Goal: Task Accomplishment & Management: Manage account settings

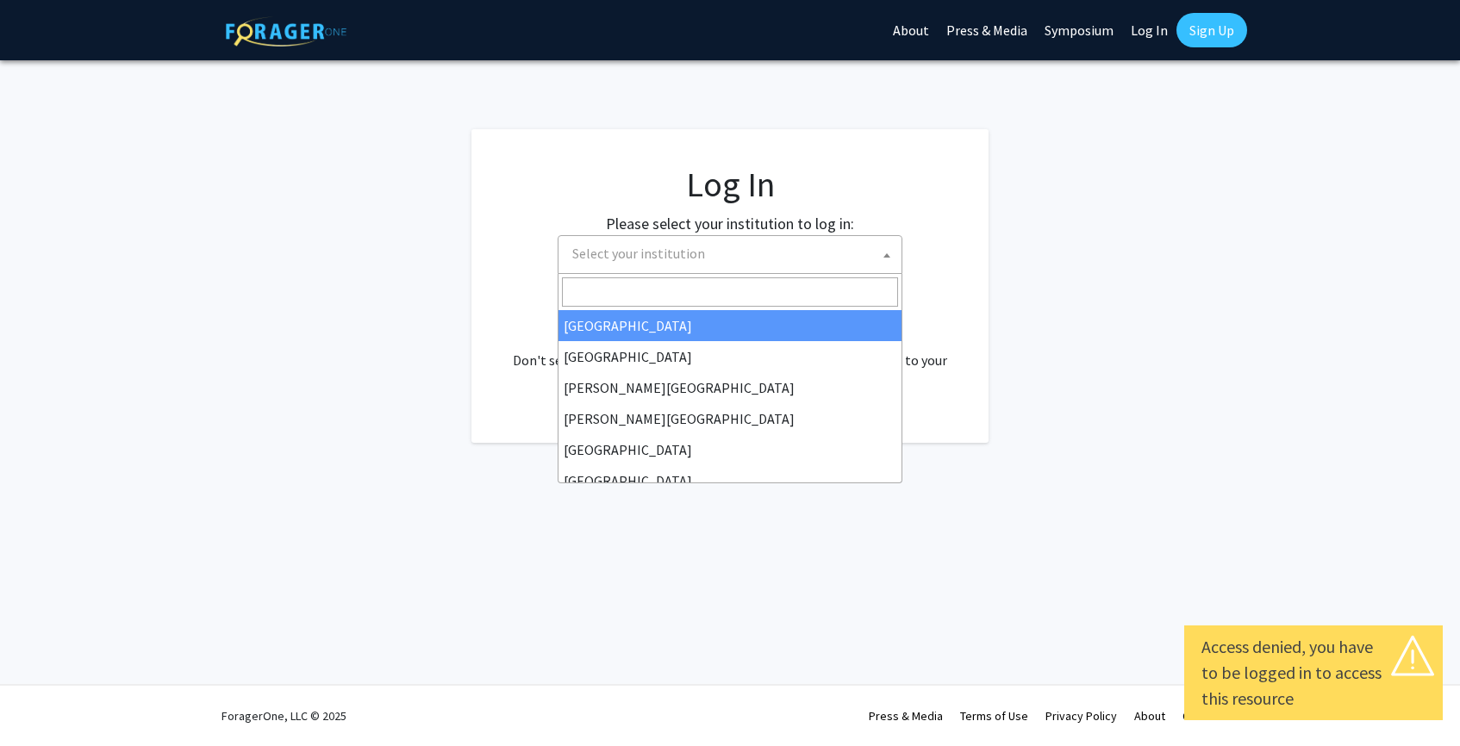
click at [809, 259] on span "Select your institution" at bounding box center [733, 253] width 336 height 35
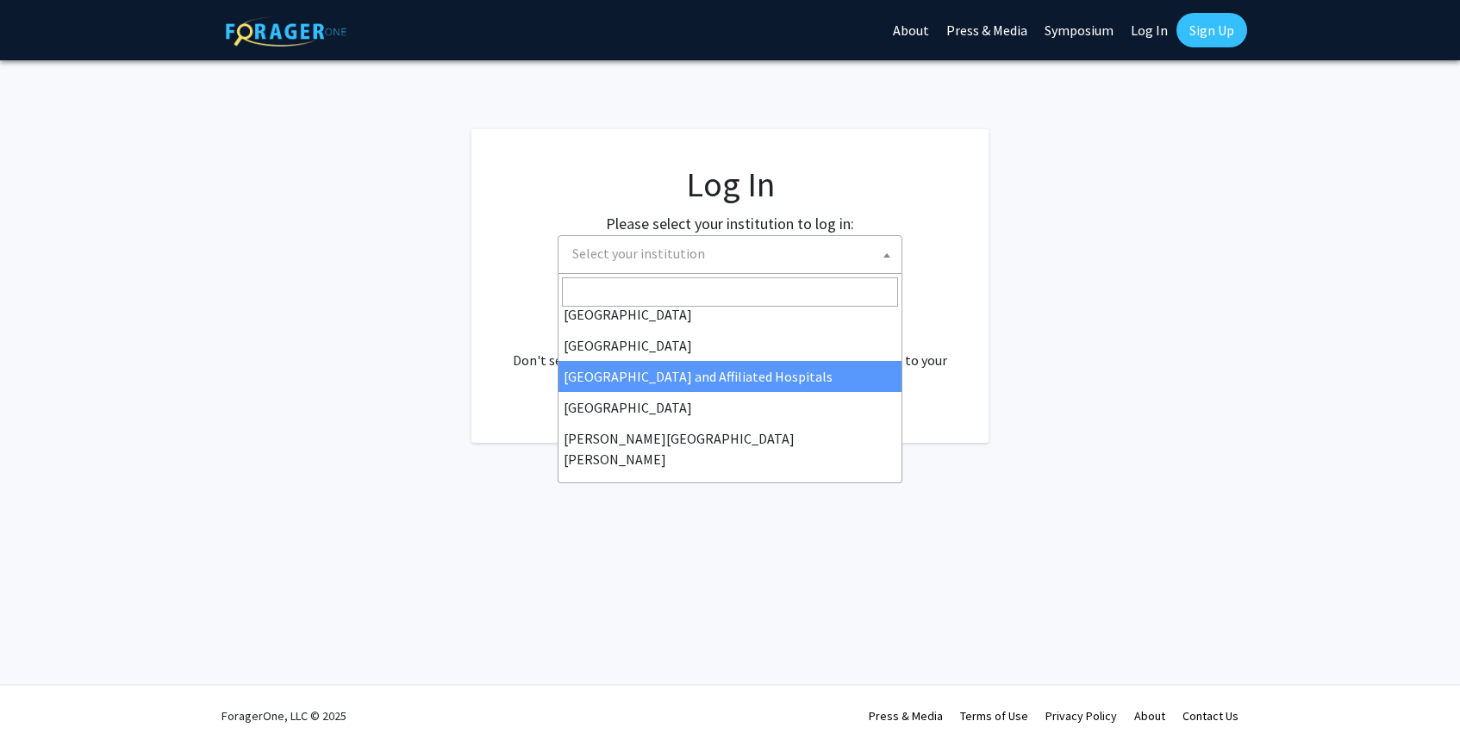
scroll to position [230, 0]
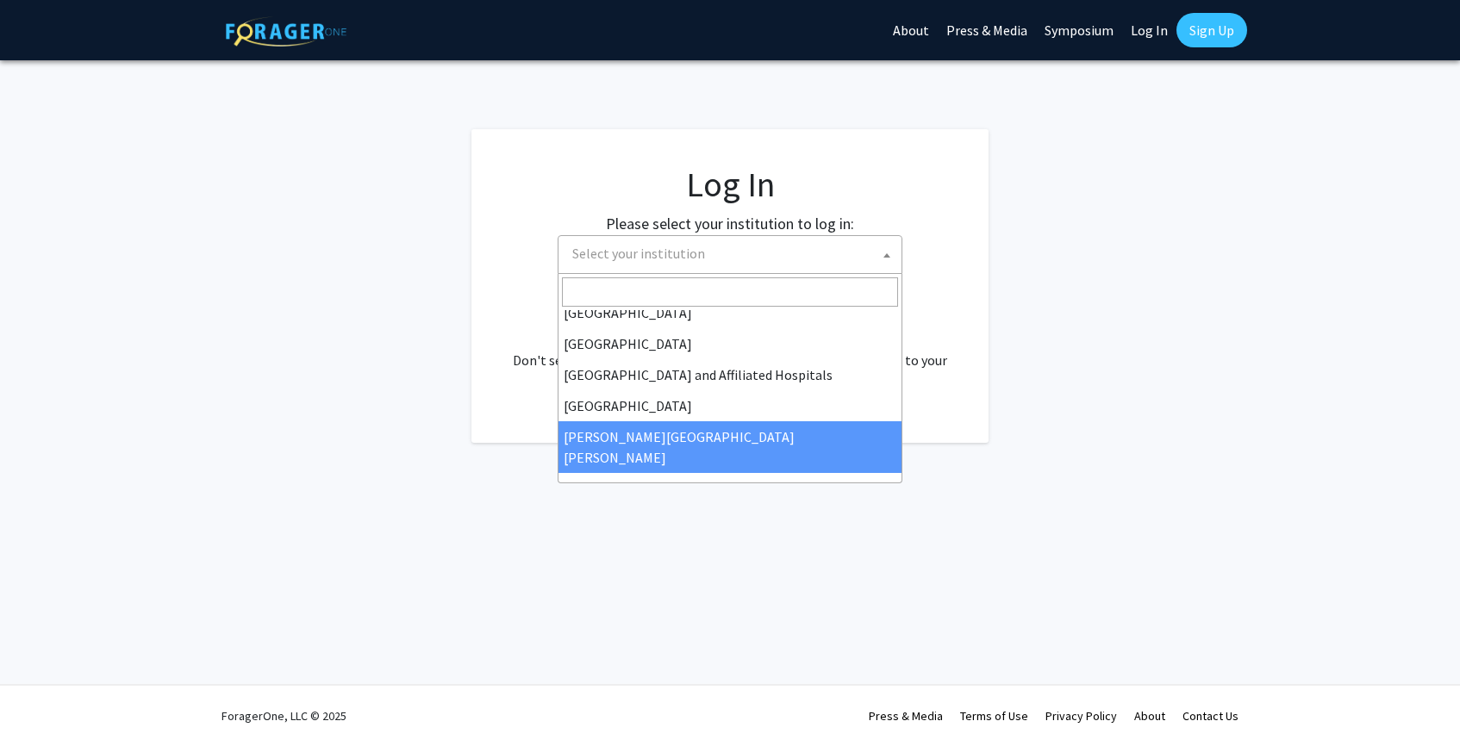
select select "1"
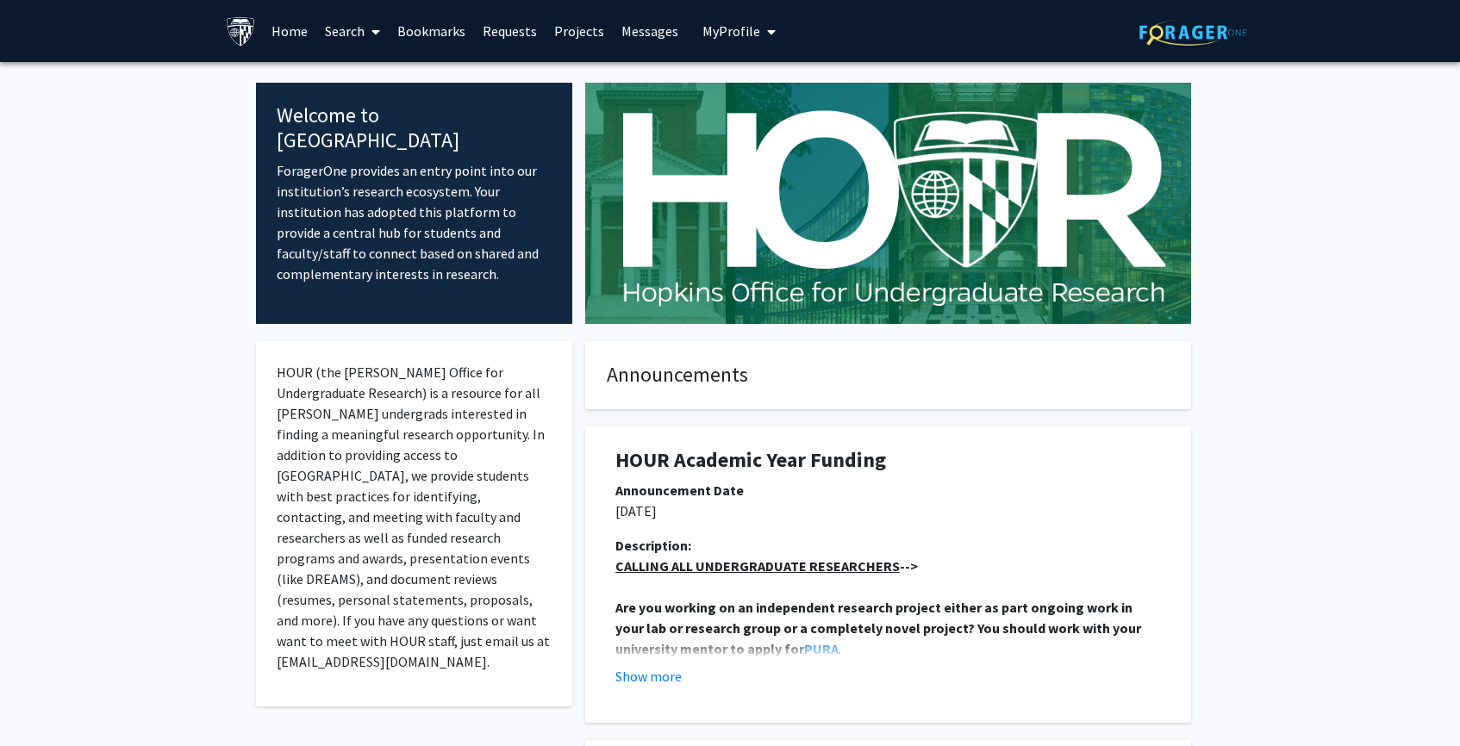
click at [496, 34] on link "Requests" at bounding box center [510, 31] width 72 height 60
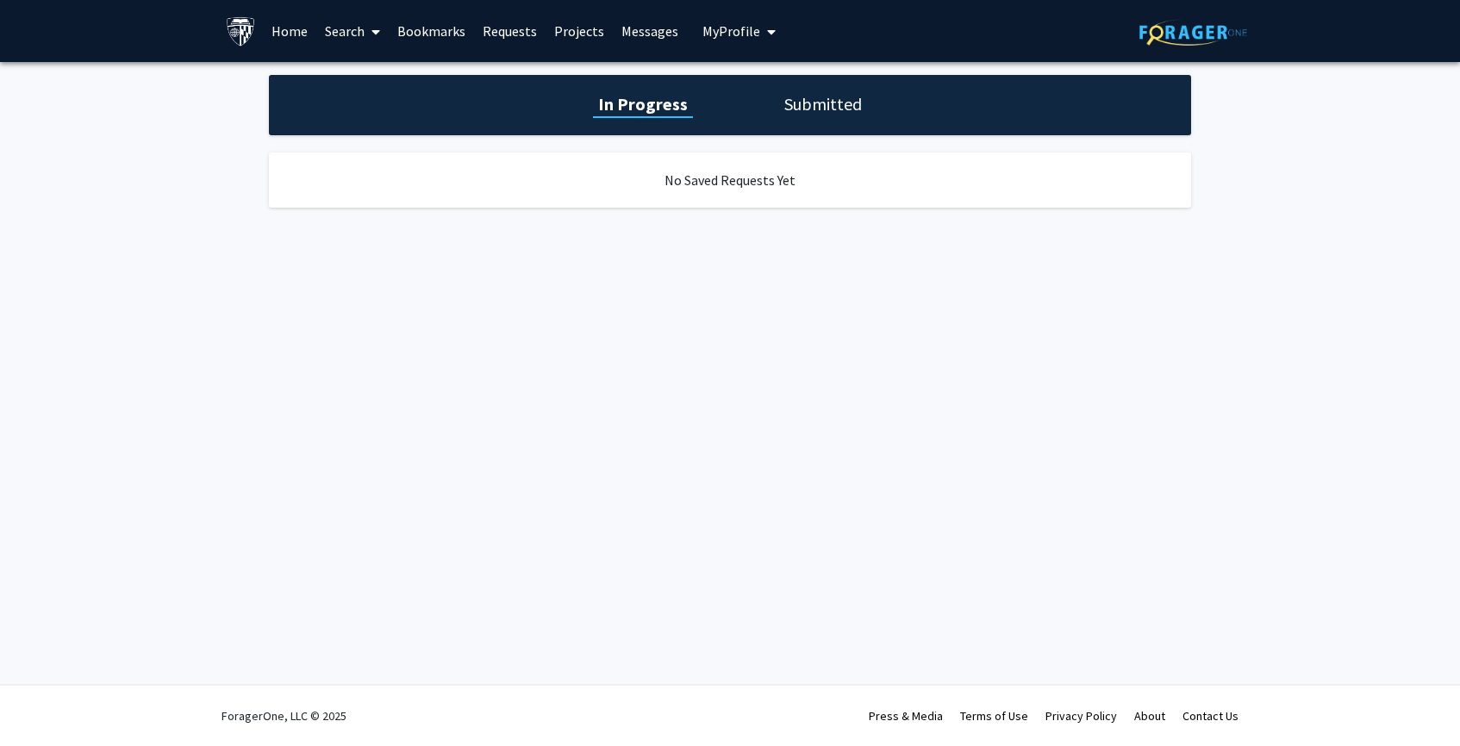
click at [294, 36] on link "Home" at bounding box center [289, 31] width 53 height 60
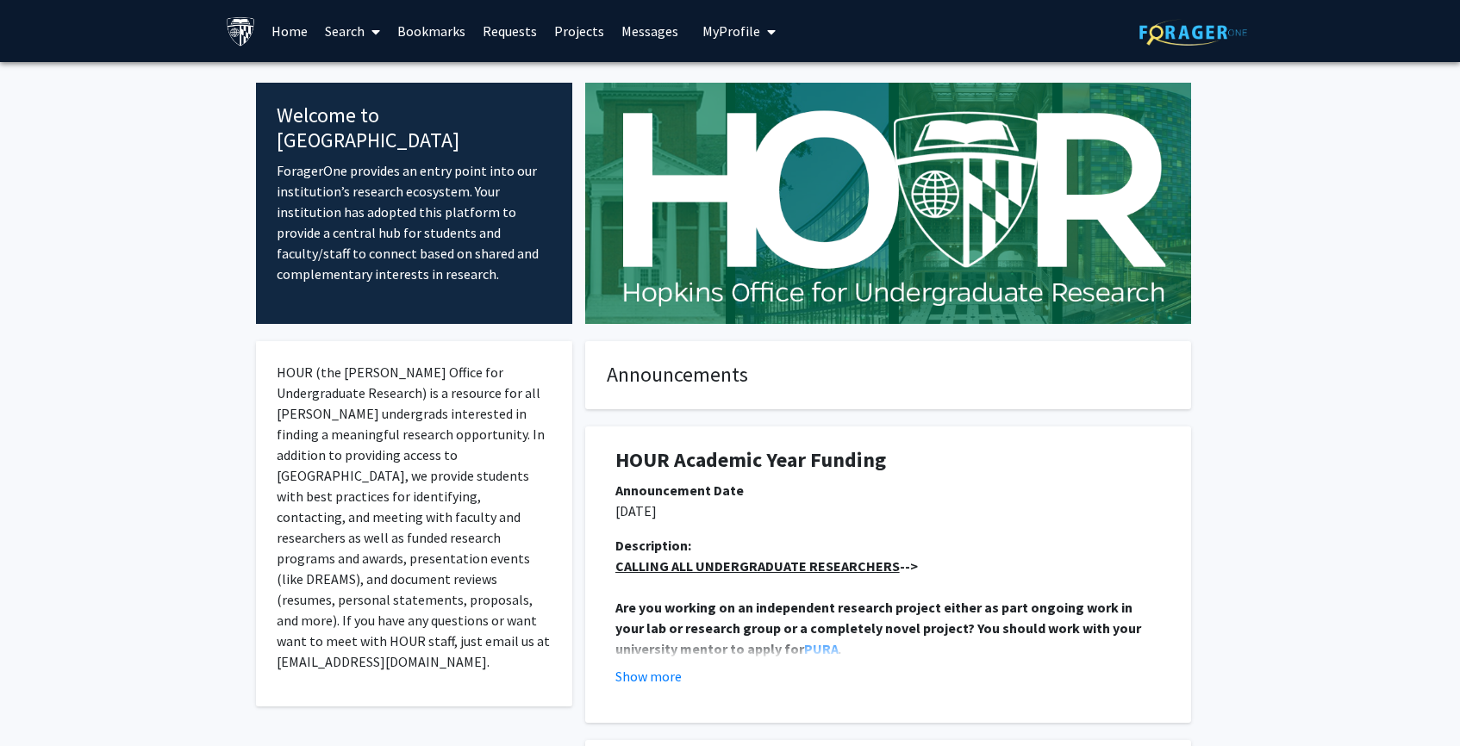
click at [358, 35] on link "Search" at bounding box center [352, 31] width 72 height 60
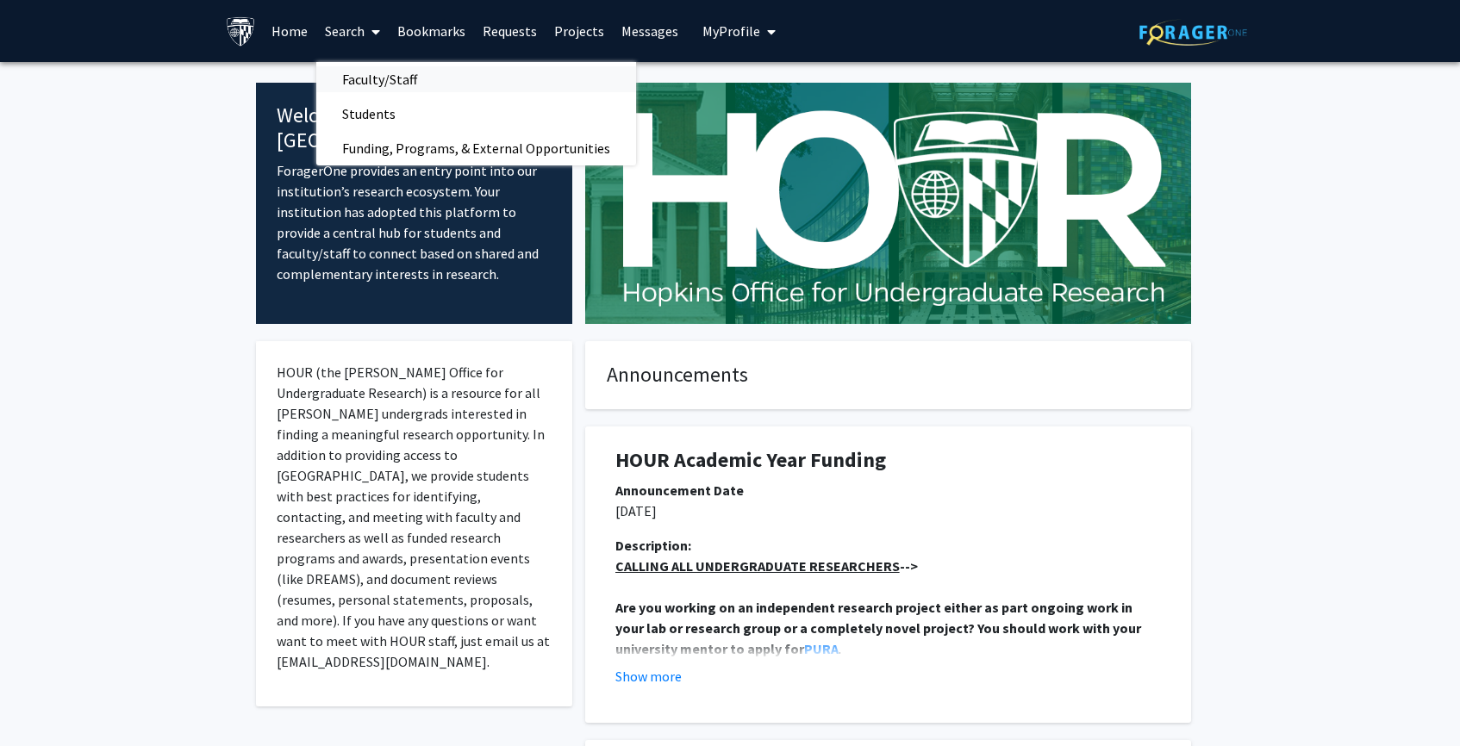
click at [395, 79] on span "Faculty/Staff" at bounding box center [379, 79] width 127 height 34
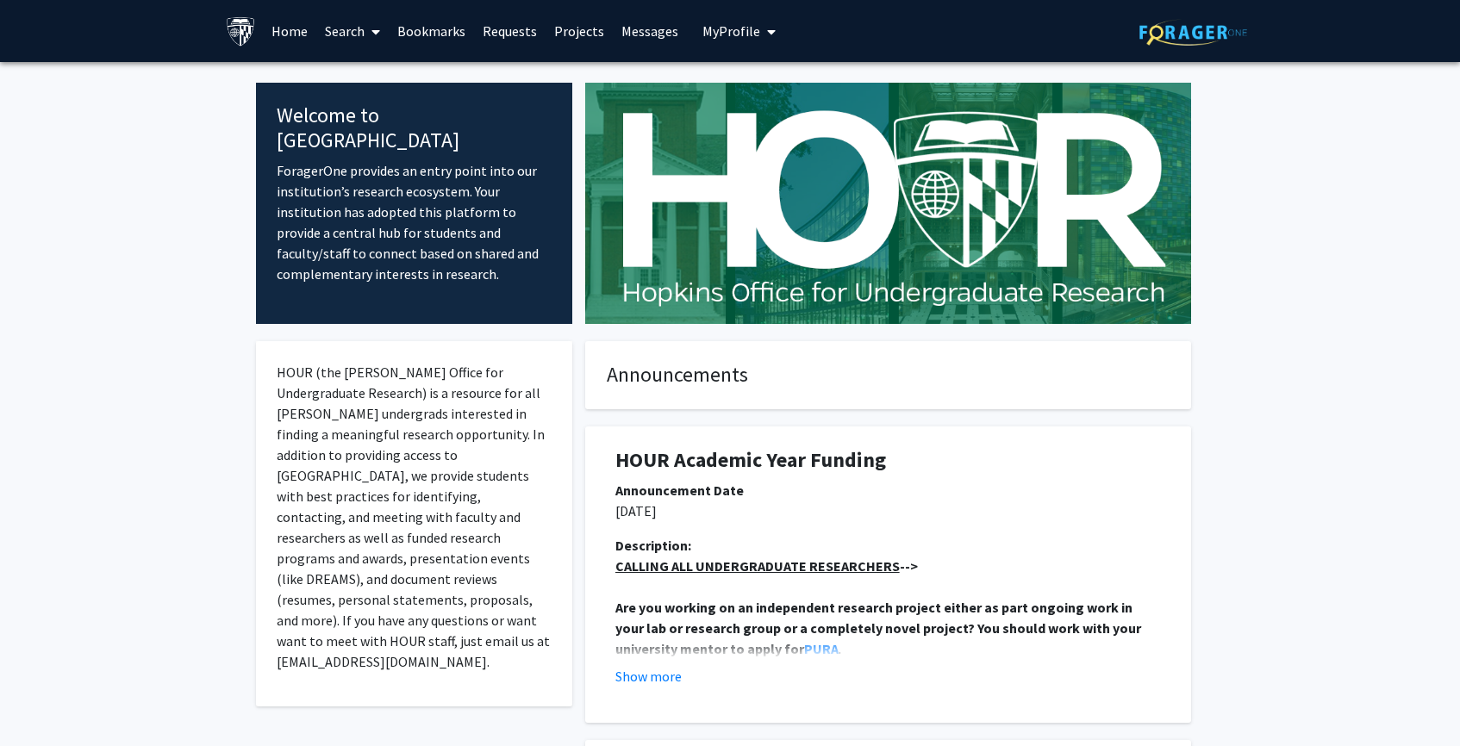
click at [347, 27] on link "Search" at bounding box center [352, 31] width 72 height 60
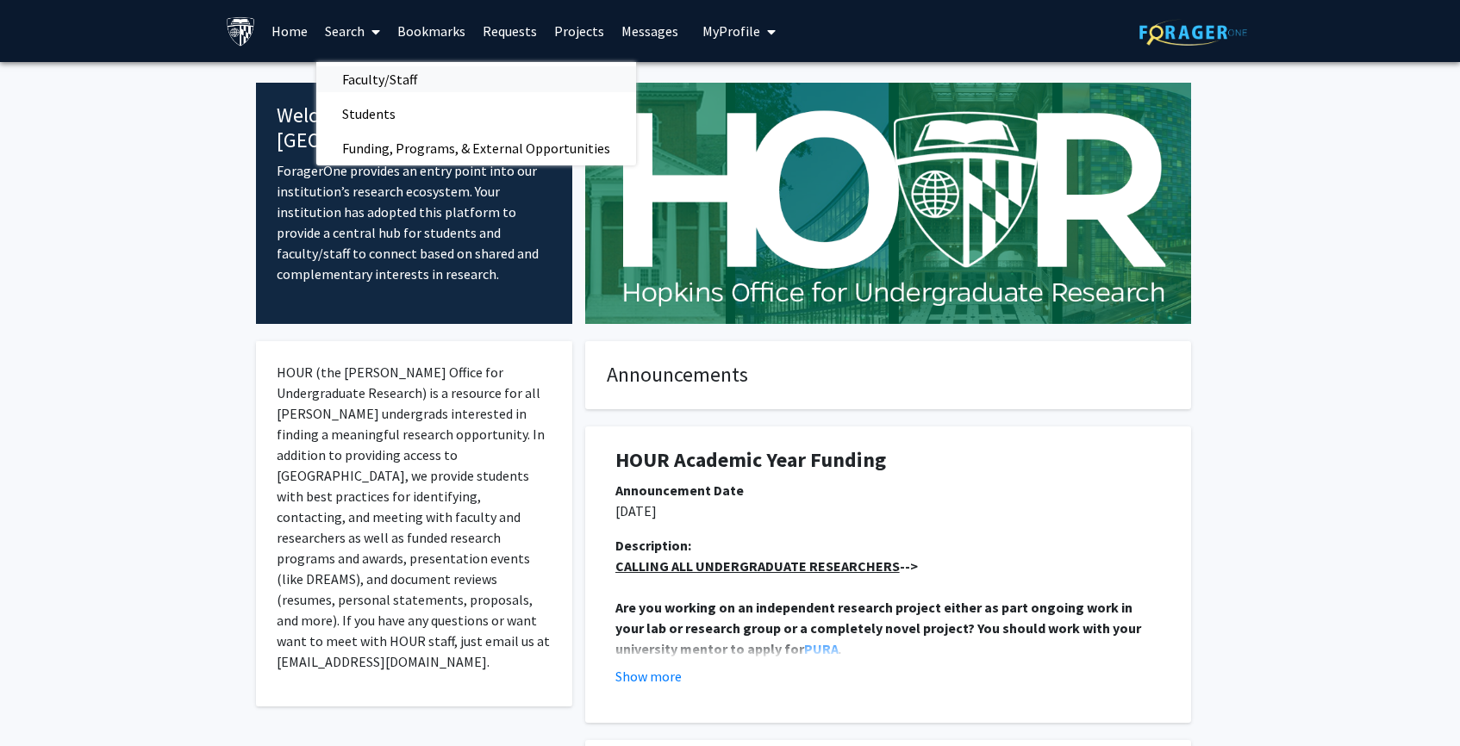
click at [380, 72] on span "Faculty/Staff" at bounding box center [379, 79] width 127 height 34
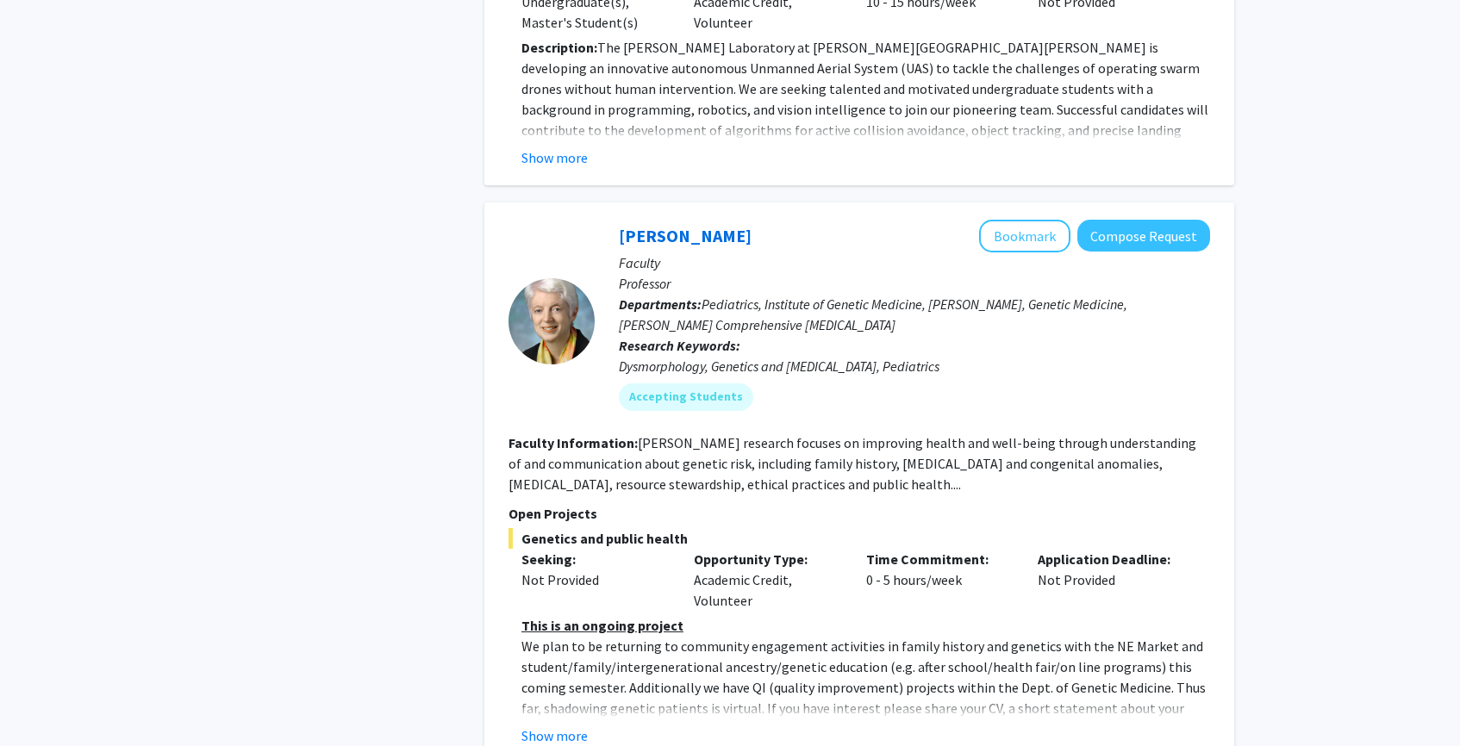
scroll to position [1945, 0]
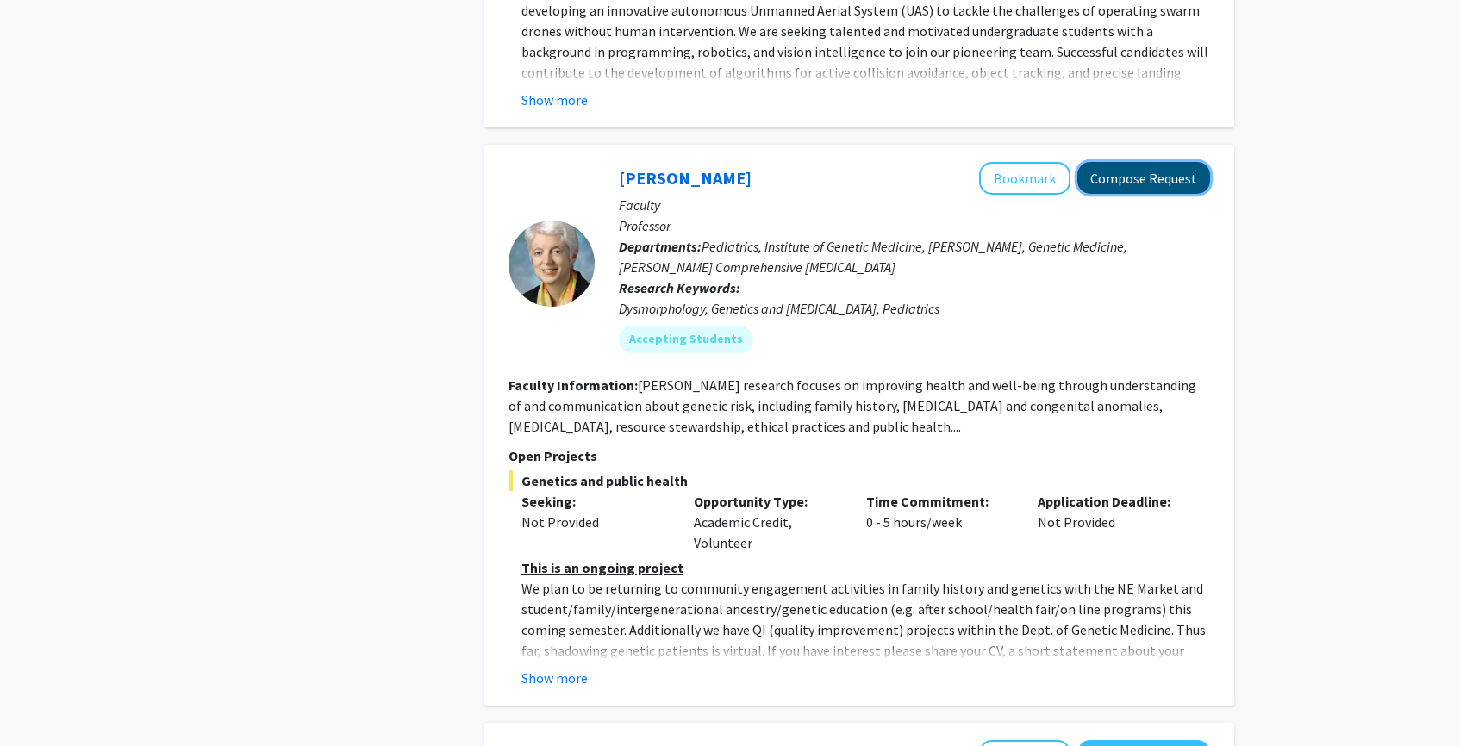
click at [1180, 162] on button "Compose Request" at bounding box center [1143, 178] width 133 height 32
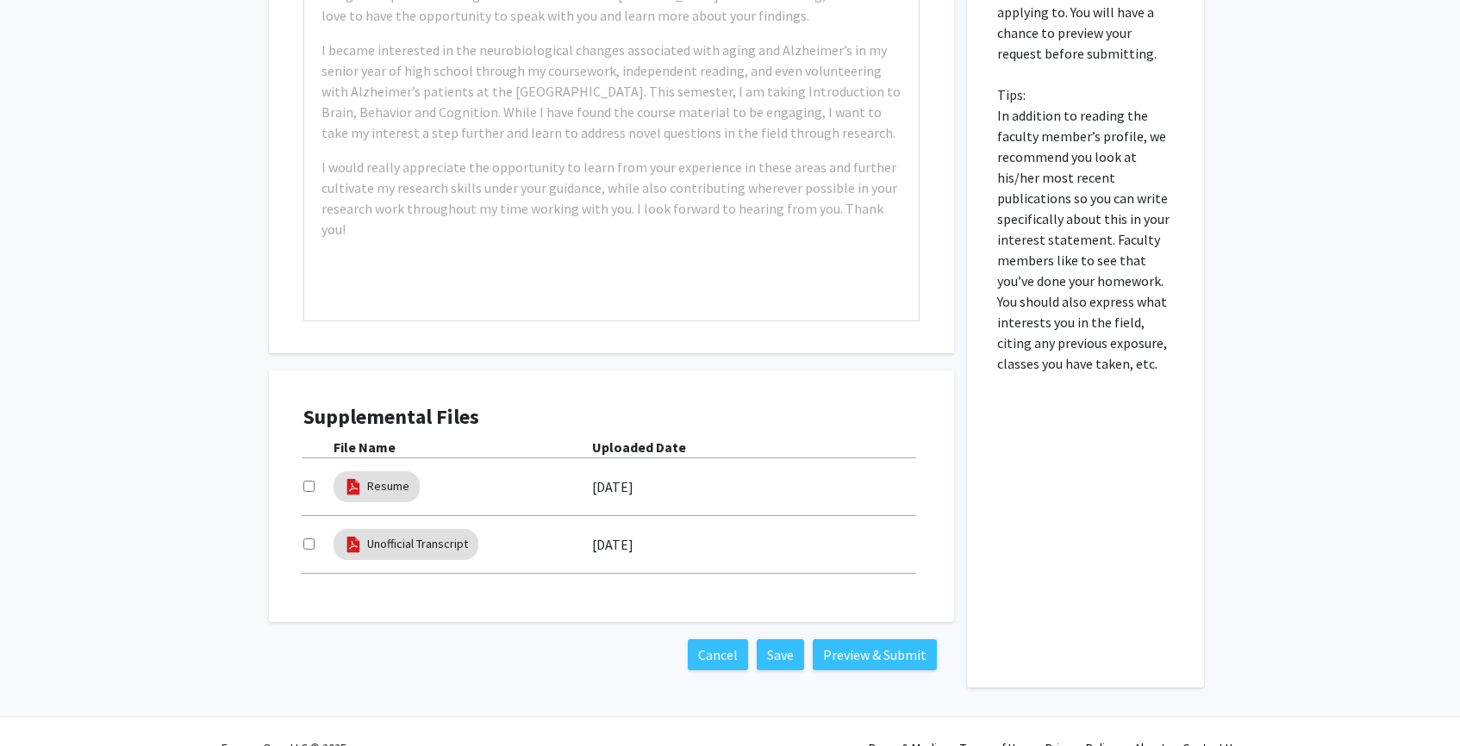
scroll to position [784, 0]
click at [307, 483] on input "checkbox" at bounding box center [308, 485] width 11 height 11
checkbox input "true"
click at [421, 545] on link "Unofficial Transcript" at bounding box center [417, 543] width 101 height 18
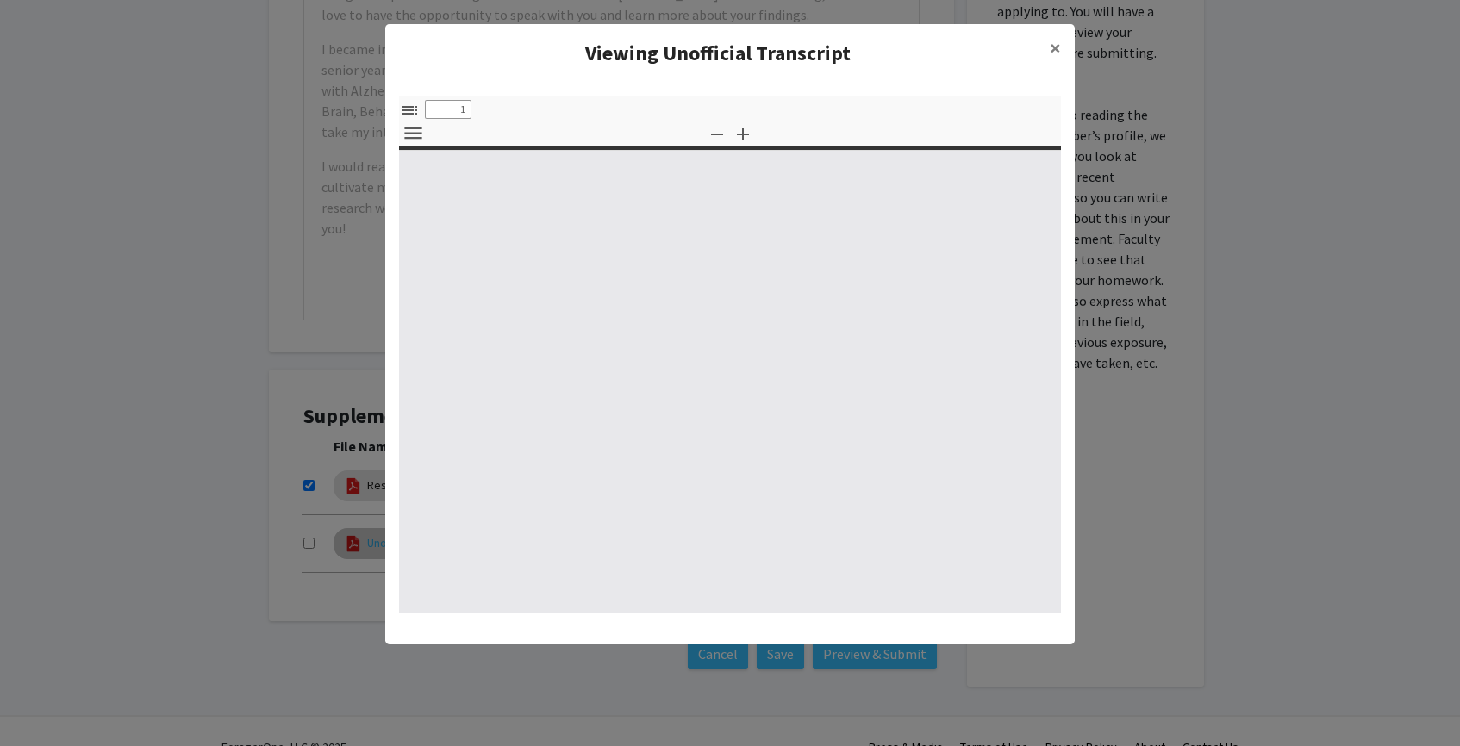
select select "custom"
type input "0"
select select "custom"
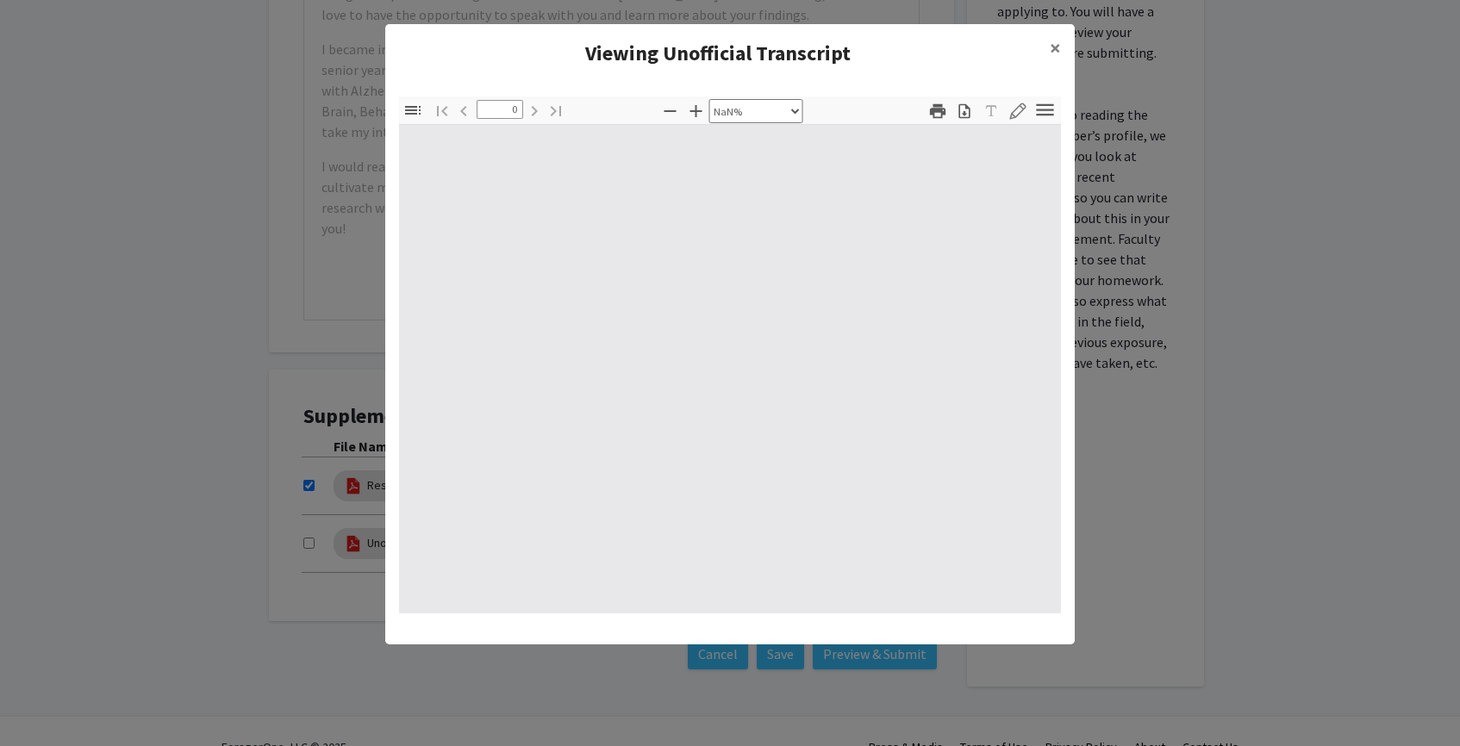
type input "1"
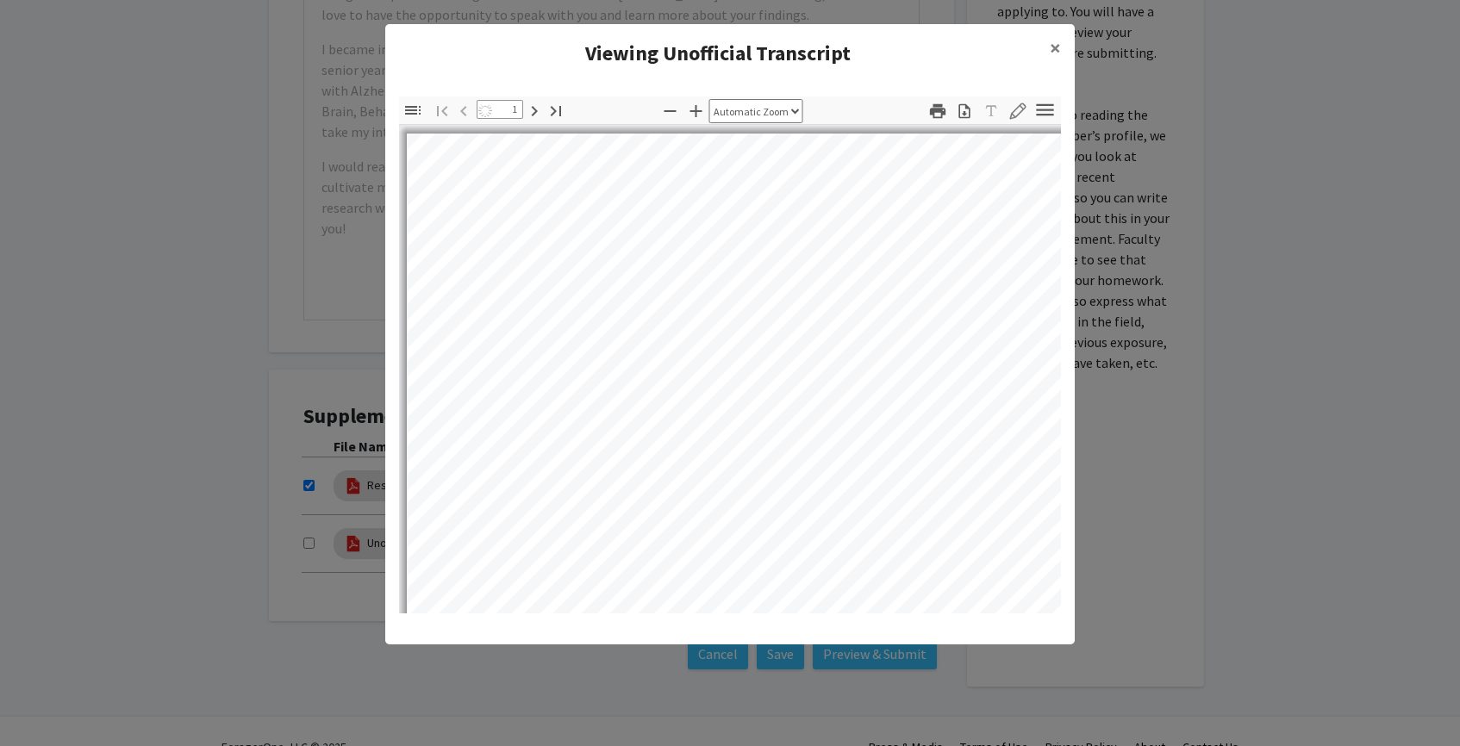
select select "auto"
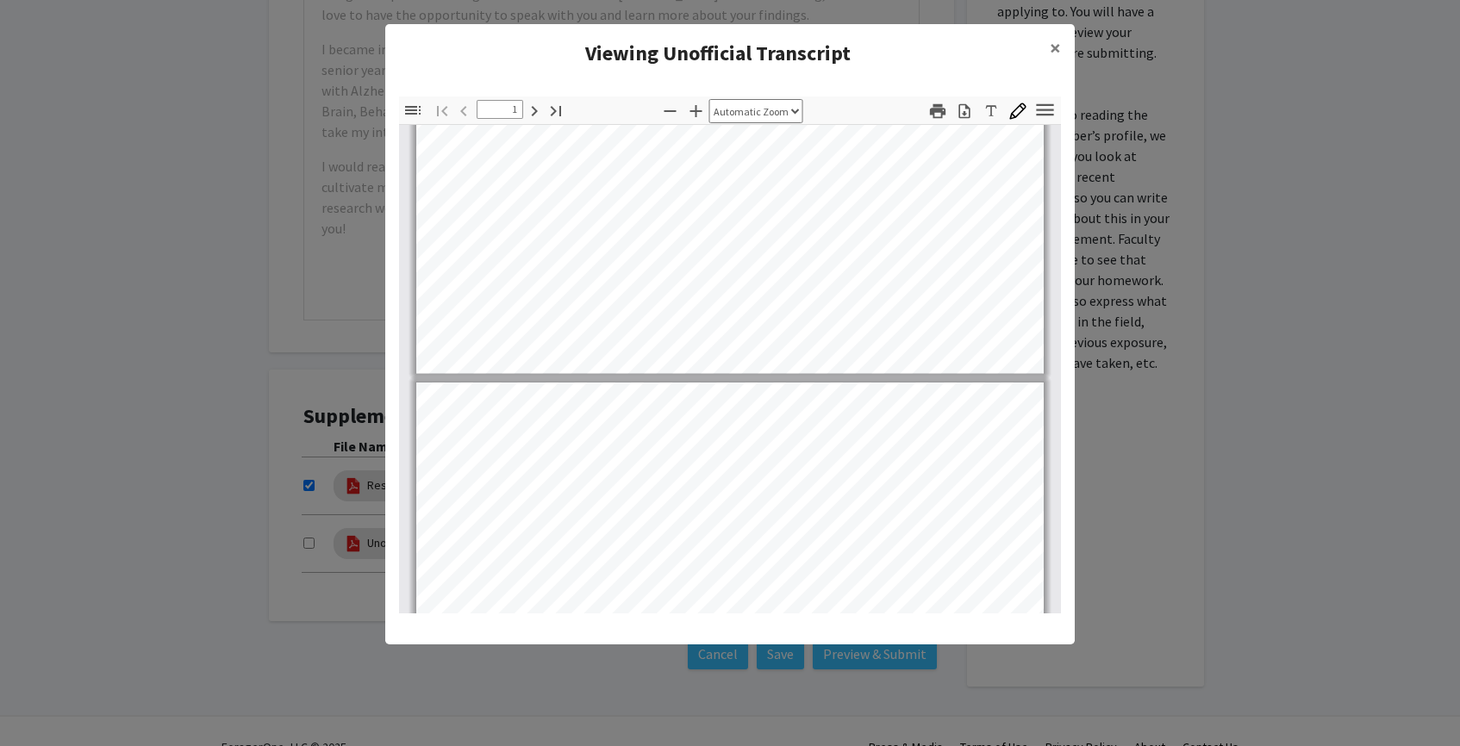
scroll to position [576, 0]
click at [1050, 56] on span "×" at bounding box center [1055, 47] width 11 height 27
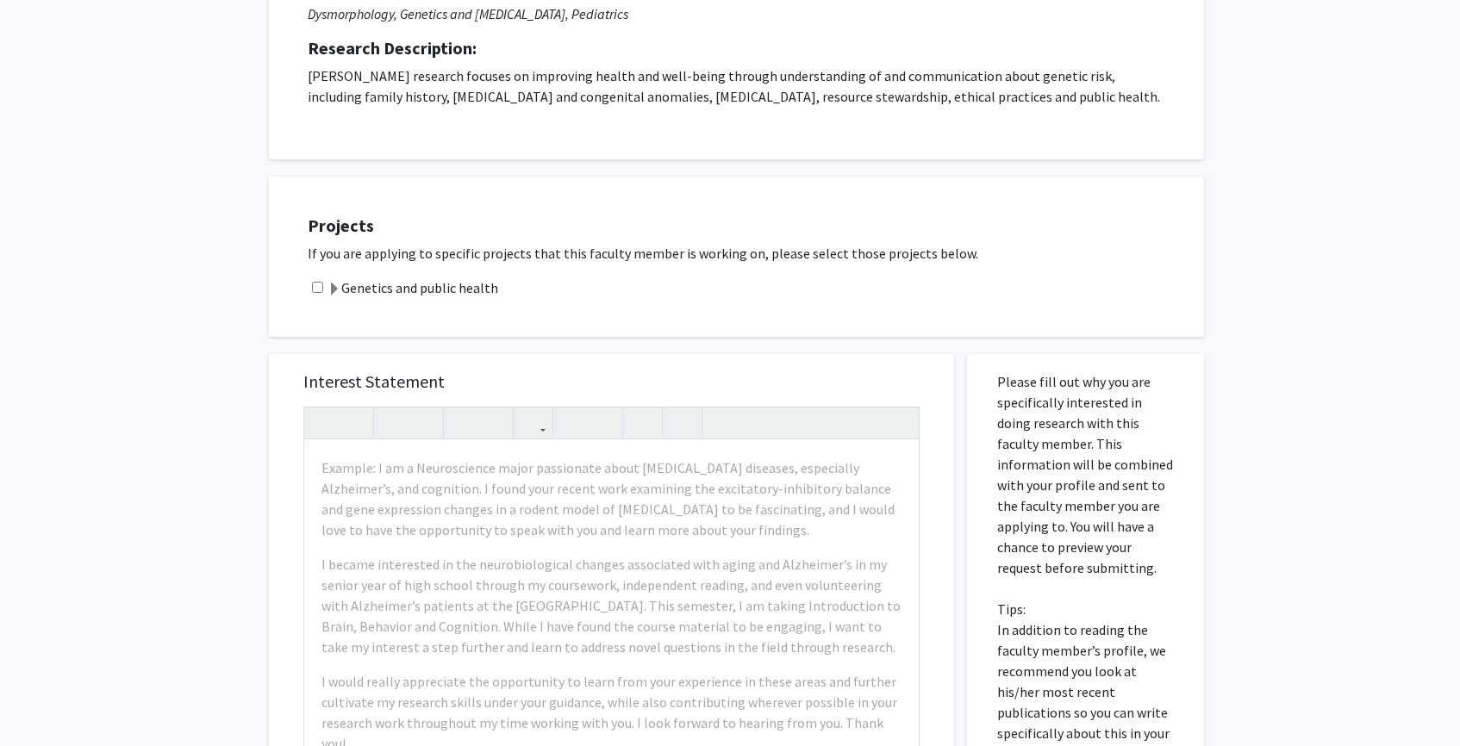
scroll to position [0, 0]
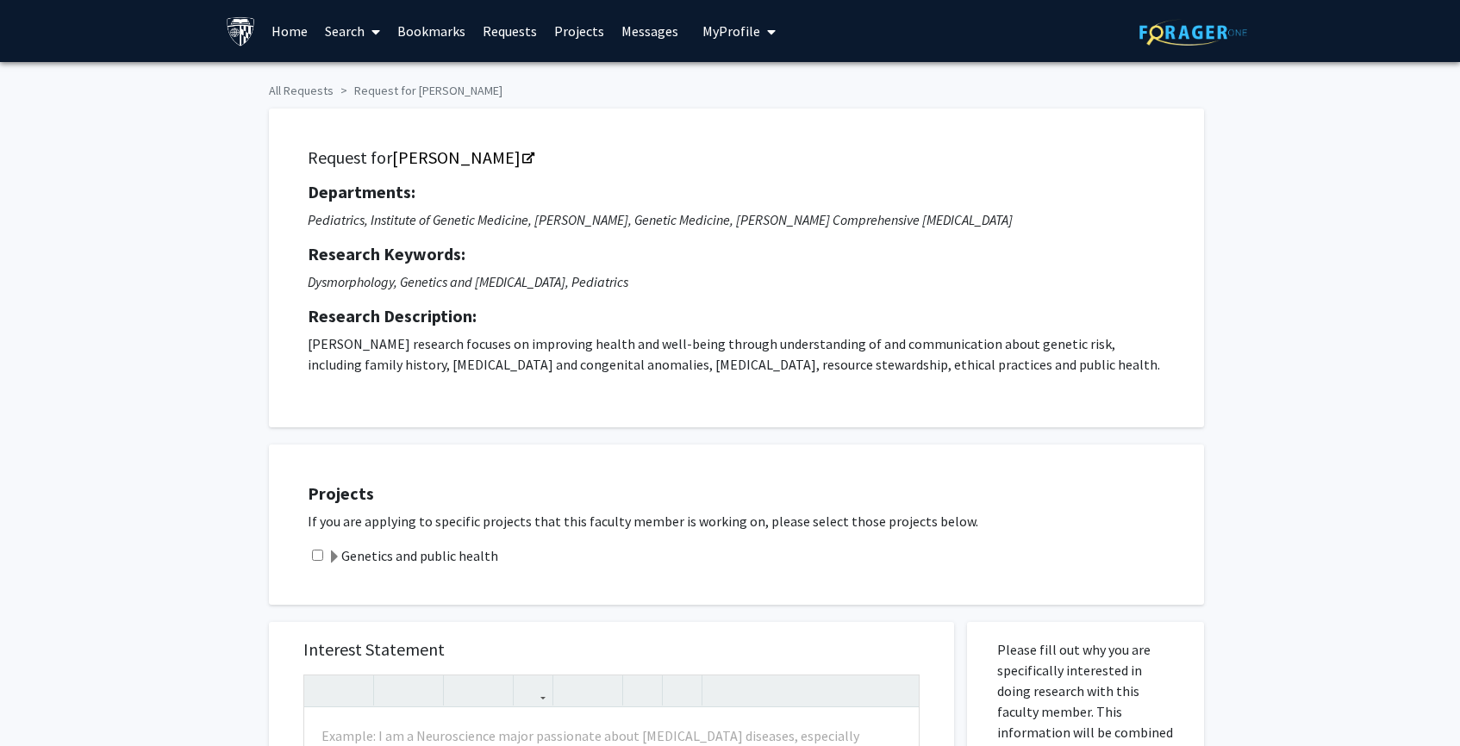
click at [760, 39] on span "My profile dropdown to access profile and logout" at bounding box center [768, 32] width 16 height 60
click at [763, 88] on span "[PERSON_NAME]" at bounding box center [810, 80] width 104 height 19
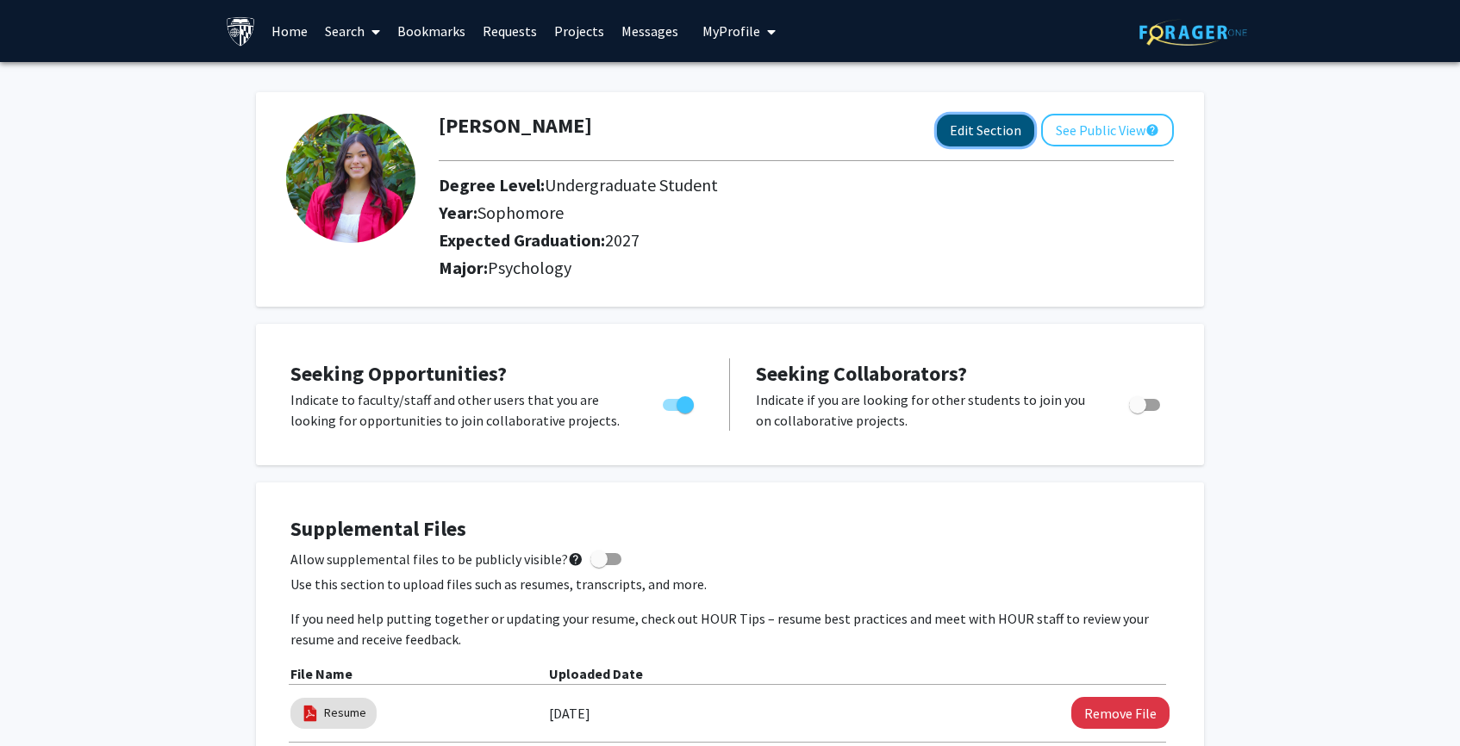
click at [982, 130] on button "Edit Section" at bounding box center [985, 131] width 97 height 32
select select "sophomore"
select select "2027"
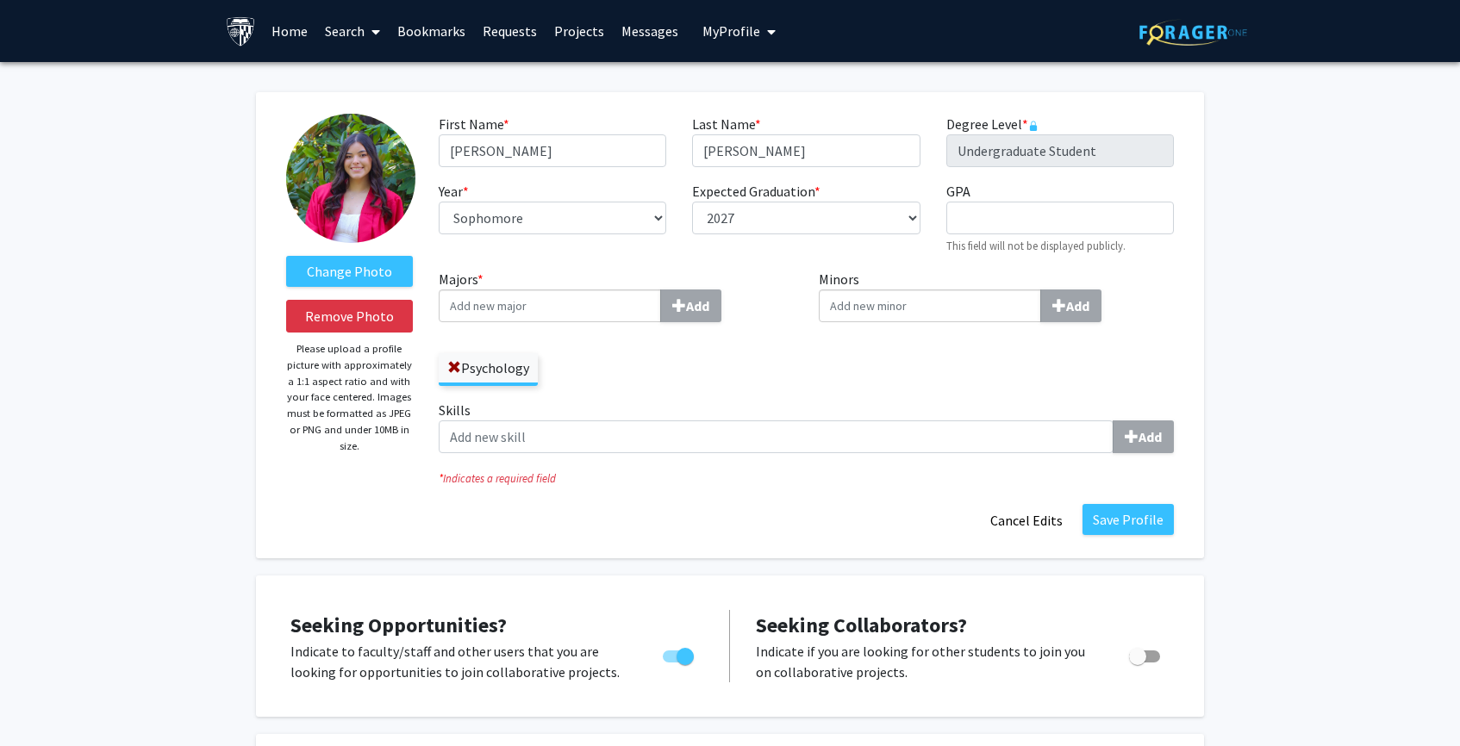
click at [584, 309] on input "Majors * Add" at bounding box center [550, 306] width 222 height 33
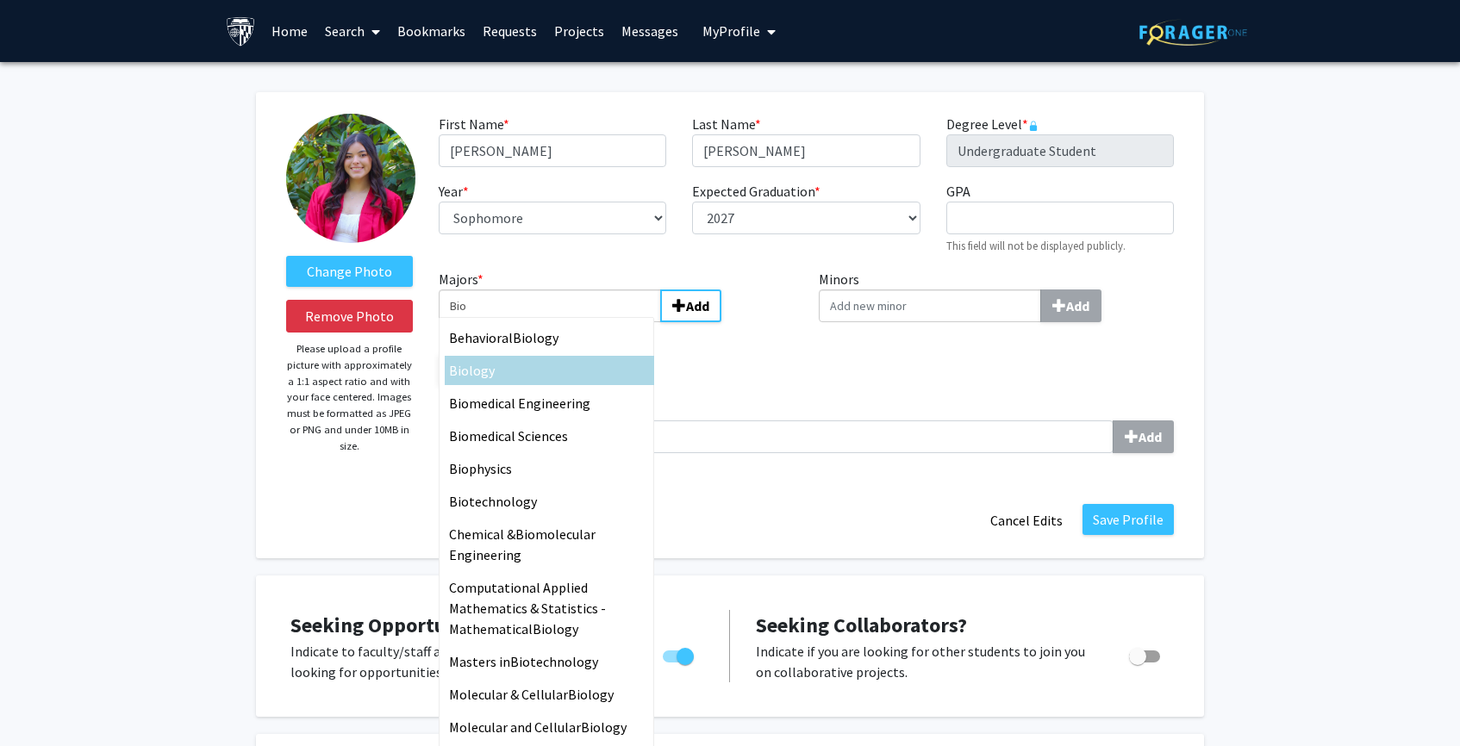
type input "Bio"
click at [511, 377] on div "Bio logy" at bounding box center [549, 370] width 201 height 21
click at [511, 322] on input "Bio" at bounding box center [550, 306] width 222 height 33
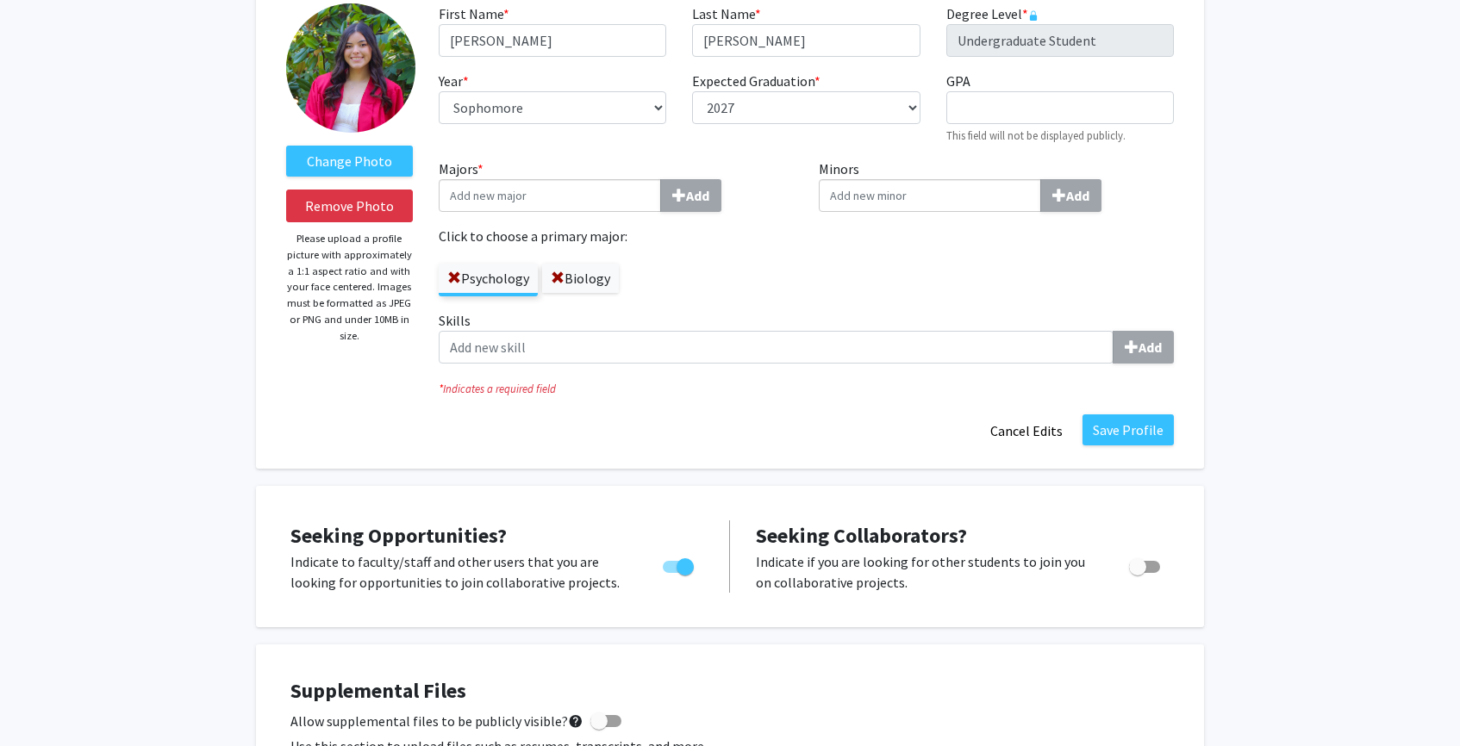
scroll to position [111, 0]
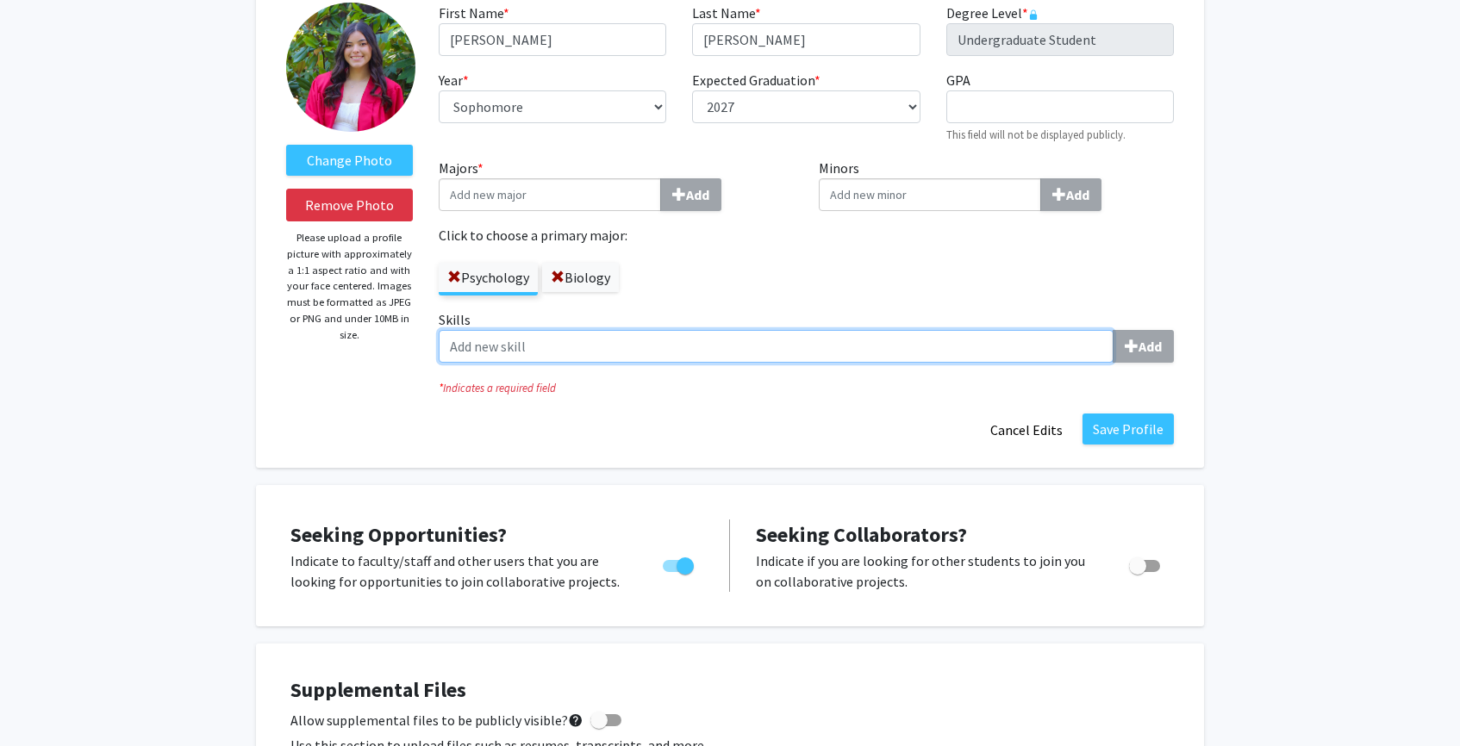
click at [765, 353] on input "Skills Add" at bounding box center [776, 346] width 675 height 33
type input "r"
type input "RedCap"
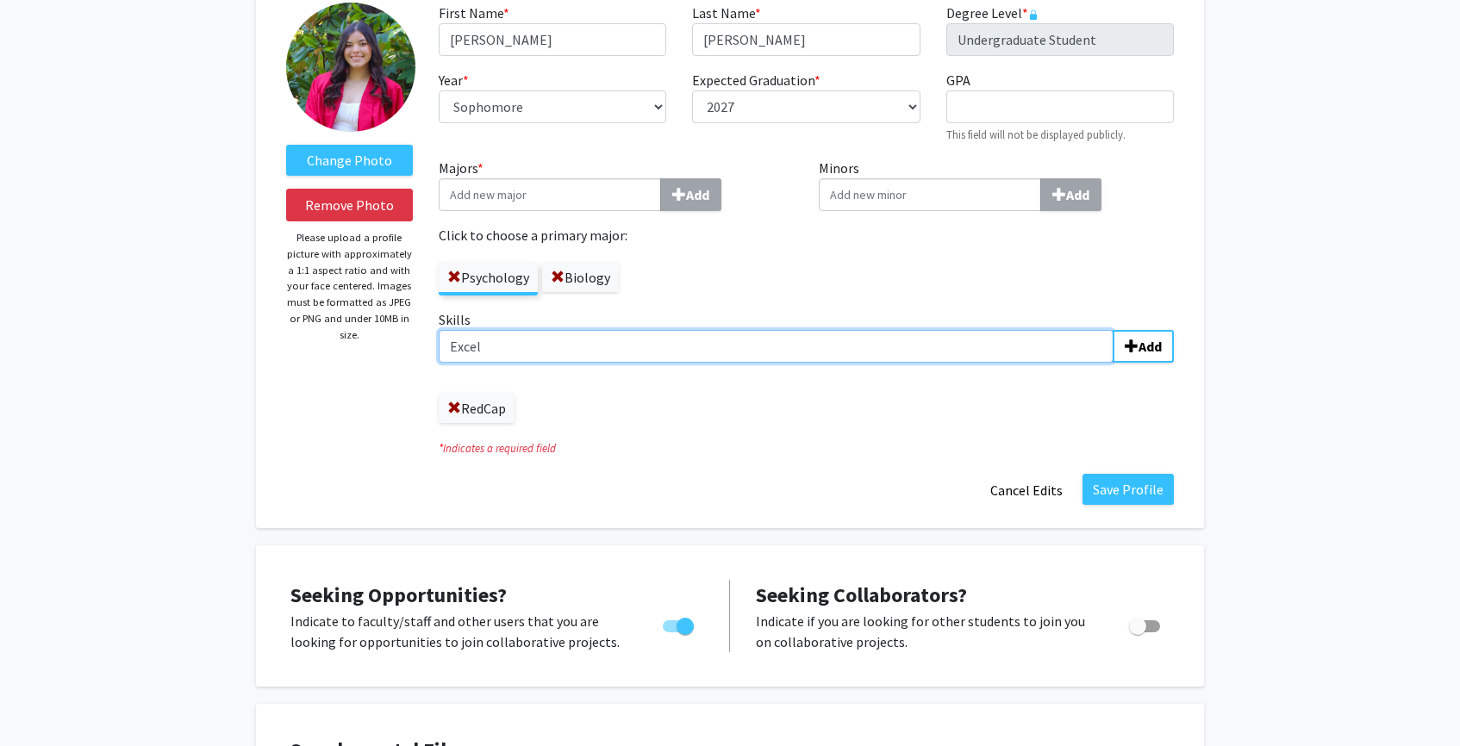
type input "Excel"
type input "Microsoft"
type input "R Studio"
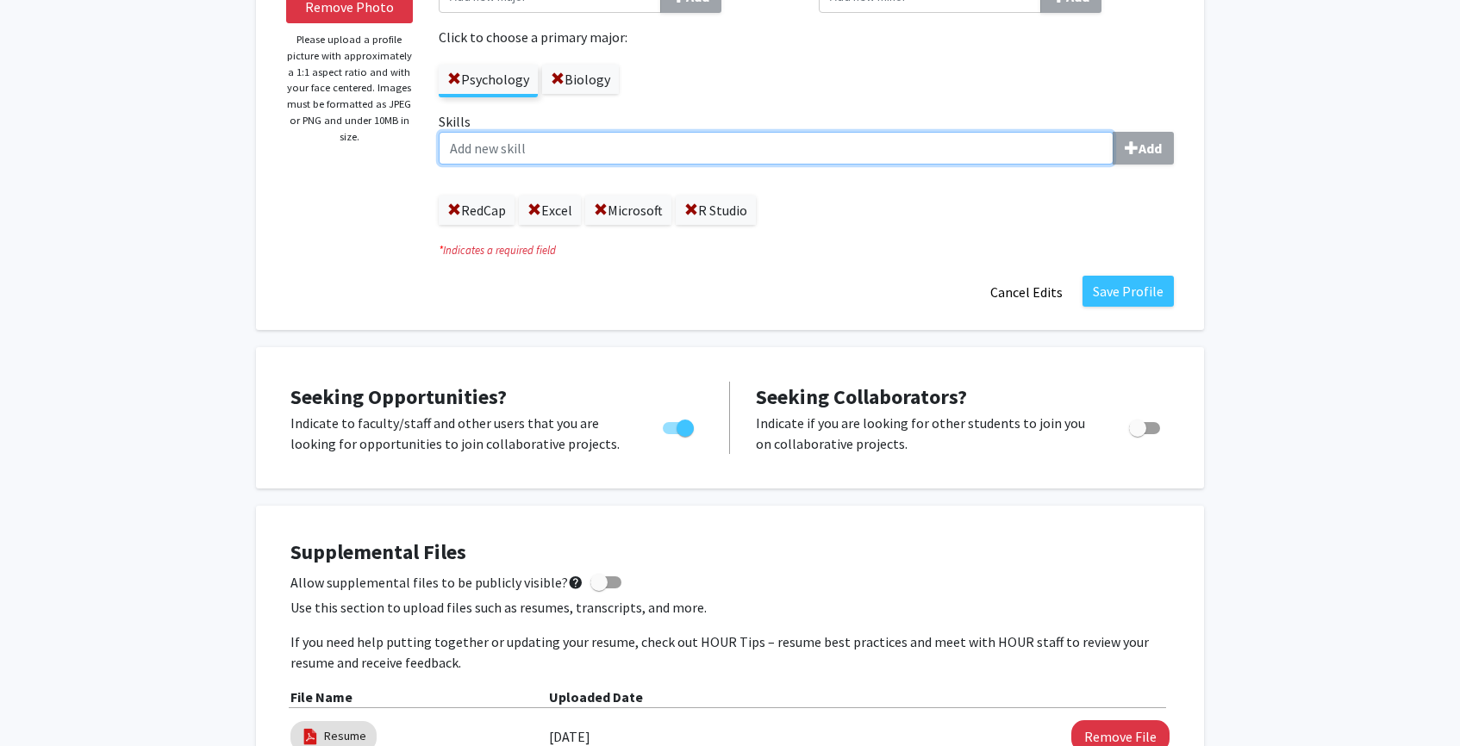
scroll to position [319, 0]
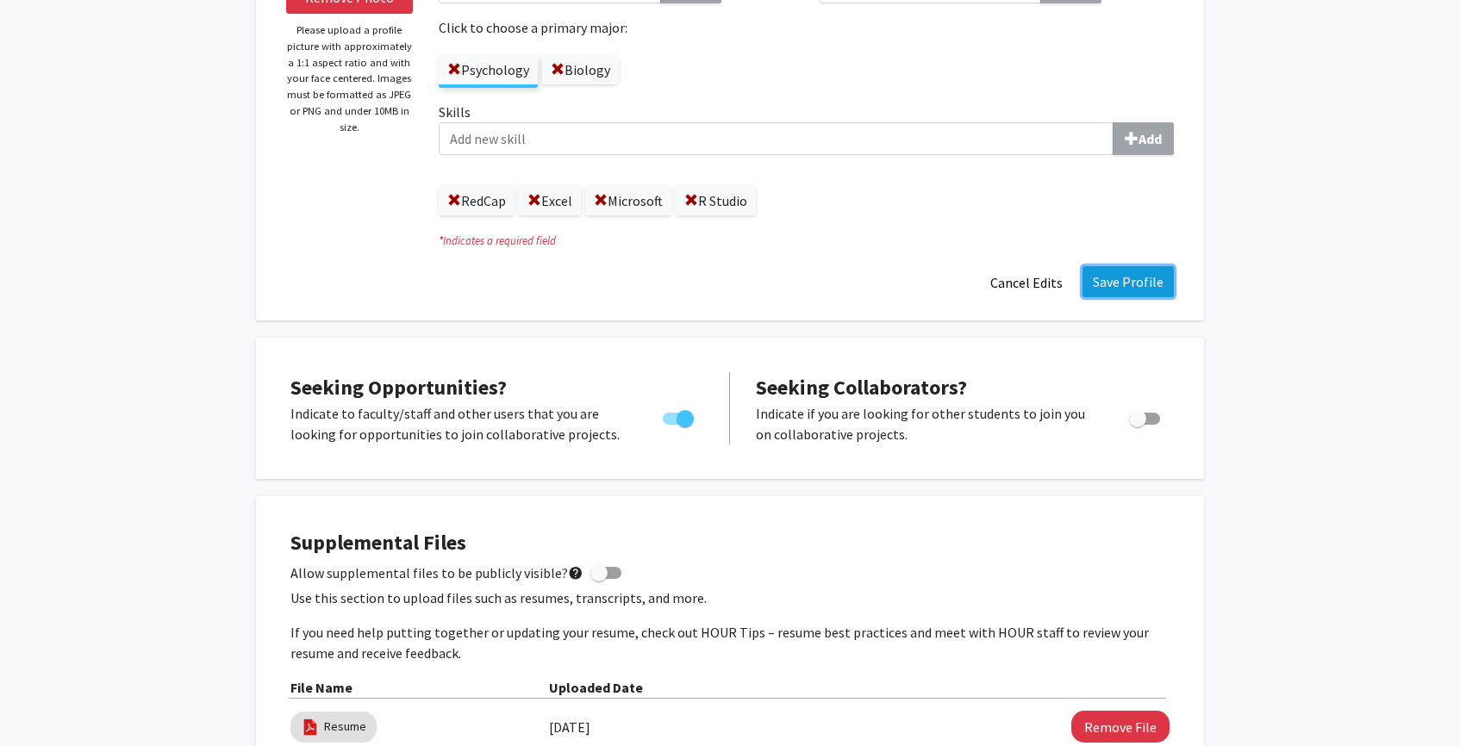
click at [1133, 276] on button "Save Profile" at bounding box center [1128, 281] width 91 height 31
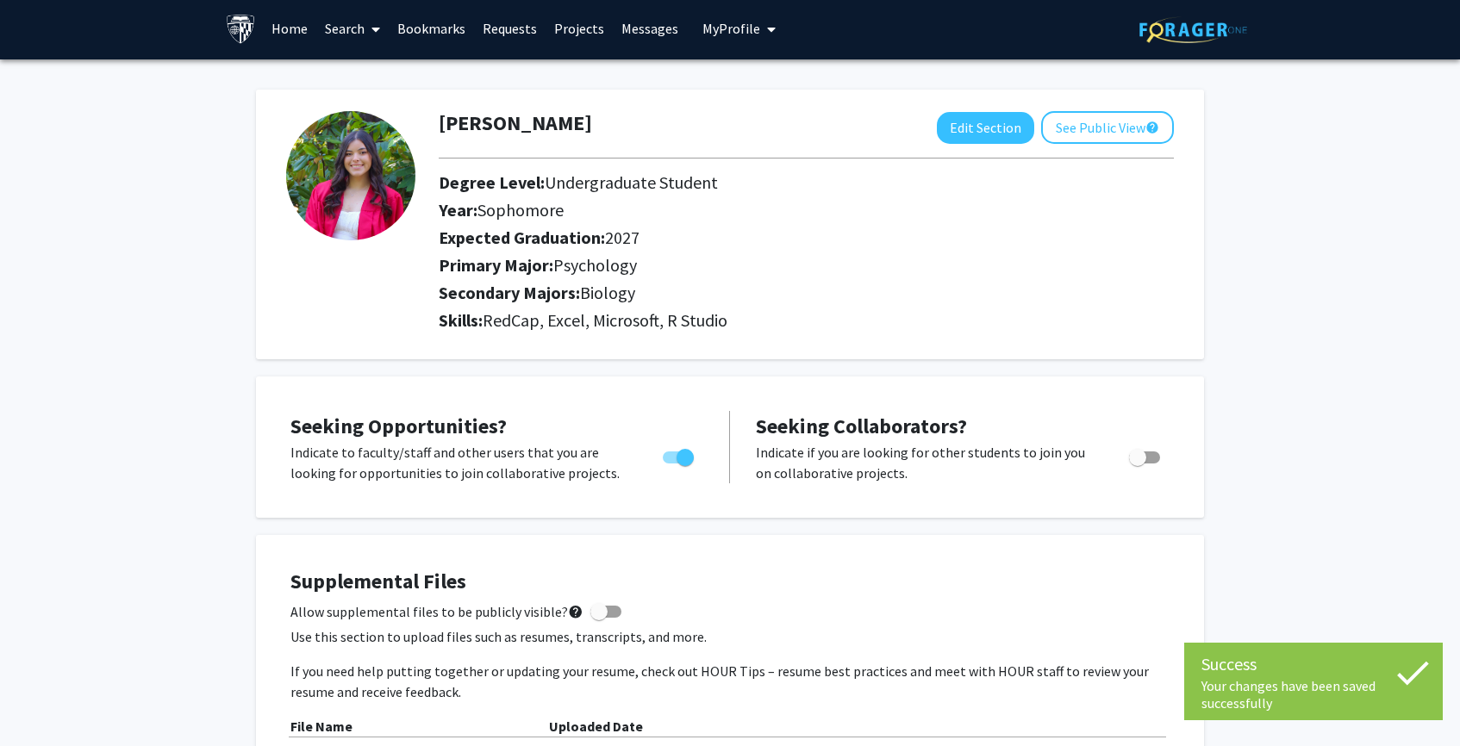
scroll to position [0, 0]
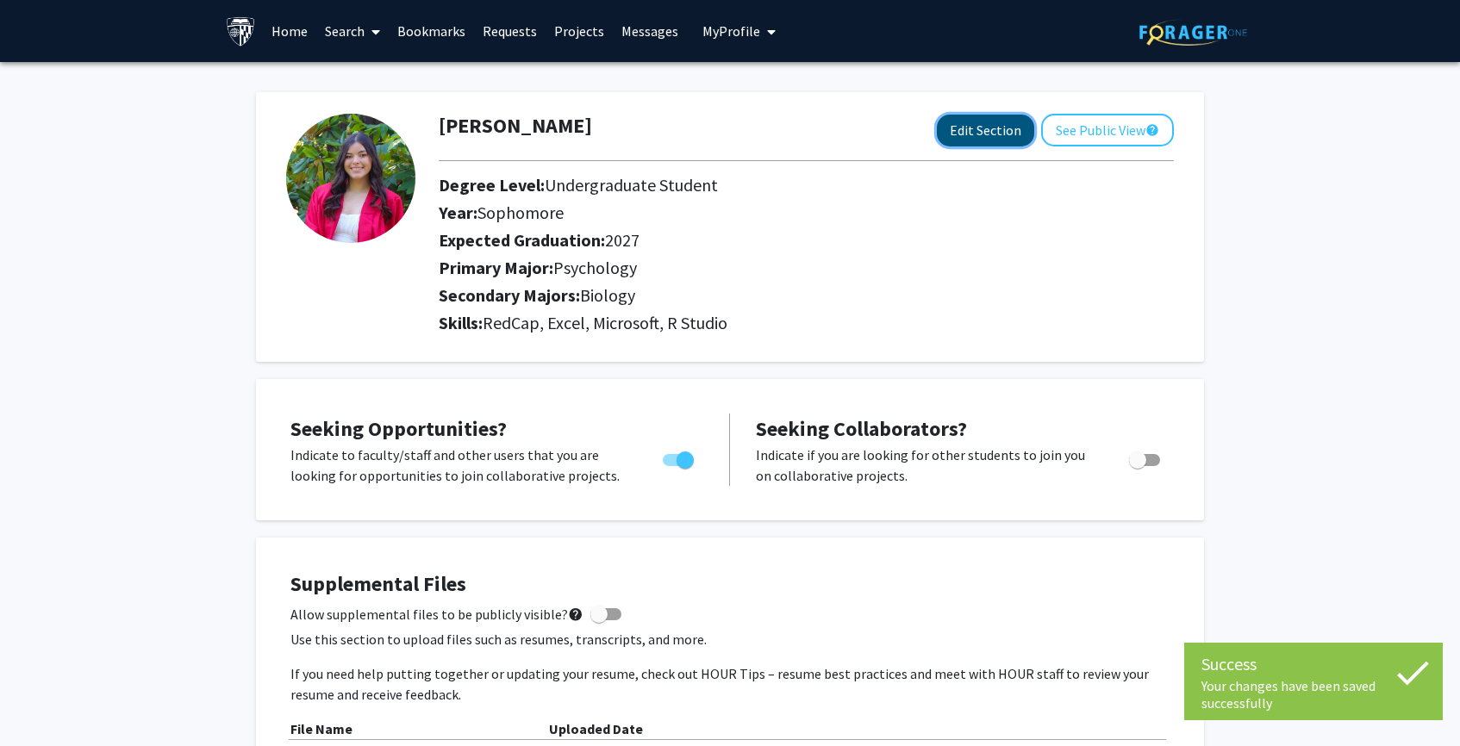
click at [994, 128] on button "Edit Section" at bounding box center [985, 131] width 97 height 32
select select "sophomore"
select select "2027"
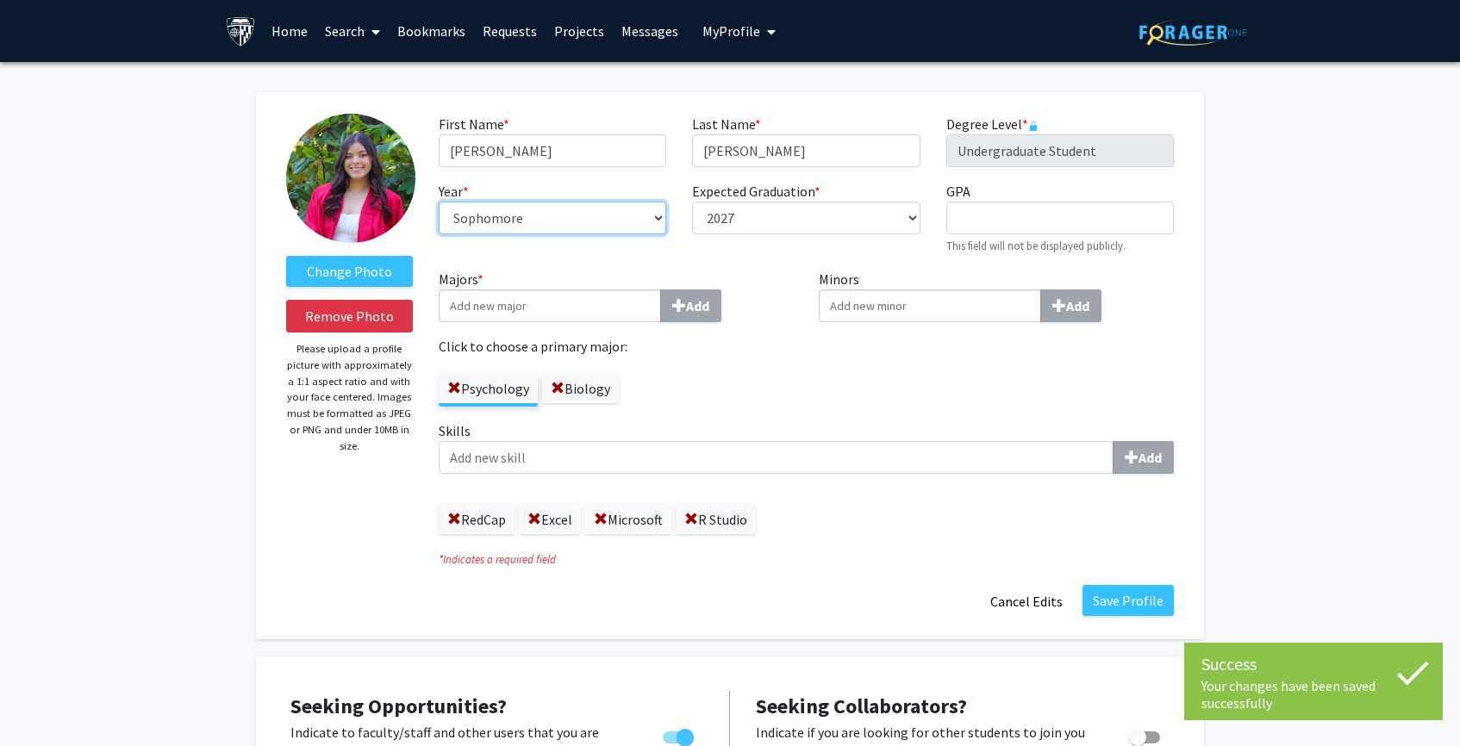
click at [599, 227] on select "--- First-year Sophomore Junior Senior Postbaccalaureate Certificate" at bounding box center [553, 218] width 228 height 33
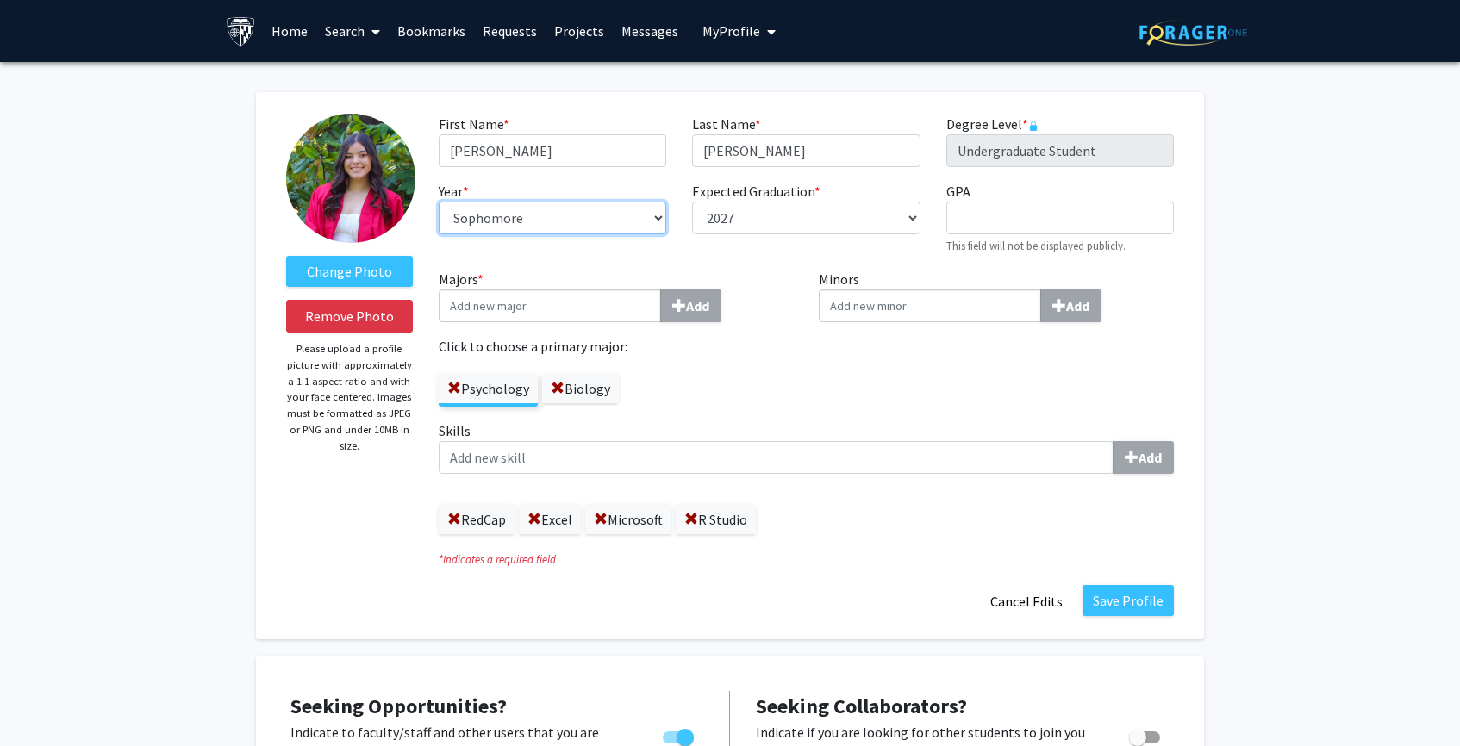
select select "junior"
click at [439, 202] on select "--- First-year Sophomore Junior Senior Postbaccalaureate Certificate" at bounding box center [553, 218] width 228 height 33
click at [1141, 613] on button "Save Profile" at bounding box center [1128, 600] width 91 height 31
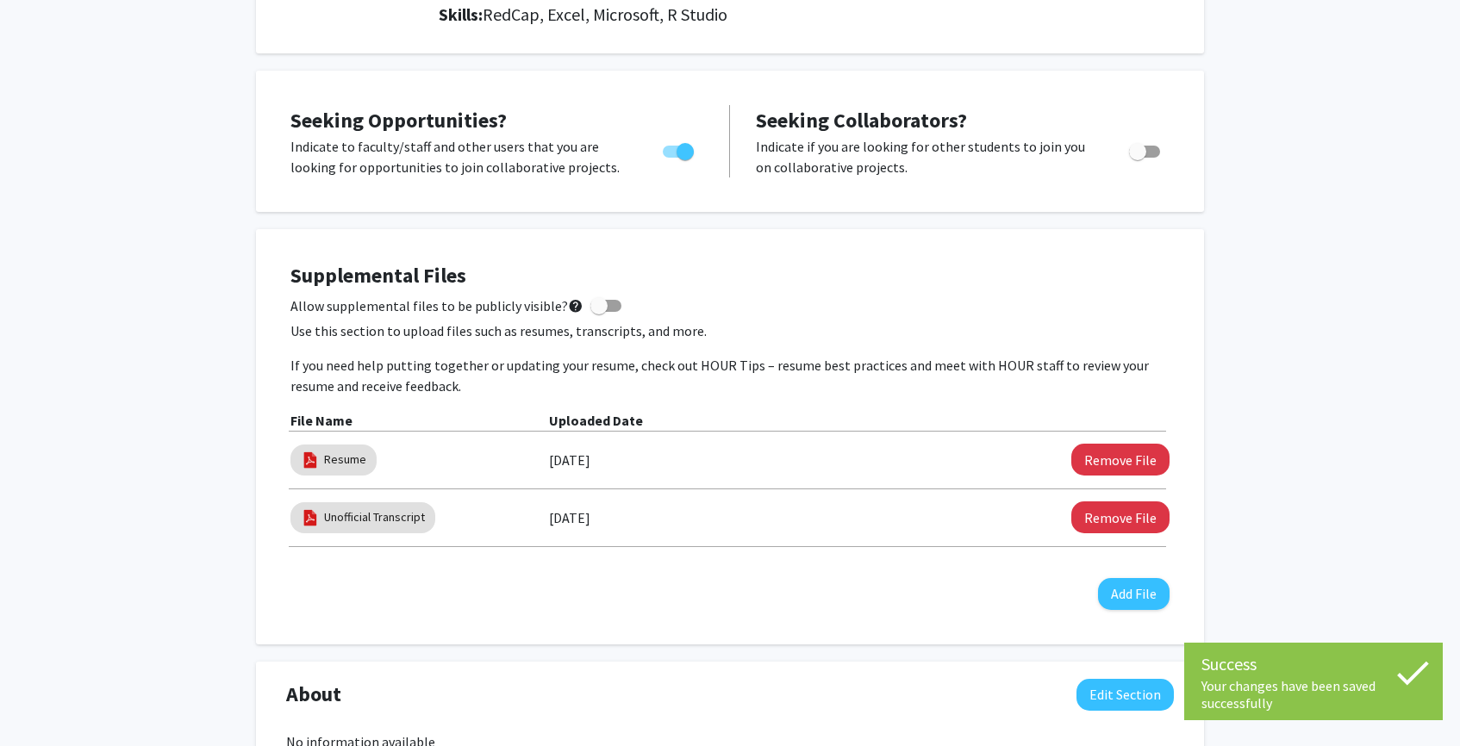
scroll to position [328, 0]
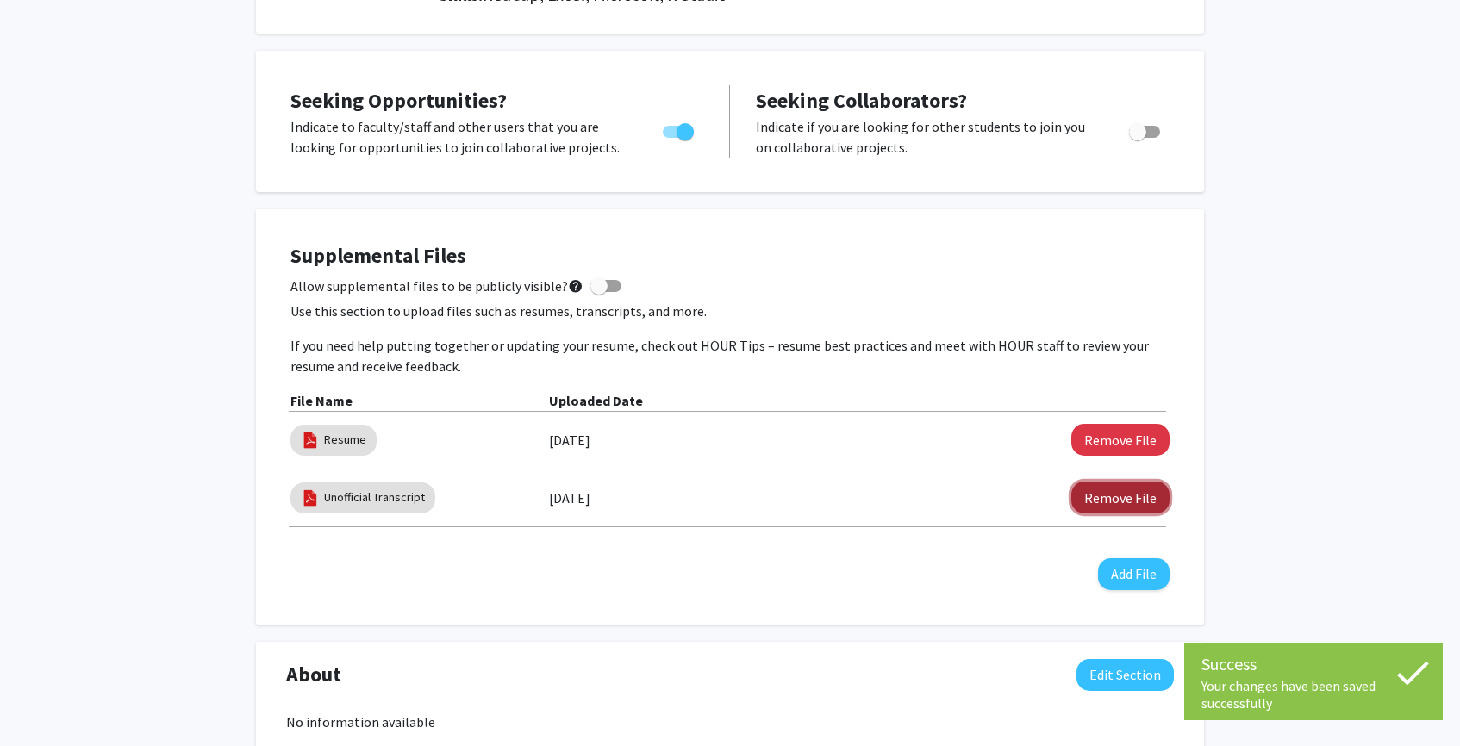
click at [1137, 509] on button "Remove File" at bounding box center [1120, 498] width 98 height 32
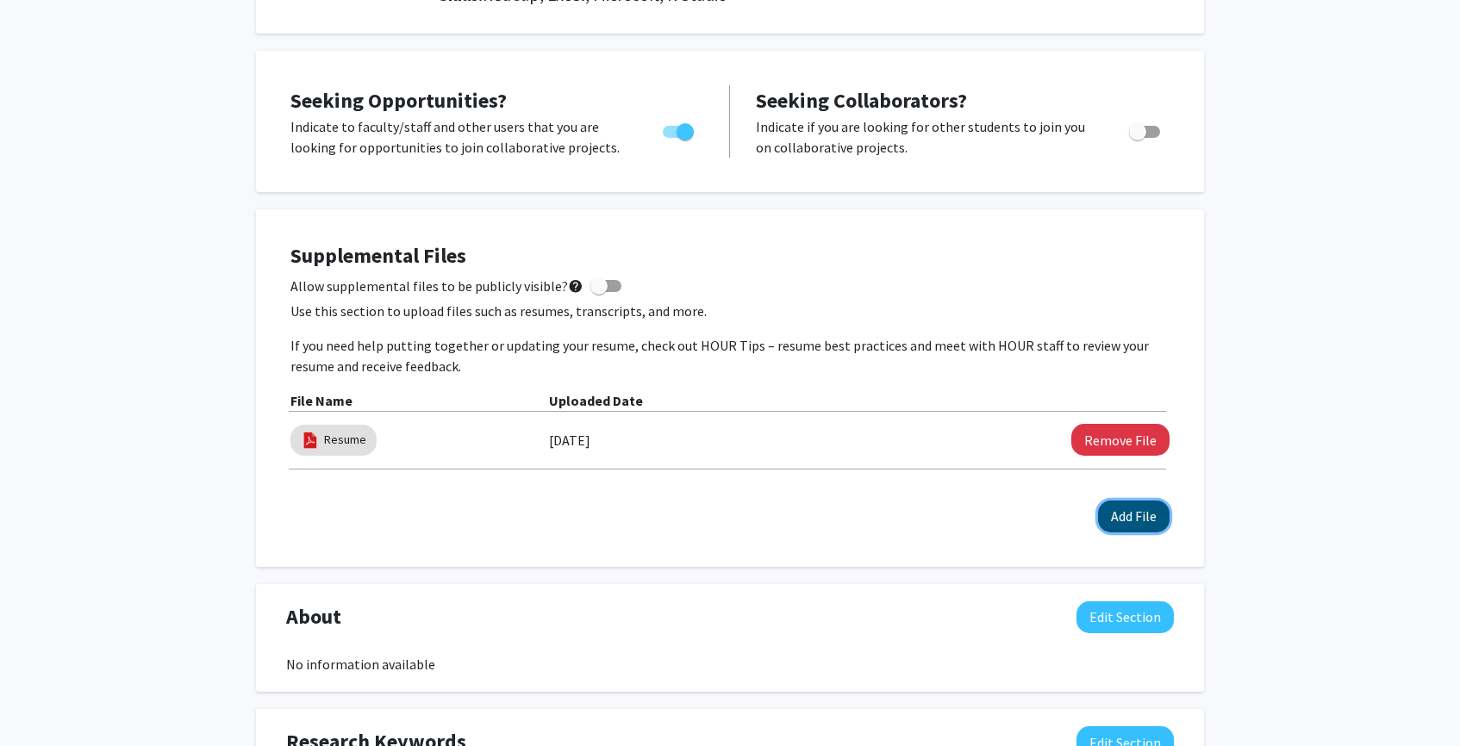
click at [1136, 527] on button "Add File" at bounding box center [1134, 517] width 72 height 32
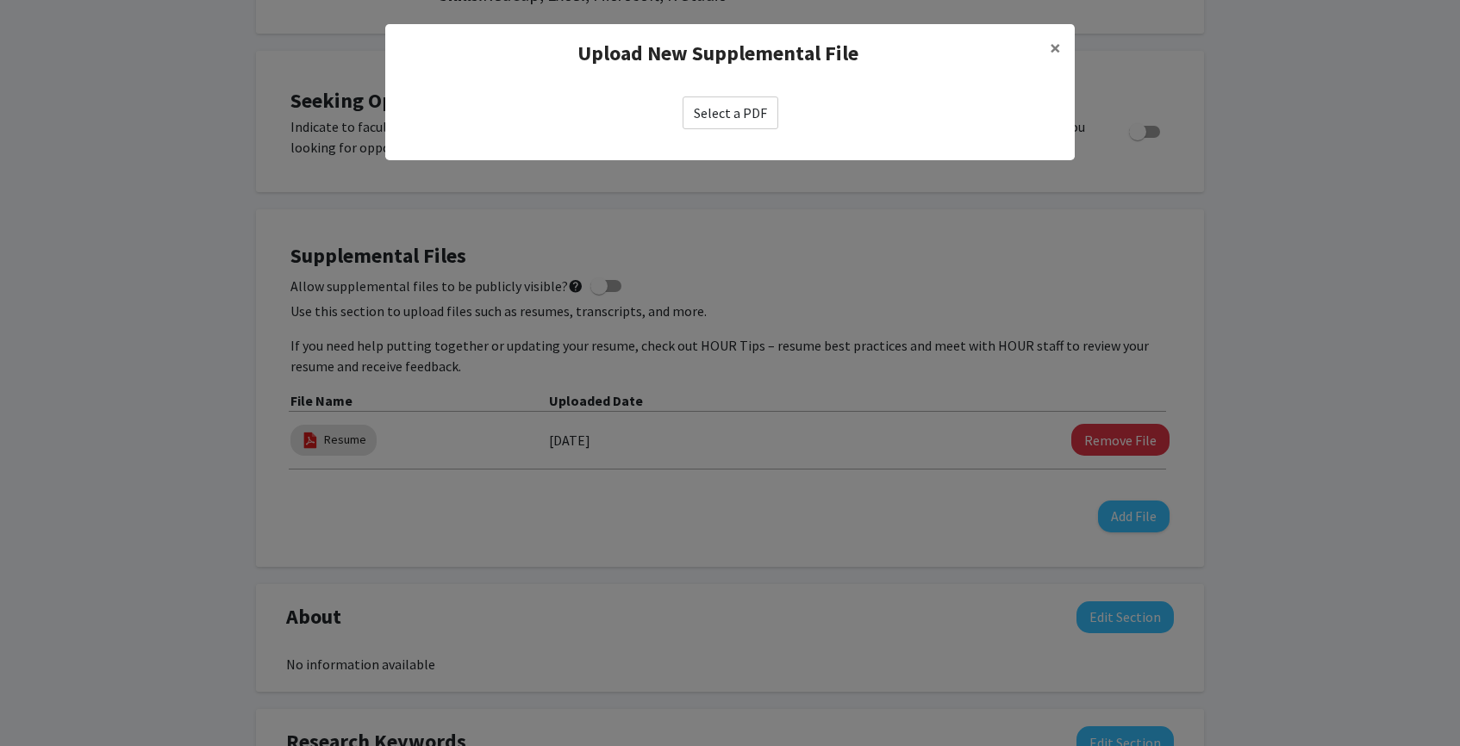
click at [749, 119] on label "Select a PDF" at bounding box center [731, 113] width 96 height 33
click at [0, 0] on input "Select a PDF" at bounding box center [0, 0] width 0 height 0
select select "custom"
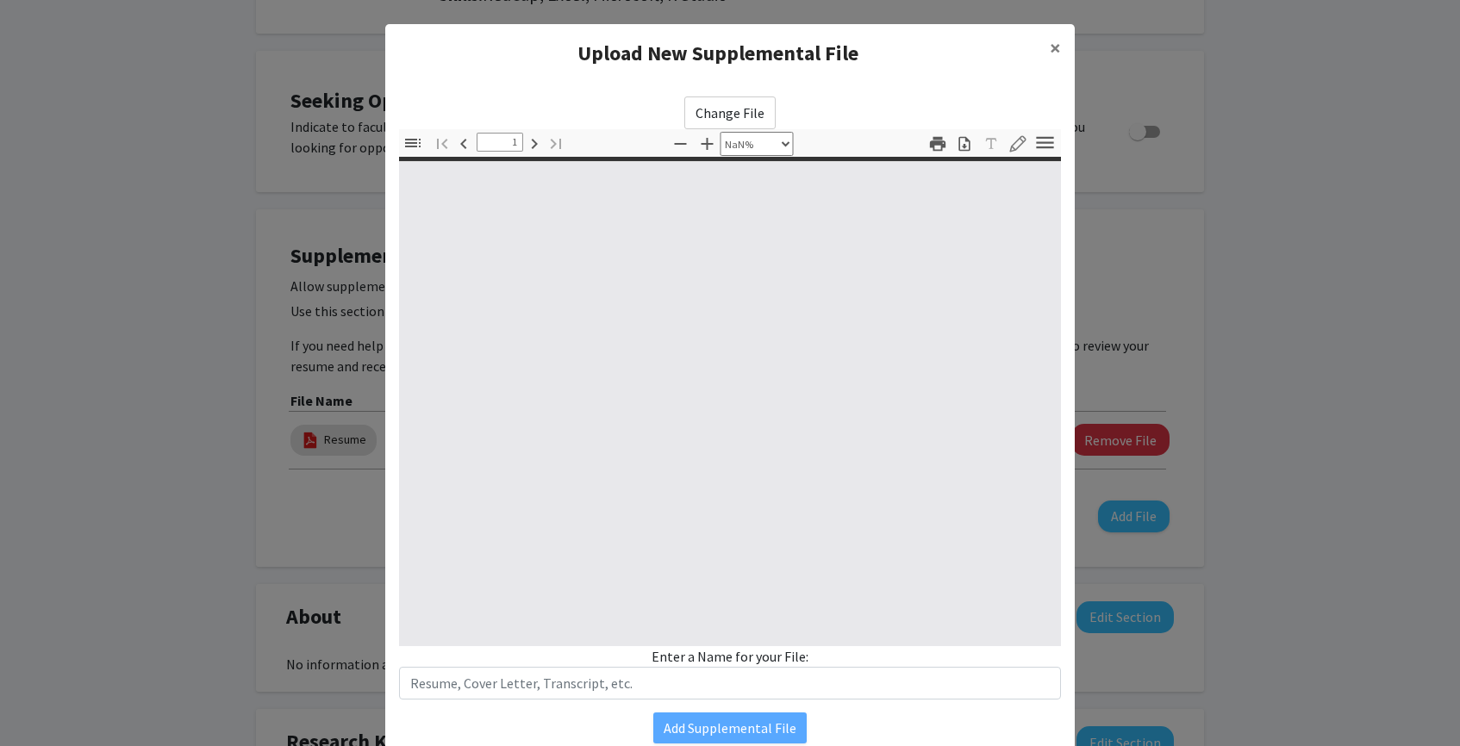
type input "0"
select select "custom"
type input "1"
select select "auto"
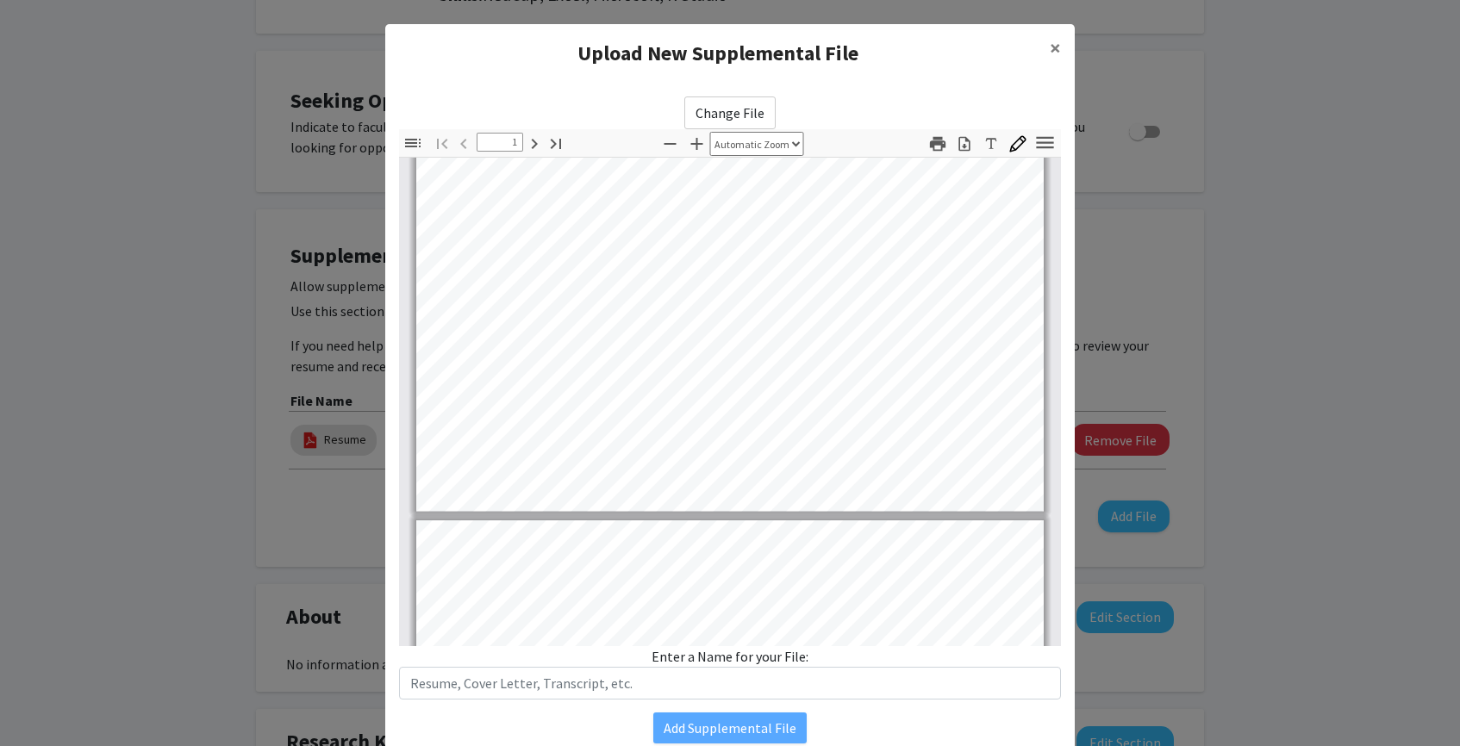
scroll to position [465, 0]
type input "2"
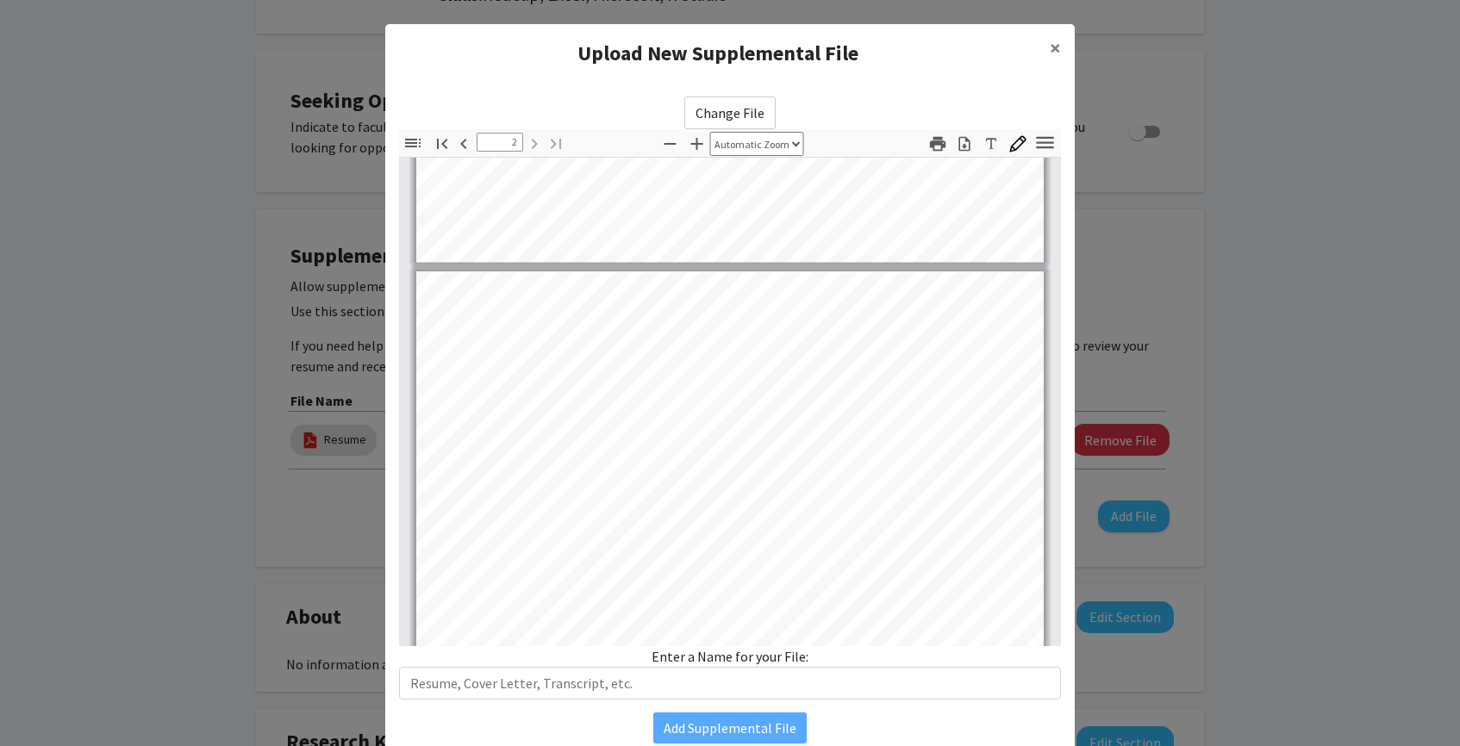
scroll to position [1161, 0]
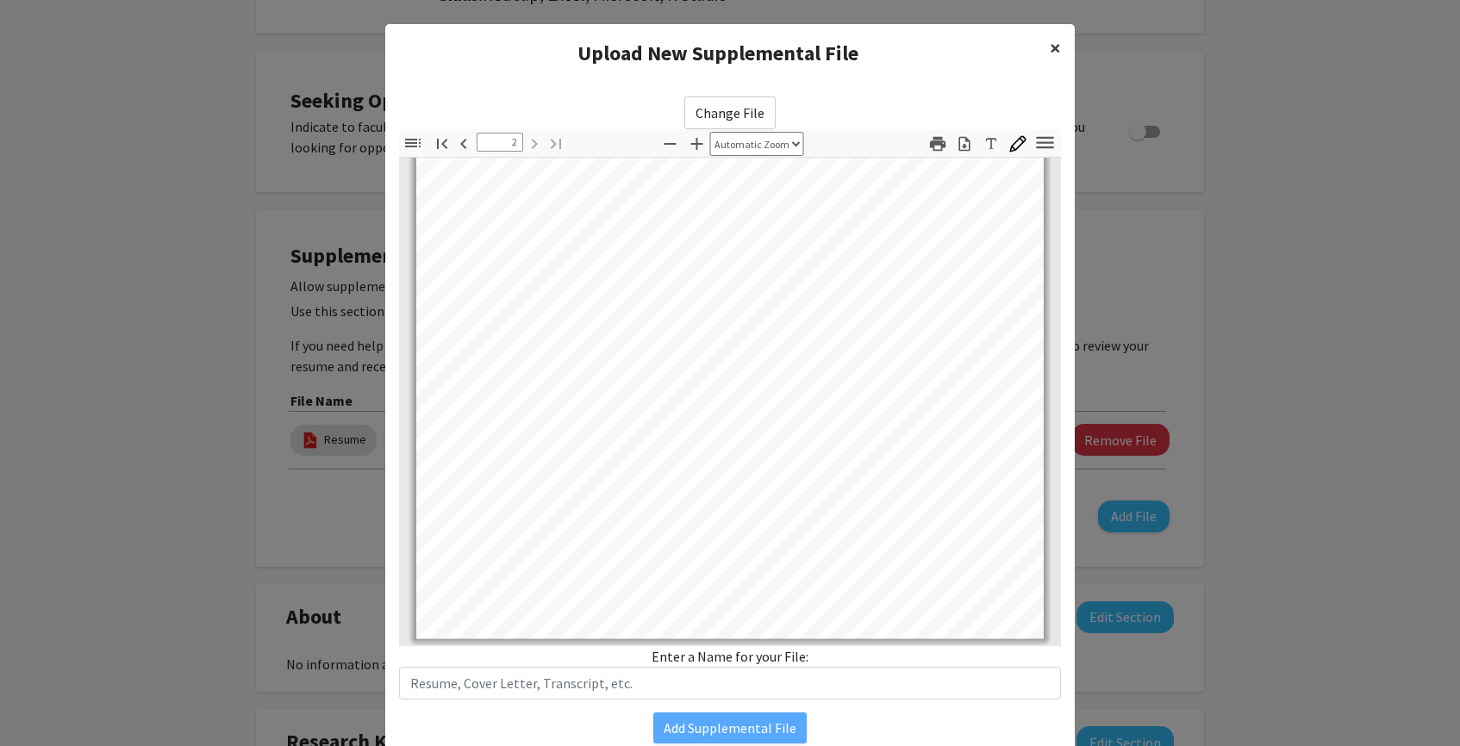
click at [1059, 48] on span "×" at bounding box center [1055, 47] width 11 height 27
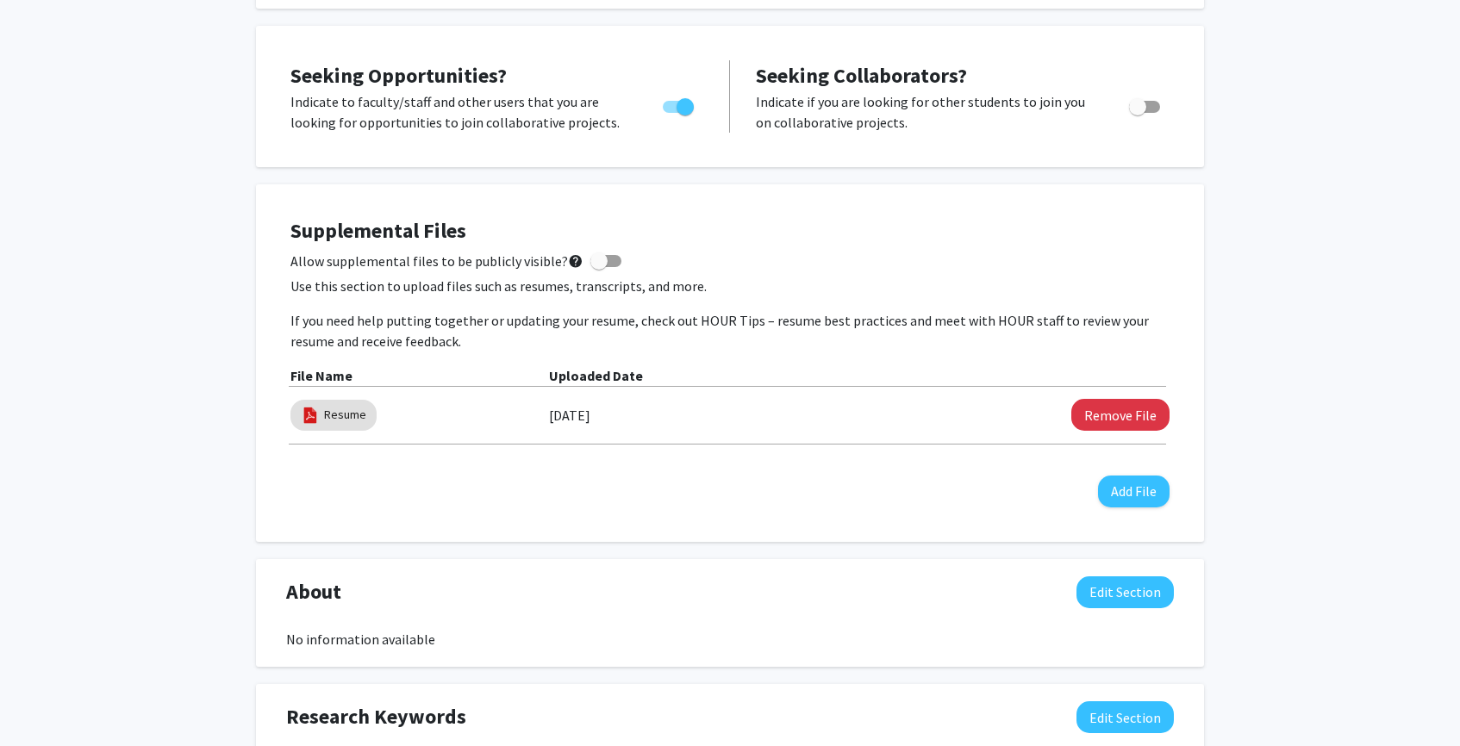
scroll to position [356, 0]
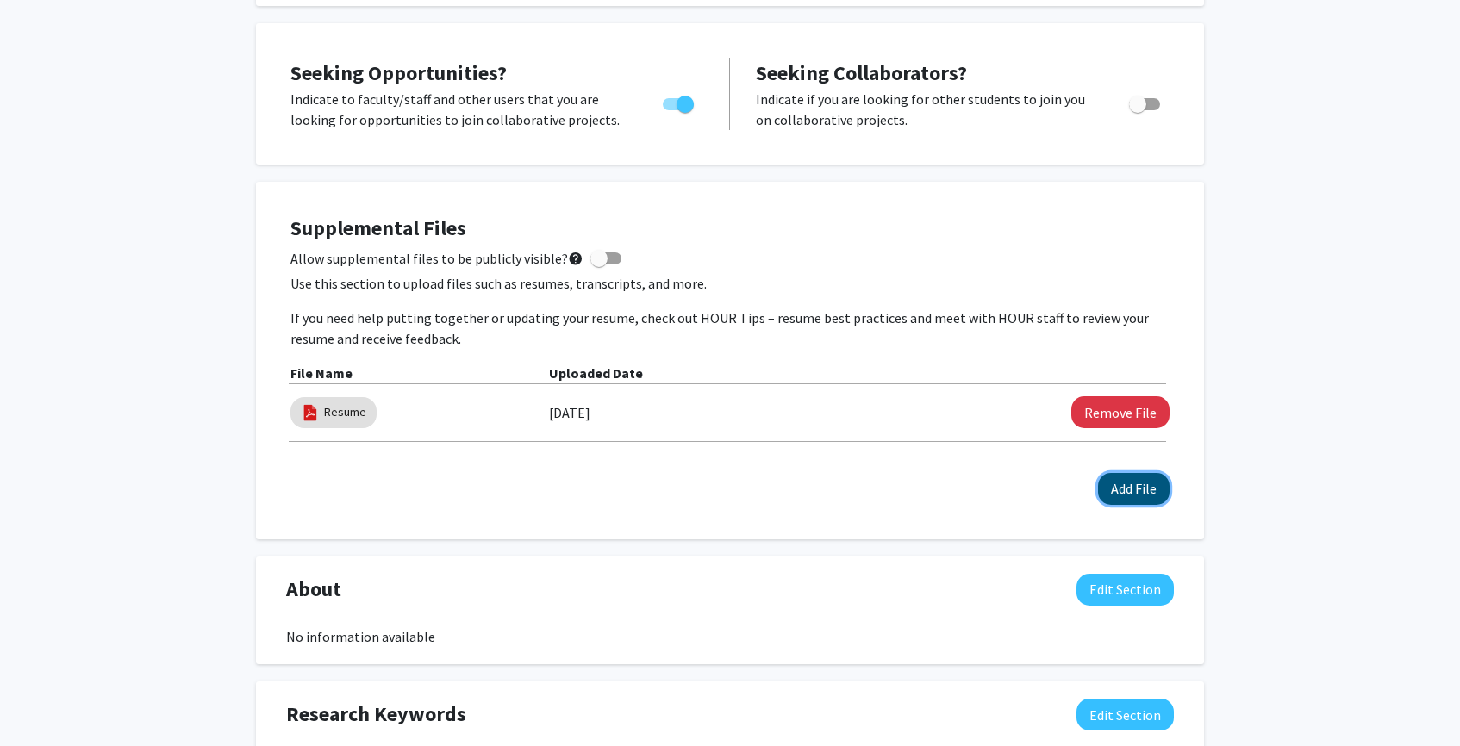
click at [1118, 492] on button "Add File" at bounding box center [1134, 489] width 72 height 32
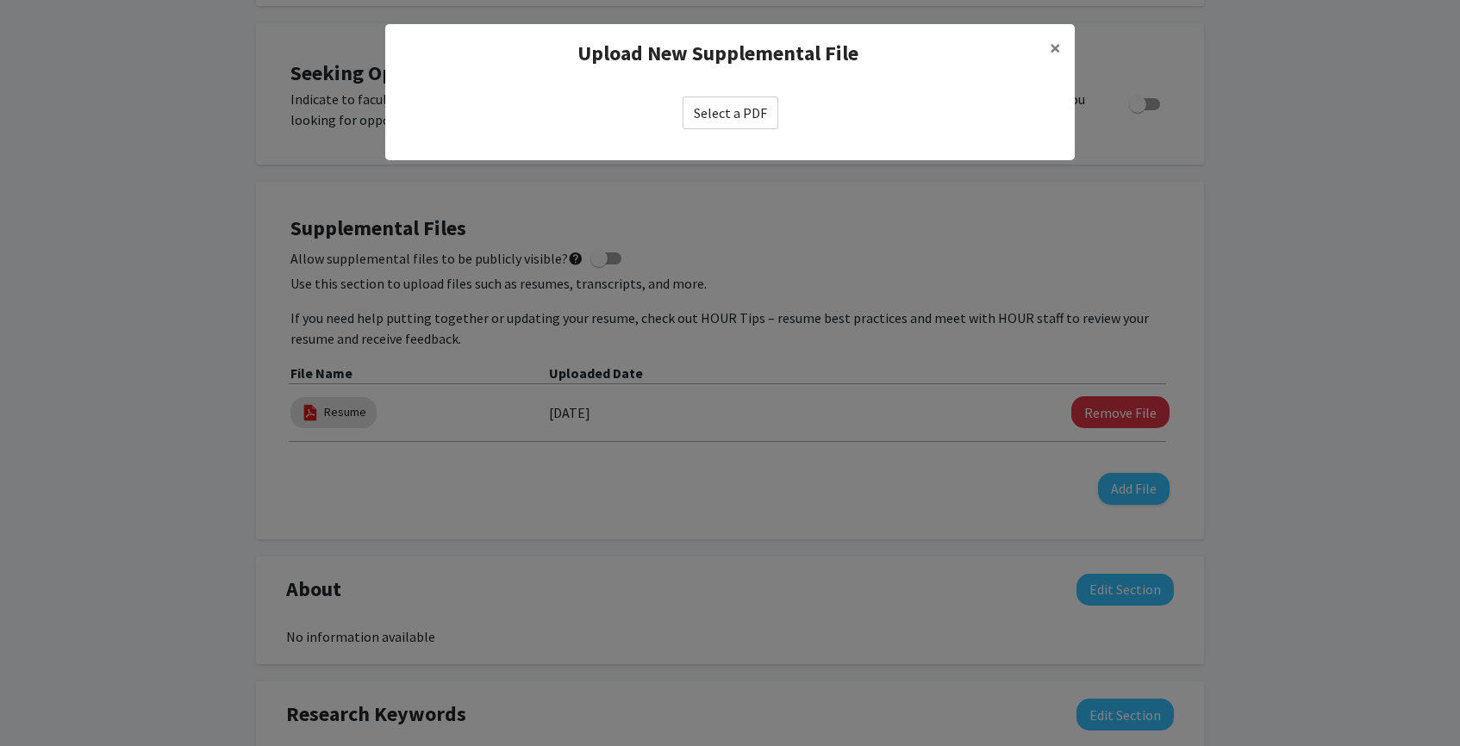
click at [741, 115] on label "Select a PDF" at bounding box center [731, 113] width 96 height 33
click at [0, 0] on input "Select a PDF" at bounding box center [0, 0] width 0 height 0
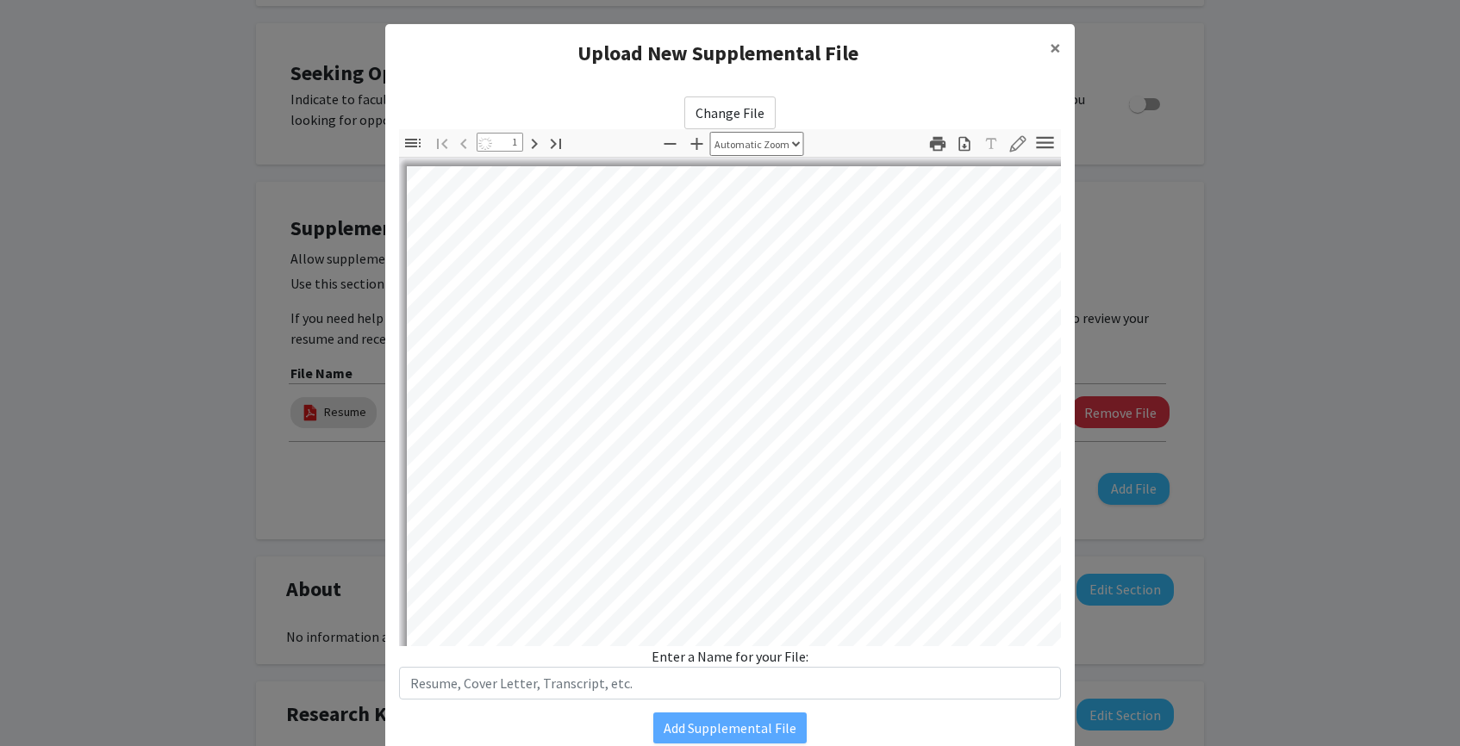
select select "auto"
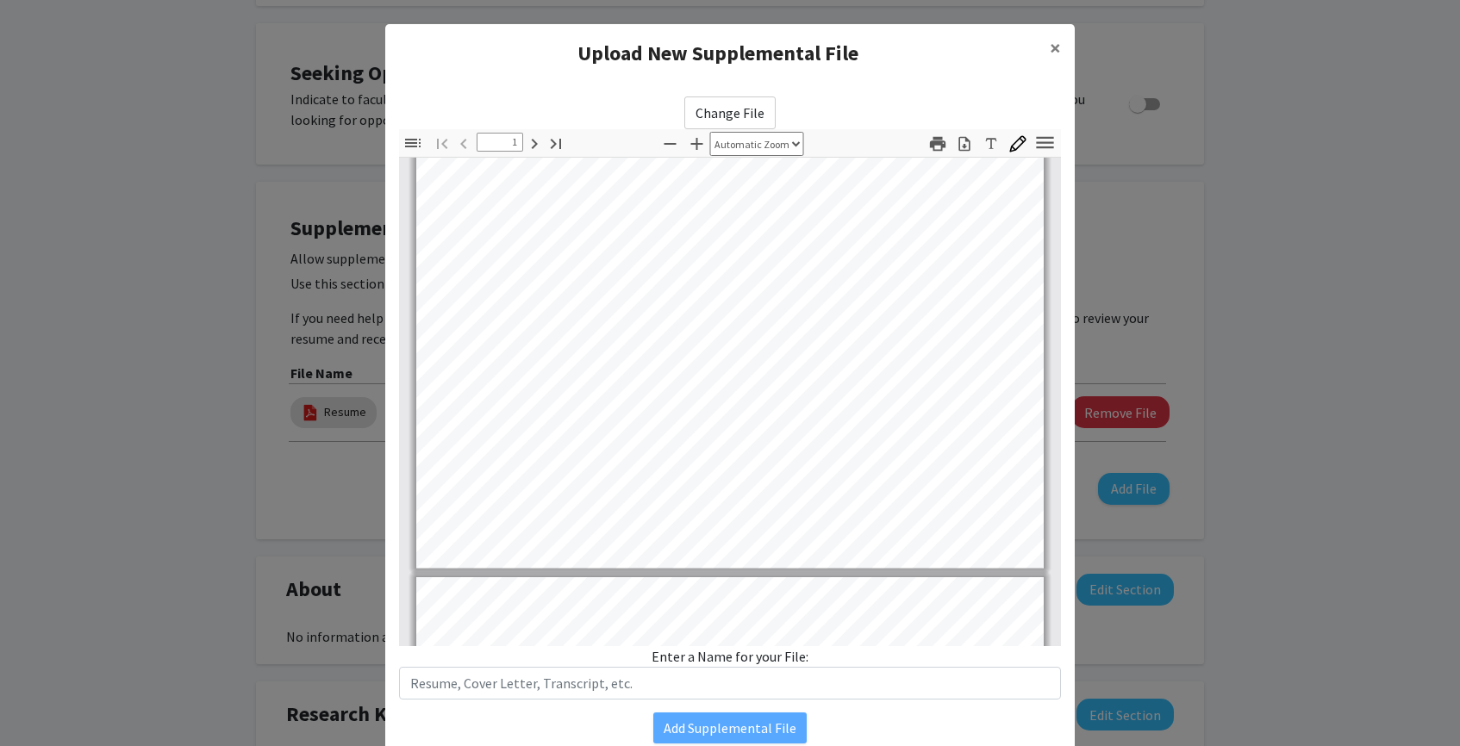
type input "2"
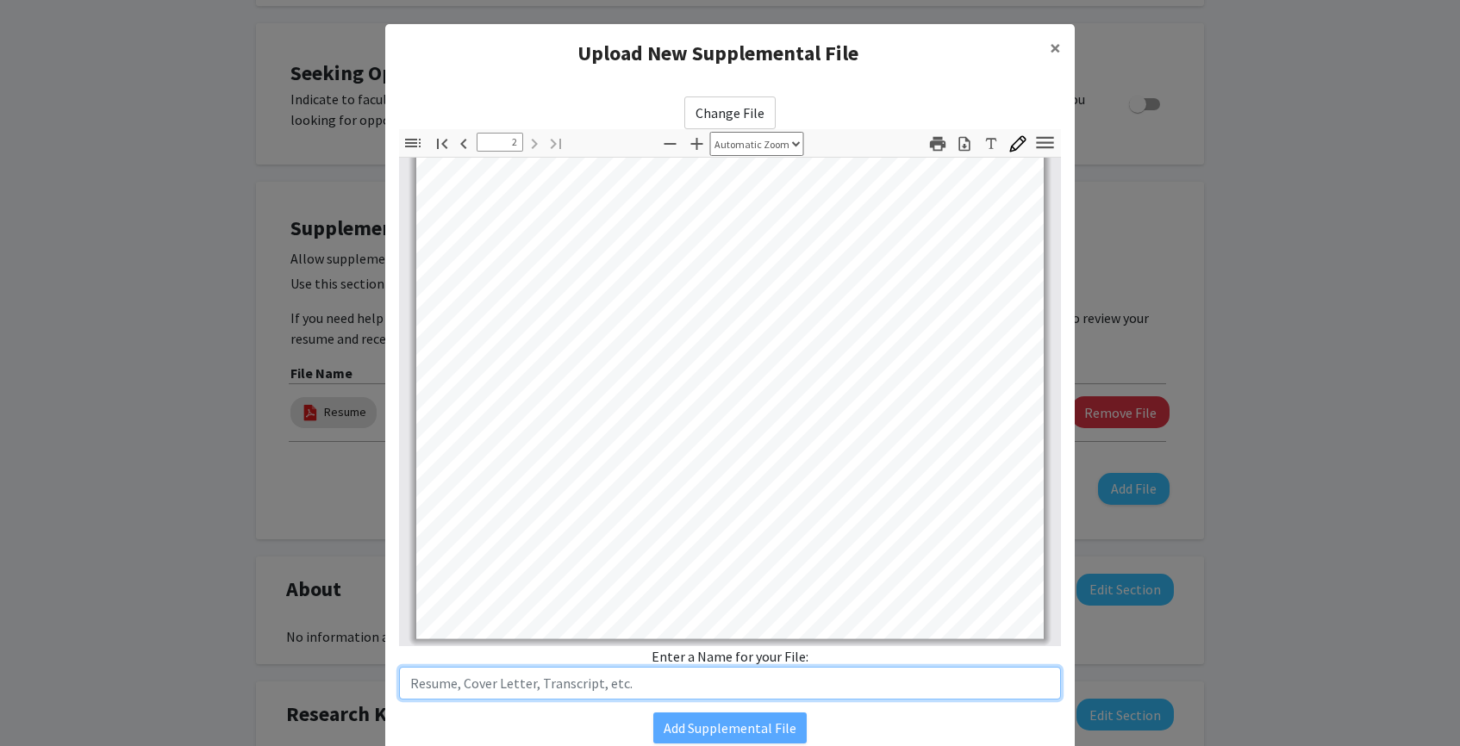
click at [585, 684] on input "text" at bounding box center [730, 683] width 662 height 33
type input "Unofficial Transcript"
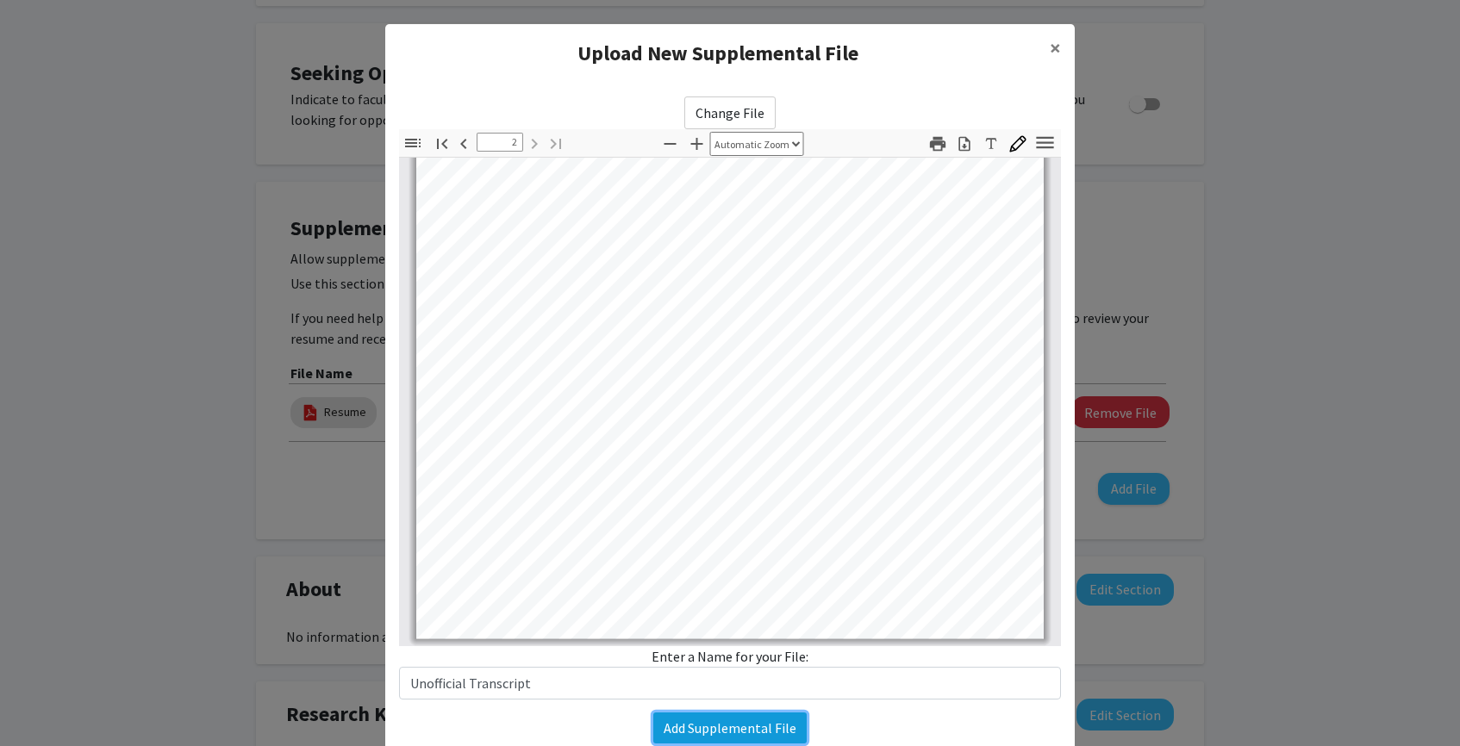
click at [700, 738] on button "Add Supplemental File" at bounding box center [729, 728] width 153 height 31
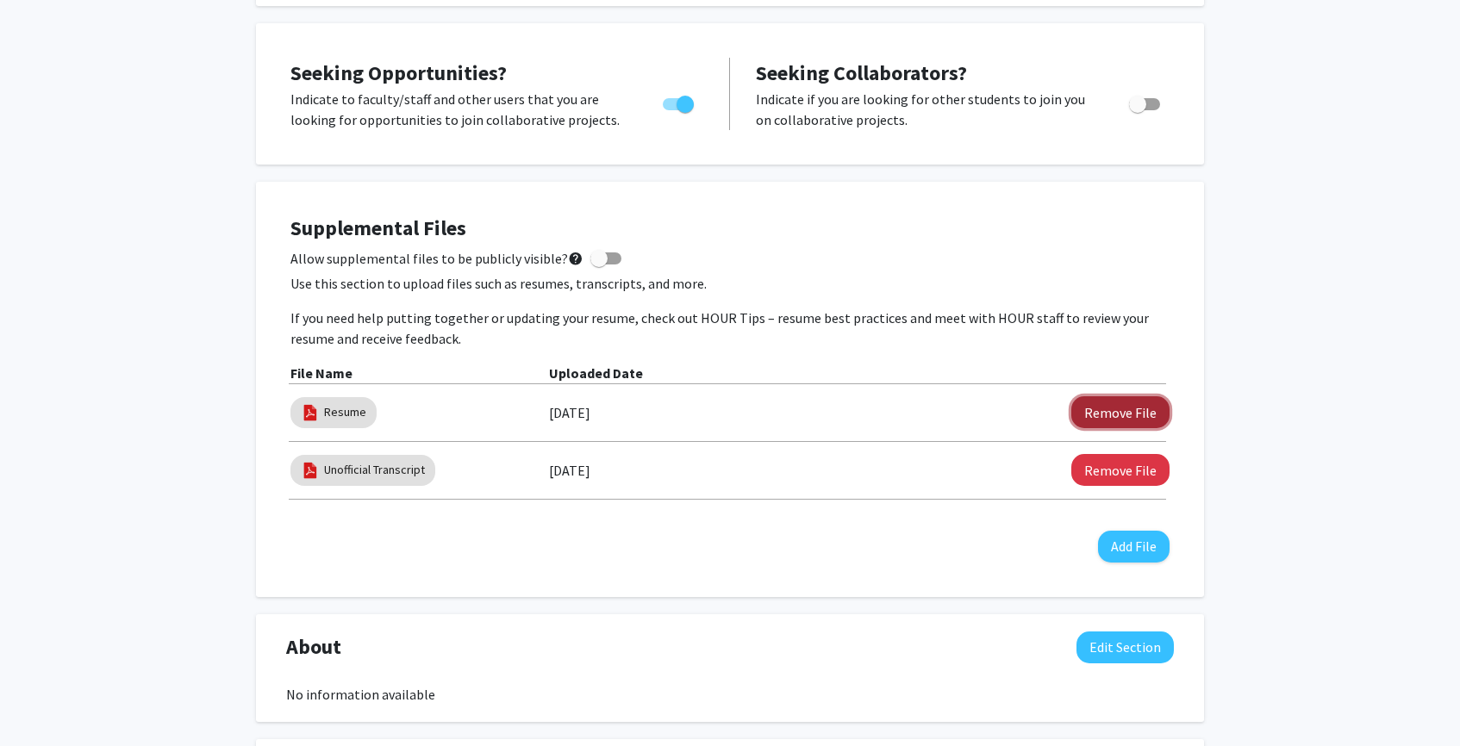
click at [1145, 409] on button "Remove File" at bounding box center [1120, 412] width 98 height 32
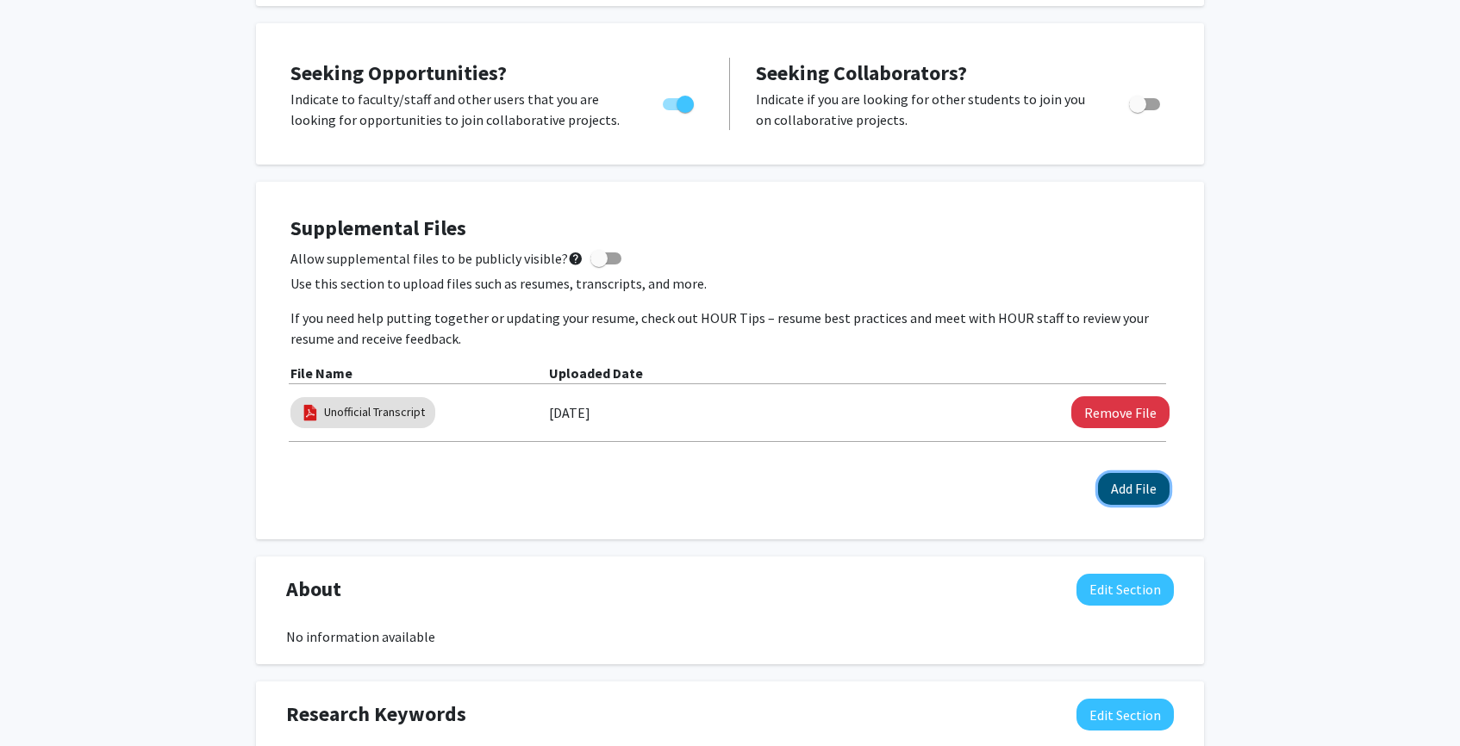
click at [1122, 484] on button "Add File" at bounding box center [1134, 489] width 72 height 32
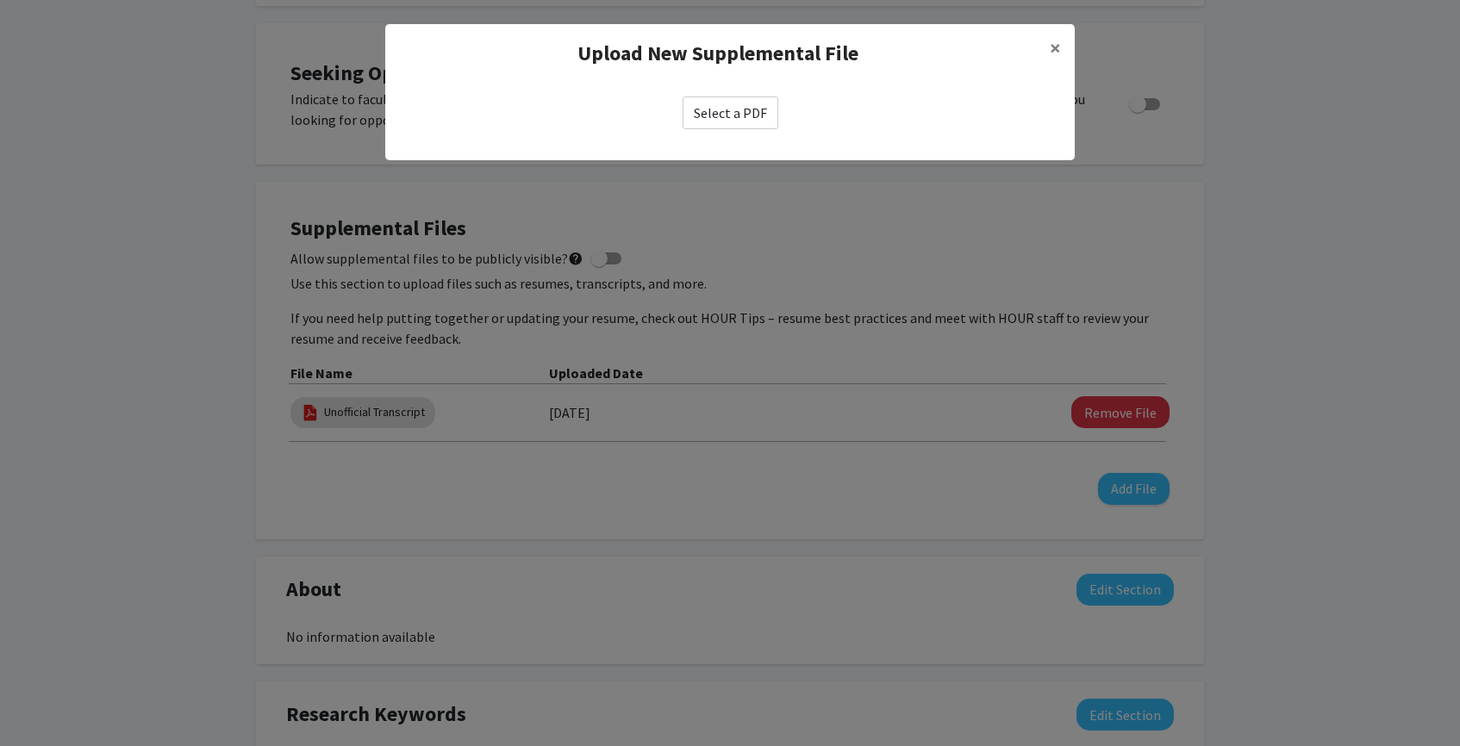
click at [746, 115] on label "Select a PDF" at bounding box center [731, 113] width 96 height 33
click at [0, 0] on input "Select a PDF" at bounding box center [0, 0] width 0 height 0
select select "custom"
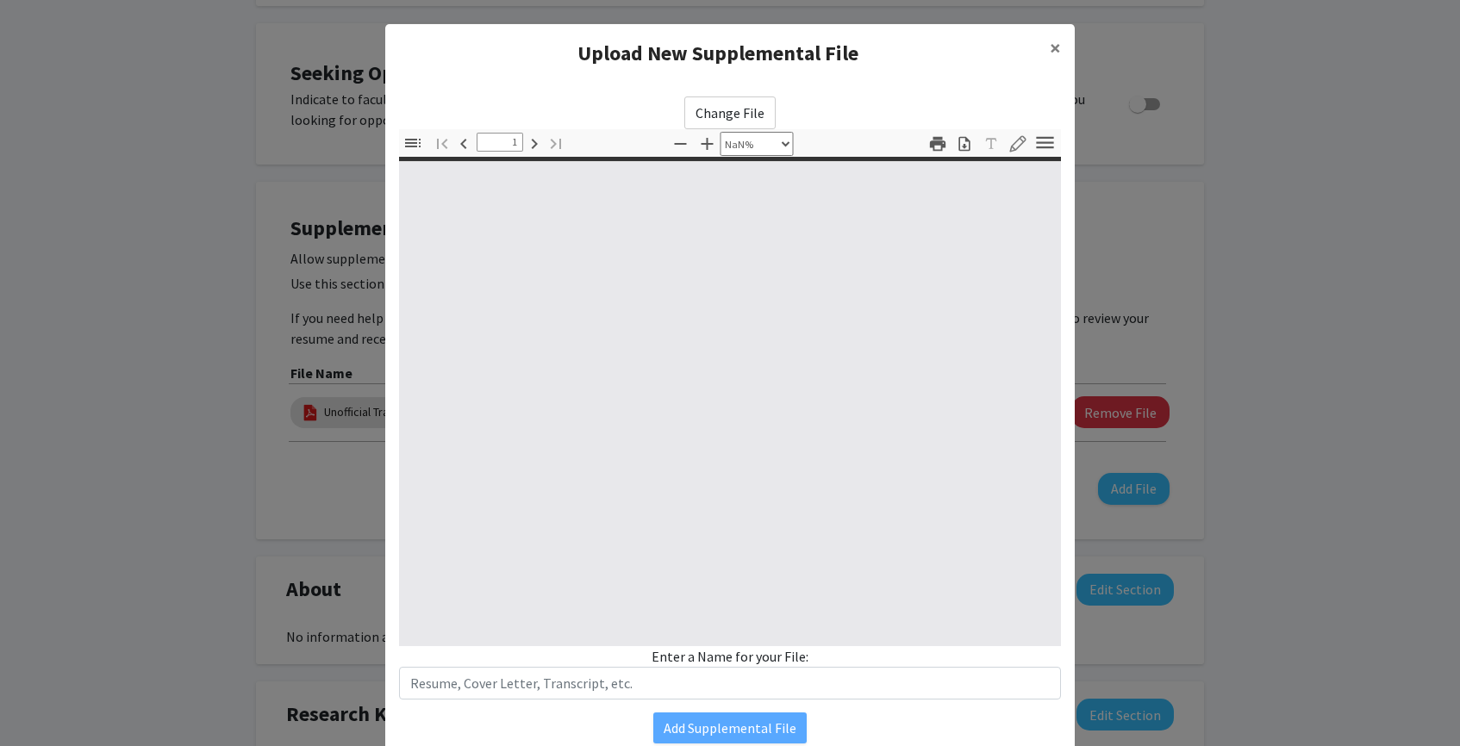
type input "0"
select select "custom"
type input "1"
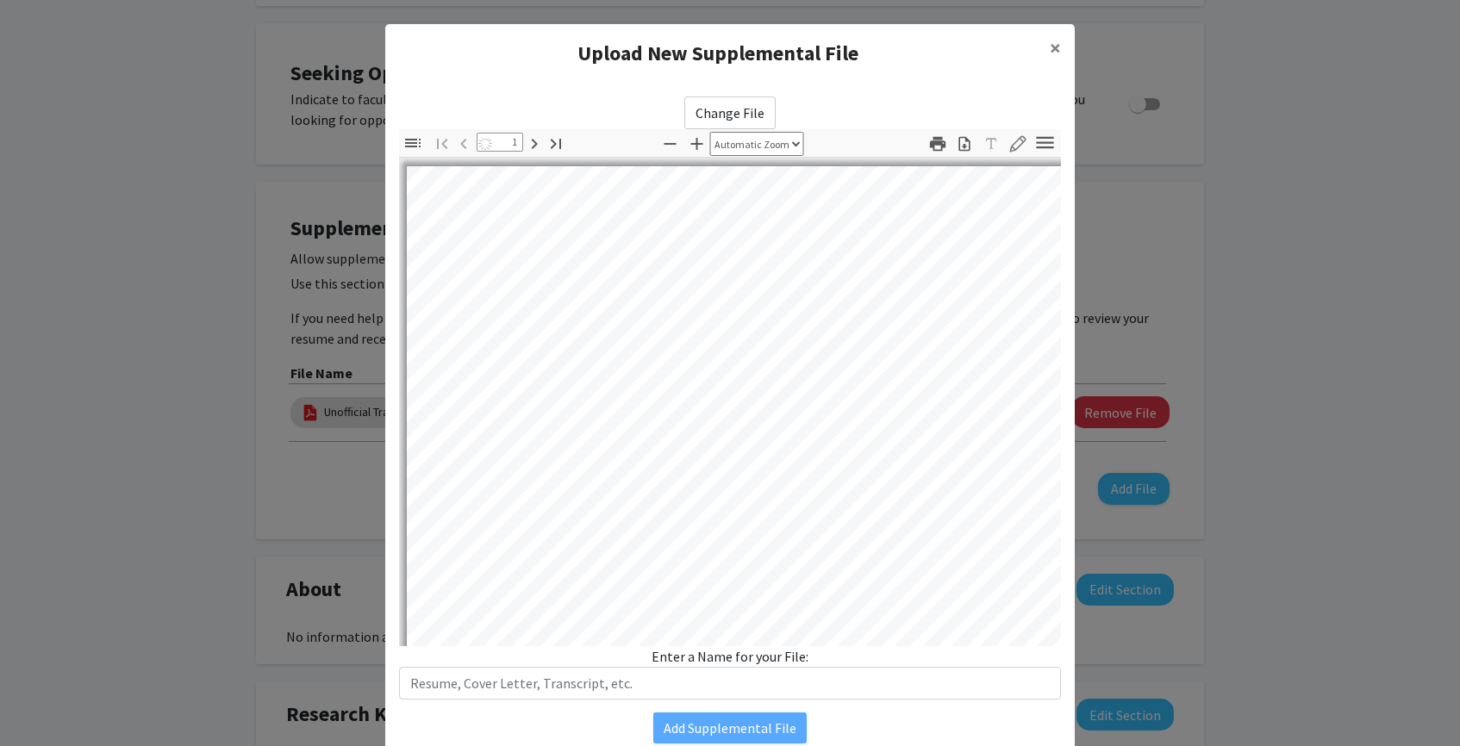
select select "auto"
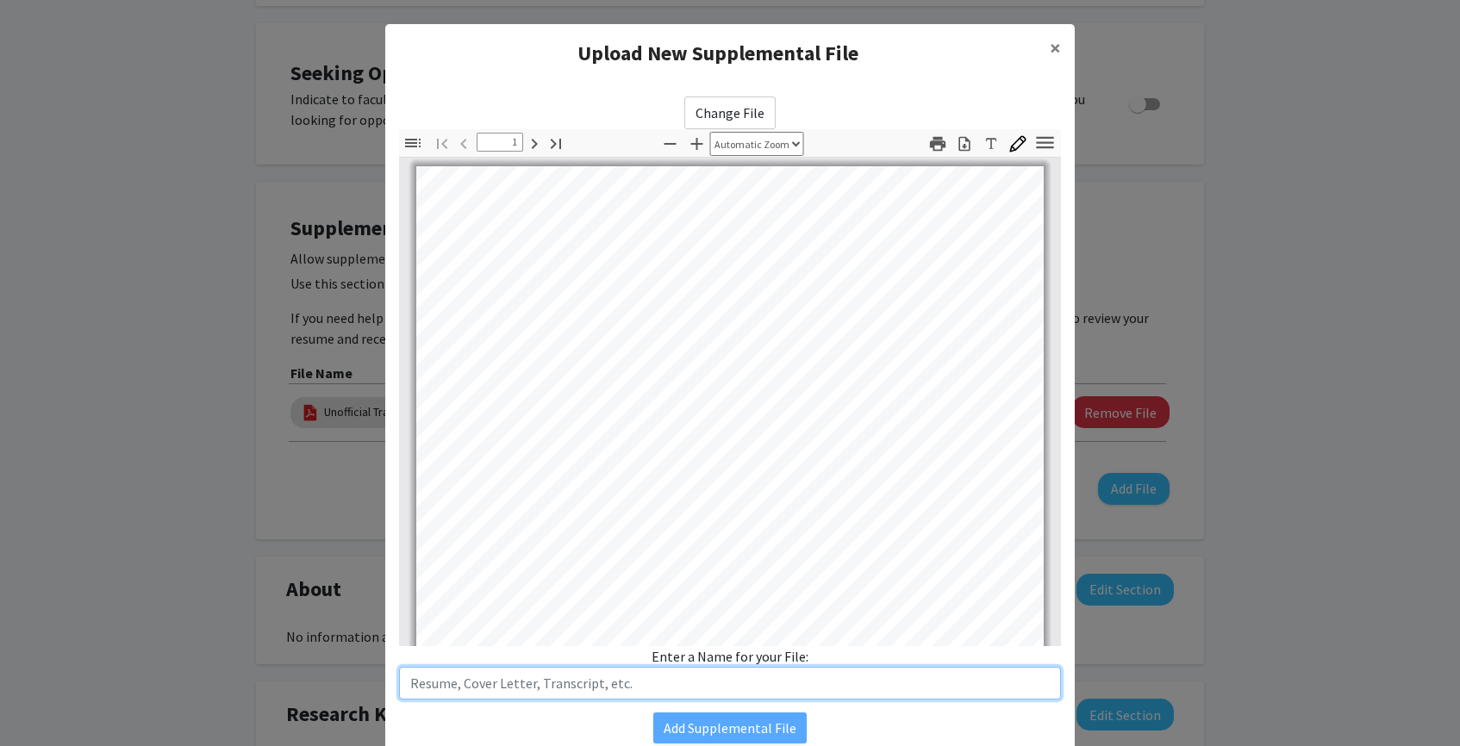
click at [644, 690] on input "text" at bounding box center [730, 683] width 662 height 33
type input "Resume 2025"
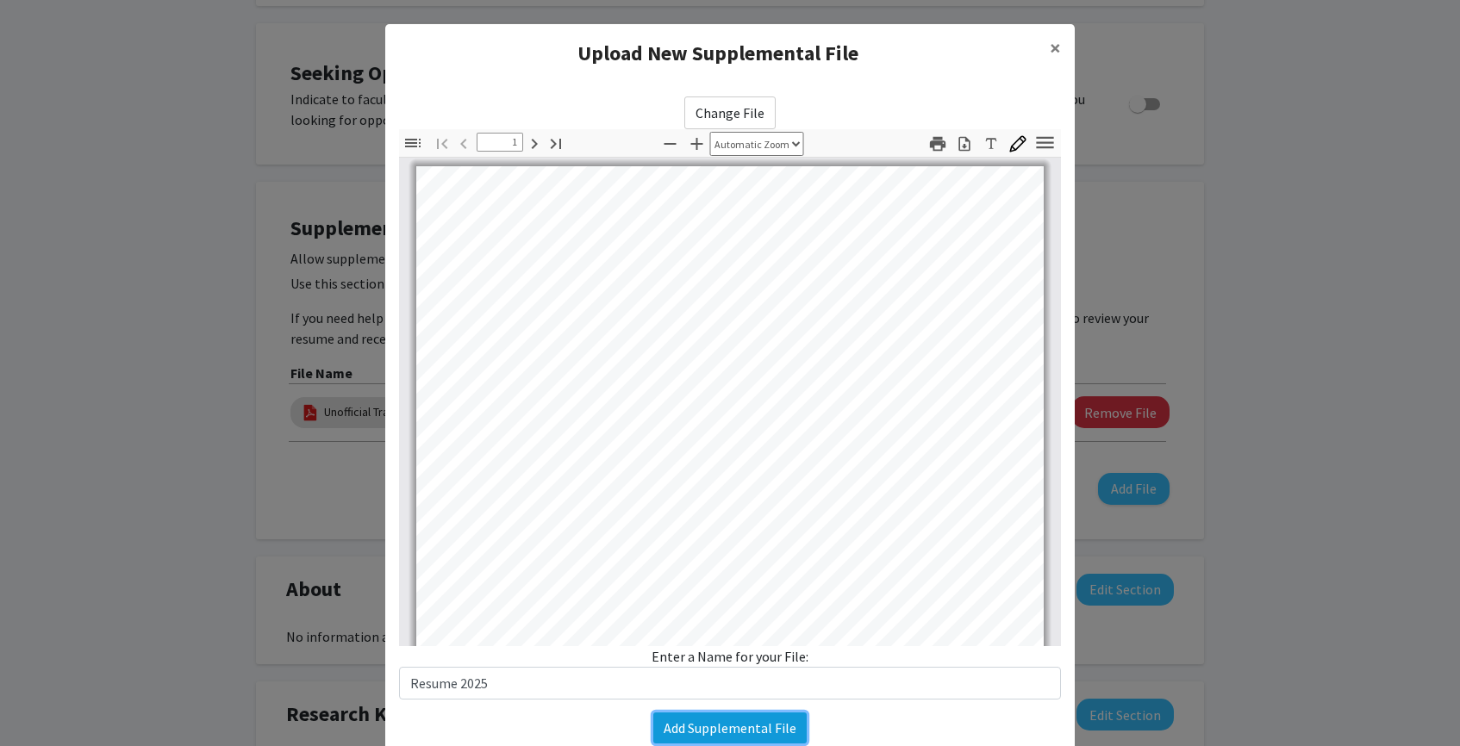
click at [733, 742] on button "Add Supplemental File" at bounding box center [729, 728] width 153 height 31
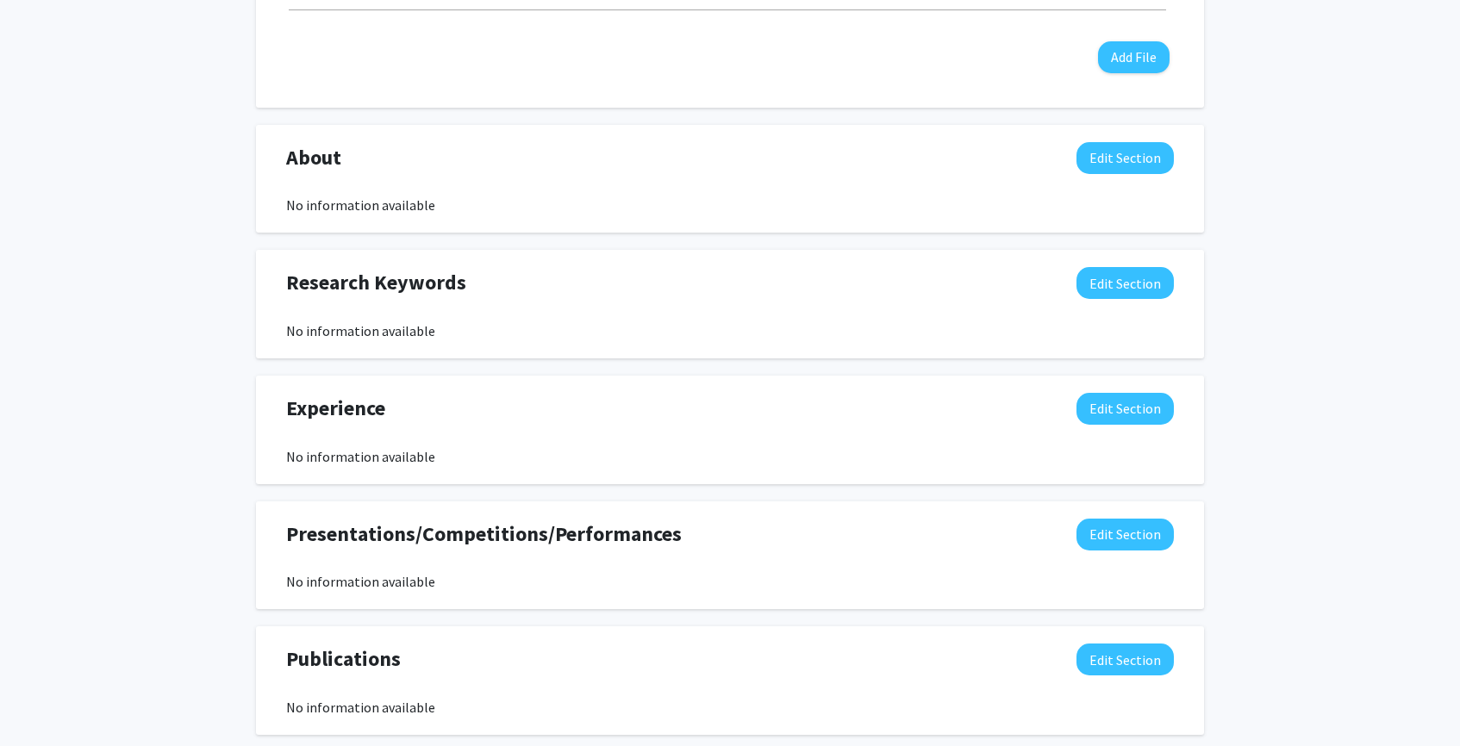
scroll to position [845, 0]
click at [1145, 161] on button "Edit Section" at bounding box center [1125, 159] width 97 height 32
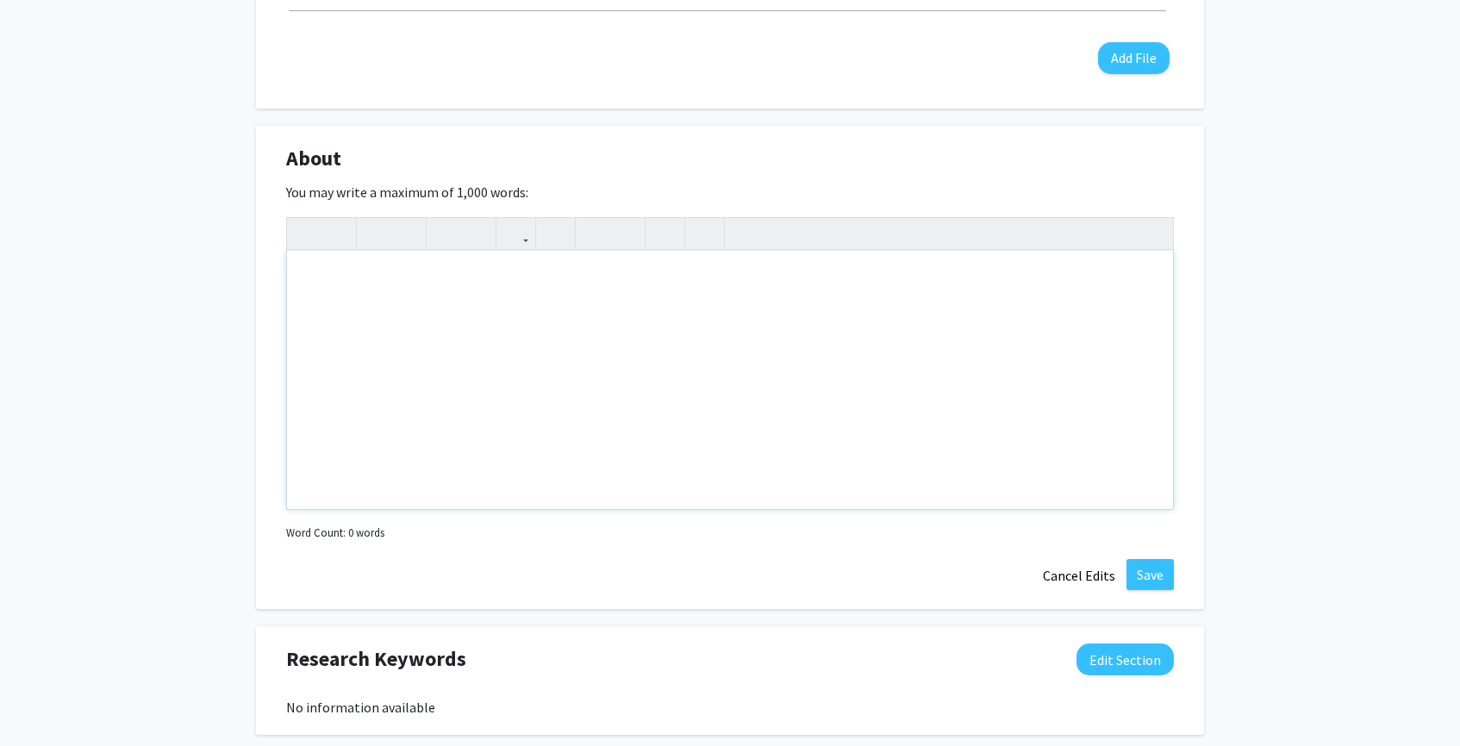
click at [688, 361] on div "Note to users with screen readers: Please deactivate our accessibility plugin f…" at bounding box center [730, 380] width 886 height 259
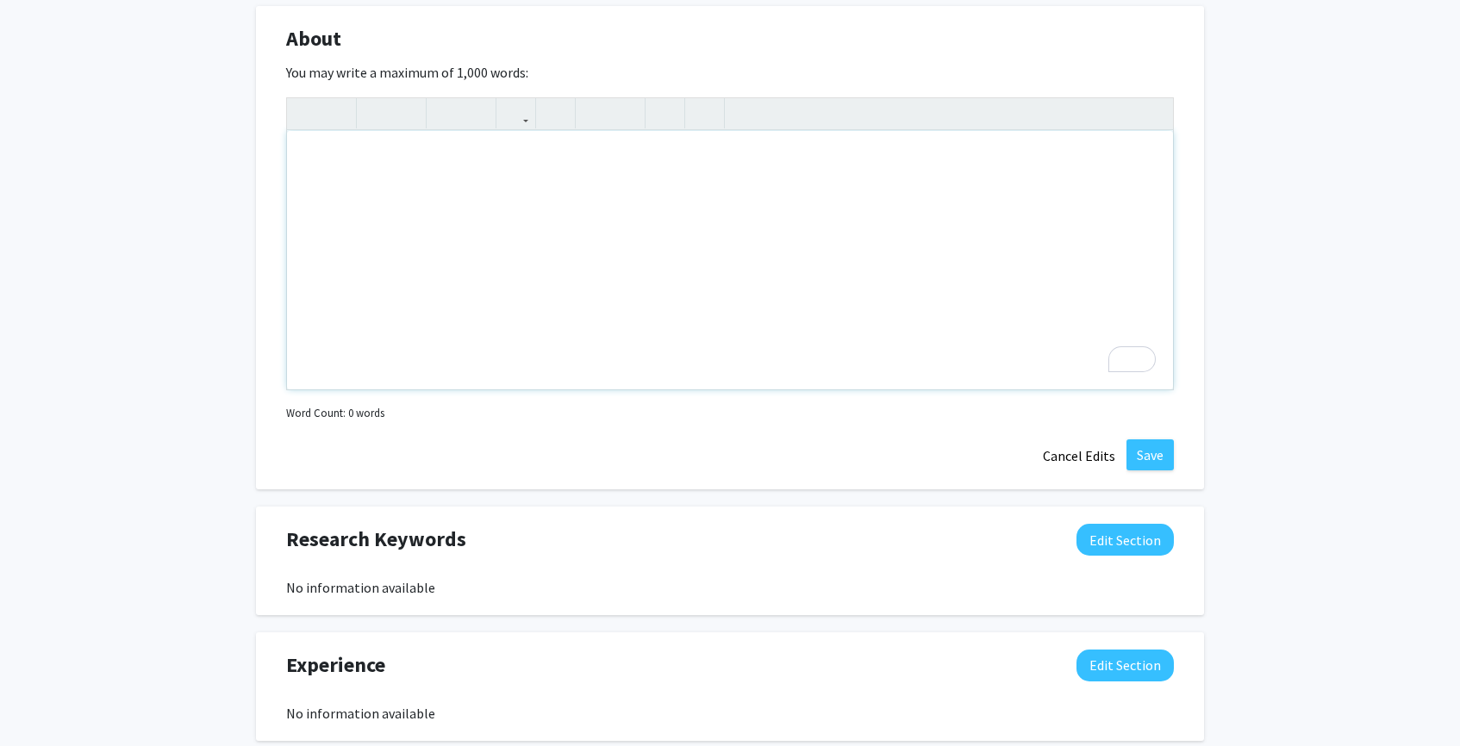
scroll to position [1133, 0]
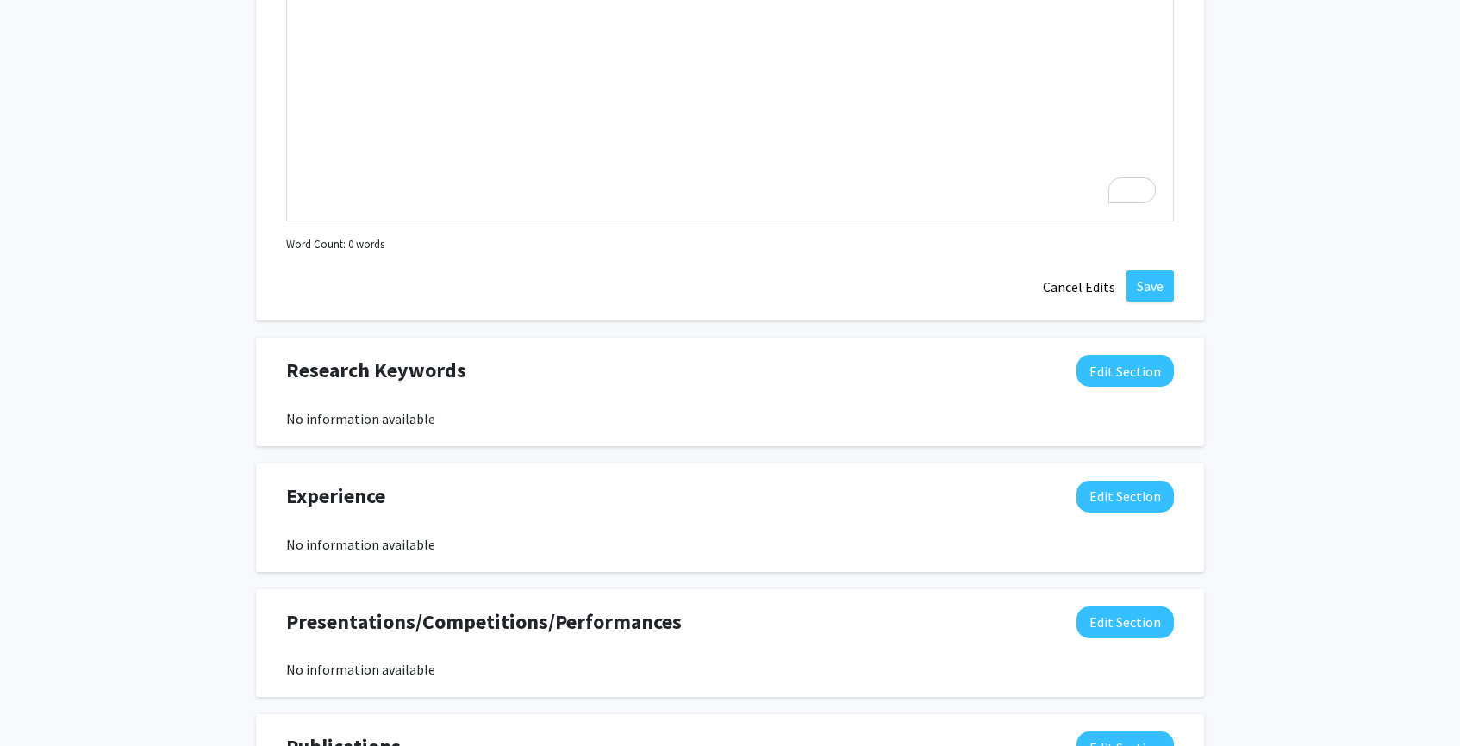
click at [345, 367] on span "Research Keywords" at bounding box center [376, 370] width 180 height 31
click at [1133, 371] on button "Edit Section" at bounding box center [1125, 371] width 97 height 32
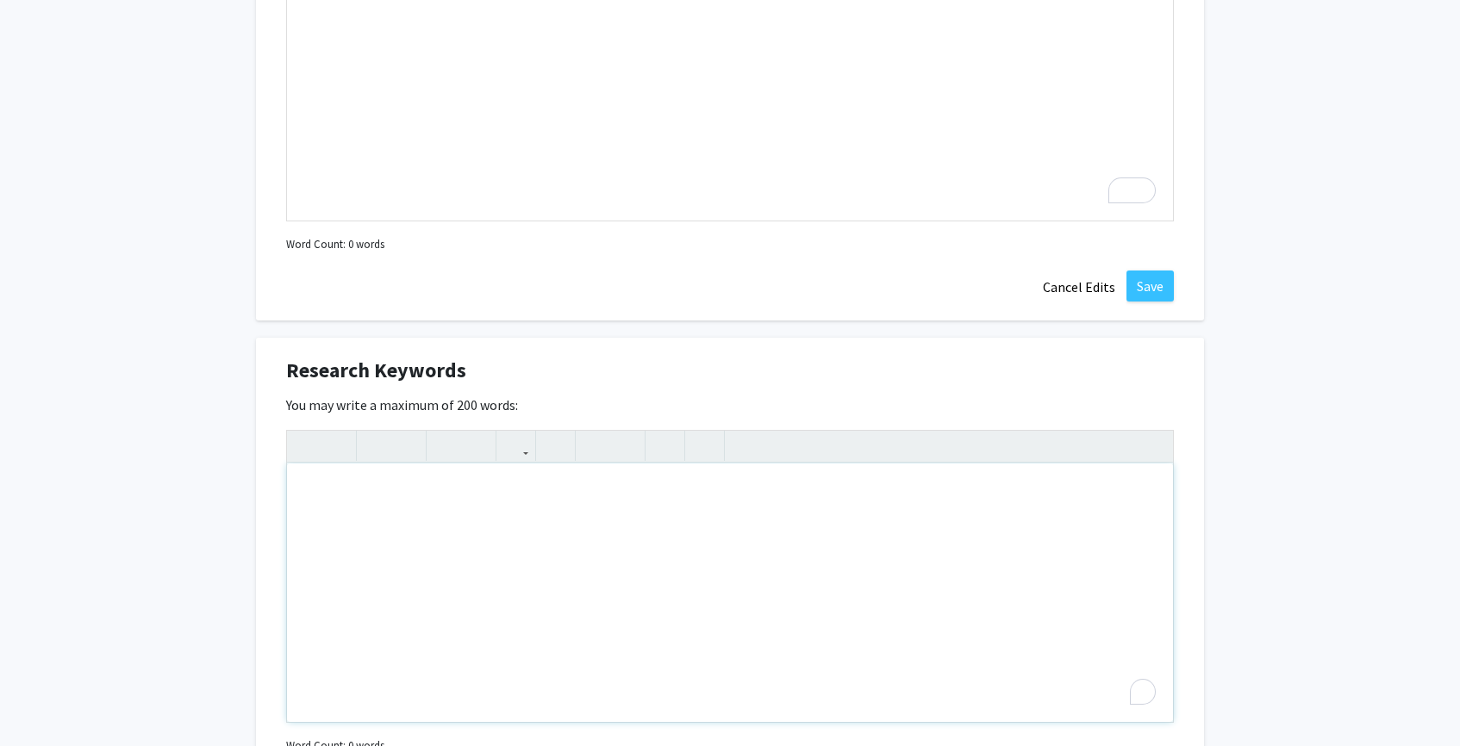
click at [649, 515] on div "To enrich screen reader interactions, please activate Accessibility in Grammarl…" at bounding box center [730, 593] width 886 height 259
click at [405, 369] on span "Research Keywords" at bounding box center [376, 370] width 180 height 31
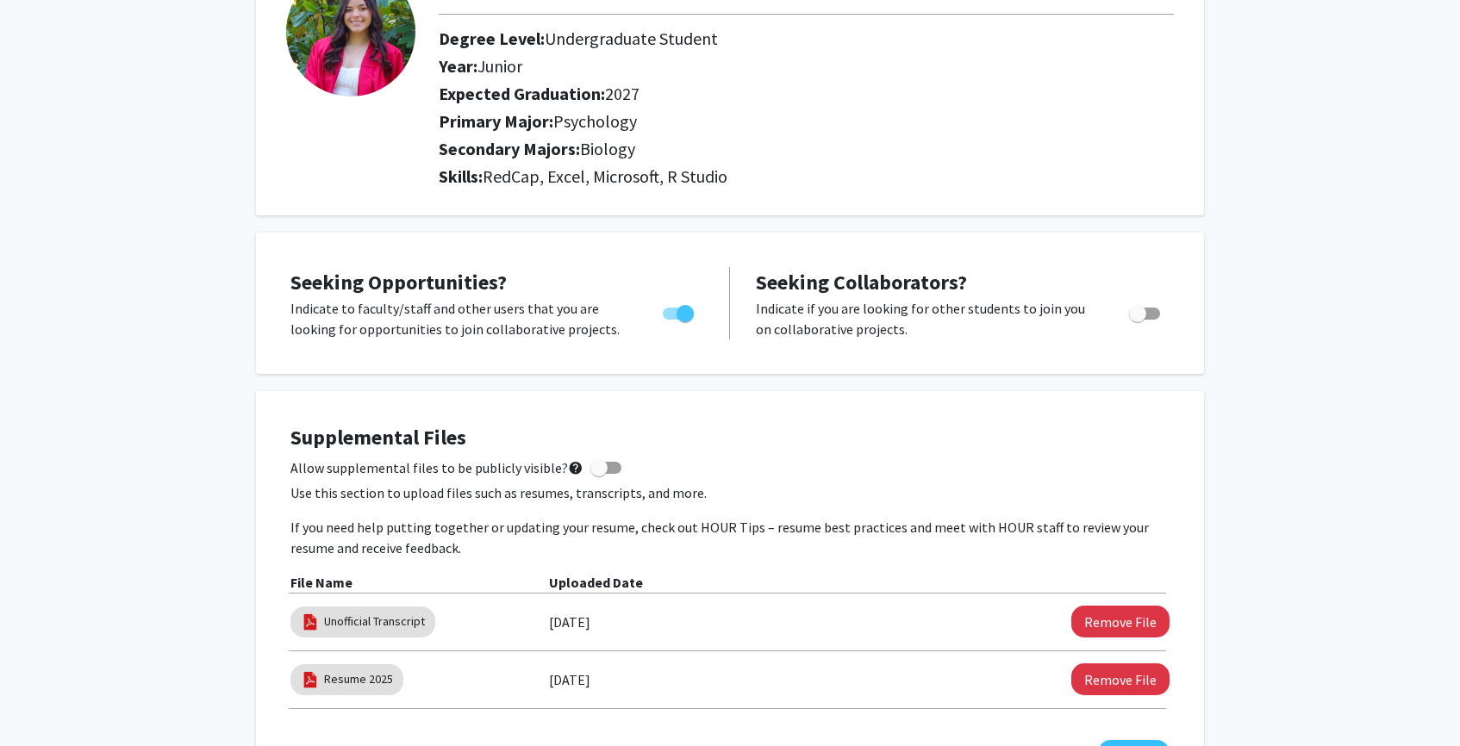
scroll to position [0, 0]
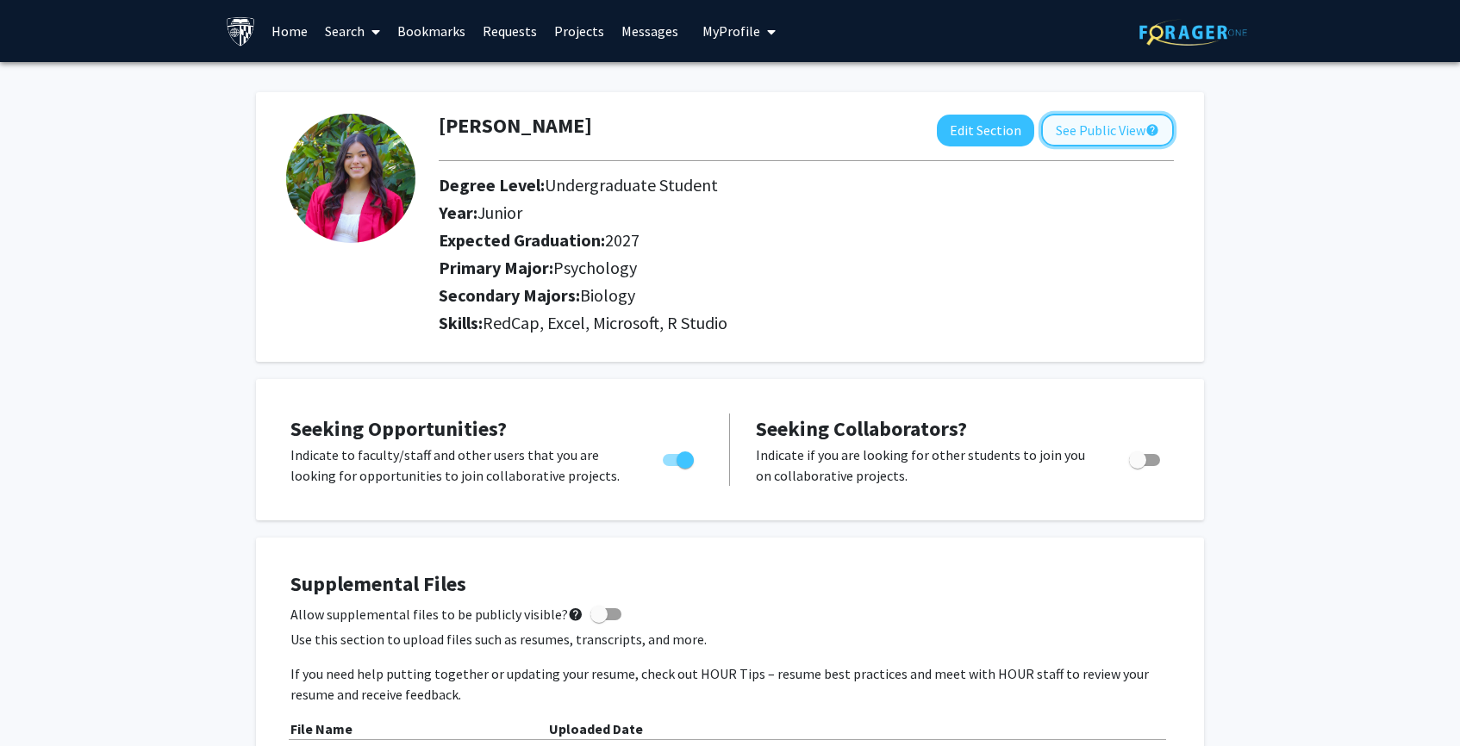
click at [1109, 126] on button "See Public View help" at bounding box center [1107, 130] width 133 height 33
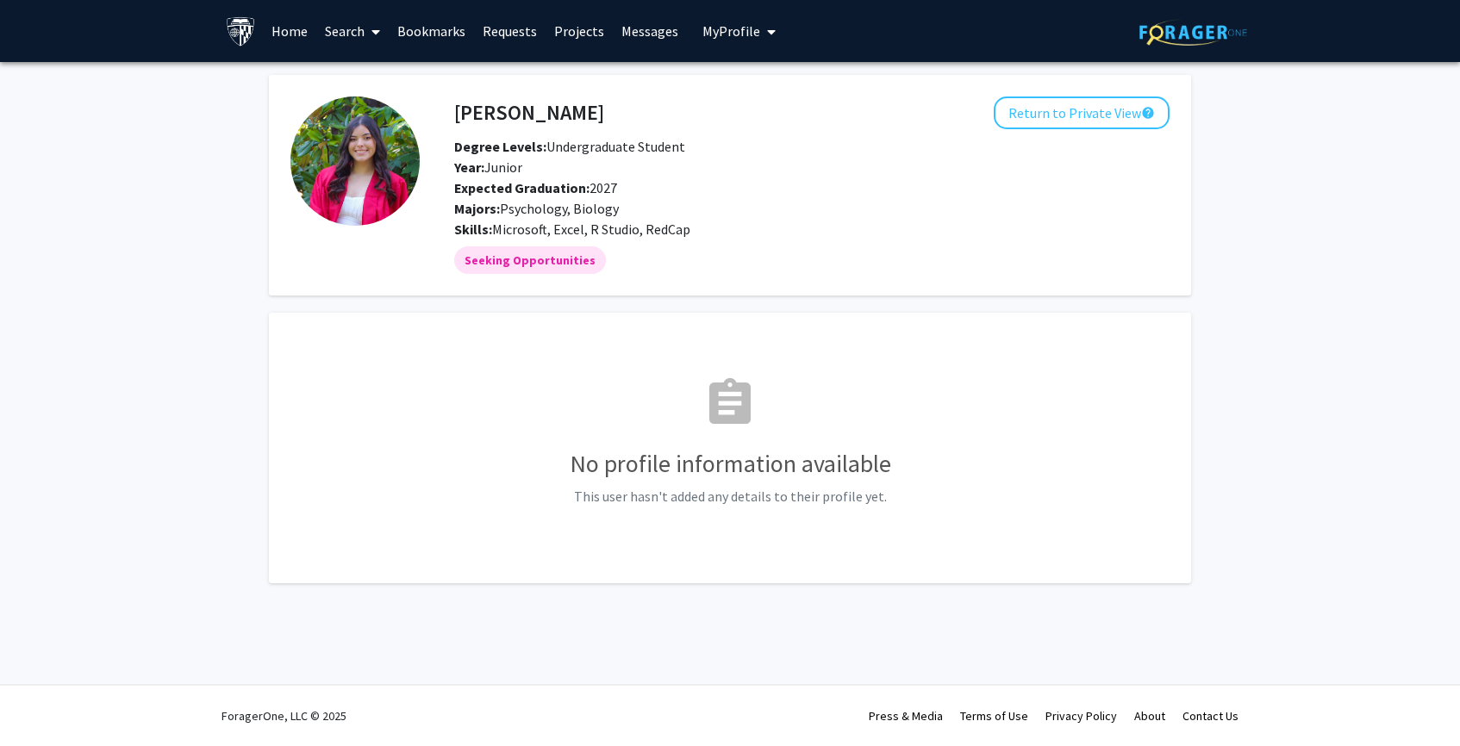
click at [827, 459] on h3 "No profile information available" at bounding box center [729, 464] width 879 height 29
click at [1035, 112] on button "Return to Private View help" at bounding box center [1082, 113] width 176 height 33
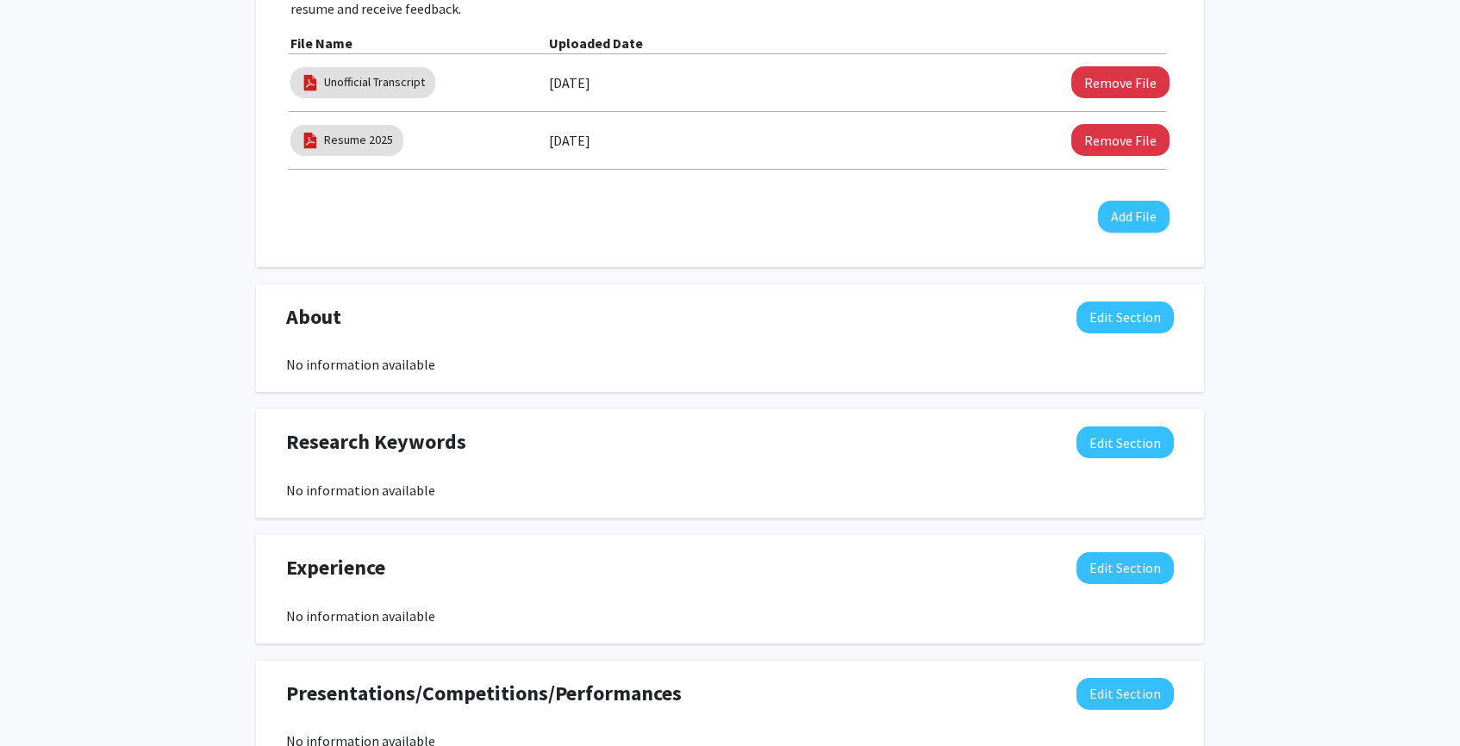
scroll to position [701, 0]
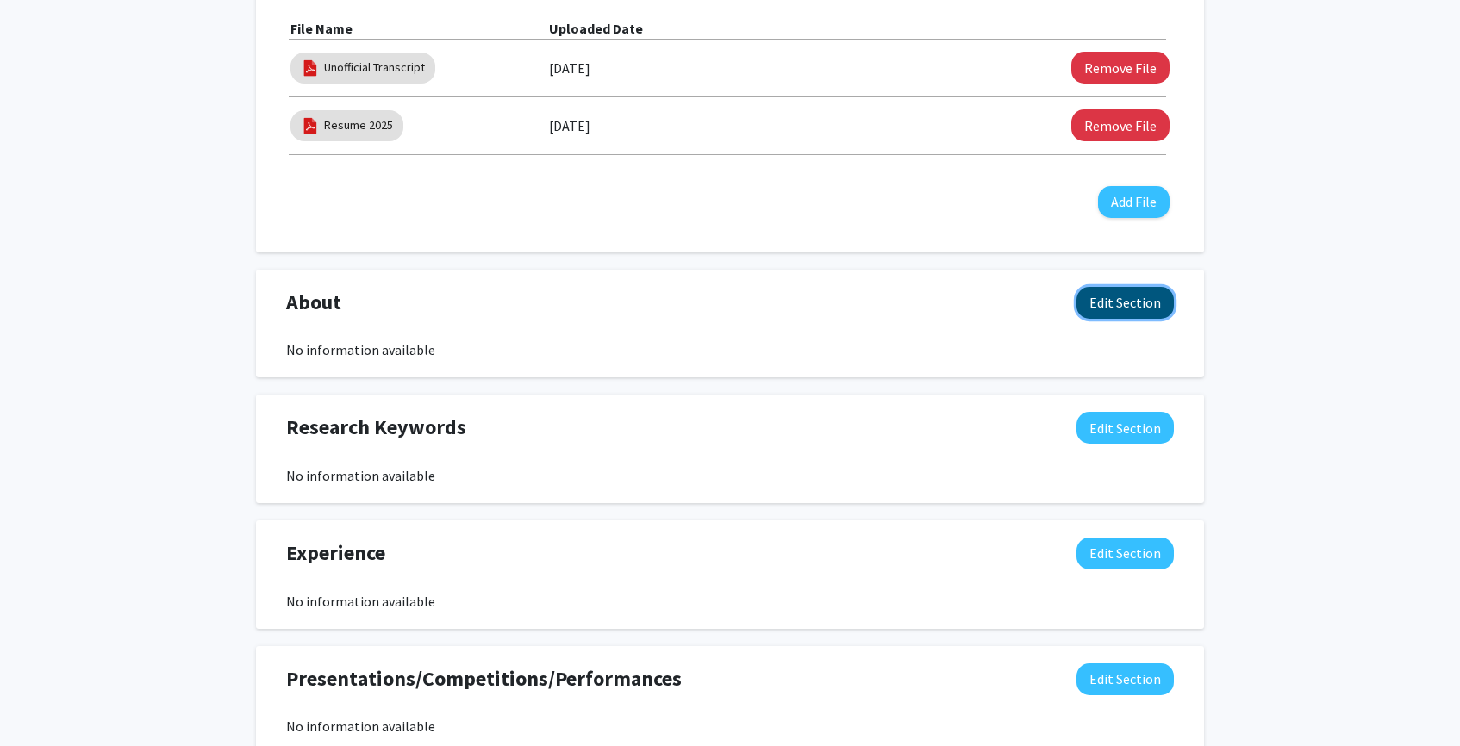
click at [1102, 303] on button "Edit Section" at bounding box center [1125, 303] width 97 height 32
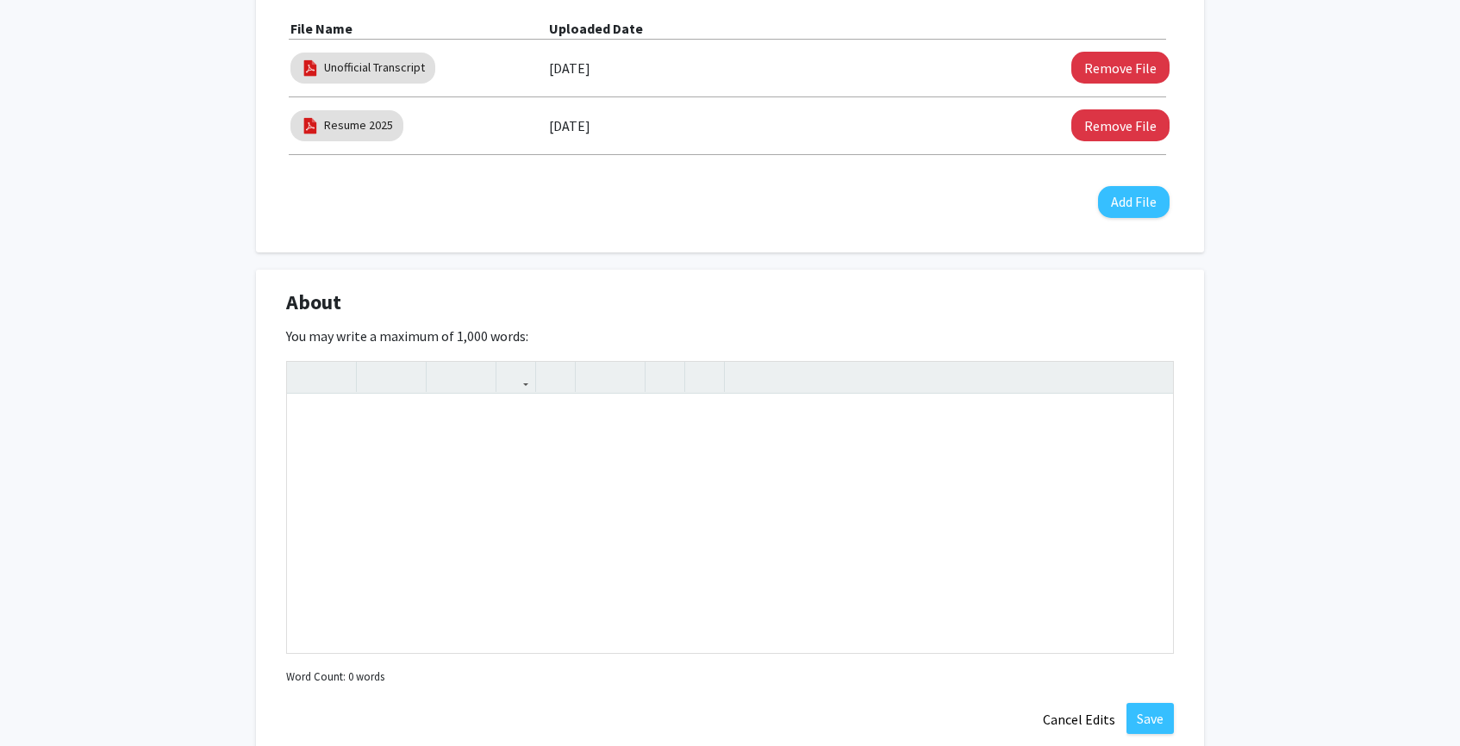
click at [304, 309] on span "About" at bounding box center [313, 302] width 55 height 31
copy span "About"
click at [582, 578] on div "To enrich screen reader interactions, please activate Accessibility in Grammarl…" at bounding box center [730, 524] width 886 height 259
paste div "To enrich screen reader interactions, please activate Accessibility in Grammarl…"
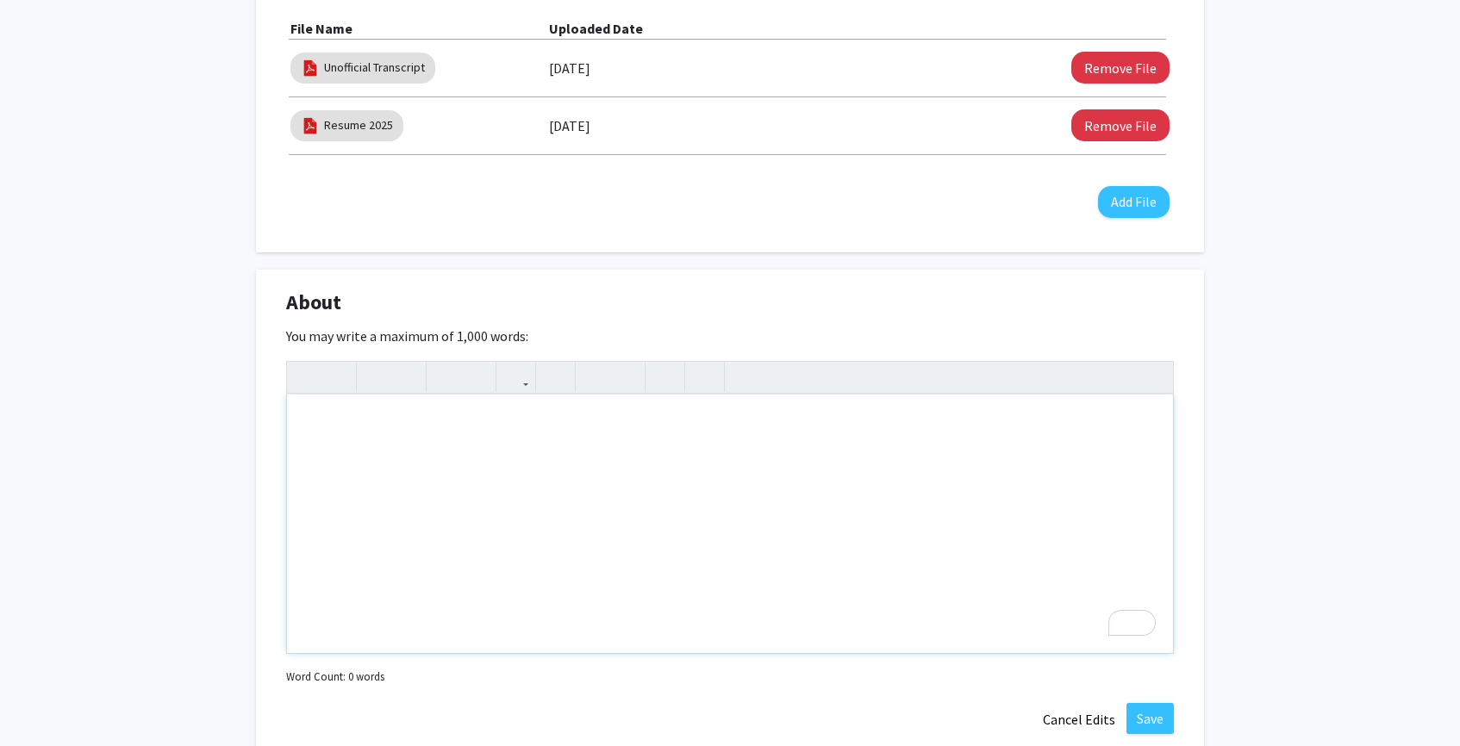
type textarea "<p>I am a sophomore at Johns Hopkins University with a strong interest in resea…"
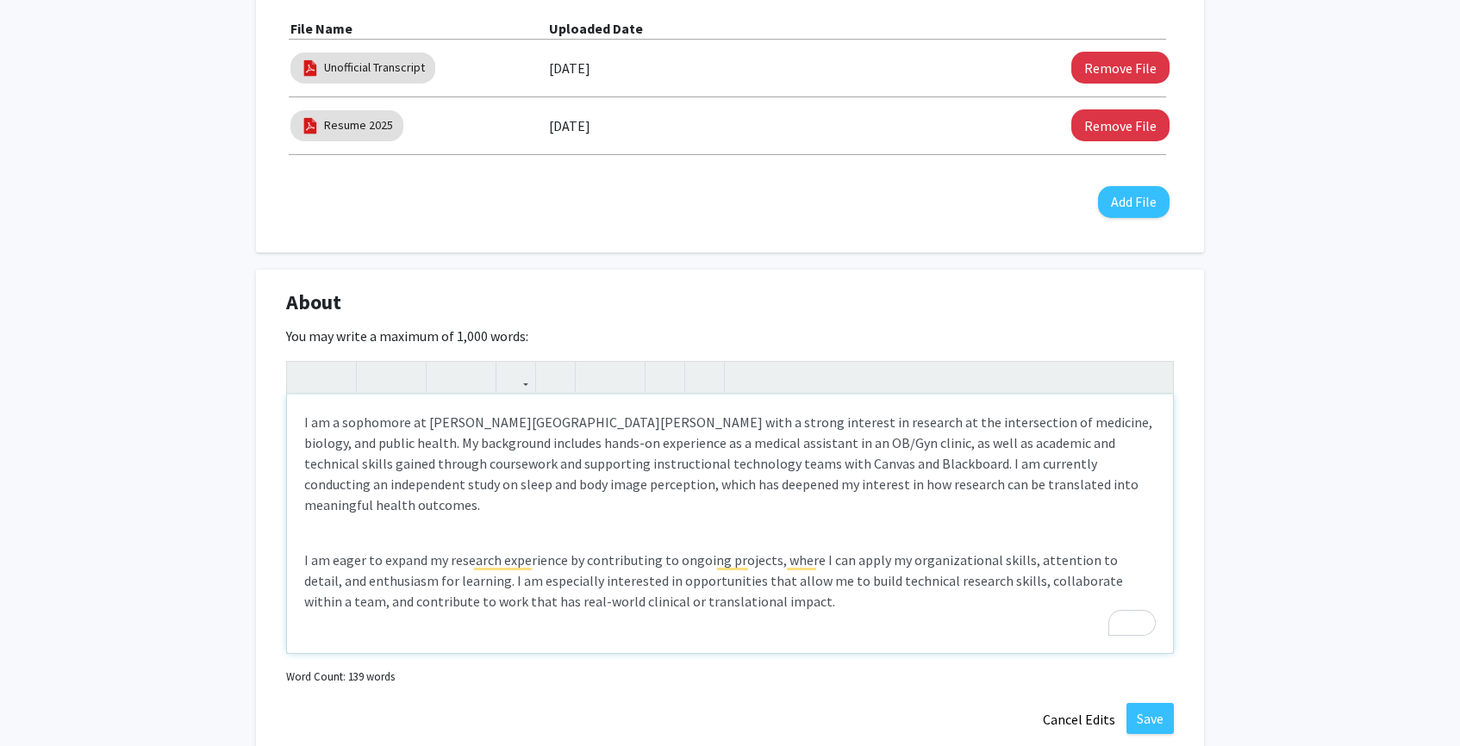
click at [395, 415] on p "I am a sophomore at Johns Hopkins University with a strong interest in research…" at bounding box center [730, 463] width 852 height 103
click at [563, 422] on p "I am a junioe at Johns Hopkins University with a strong interest in research at…" at bounding box center [730, 463] width 852 height 103
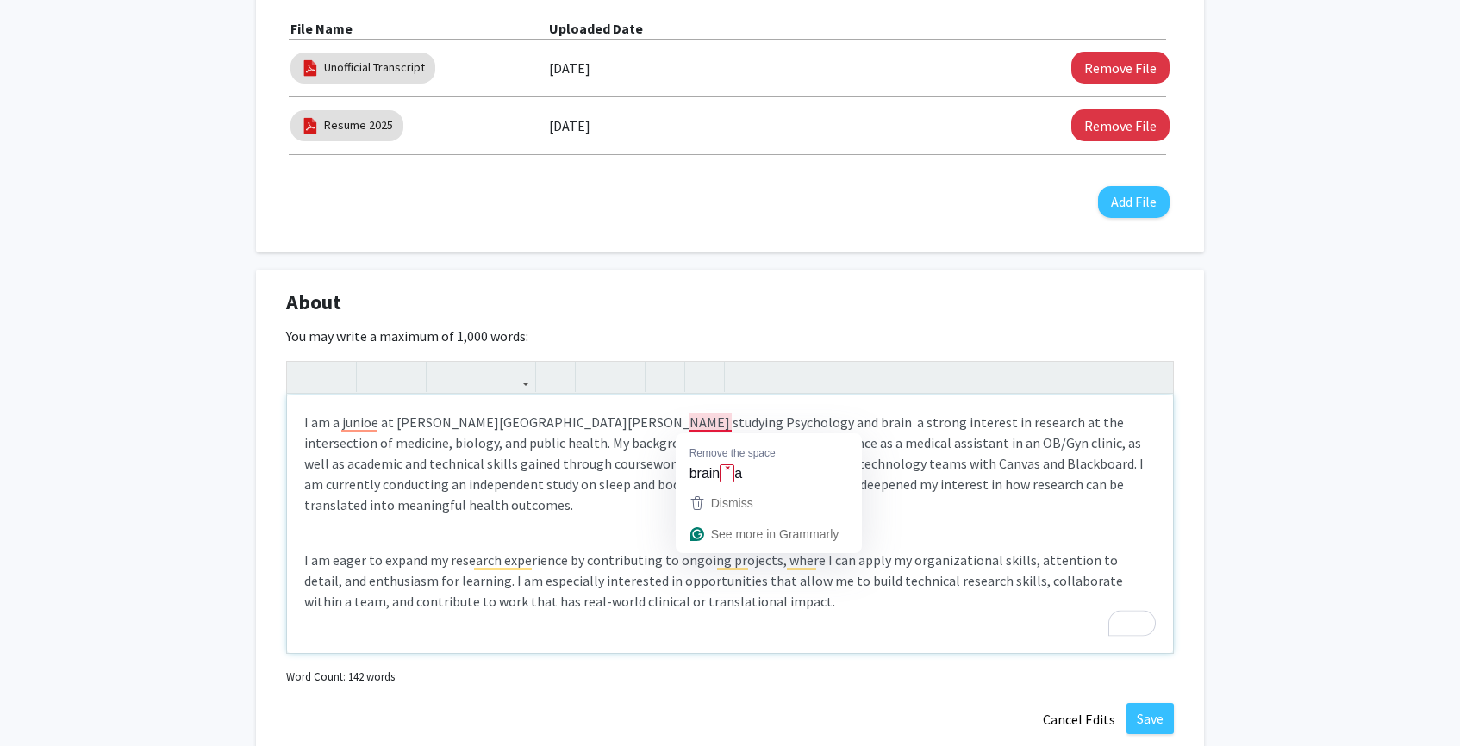
click at [715, 423] on p "I am a junioe at Johns Hopkins University studying Psychology and brain a stron…" at bounding box center [730, 463] width 852 height 103
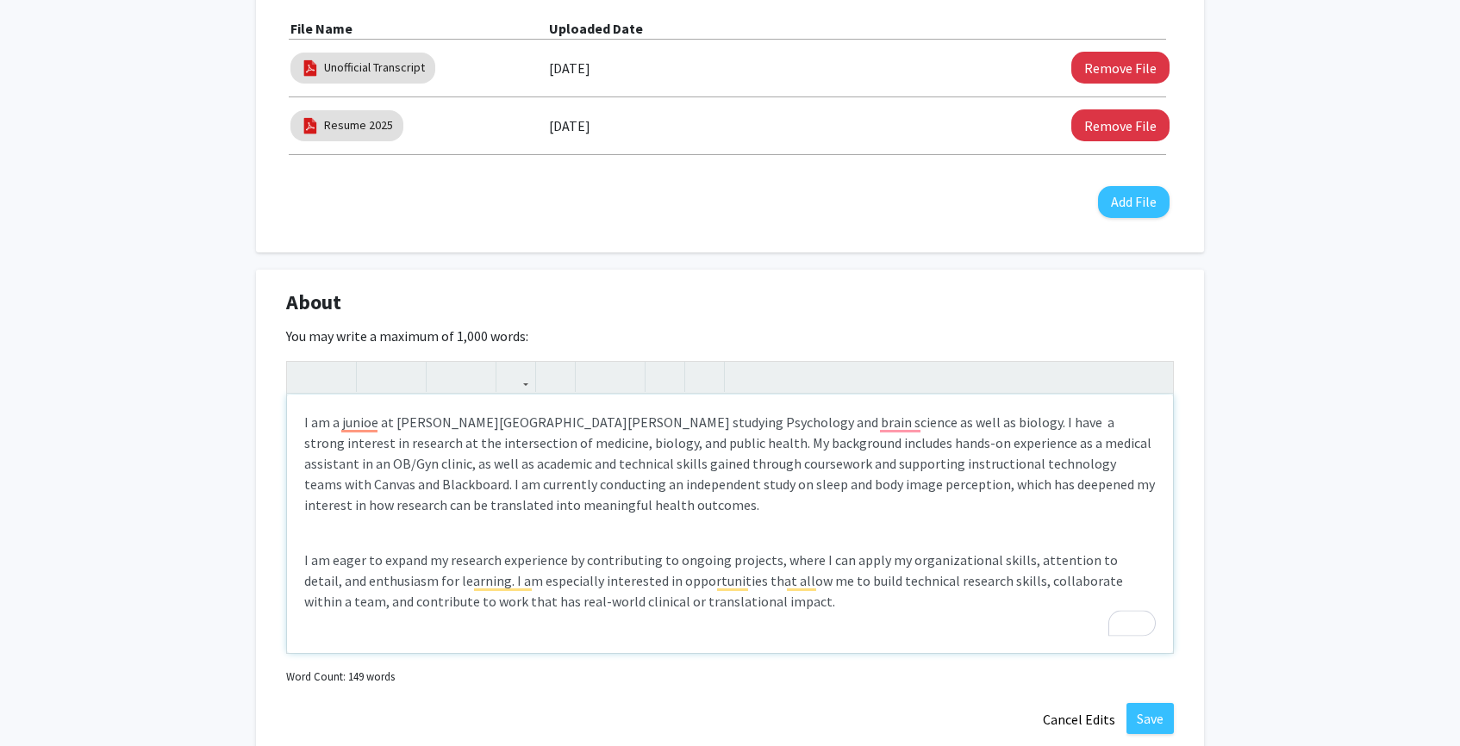
click at [591, 442] on p "I am a junioe at Johns Hopkins University studying Psychology and brain science…" at bounding box center [730, 463] width 852 height 103
click at [1062, 445] on p "I am a junioe at Johns Hopkins University studying Psychology and brain science…" at bounding box center [730, 463] width 852 height 103
click at [1097, 446] on p "I am a junioe at Johns Hopkins University studying Psychology and brain science…" at bounding box center [730, 463] width 852 height 103
click at [323, 473] on p "I am a junioe at Johns Hopkins University studying Psychology and brain science…" at bounding box center [730, 463] width 852 height 103
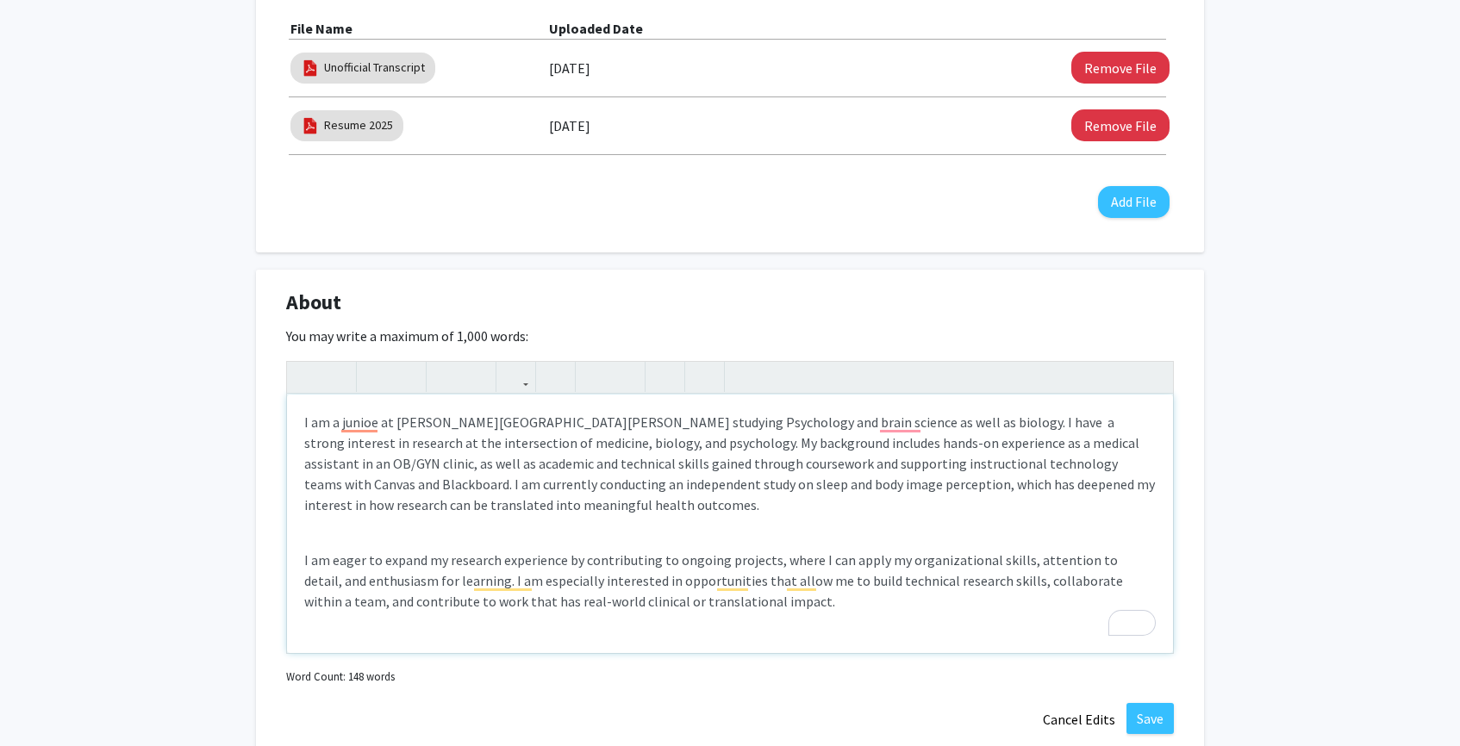
click at [318, 469] on p "I am a junioe at Johns Hopkins University studying Psychology and brain science…" at bounding box center [730, 463] width 852 height 103
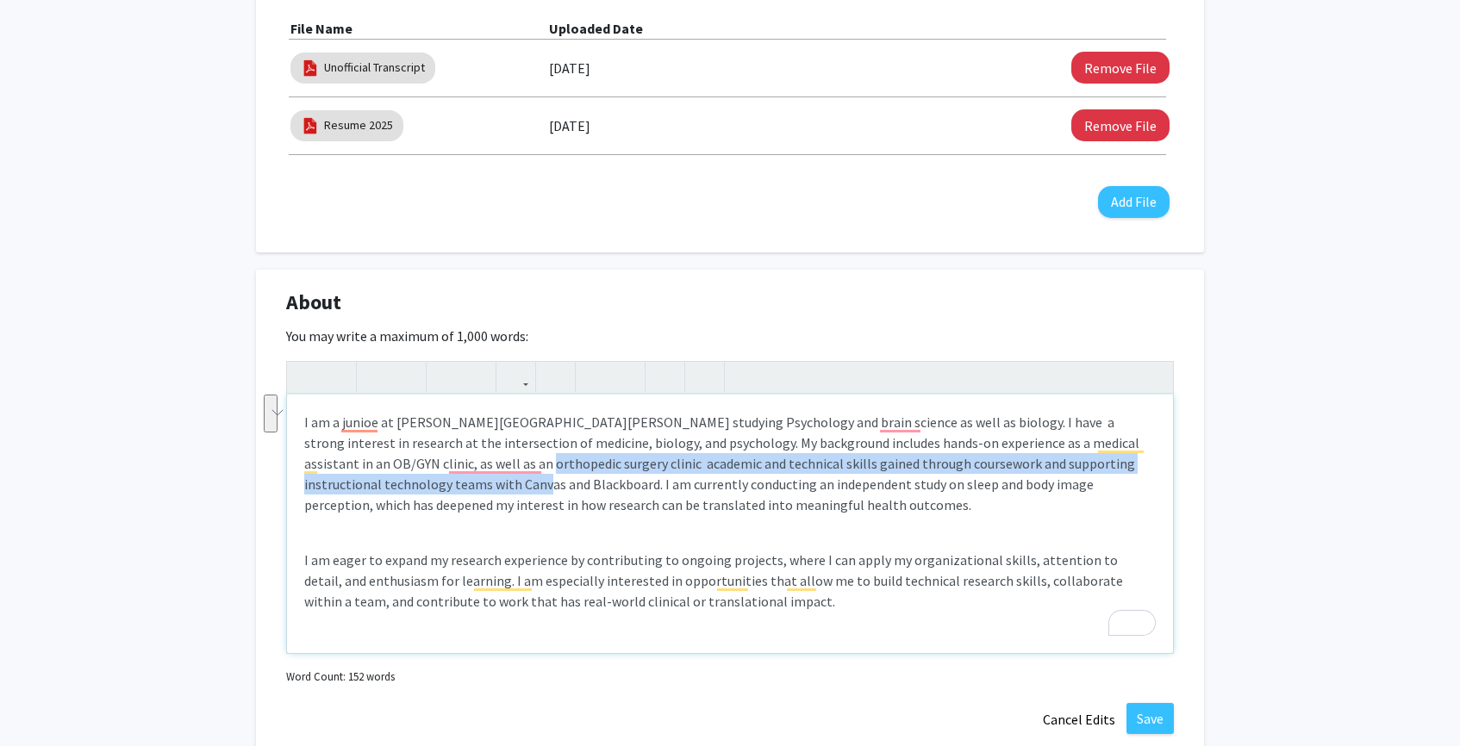
drag, startPoint x: 444, startPoint y: 485, endPoint x: 451, endPoint y: 473, distance: 13.9
click at [451, 473] on p "I am a junioe at Johns Hopkins University studying Psychology and brain science…" at bounding box center [730, 463] width 852 height 103
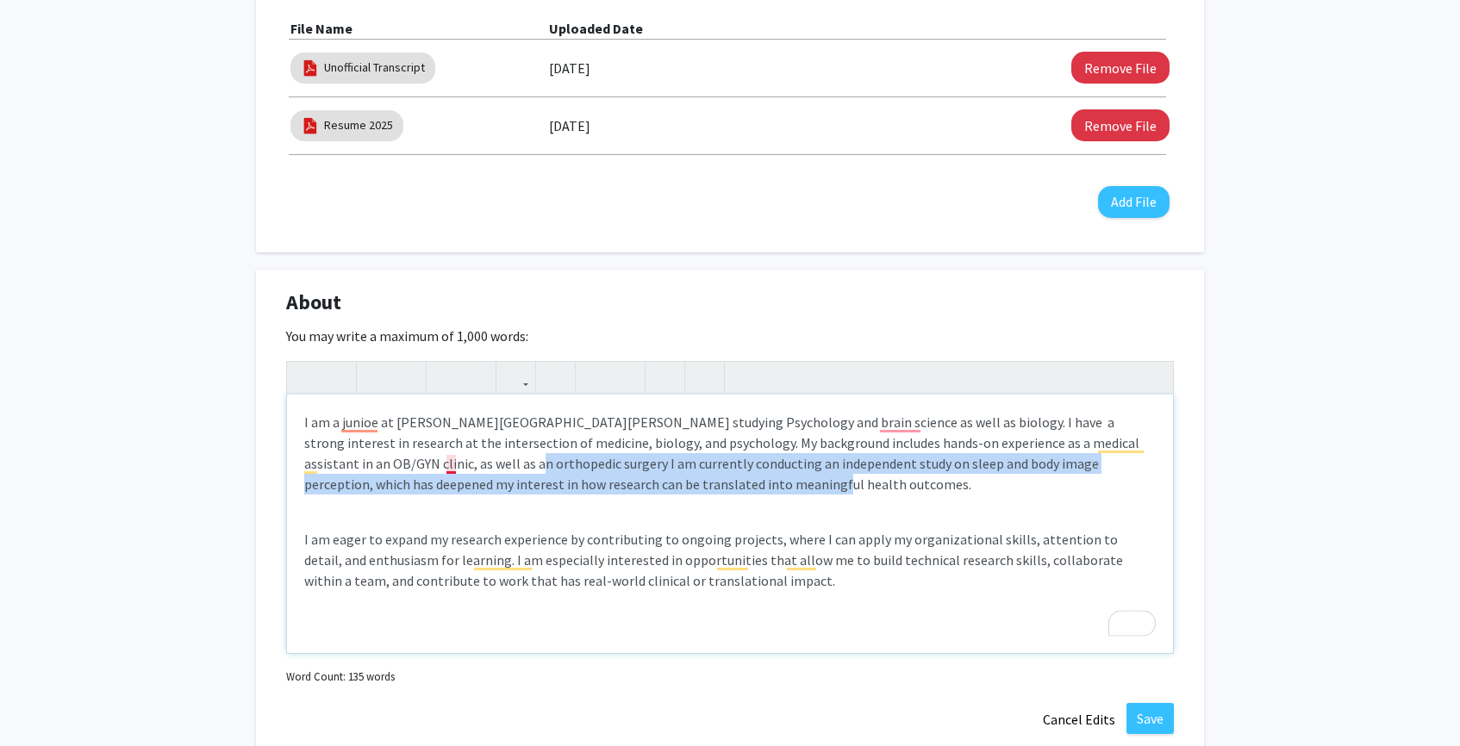
drag, startPoint x: 679, startPoint y: 490, endPoint x: 442, endPoint y: 467, distance: 238.2
click at [442, 467] on p "I am a junioe at Johns Hopkins University studying Psychology and brain science…" at bounding box center [730, 453] width 852 height 83
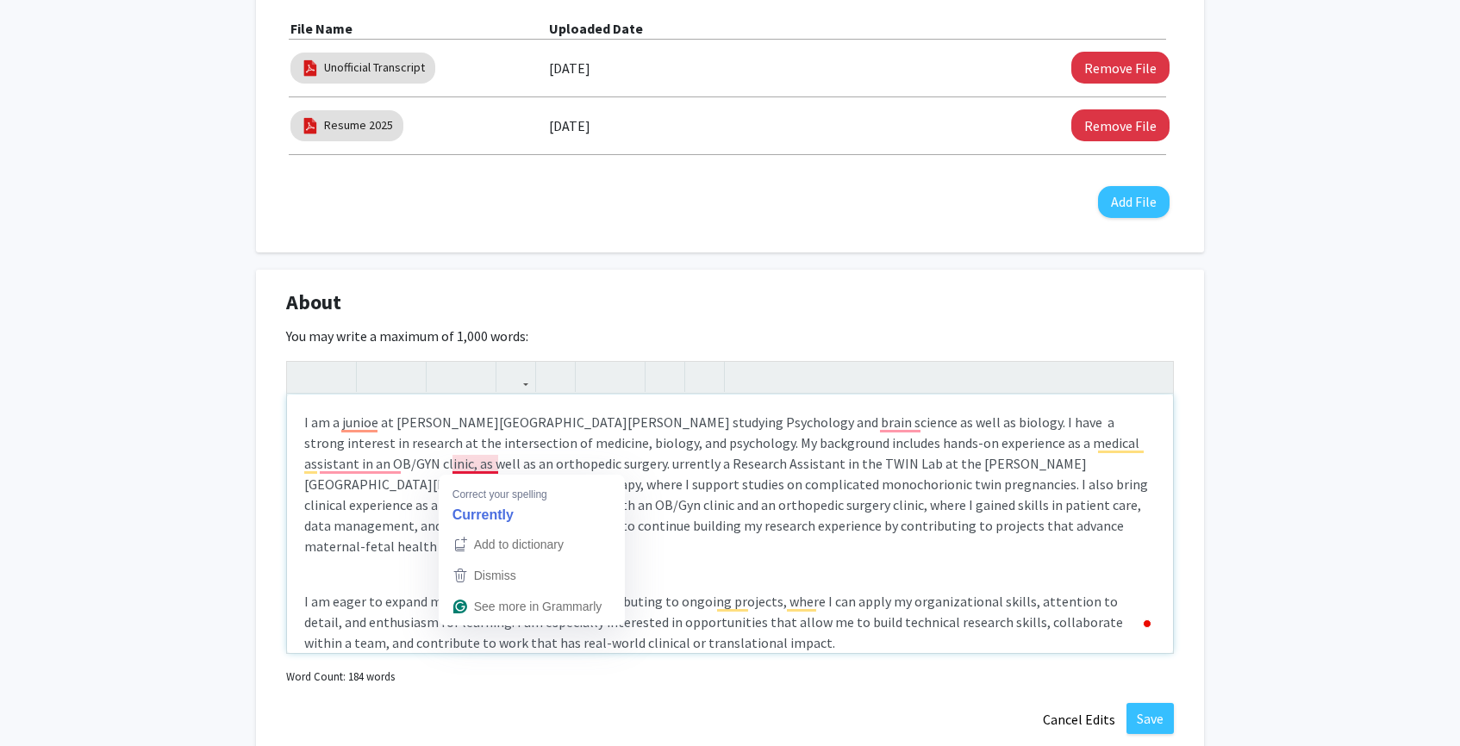
click at [454, 471] on p "I am a junioe at Johns Hopkins University studying Psychology and brain science…" at bounding box center [730, 484] width 852 height 145
click at [748, 517] on p "I am a junioe at Johns Hopkins University studying Psychology and brain science…" at bounding box center [730, 484] width 852 height 145
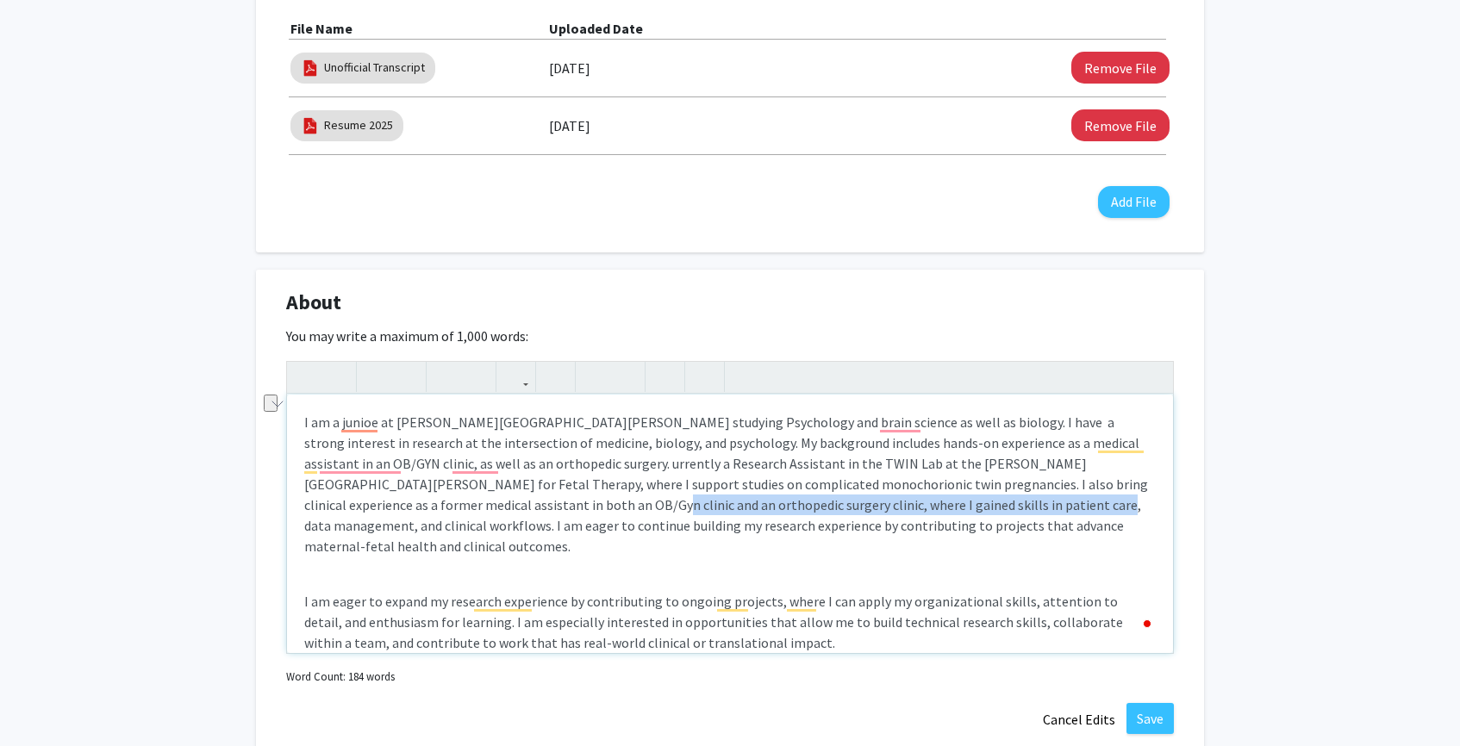
drag, startPoint x: 902, startPoint y: 507, endPoint x: 451, endPoint y: 513, distance: 451.7
click at [451, 513] on p "I am a junioe at Johns Hopkins University studying Psychology and brain science…" at bounding box center [730, 484] width 852 height 145
copy p "where I gained skills in patient care, data management, and clinical workflows."
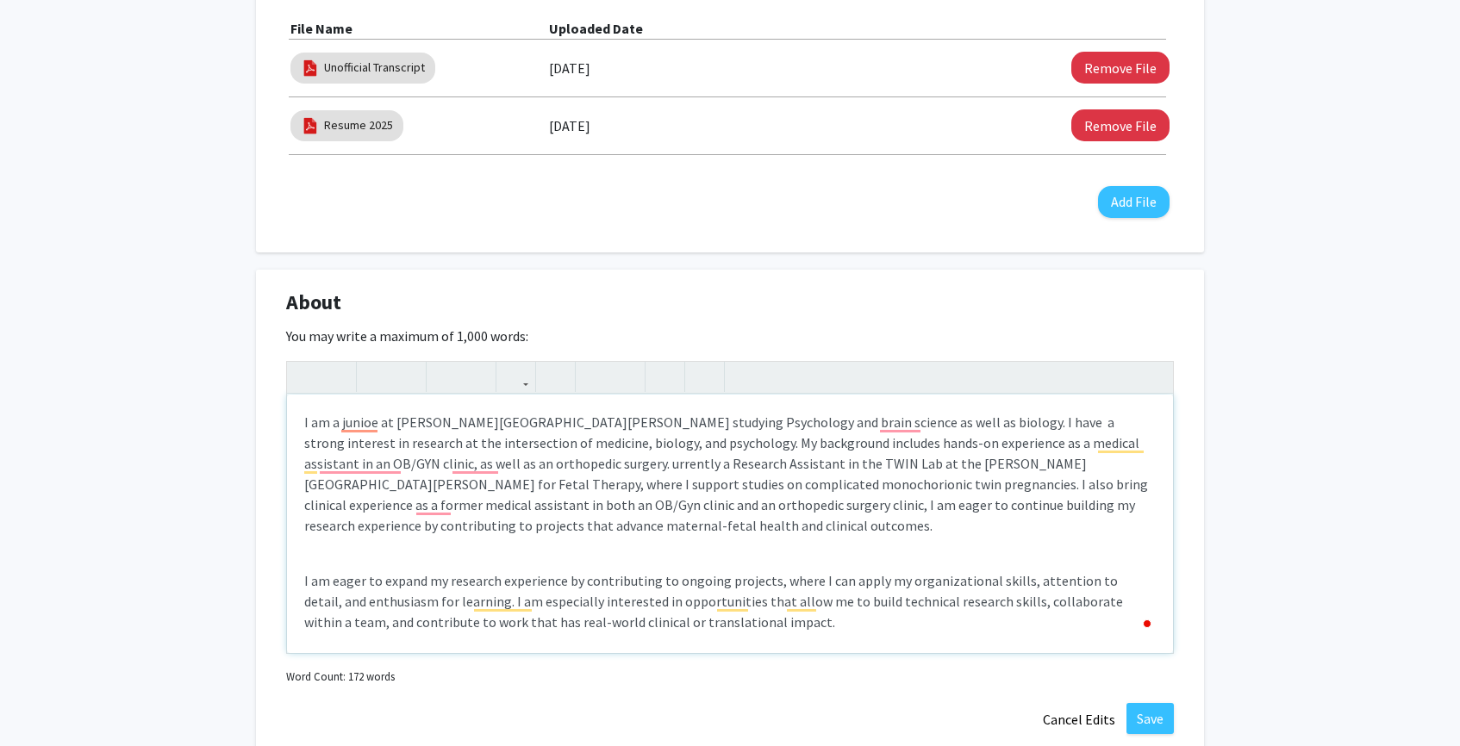
click at [447, 472] on p "I am a junioe at Johns Hopkins University studying Psychology and brain science…" at bounding box center [730, 474] width 852 height 124
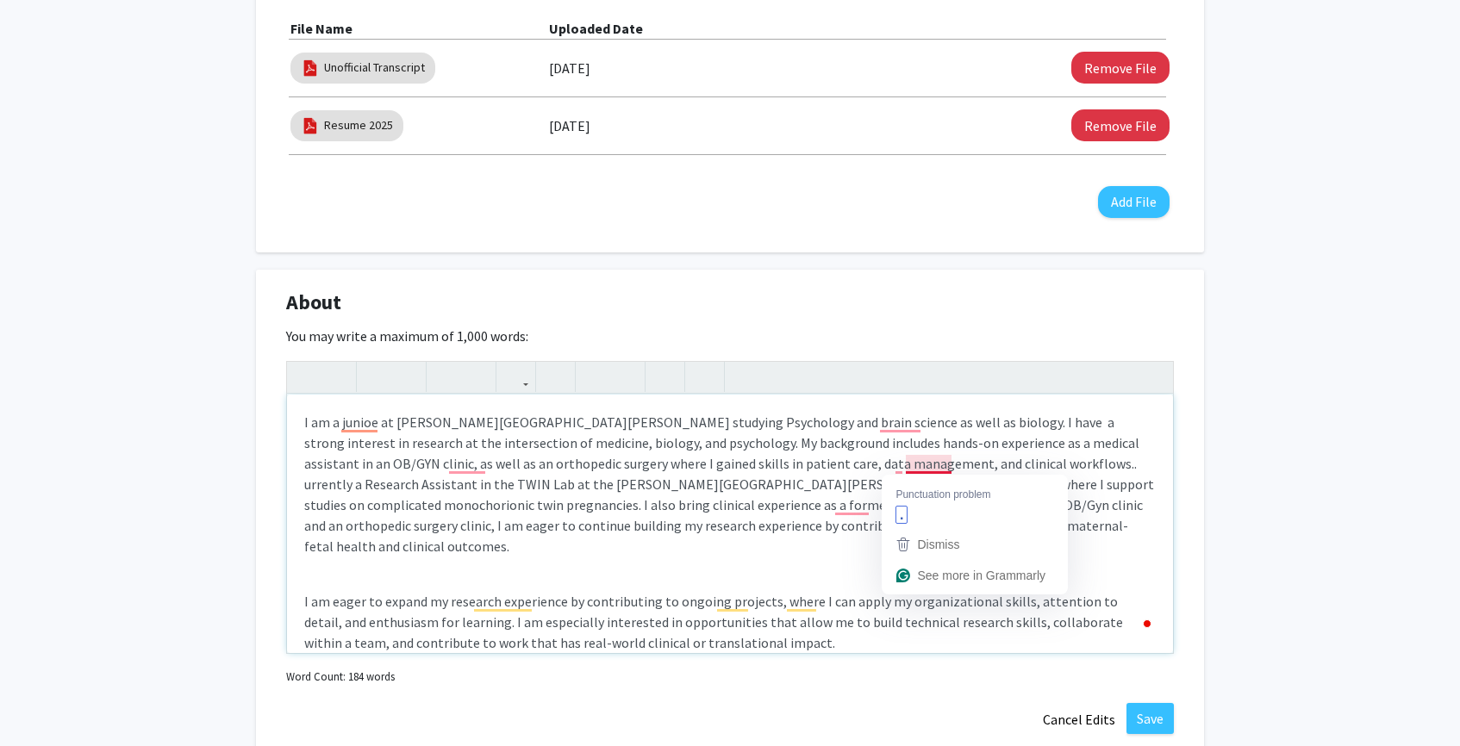
click at [908, 470] on p "I am a junioe at Johns Hopkins University studying Psychology and brain science…" at bounding box center [730, 484] width 852 height 145
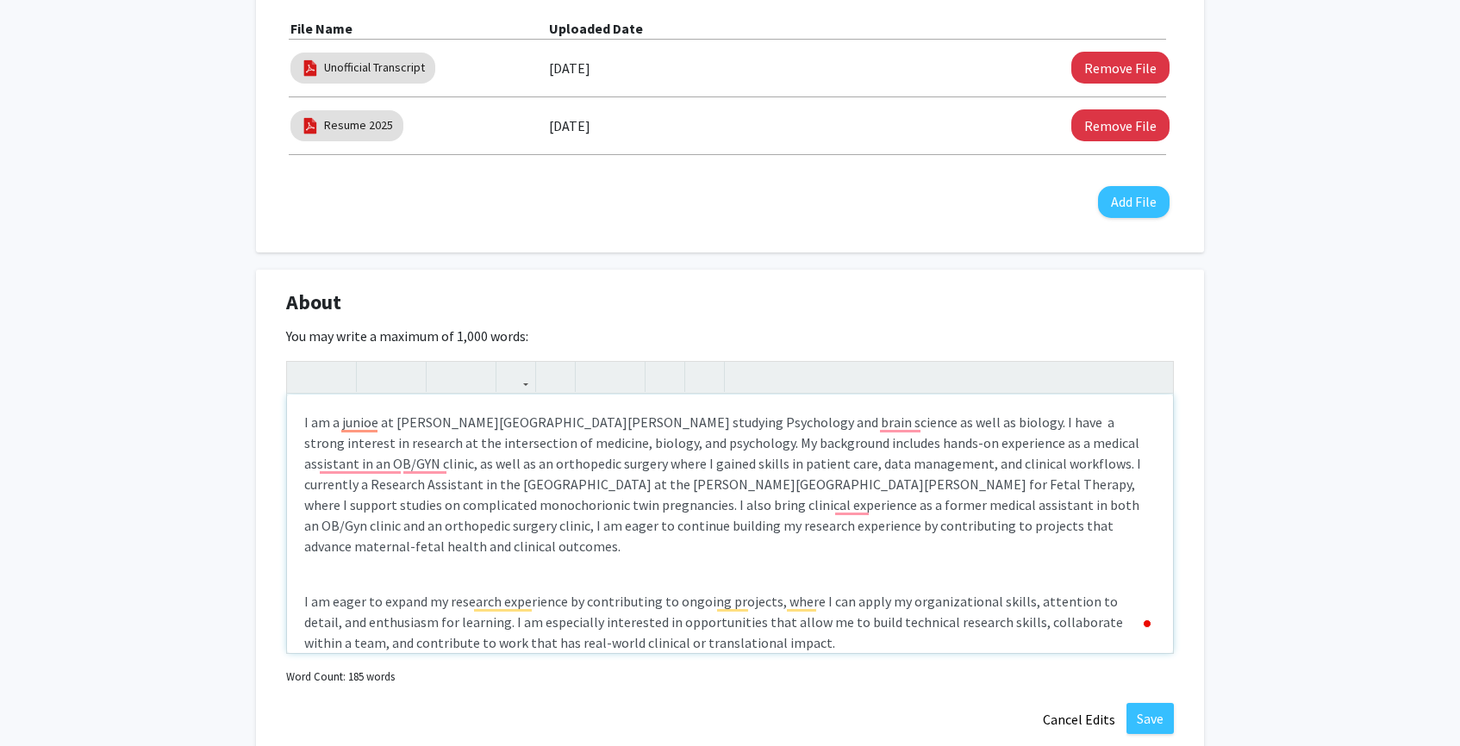
click at [960, 465] on p "I am a junioe at Johns Hopkins University studying Psychology and brain science…" at bounding box center [730, 484] width 852 height 145
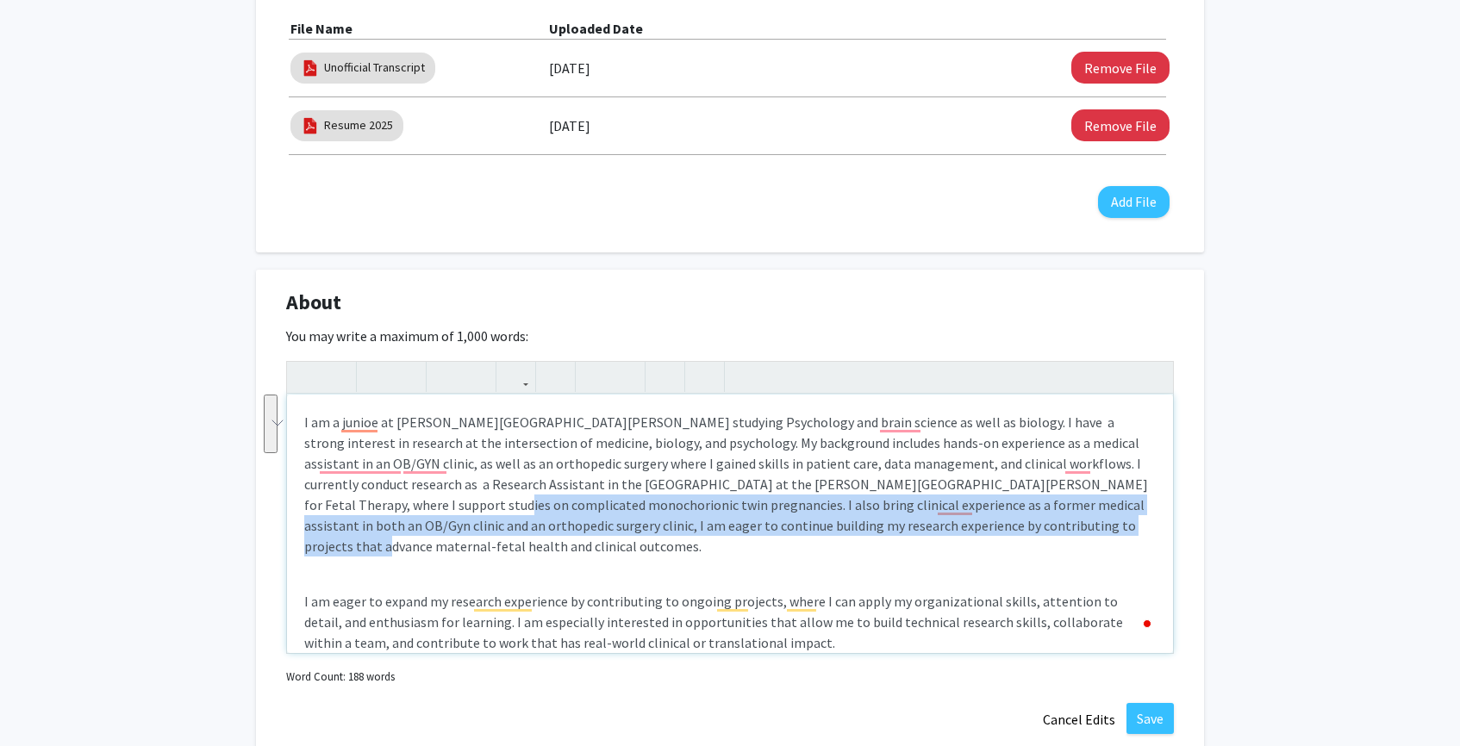
drag, startPoint x: 947, startPoint y: 532, endPoint x: 1144, endPoint y: 487, distance: 201.6
click at [1144, 487] on p "I am a junioe at Johns Hopkins University studying Psychology and brain science…" at bounding box center [730, 484] width 852 height 145
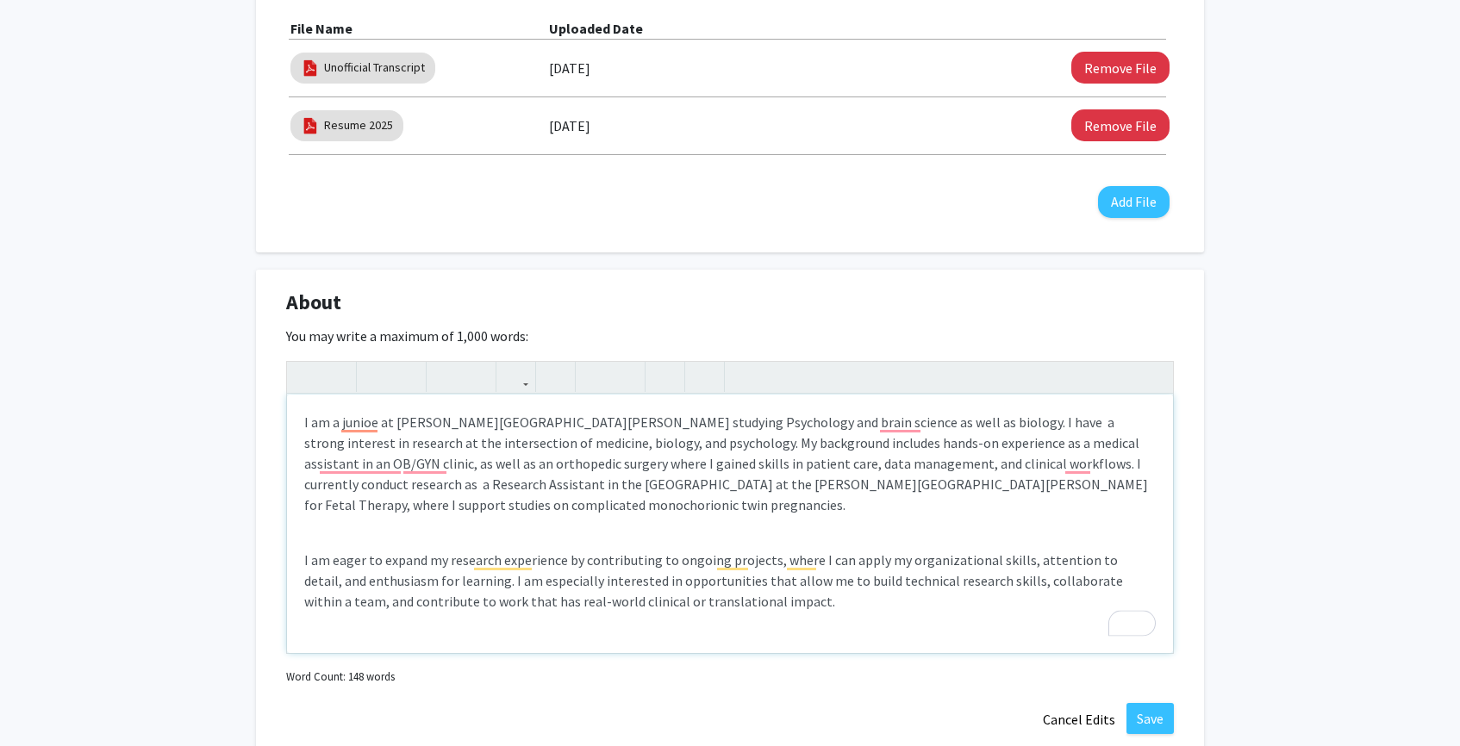
click at [671, 504] on div "I am a junioe at Johns Hopkins University studying Psychology and brain science…" at bounding box center [730, 524] width 886 height 259
type textarea "<p>I am a junioe at Johns Hopkins University studying Psychology and brain scie…"
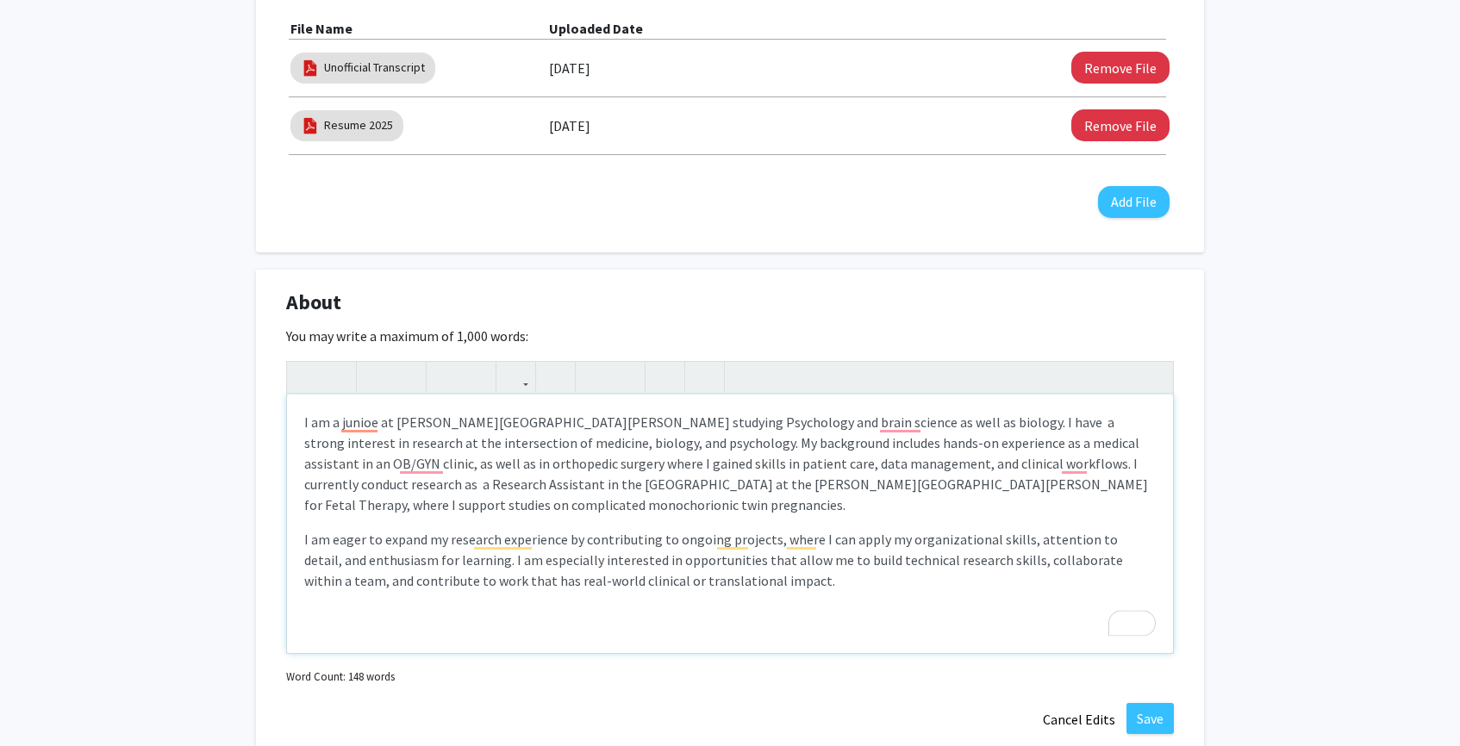
click at [424, 496] on div "I am a junioe at Johns Hopkins University studying Psychology and brain science…" at bounding box center [730, 524] width 886 height 259
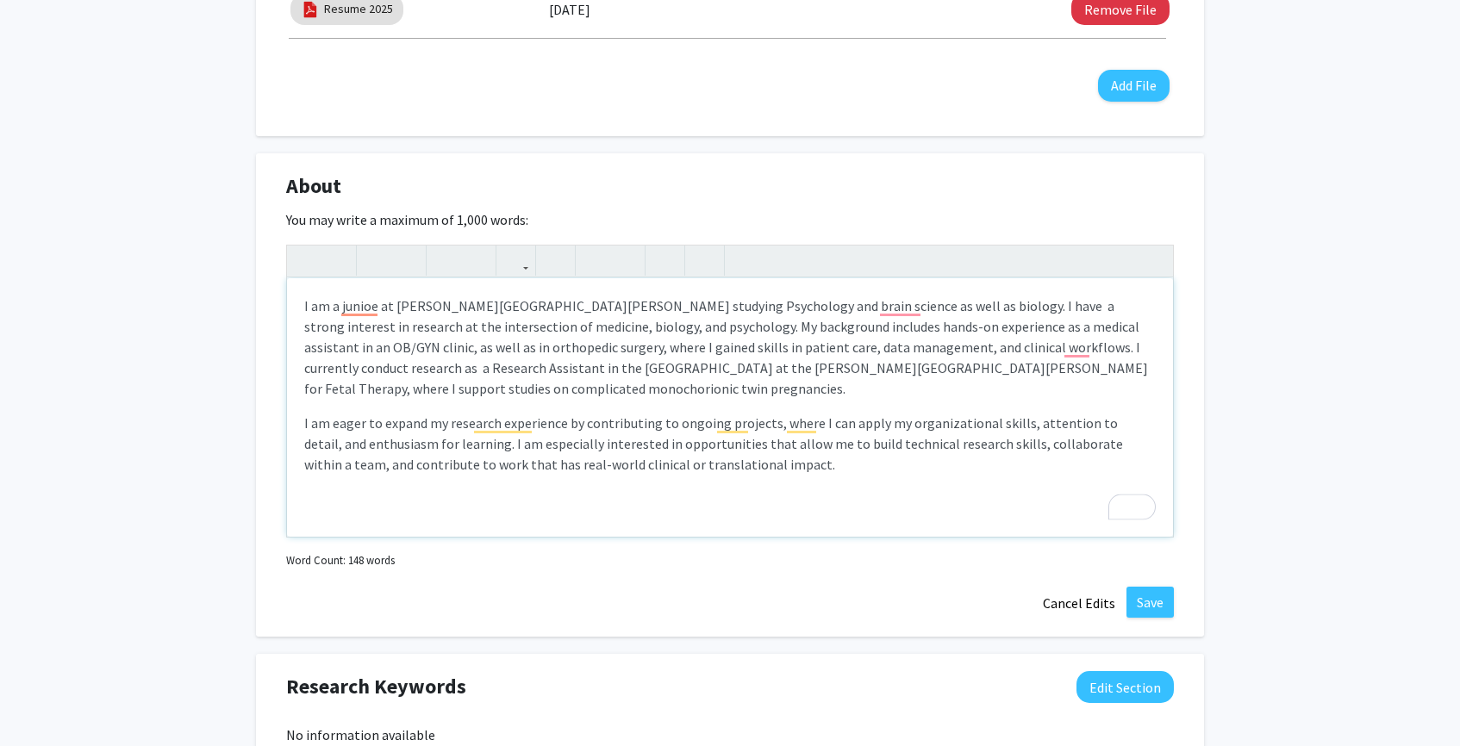
scroll to position [821, 0]
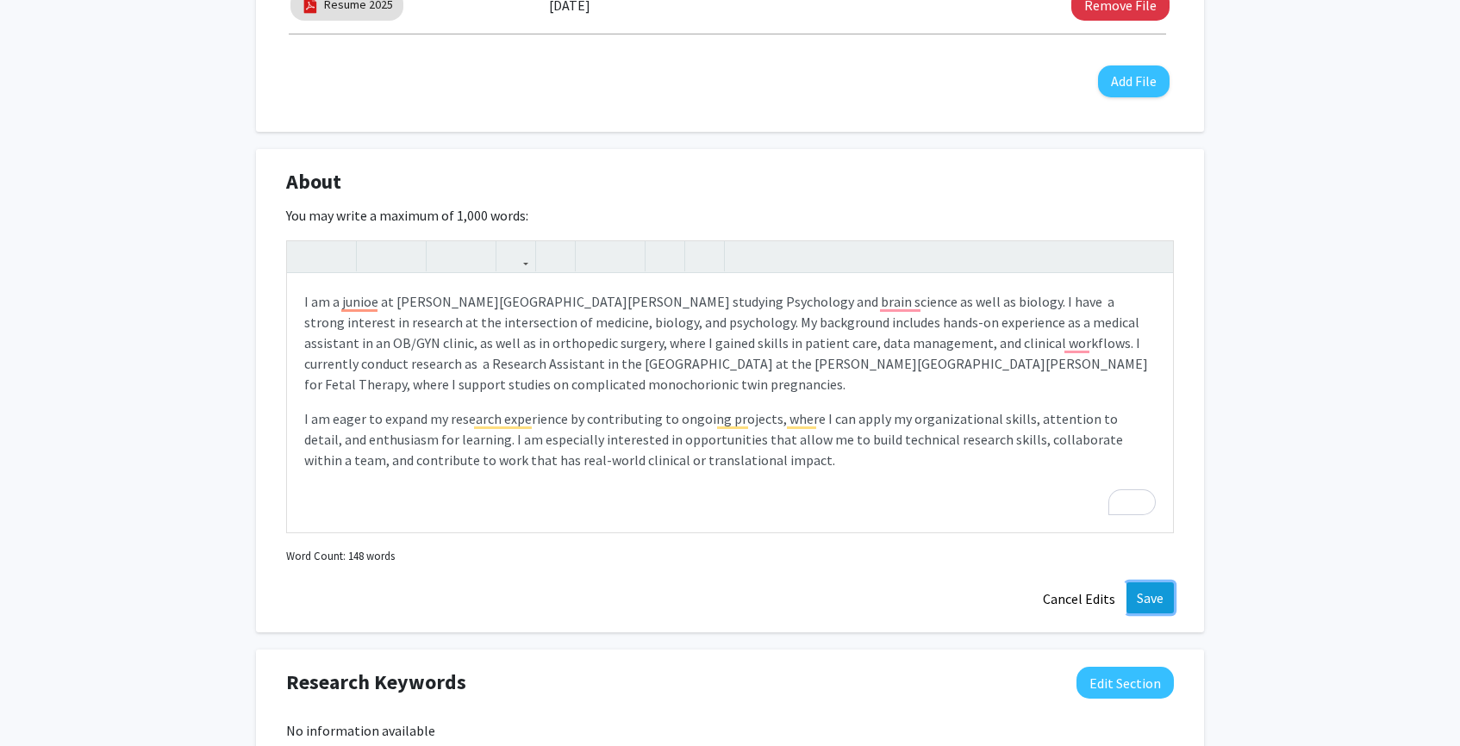
click at [1141, 603] on button "Save" at bounding box center [1150, 598] width 47 height 31
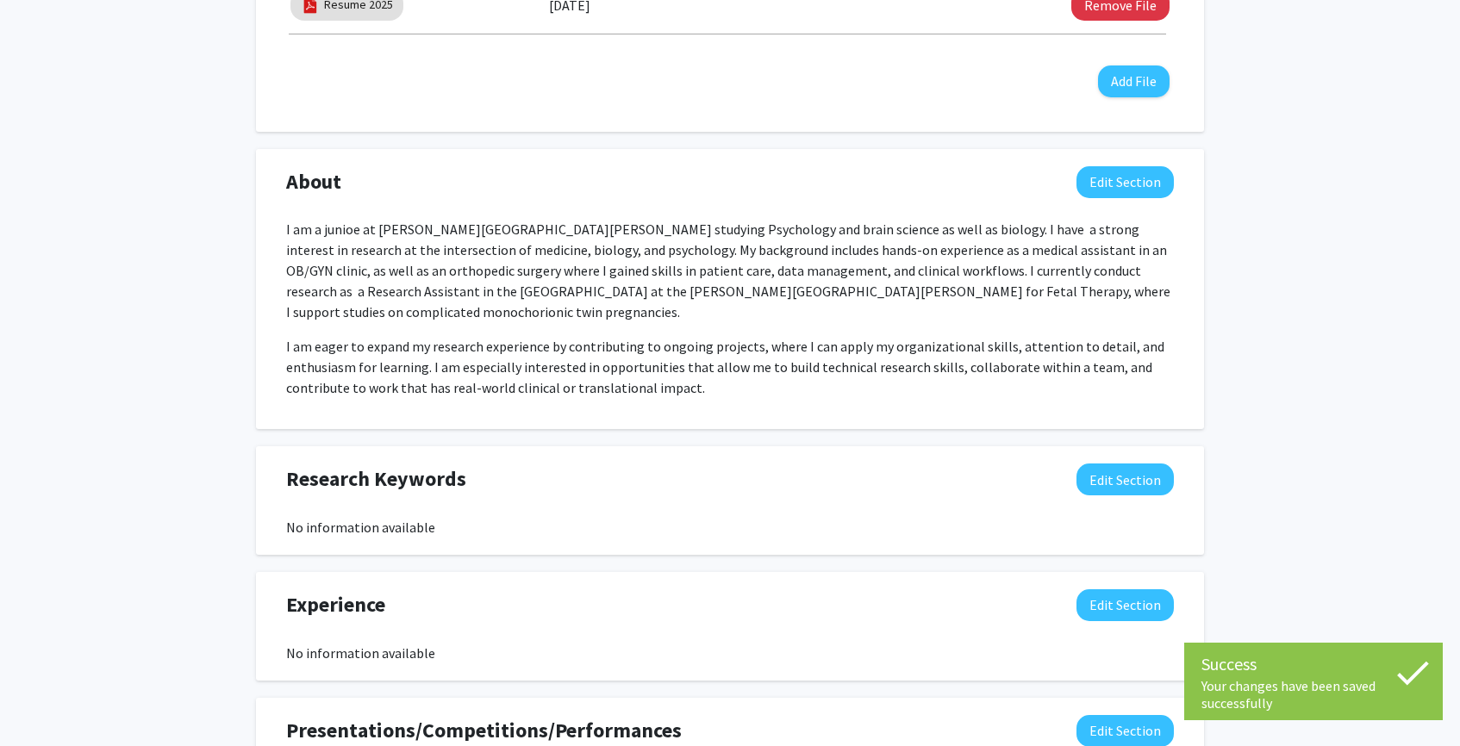
click at [1109, 207] on div "About Edit Section I am a junioe at Johns Hopkins University studying Psycholog…" at bounding box center [730, 289] width 914 height 247
click at [1106, 183] on button "Edit Section" at bounding box center [1125, 182] width 97 height 32
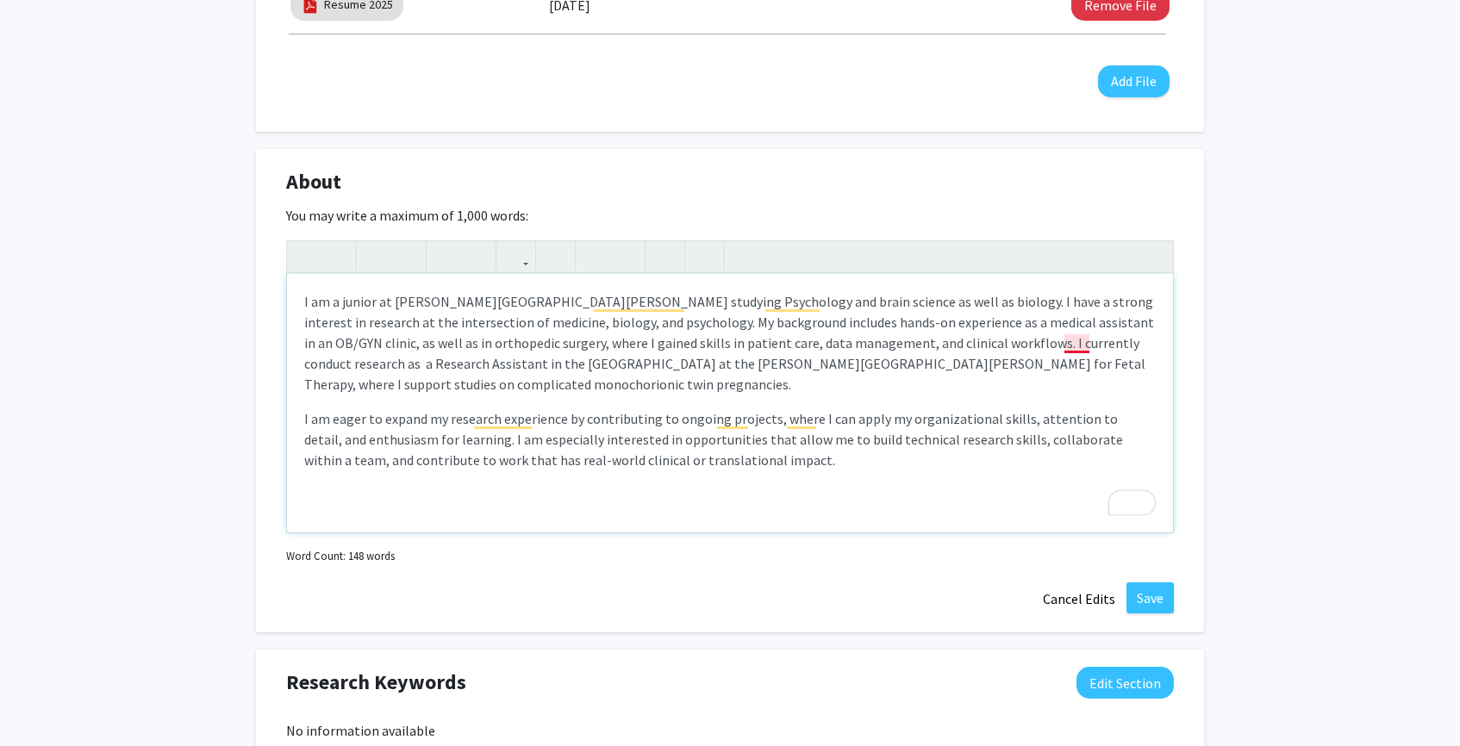
click at [1085, 349] on p "I am a junior at Johns Hopkins University studying Psychology and brain science…" at bounding box center [730, 342] width 852 height 103
click at [1080, 341] on p "I am a junior at Johns Hopkins University studying Psychology and brain science…" at bounding box center [730, 342] width 852 height 103
click at [1156, 582] on div "About Edit Section You may write a maximum of 1,000 words: I am a junior at Joh…" at bounding box center [730, 391] width 948 height 484
click at [1151, 601] on button "Save" at bounding box center [1150, 598] width 47 height 31
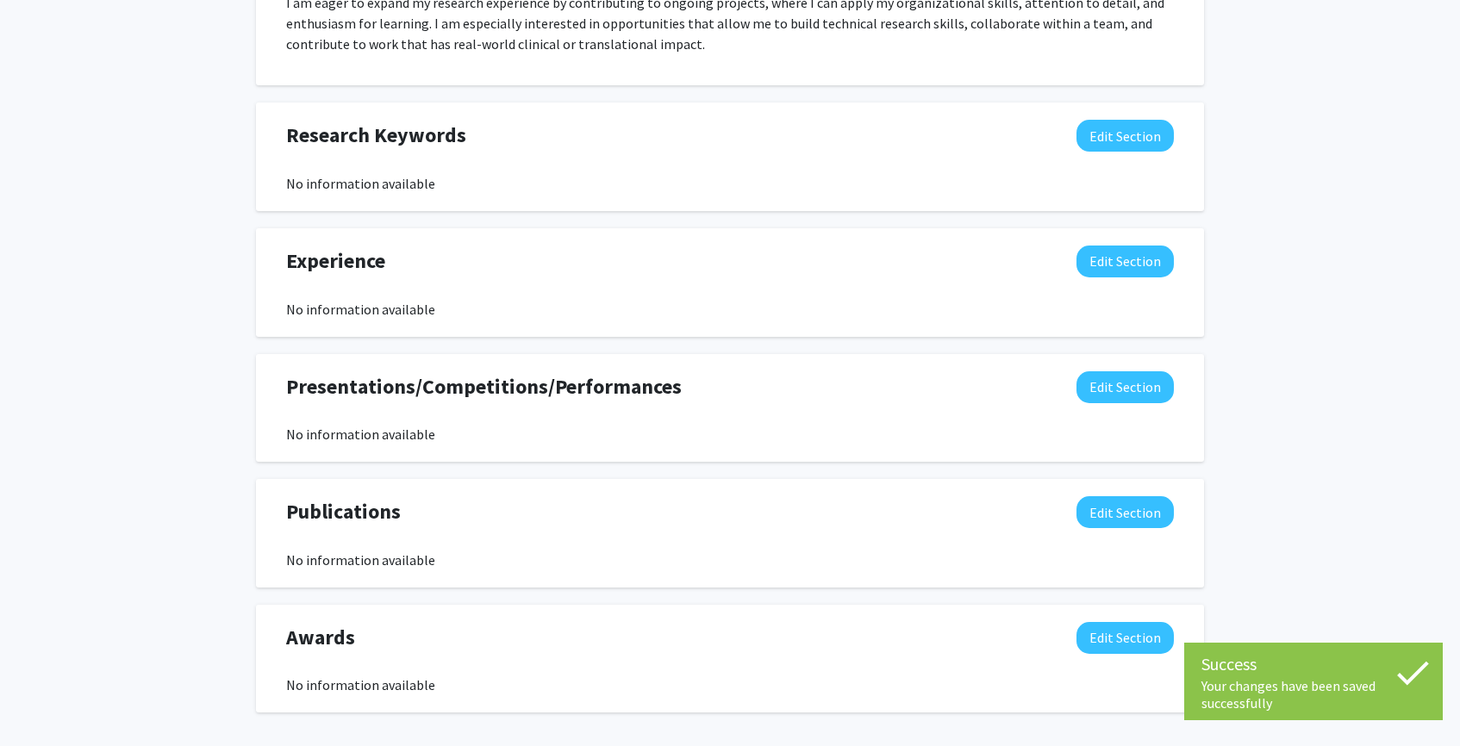
scroll to position [1219, 0]
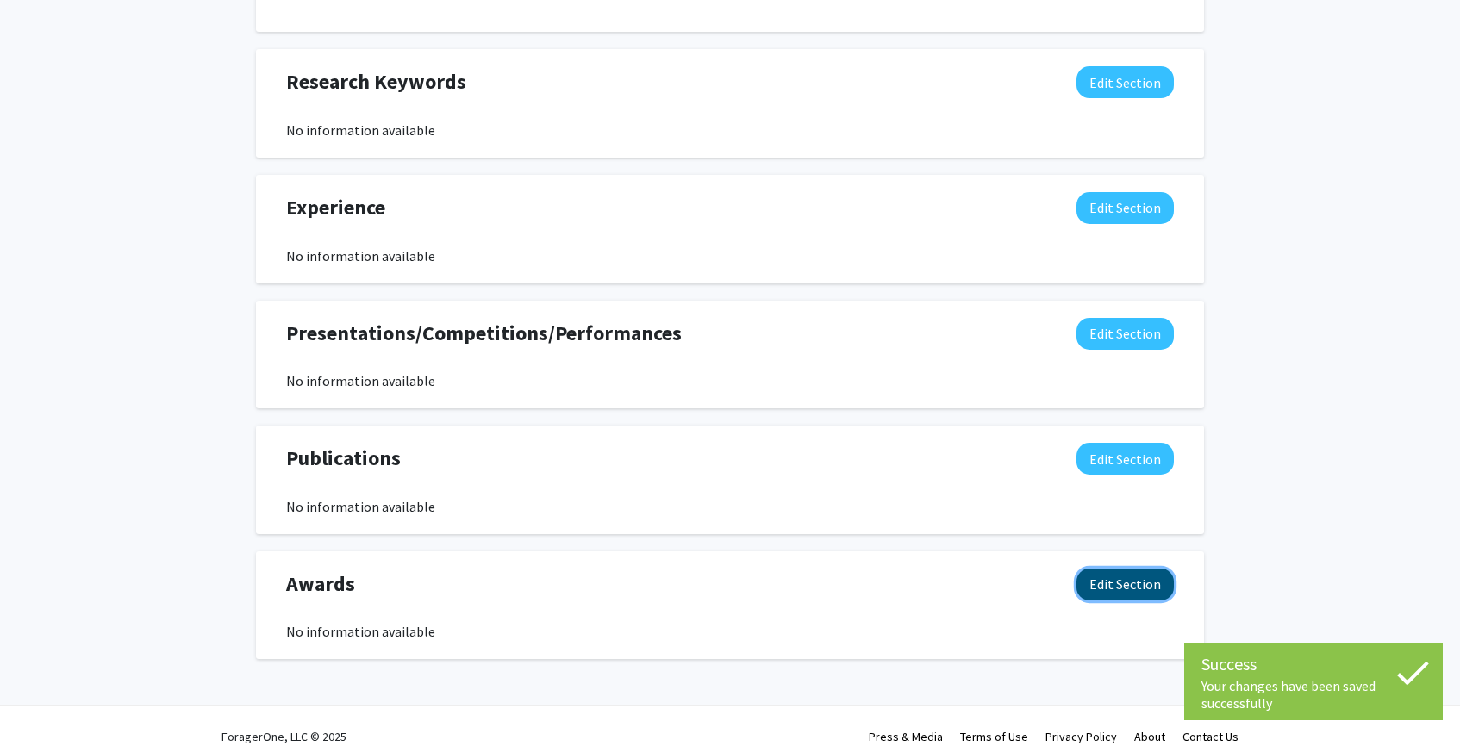
click at [1130, 574] on button "Edit Section" at bounding box center [1125, 585] width 97 height 32
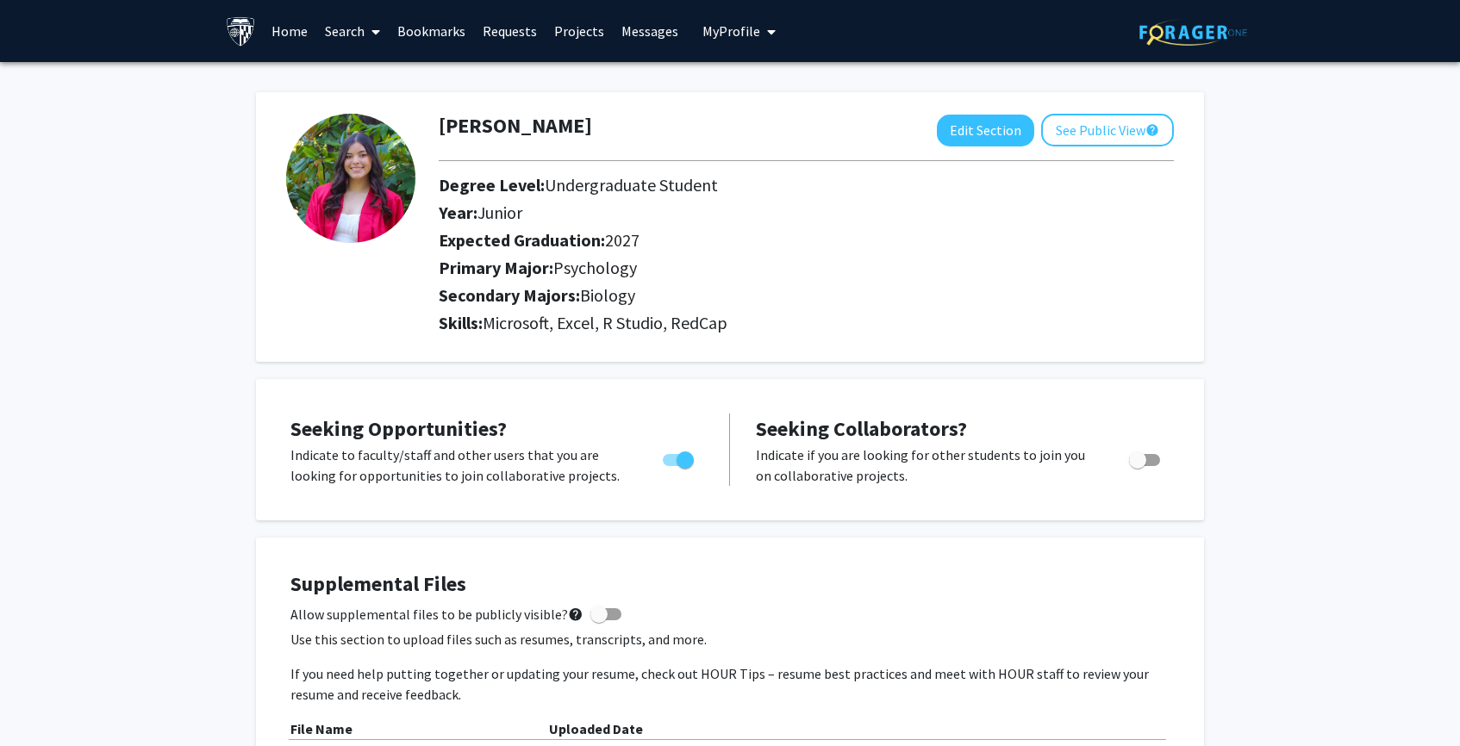
scroll to position [1013, 0]
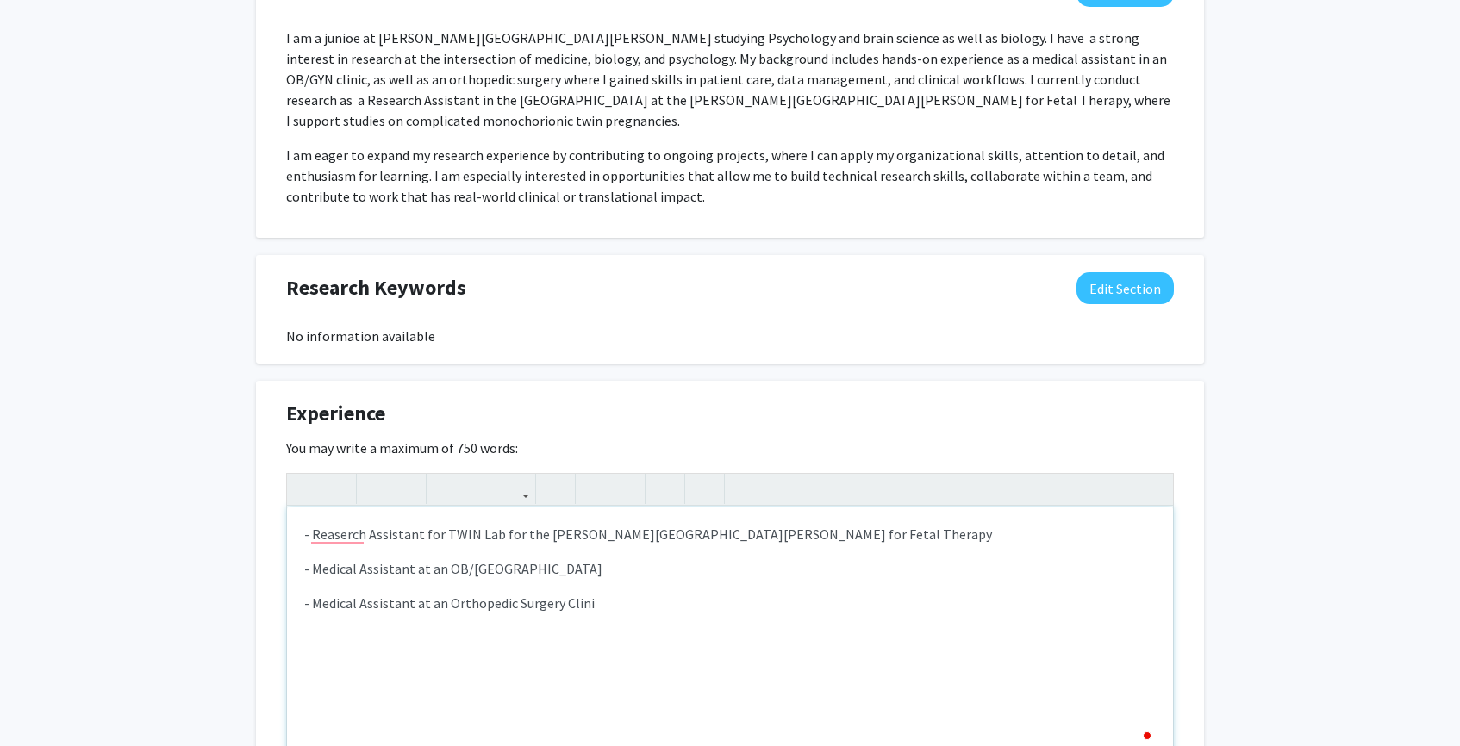
type textarea "<p>- Reaserch Assistant for TWIN Lab for the Johns Hopkins Center for Fetal The…"
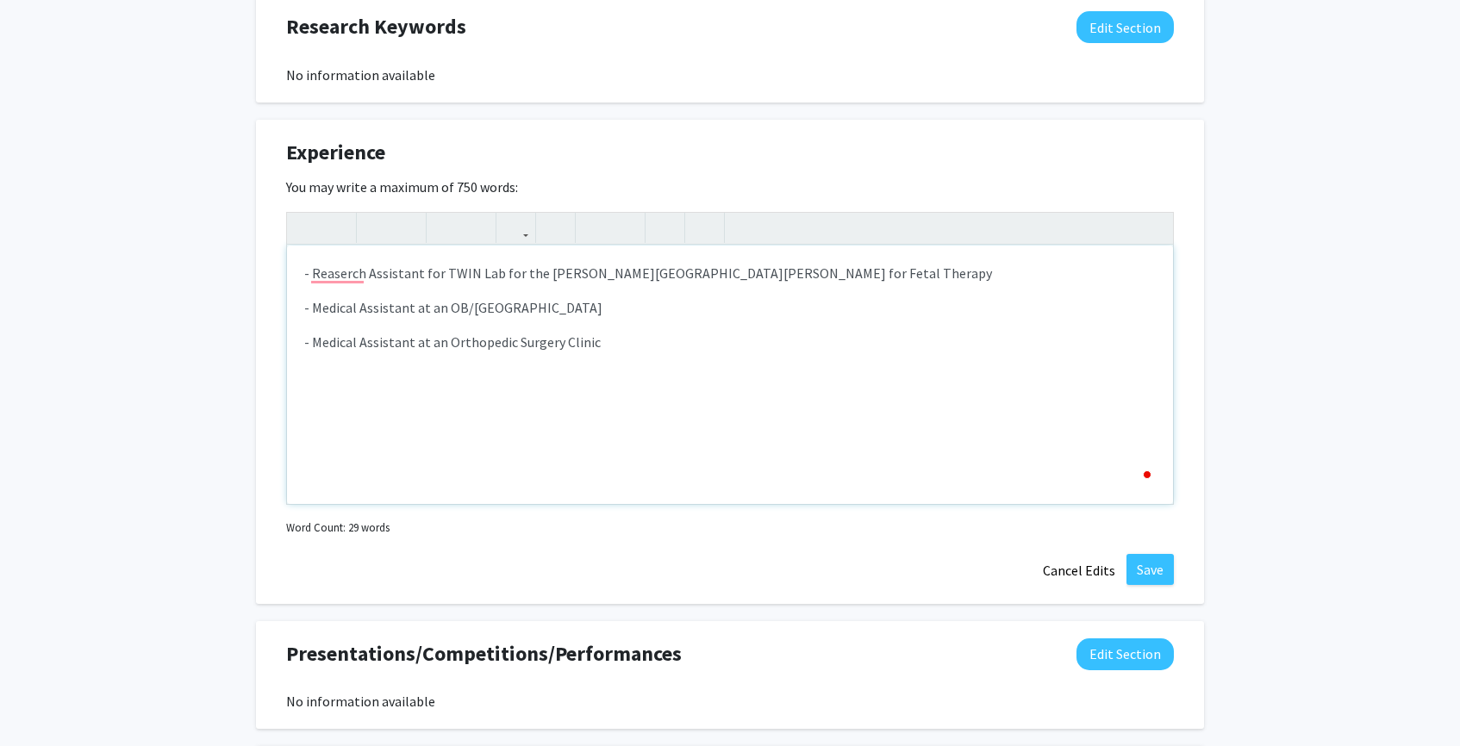
scroll to position [1277, 0]
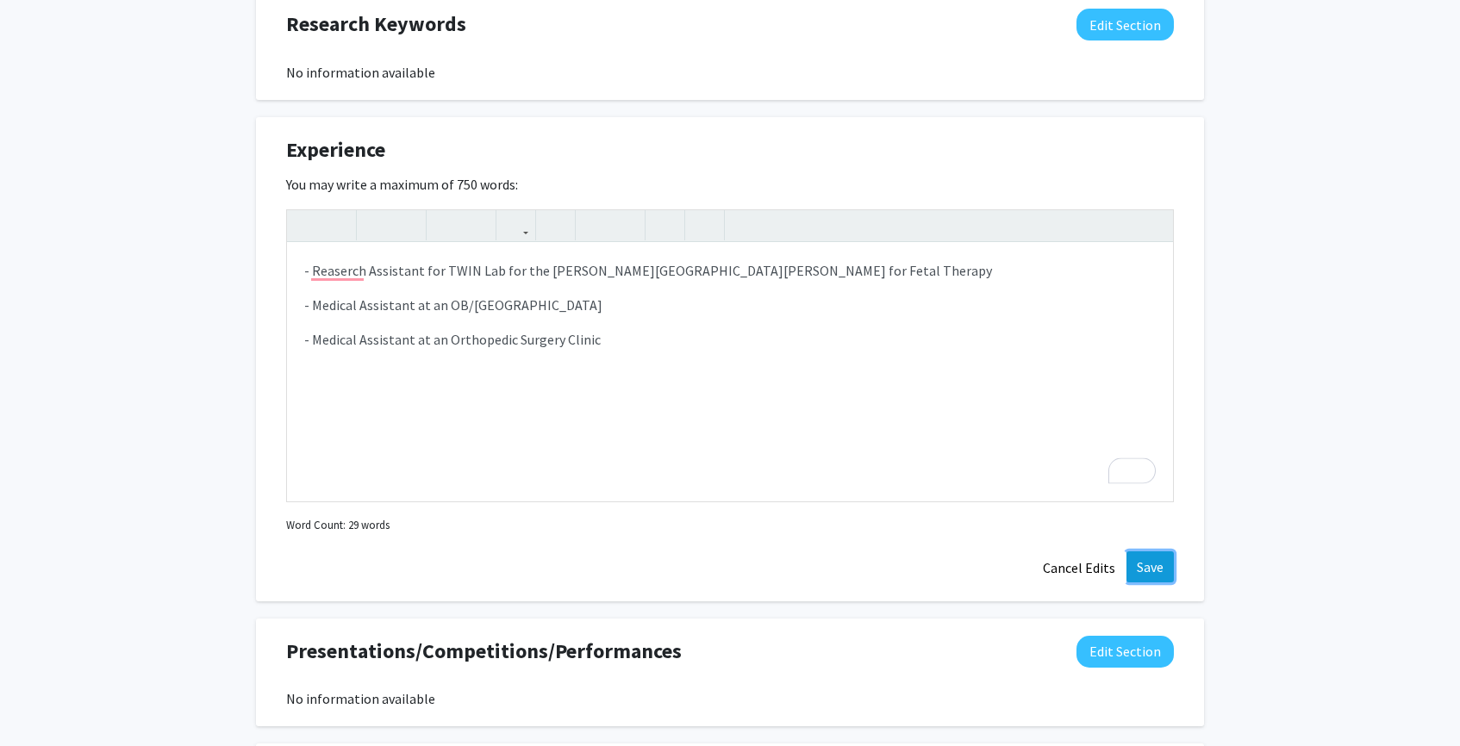
click at [1141, 552] on button "Save" at bounding box center [1150, 567] width 47 height 31
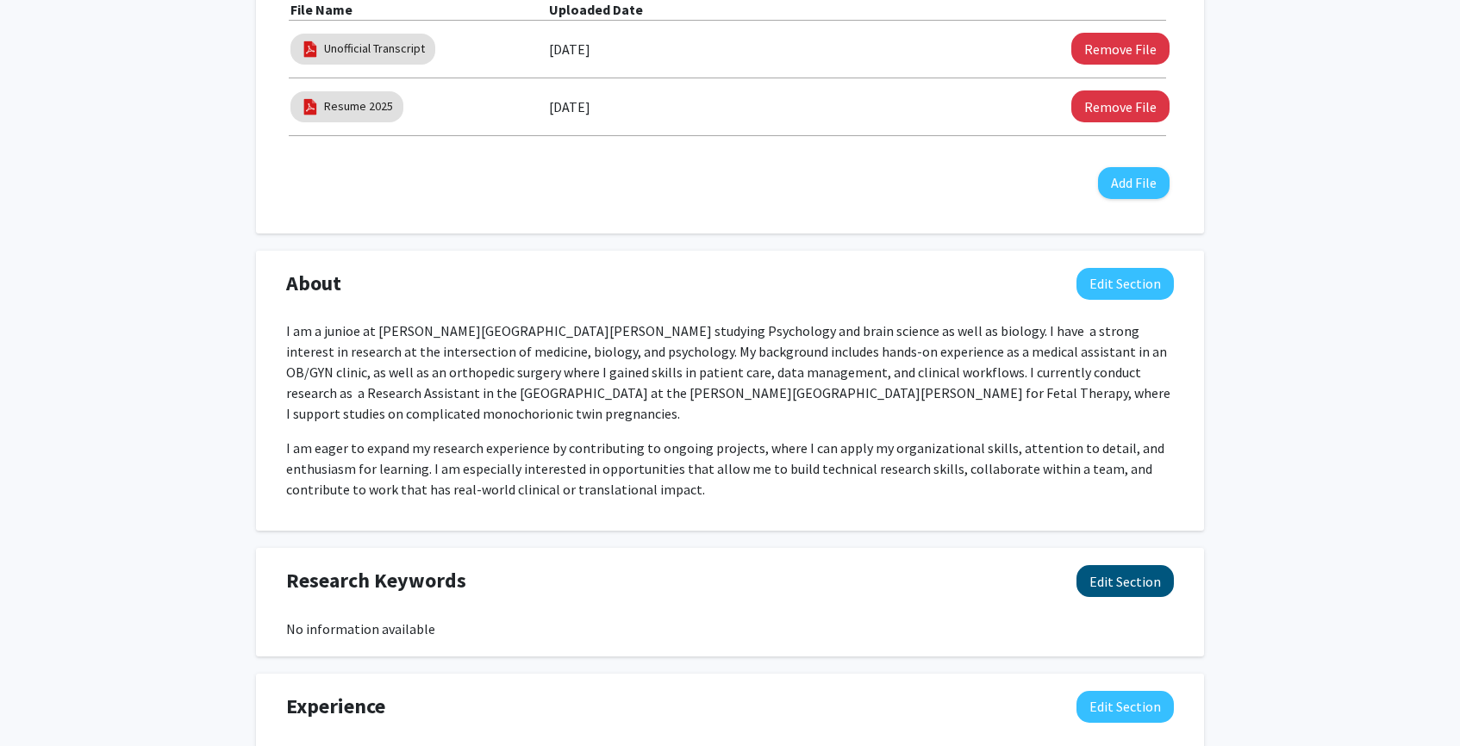
scroll to position [856, 0]
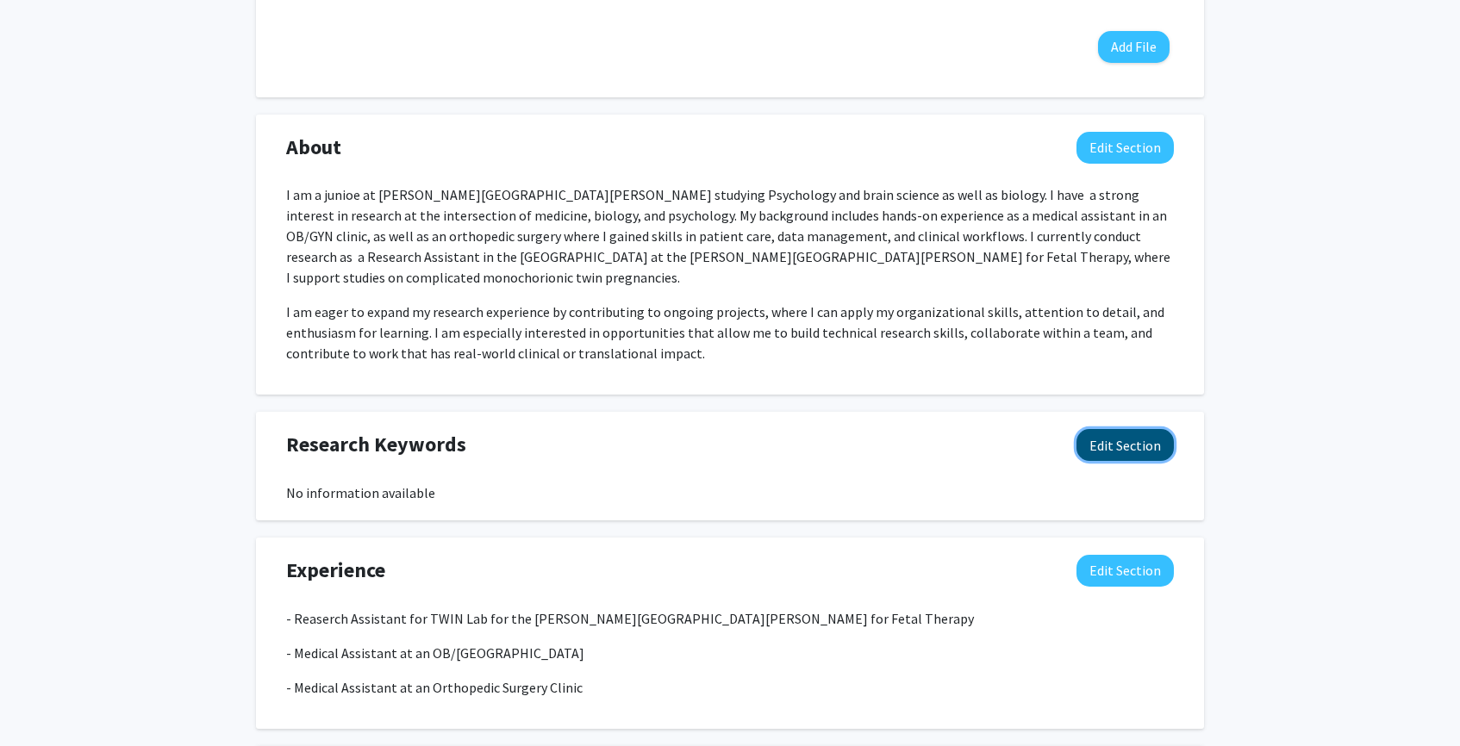
click at [1124, 429] on button "Edit Section" at bounding box center [1125, 445] width 97 height 32
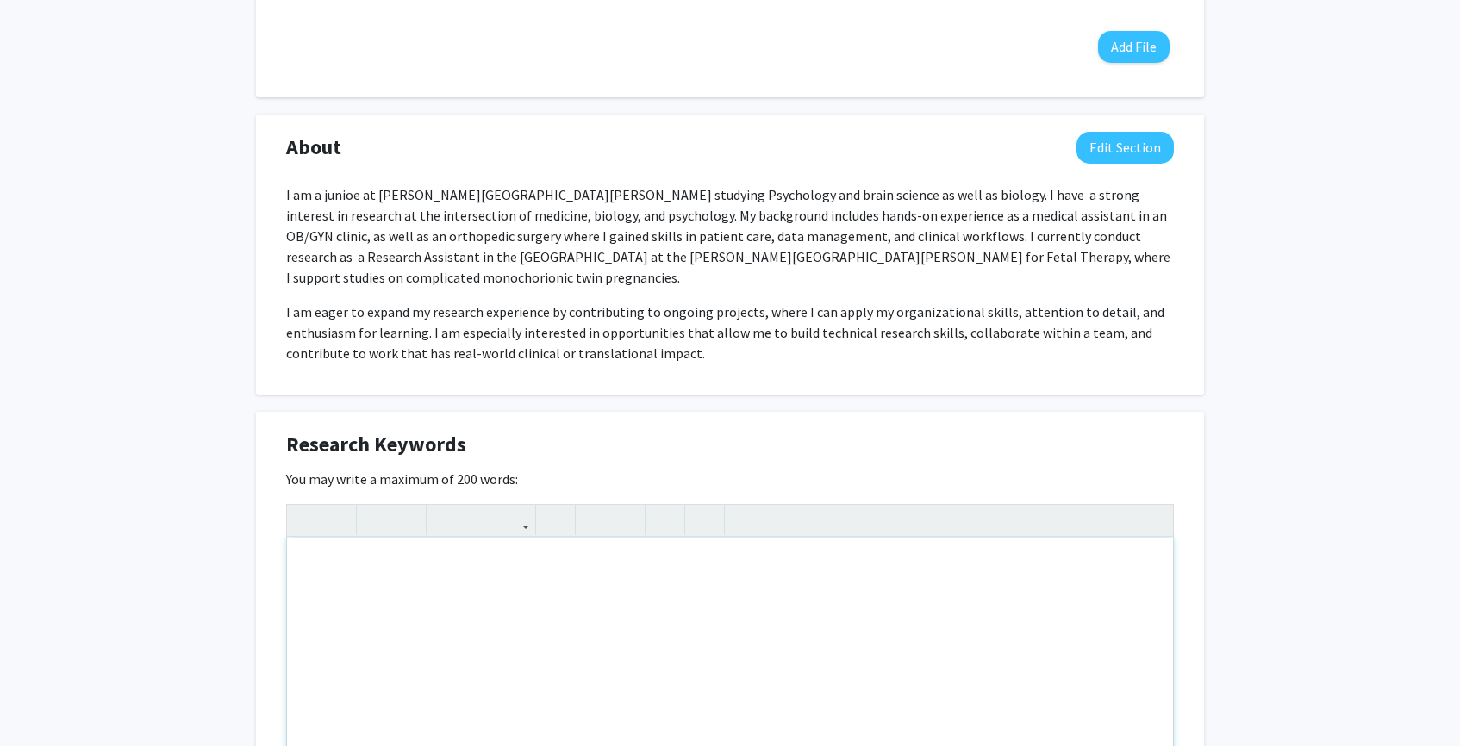
click at [749, 594] on div "To enrich screen reader interactions, please activate Accessibility in Grammarl…" at bounding box center [730, 667] width 886 height 259
type textarea "p"
type textarea "Psychiatric, pediatric, oncology, maternal medicine, biological interventions"
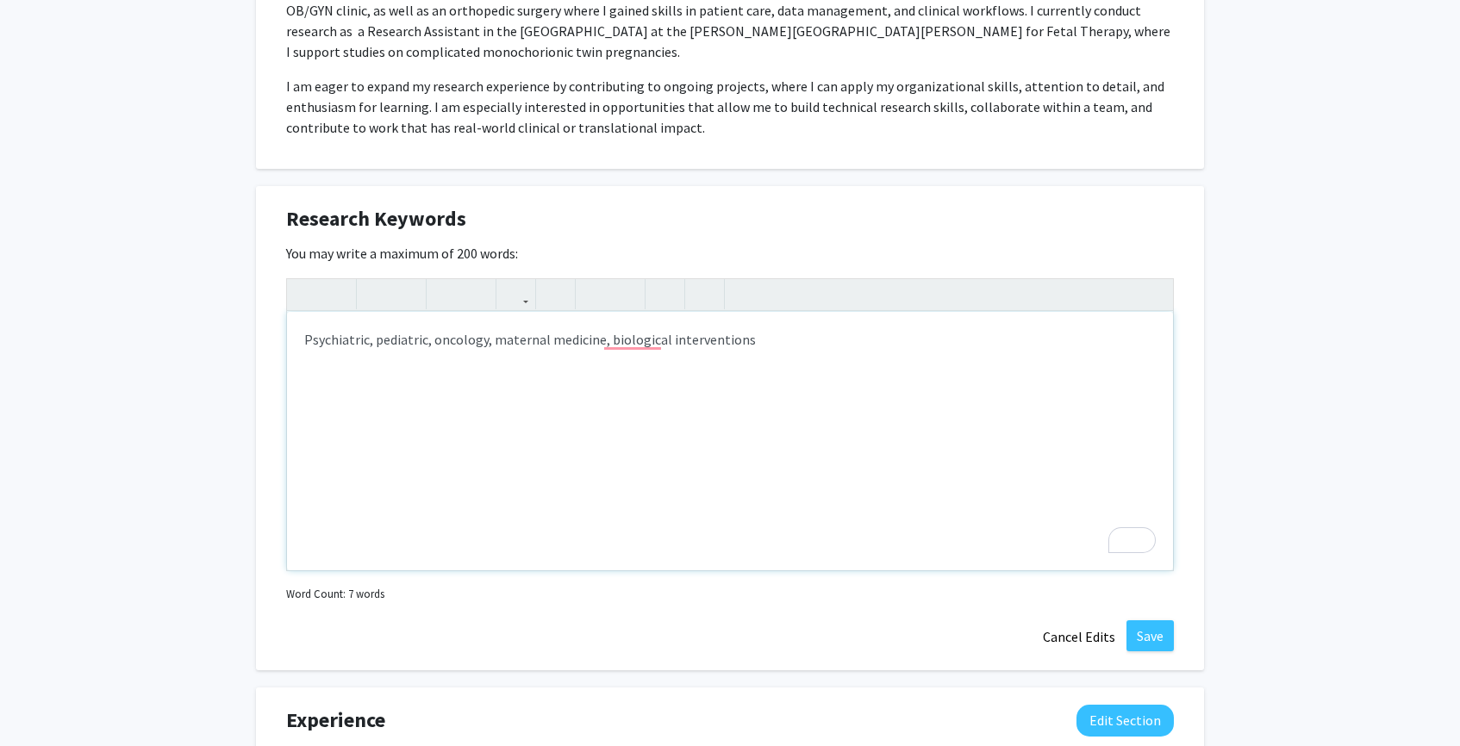
scroll to position [1119, 0]
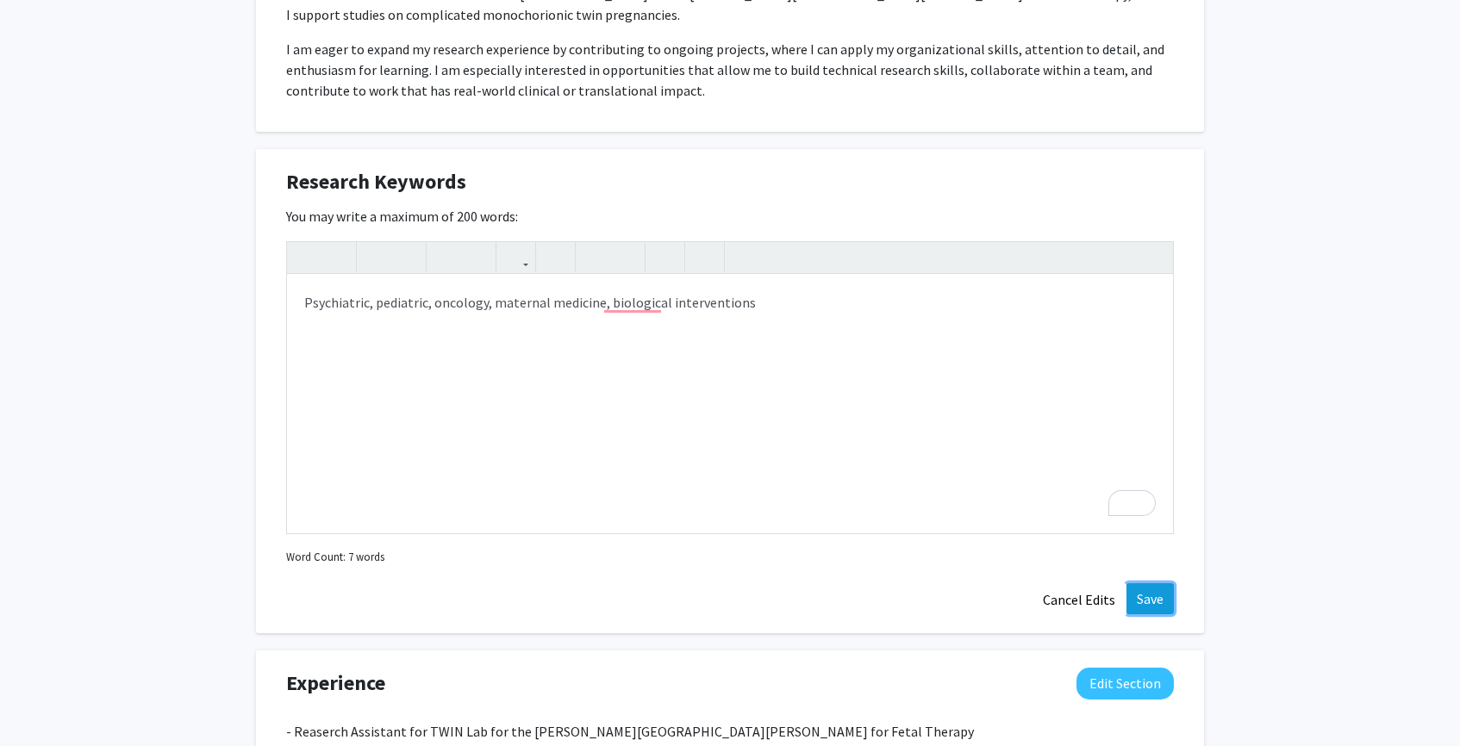
click at [1142, 584] on button "Save" at bounding box center [1150, 599] width 47 height 31
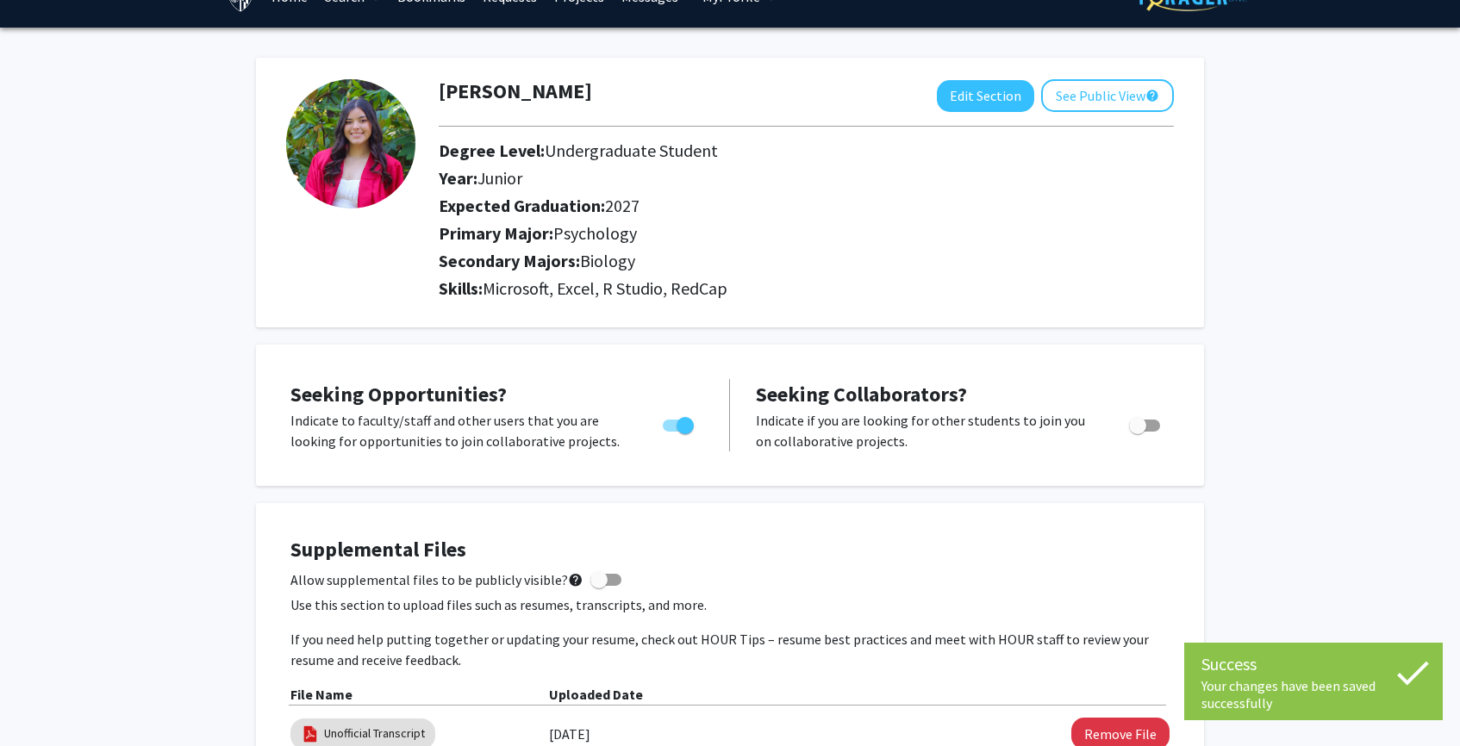
scroll to position [0, 0]
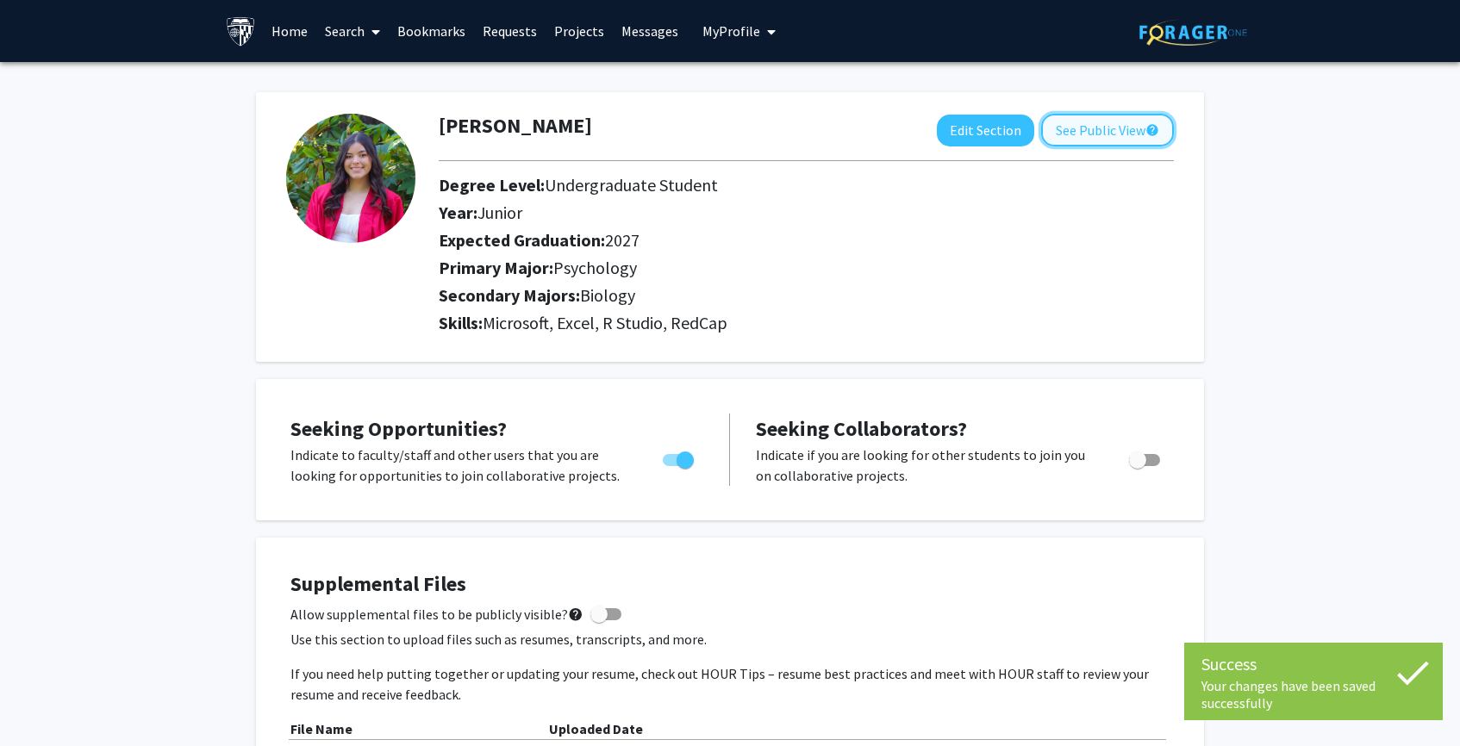
click at [1099, 125] on button "See Public View help" at bounding box center [1107, 130] width 133 height 33
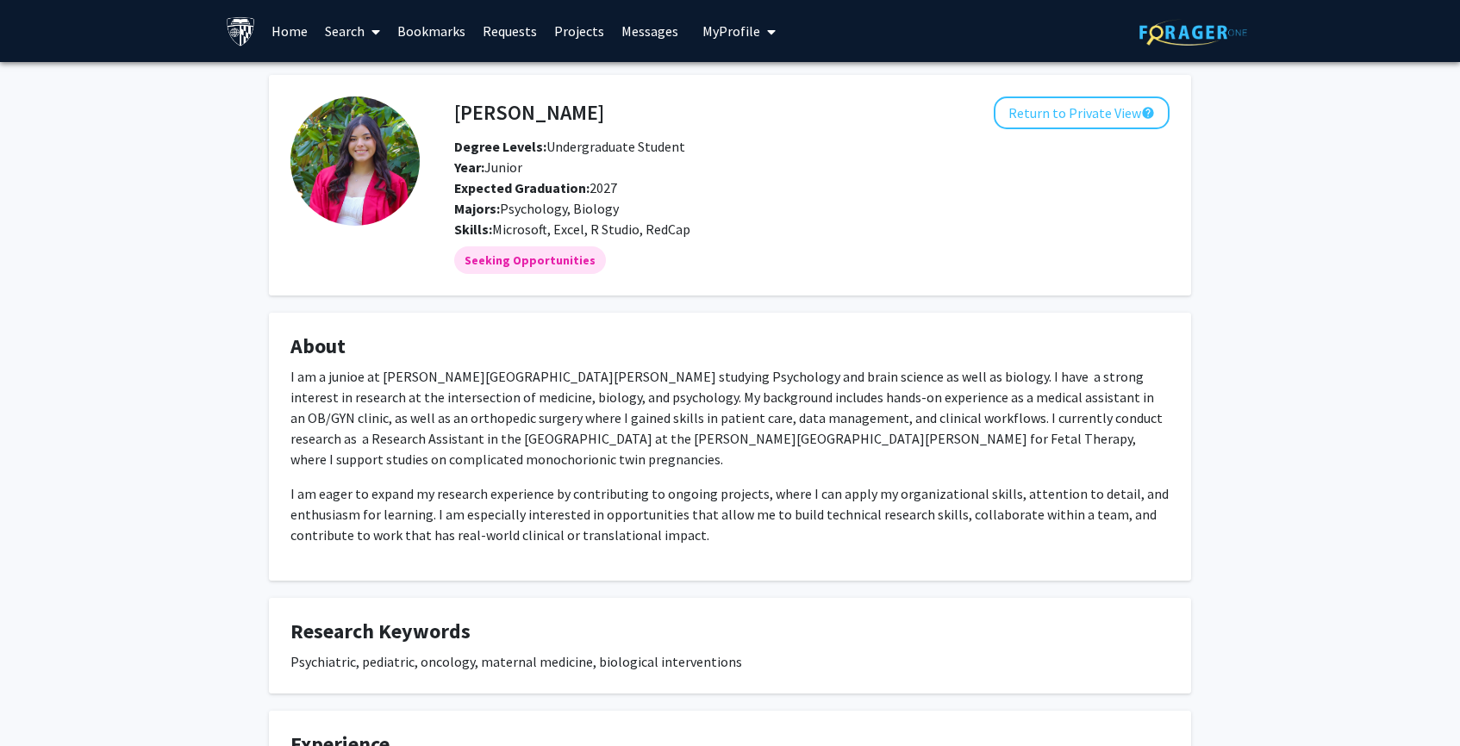
click at [334, 34] on link "Search" at bounding box center [352, 31] width 72 height 60
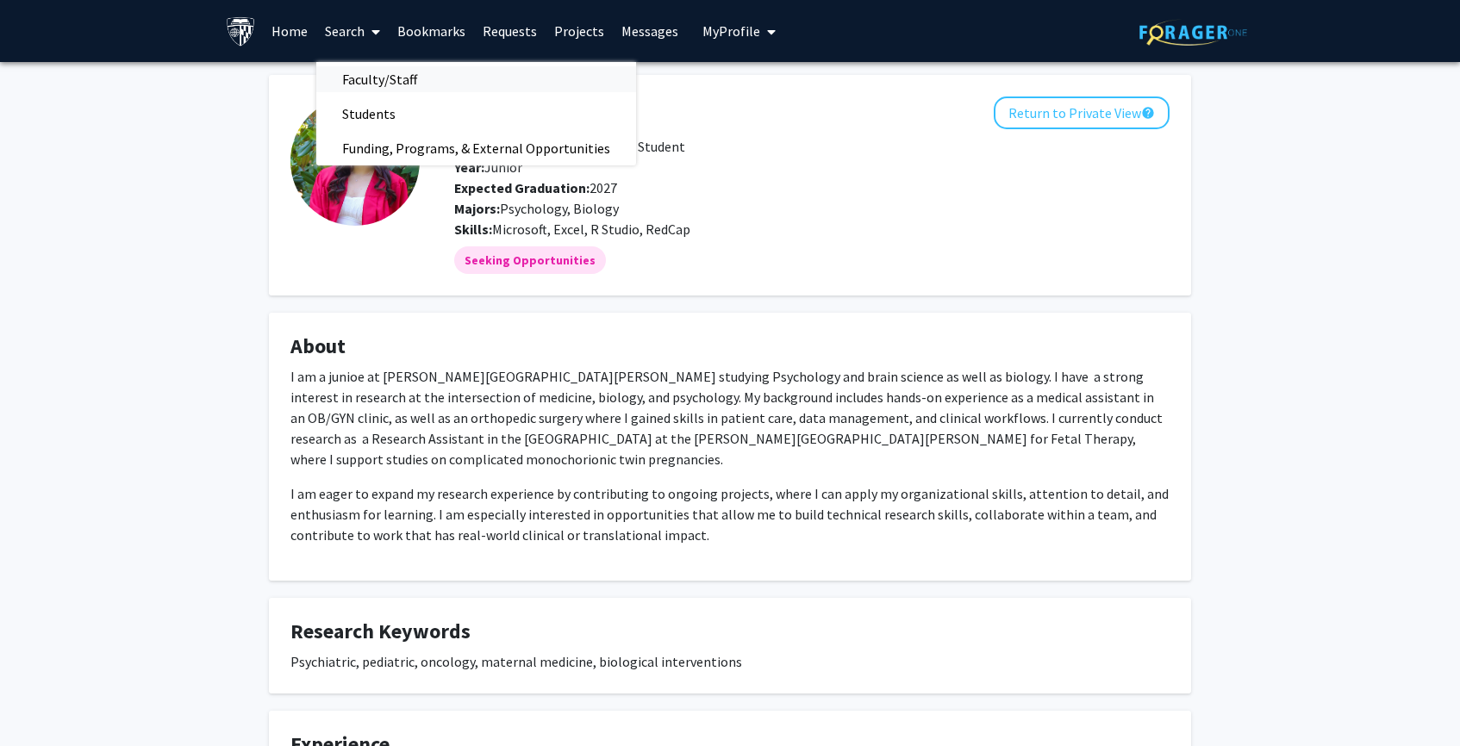
click at [384, 72] on span "Faculty/Staff" at bounding box center [379, 79] width 127 height 34
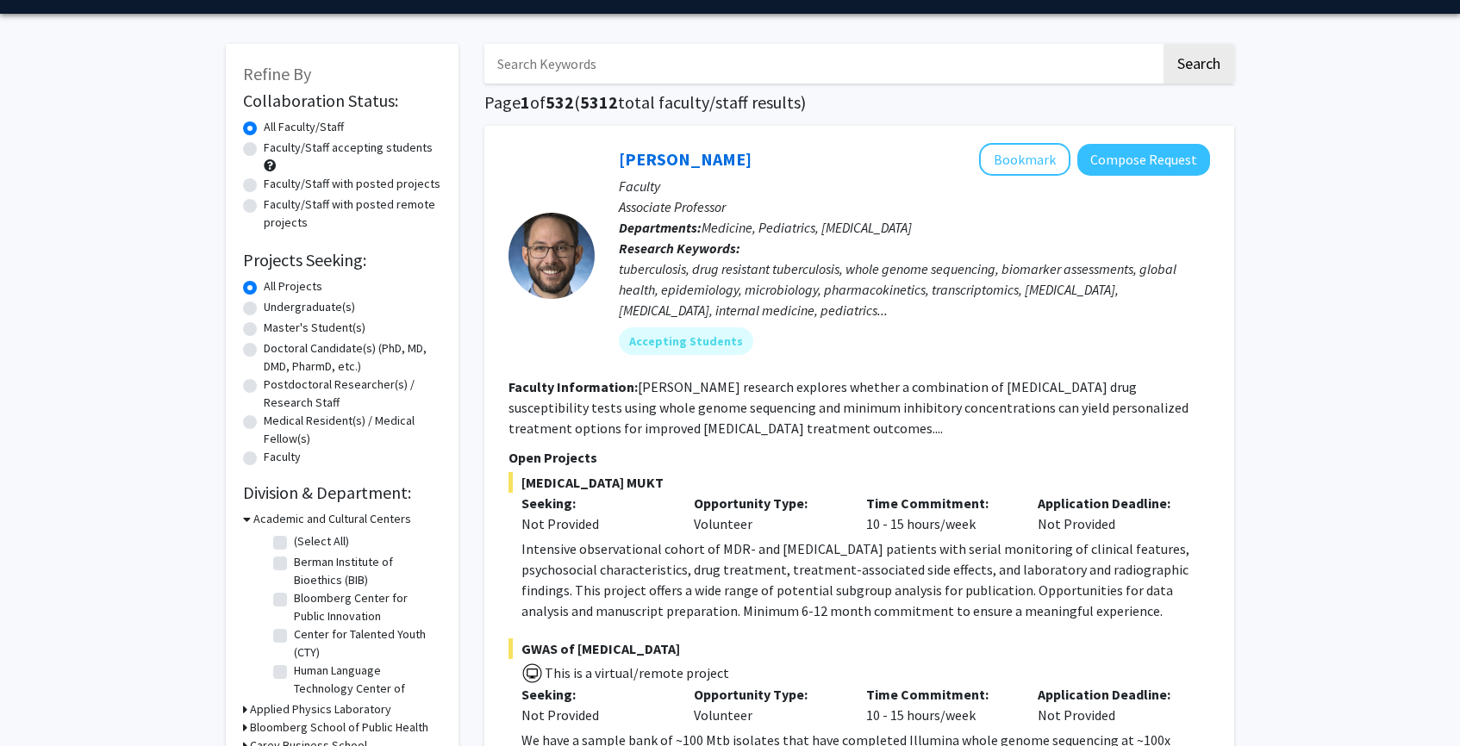
scroll to position [59, 0]
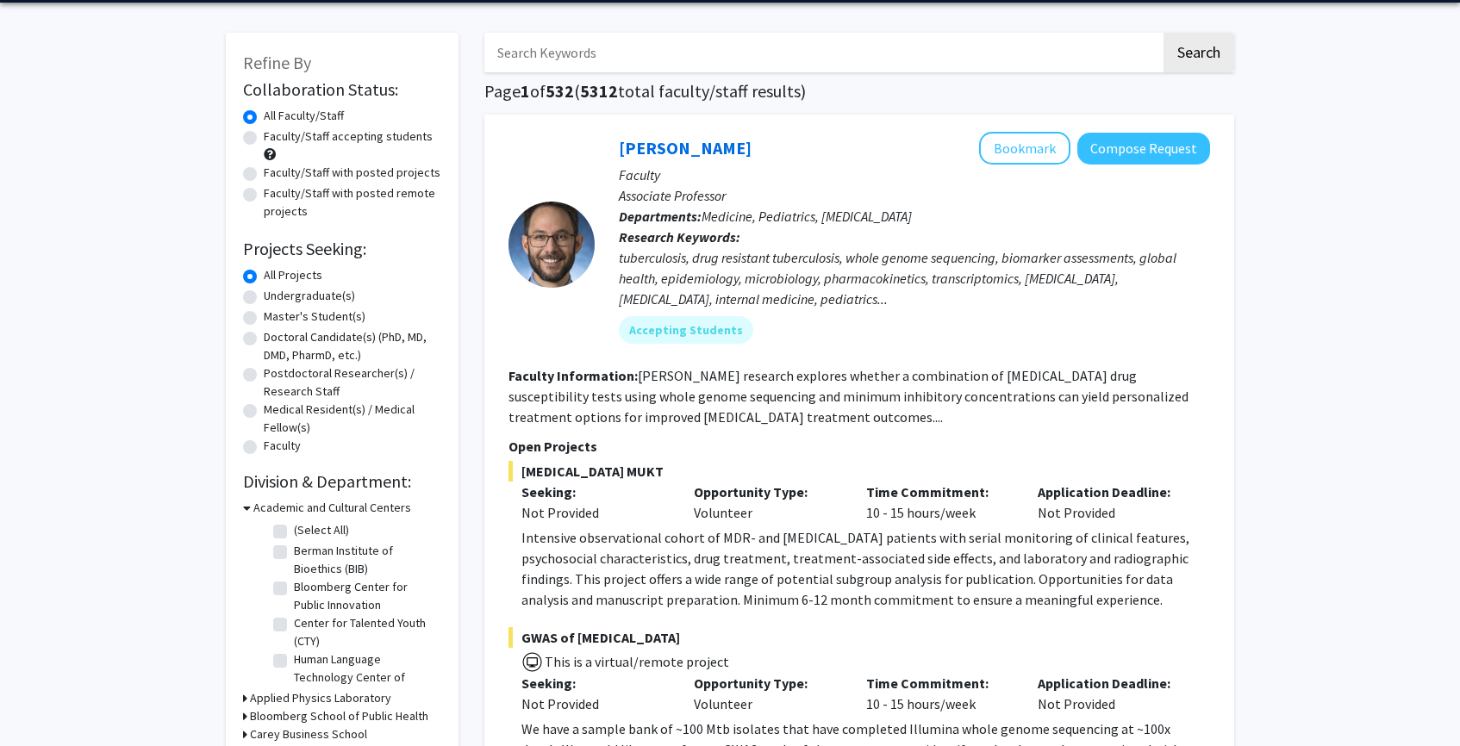
click at [307, 297] on label "Undergraduate(s)" at bounding box center [309, 296] width 91 height 18
click at [275, 297] on input "Undergraduate(s)" at bounding box center [269, 292] width 11 height 11
radio input "true"
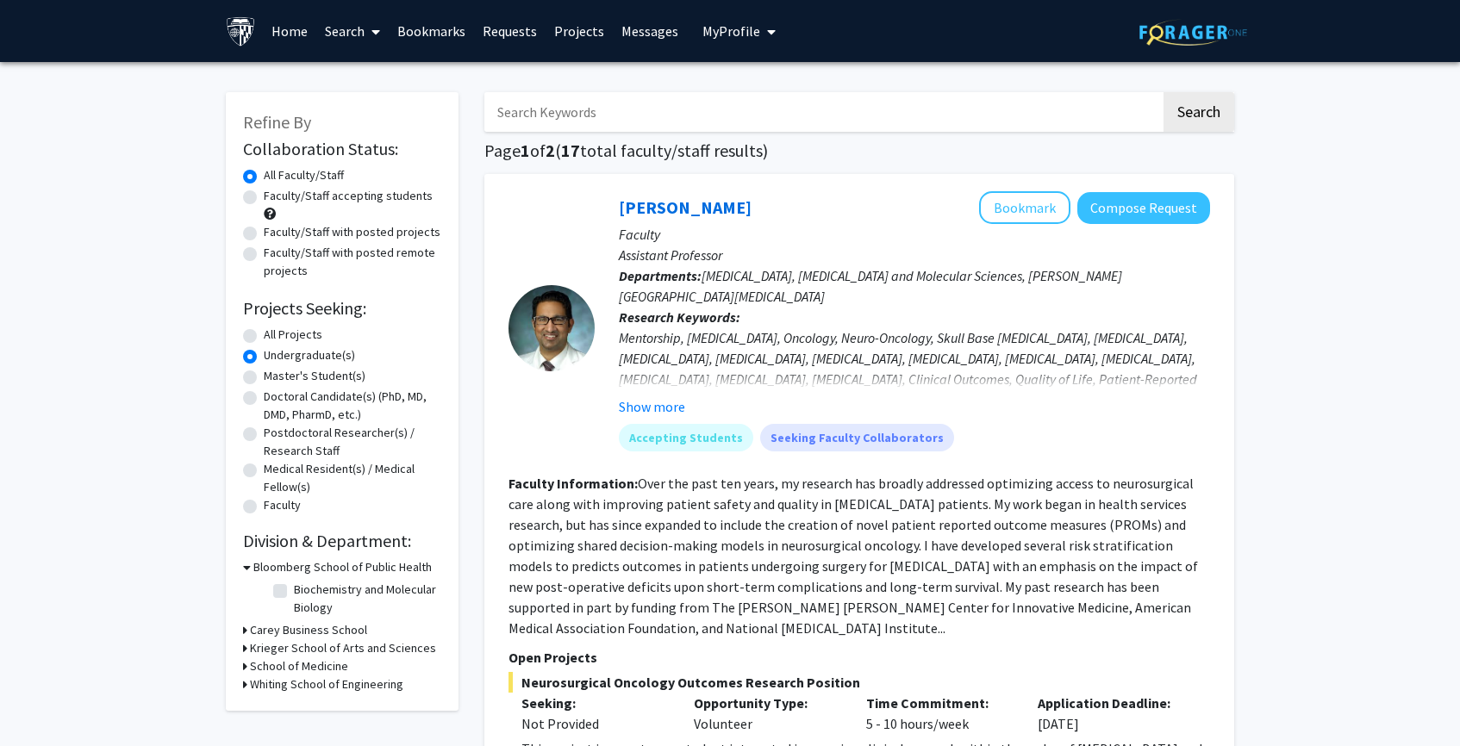
click at [730, 28] on span "My Profile" at bounding box center [731, 30] width 58 height 17
click at [761, 95] on span "View Profile" at bounding box center [810, 99] width 104 height 19
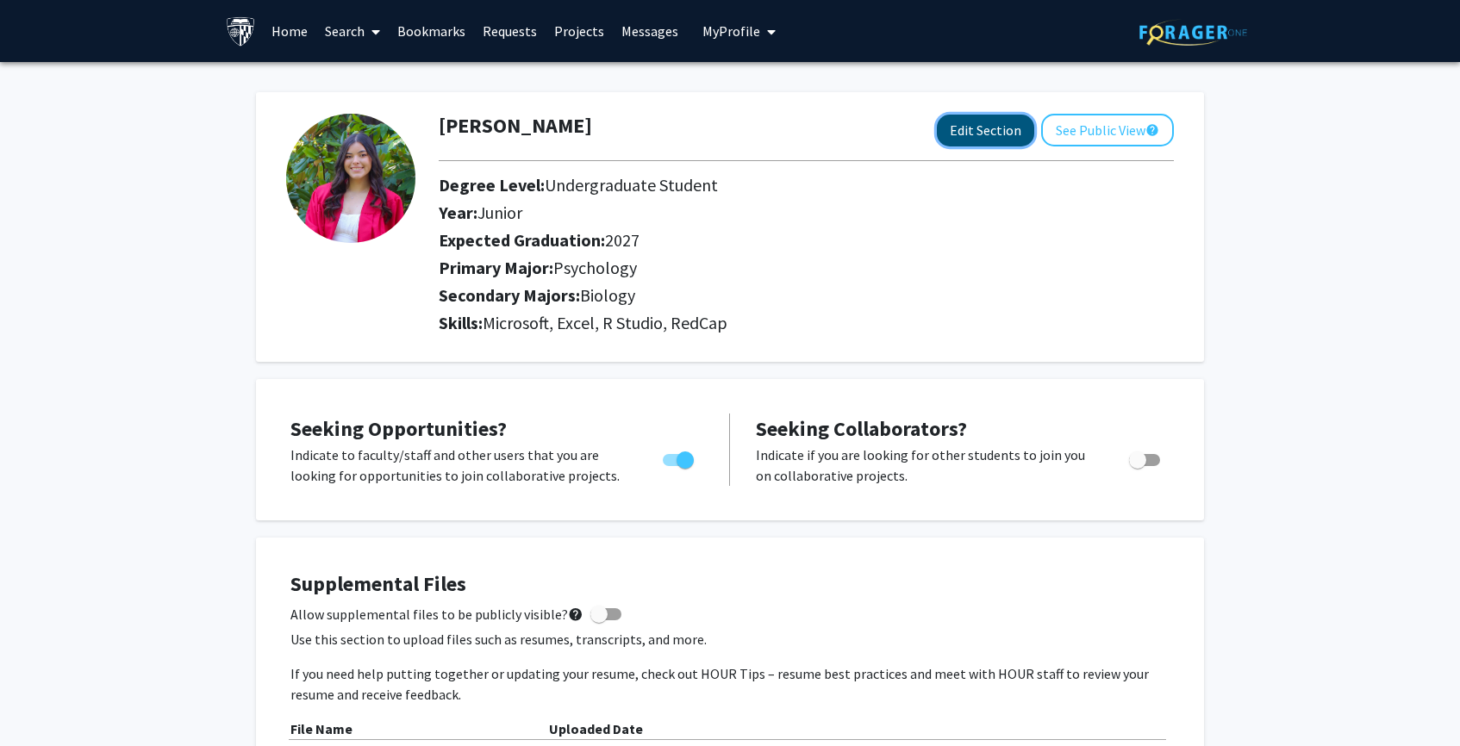
click at [982, 133] on button "Edit Section" at bounding box center [985, 131] width 97 height 32
select select "junior"
select select "2027"
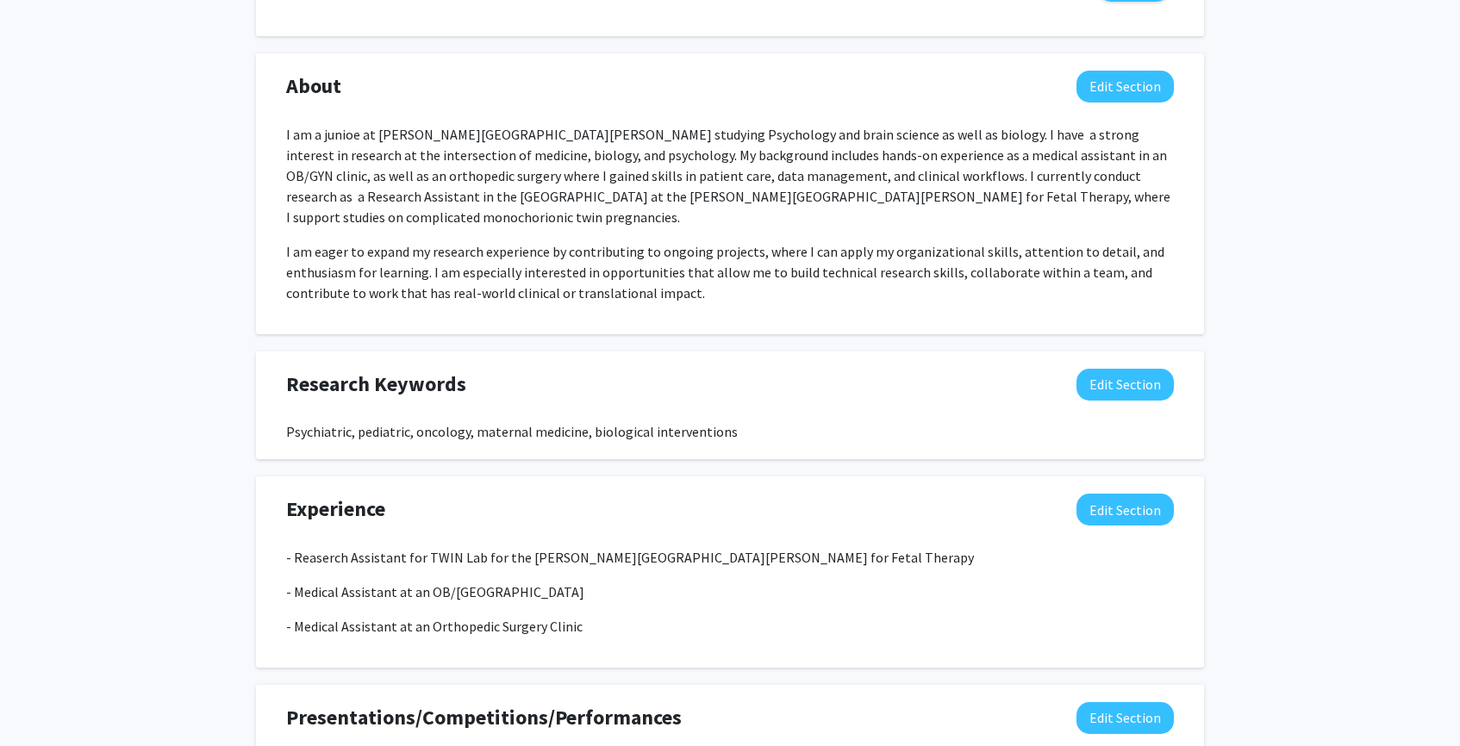
scroll to position [1202, 0]
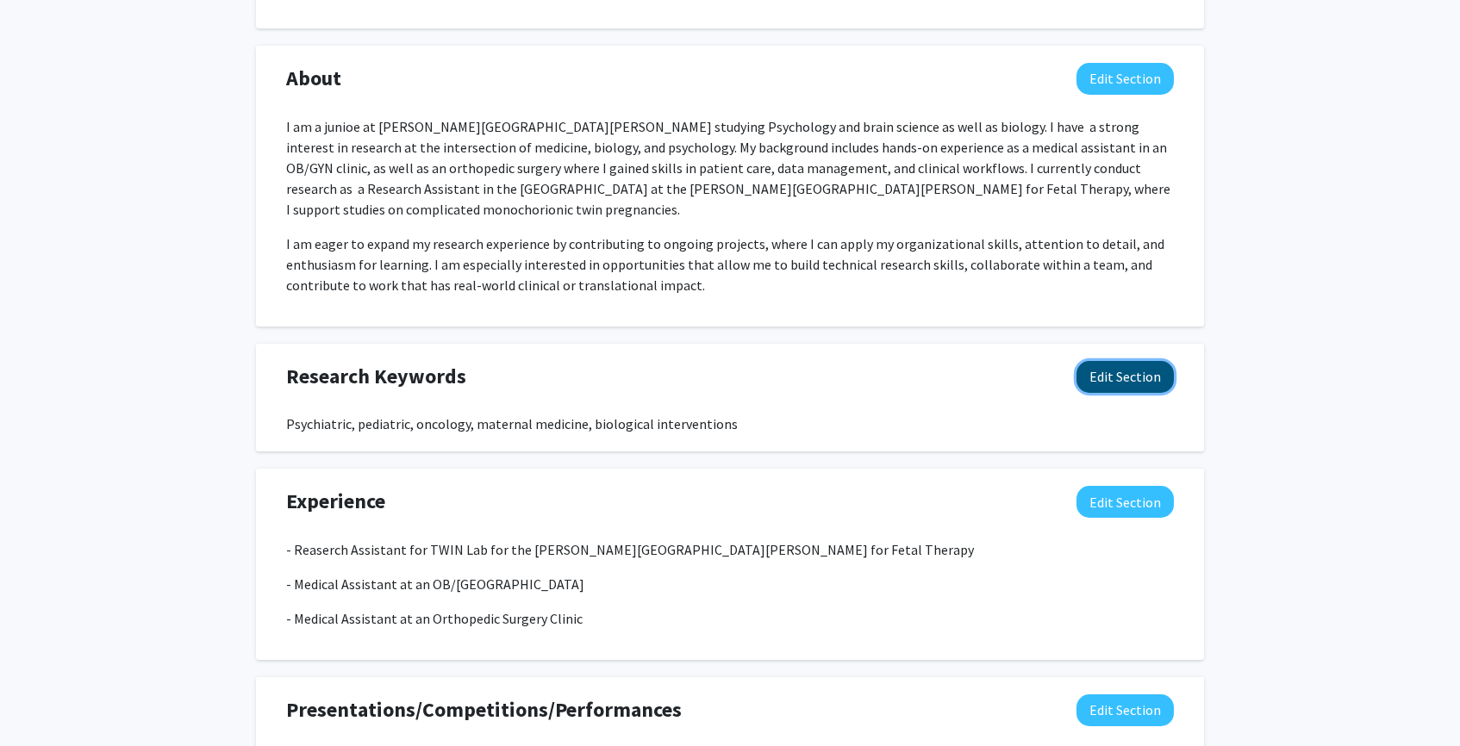
click at [1160, 361] on button "Edit Section" at bounding box center [1125, 377] width 97 height 32
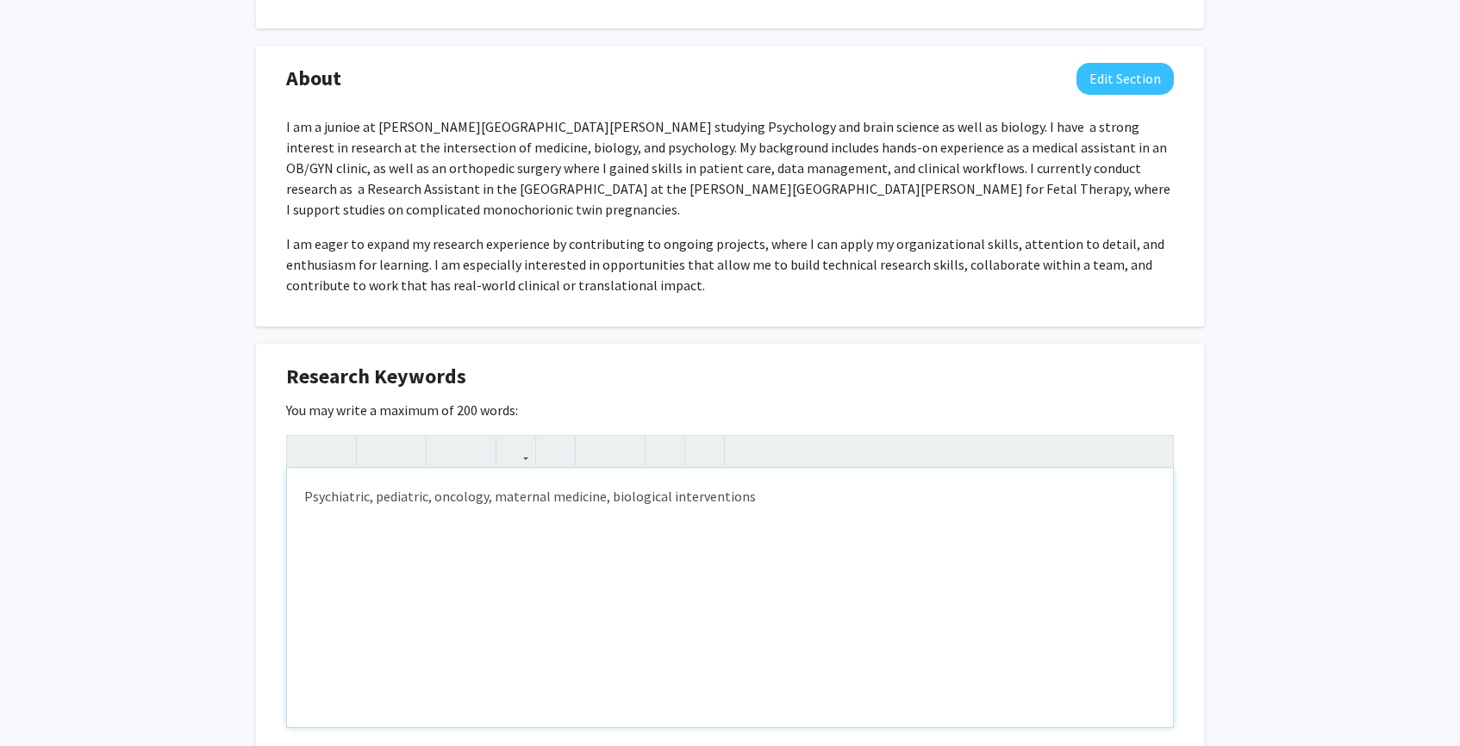
click at [852, 469] on div "Psychiatric, pediatric, oncology, maternal medicine, biological interventions" at bounding box center [730, 598] width 886 height 259
click at [819, 470] on div "Psychiatric, pediatric, oncology, maternal medicine, biological interventions" at bounding box center [730, 598] width 886 height 259
type textarea "Psychiatric, pediatric, oncology, maternal medicine, biological interventions, …"
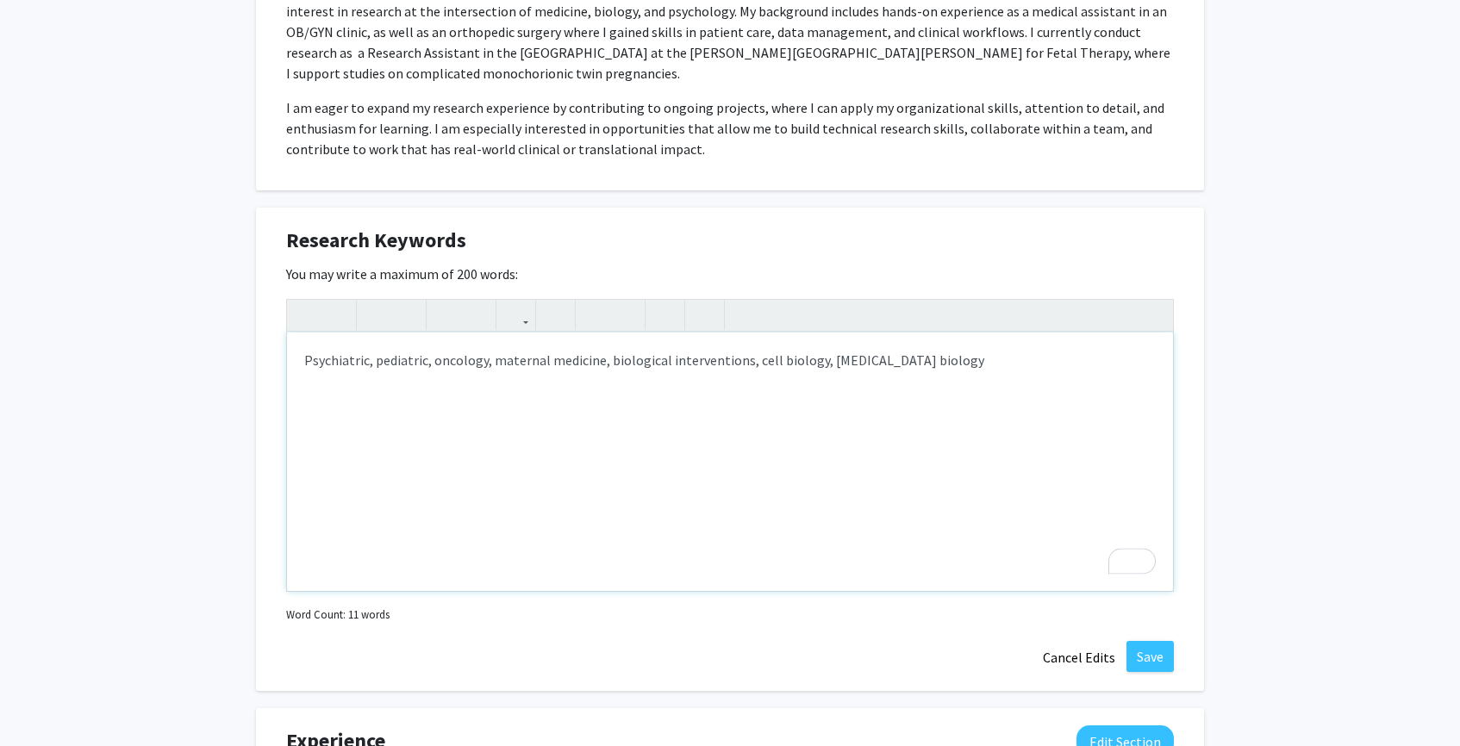
scroll to position [1381, 0]
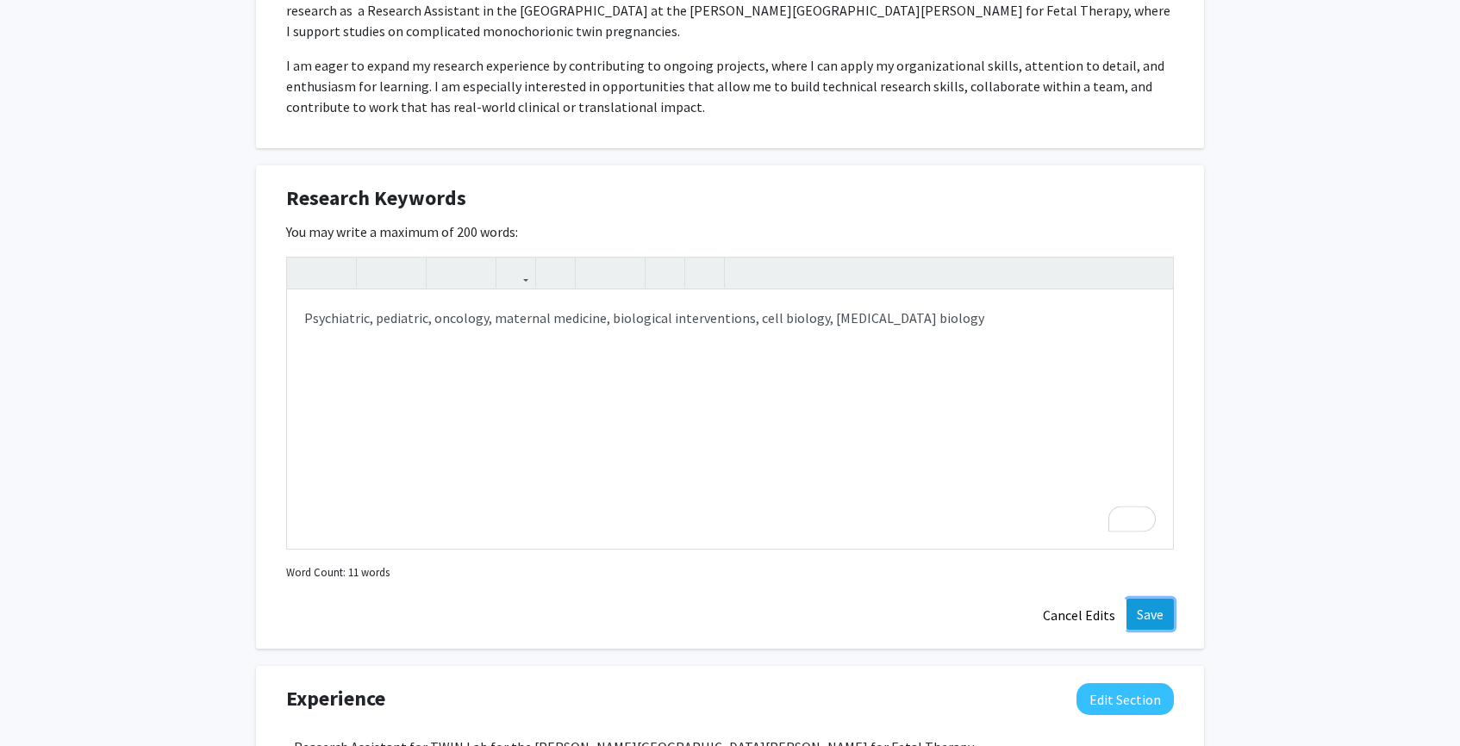
click at [1133, 599] on button "Save" at bounding box center [1150, 614] width 47 height 31
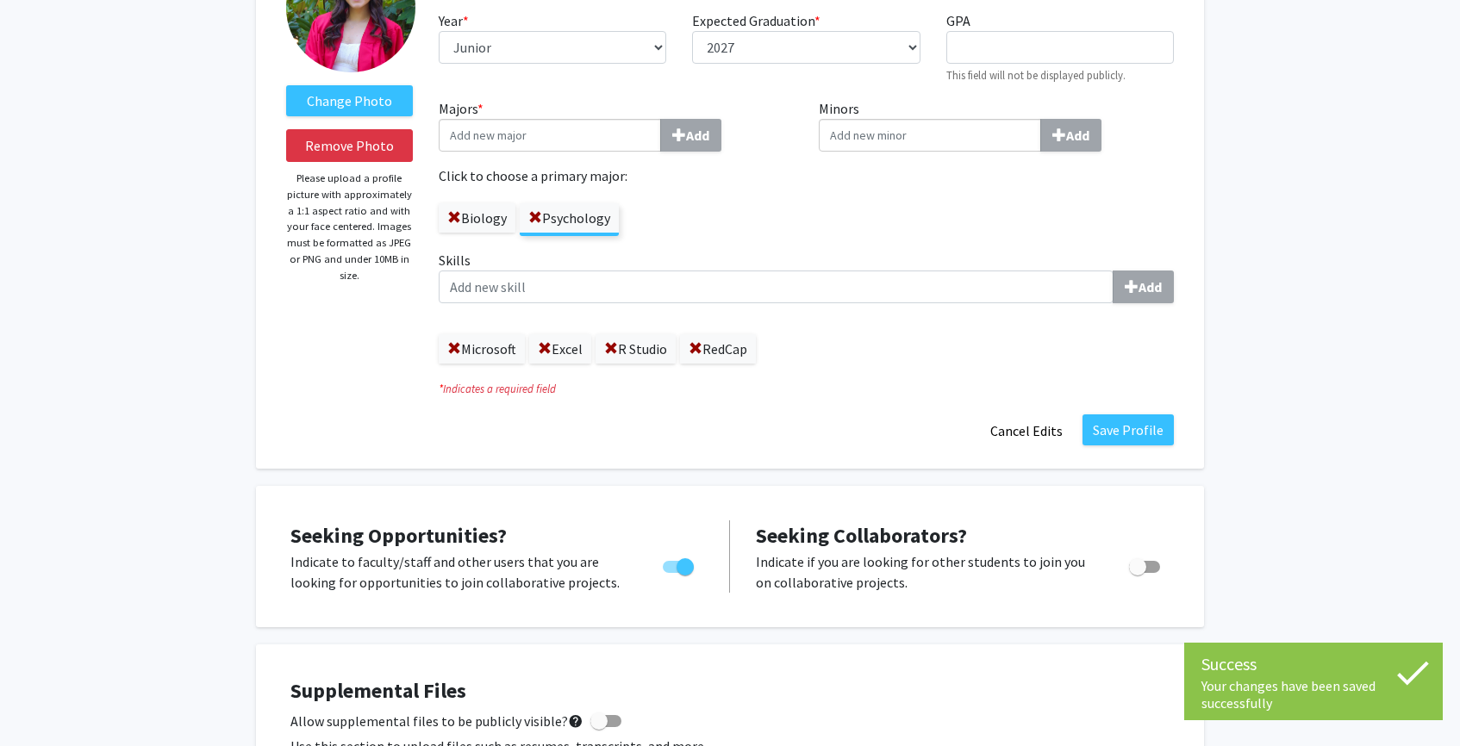
scroll to position [0, 0]
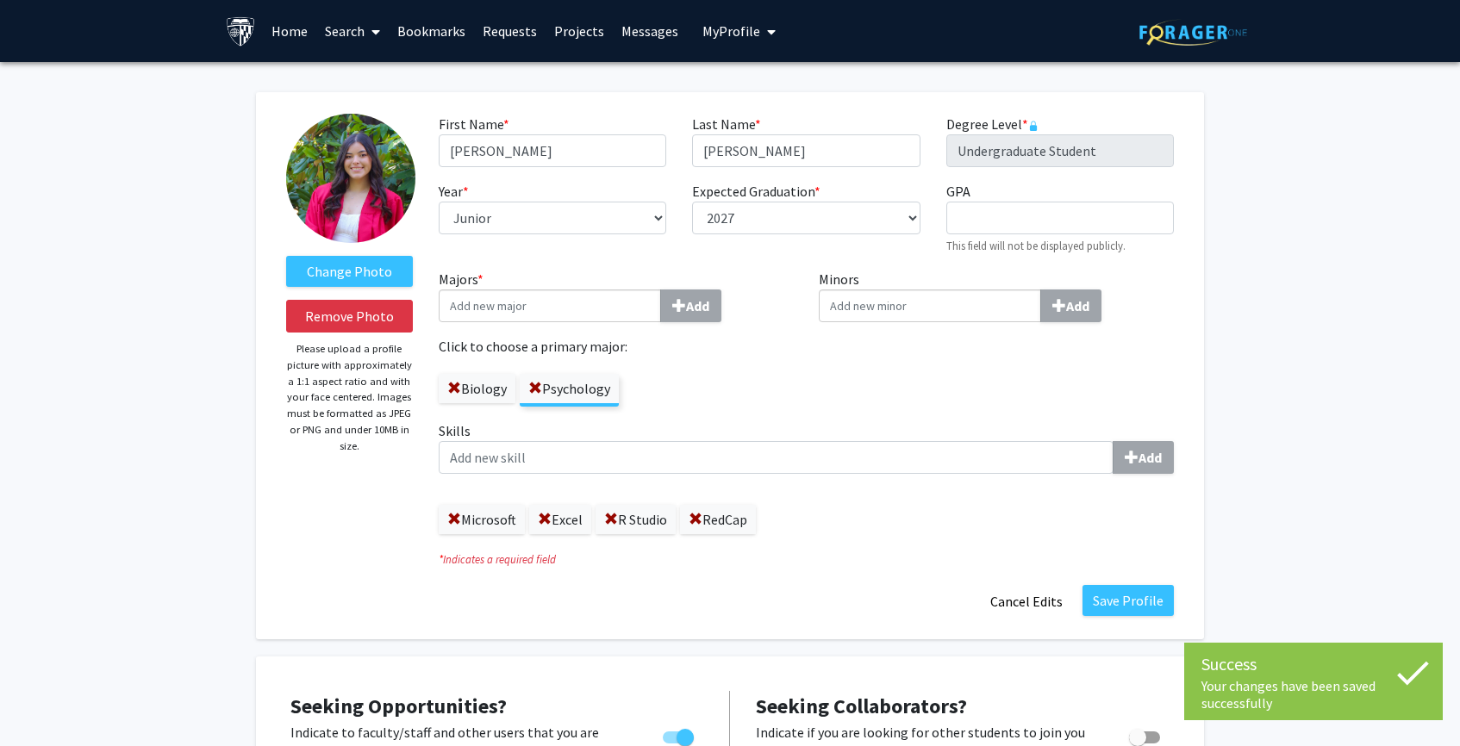
click at [354, 40] on link "Search" at bounding box center [352, 31] width 72 height 60
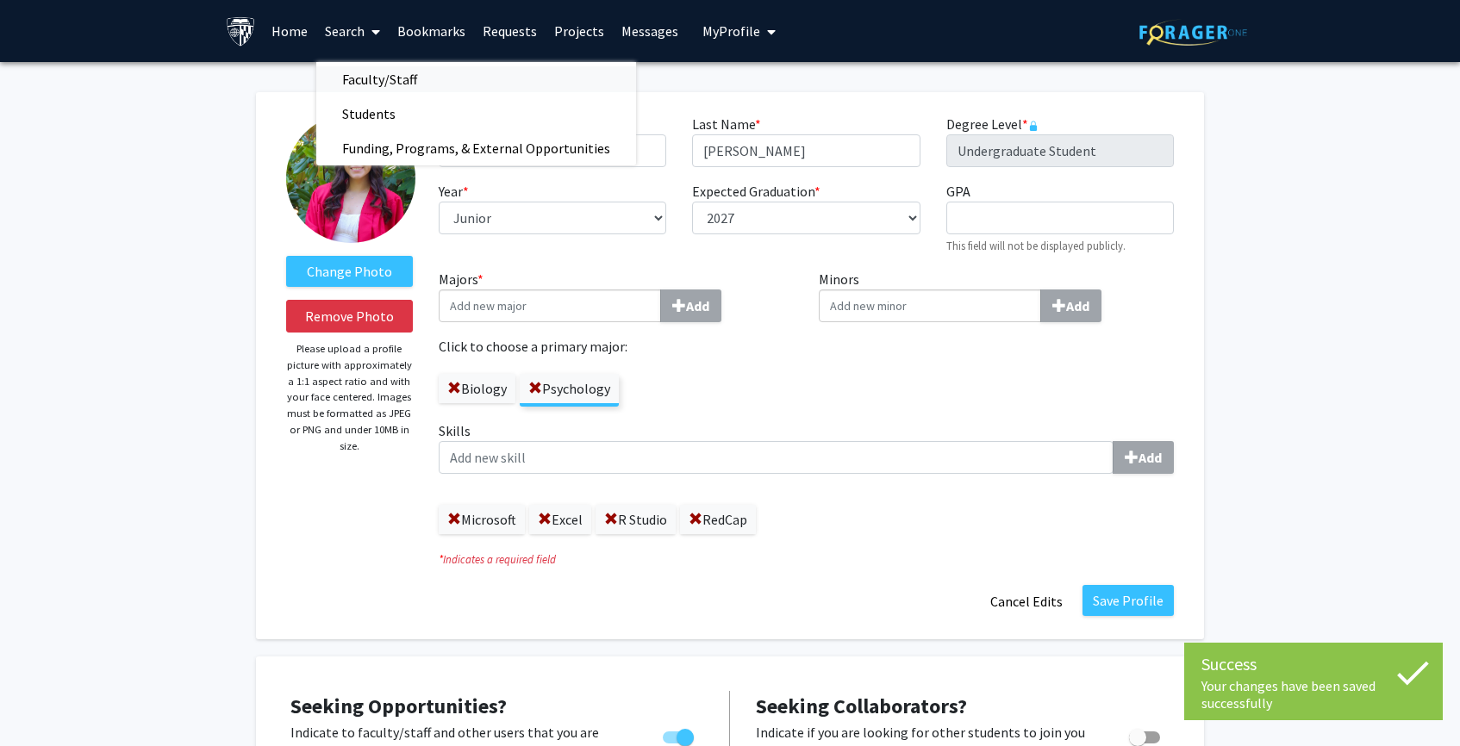
click at [394, 74] on span "Faculty/Staff" at bounding box center [379, 79] width 127 height 34
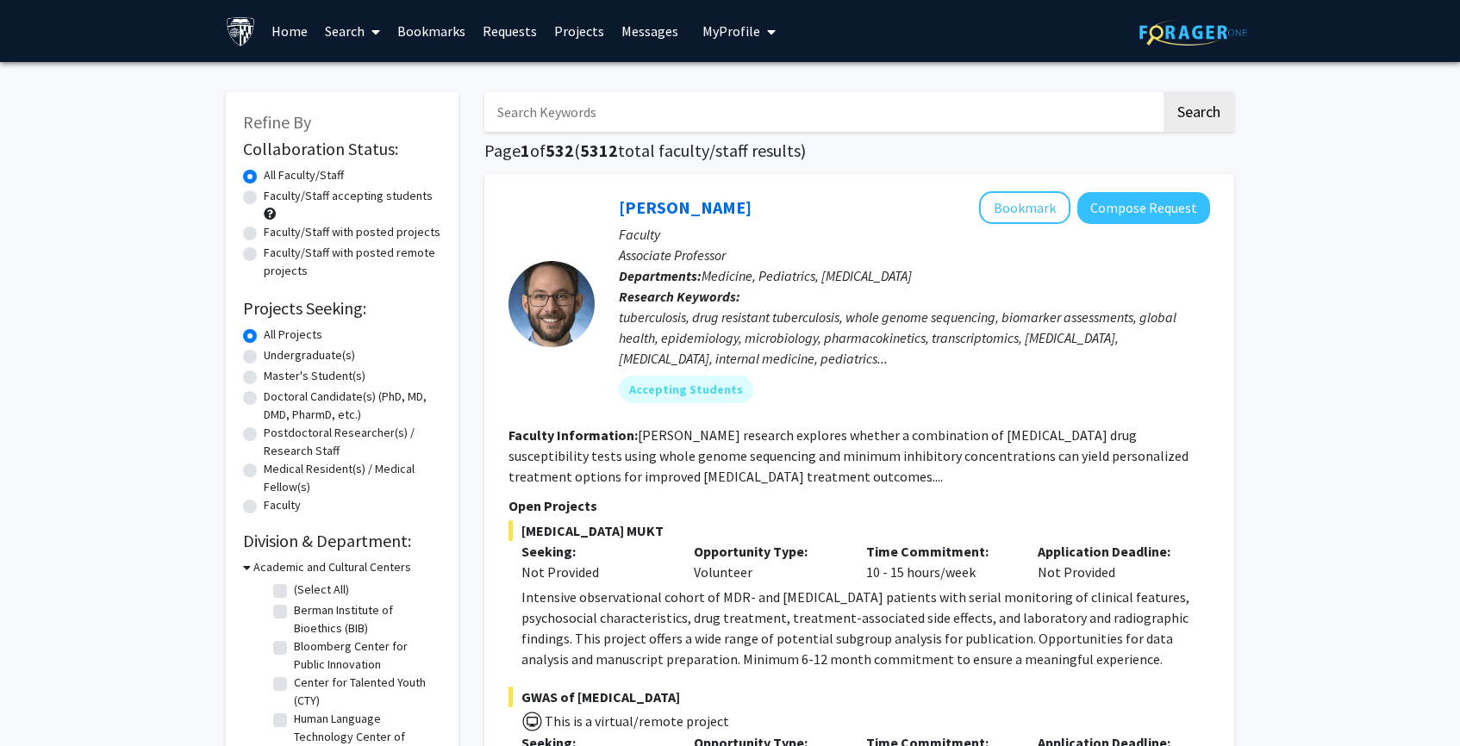
click at [309, 362] on label "Undergraduate(s)" at bounding box center [309, 356] width 91 height 18
click at [275, 358] on input "Undergraduate(s)" at bounding box center [269, 352] width 11 height 11
radio input "true"
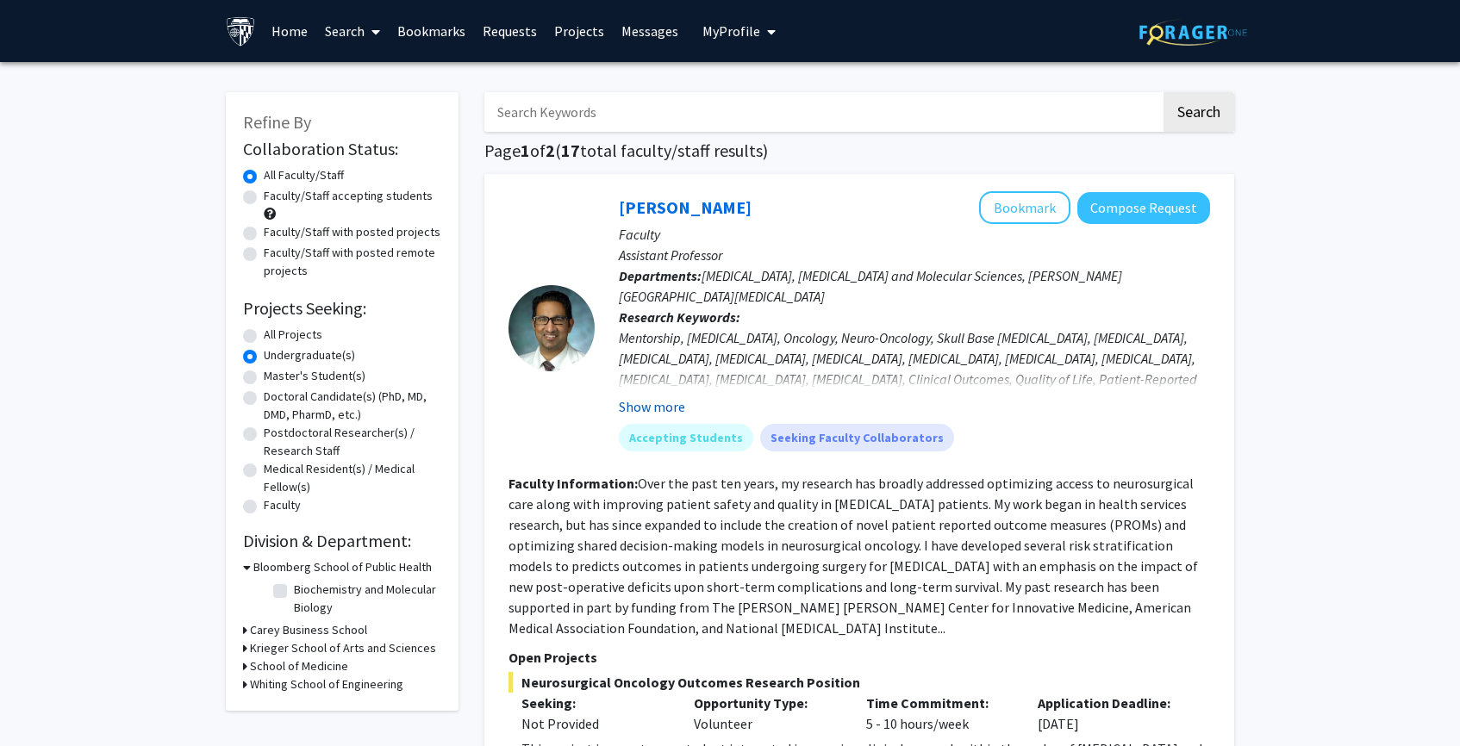
click at [663, 403] on button "Show more" at bounding box center [652, 406] width 66 height 21
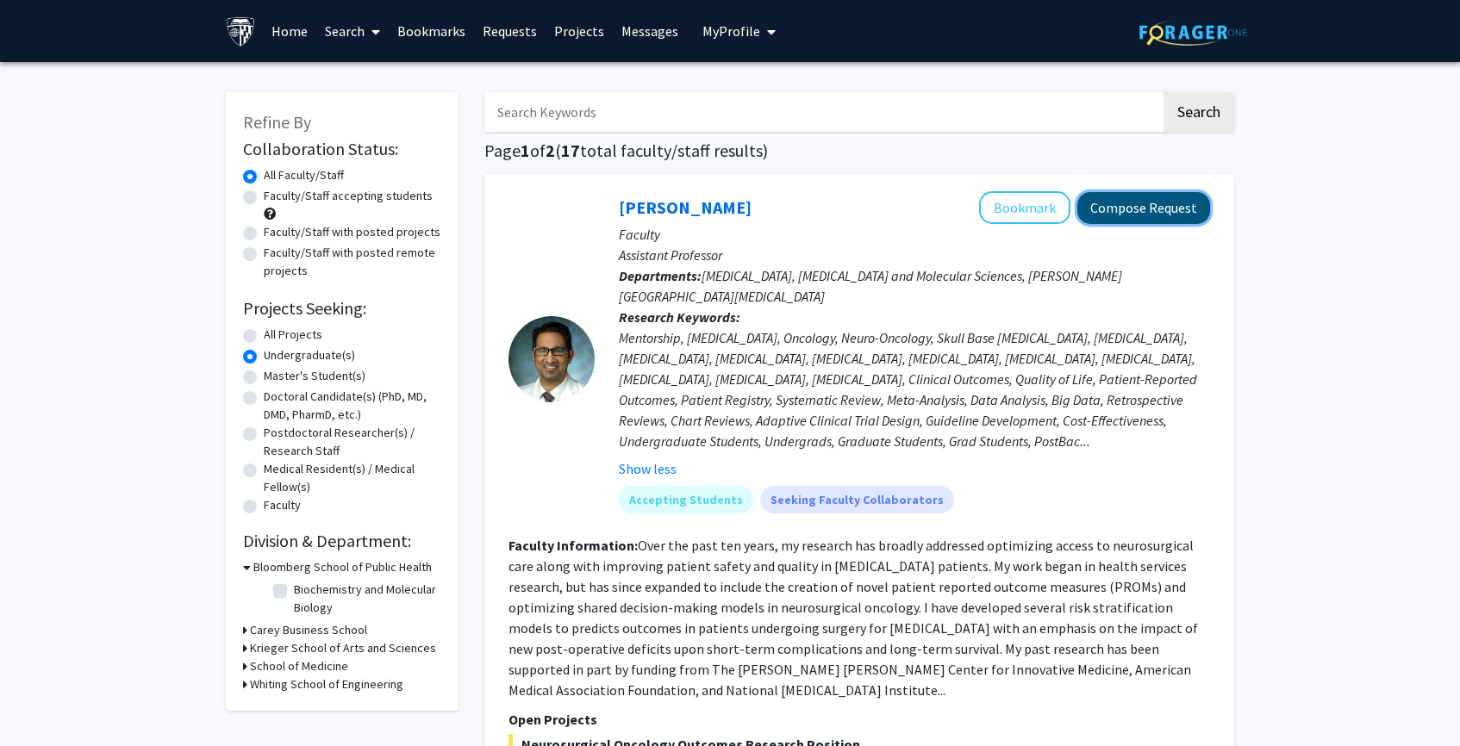
click at [1143, 209] on button "Compose Request" at bounding box center [1143, 208] width 133 height 32
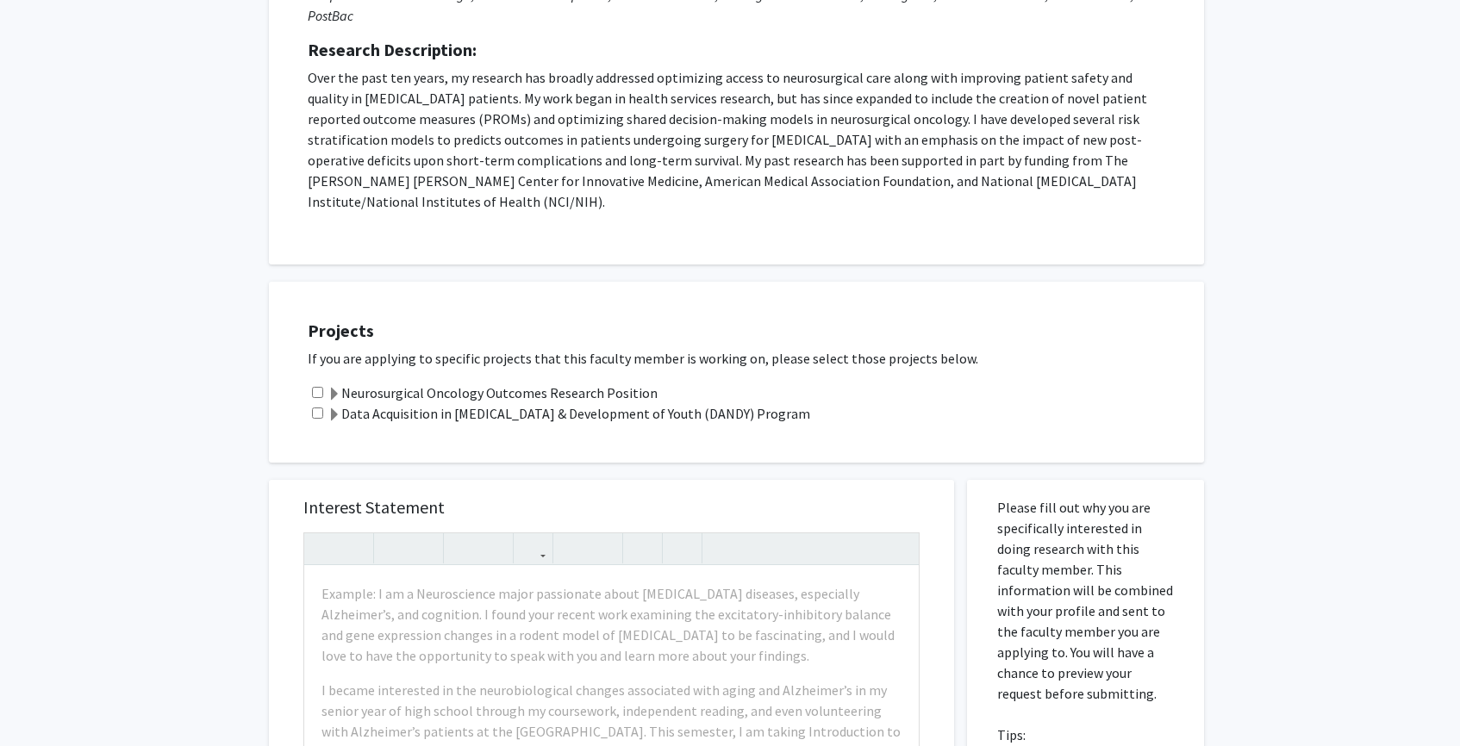
scroll to position [371, 0]
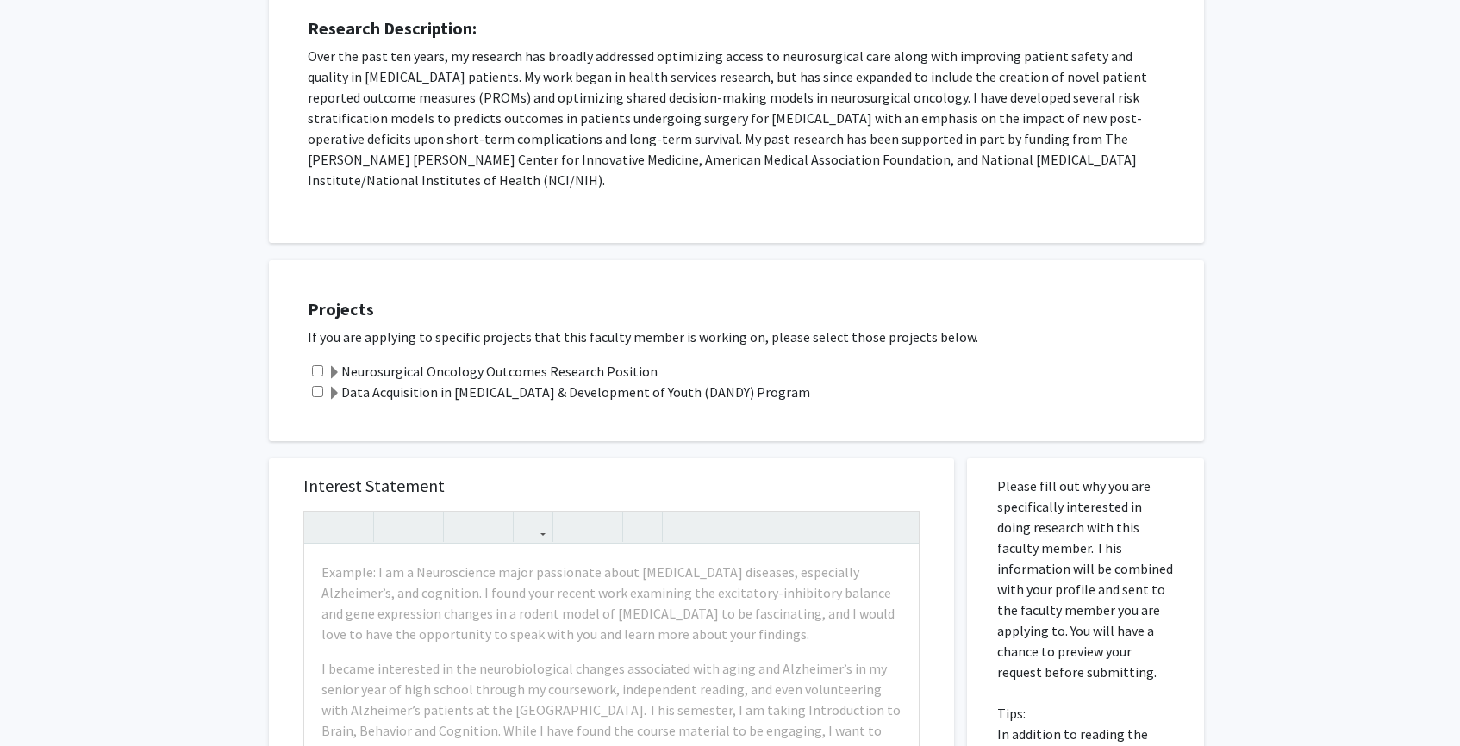
click at [337, 387] on span at bounding box center [335, 394] width 14 height 14
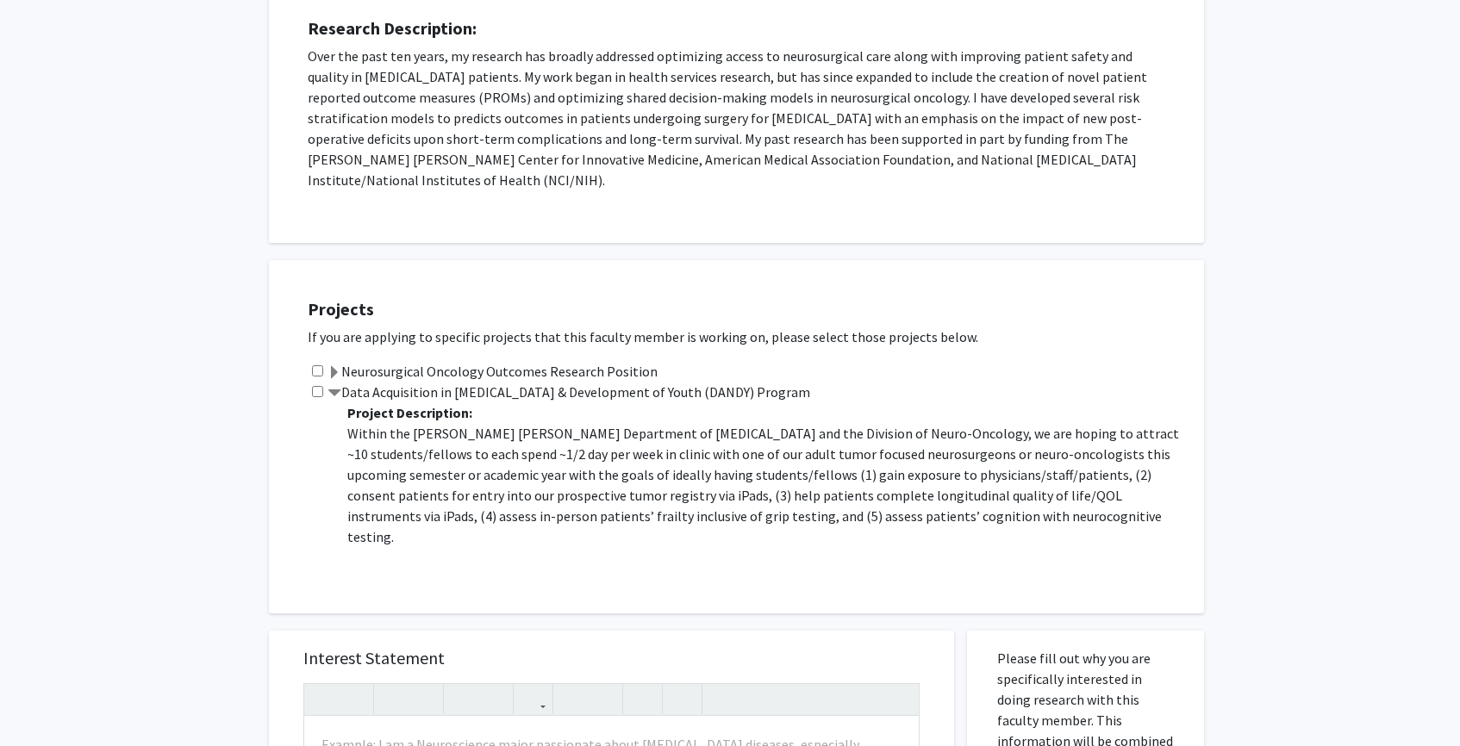
click at [336, 366] on span at bounding box center [335, 373] width 14 height 14
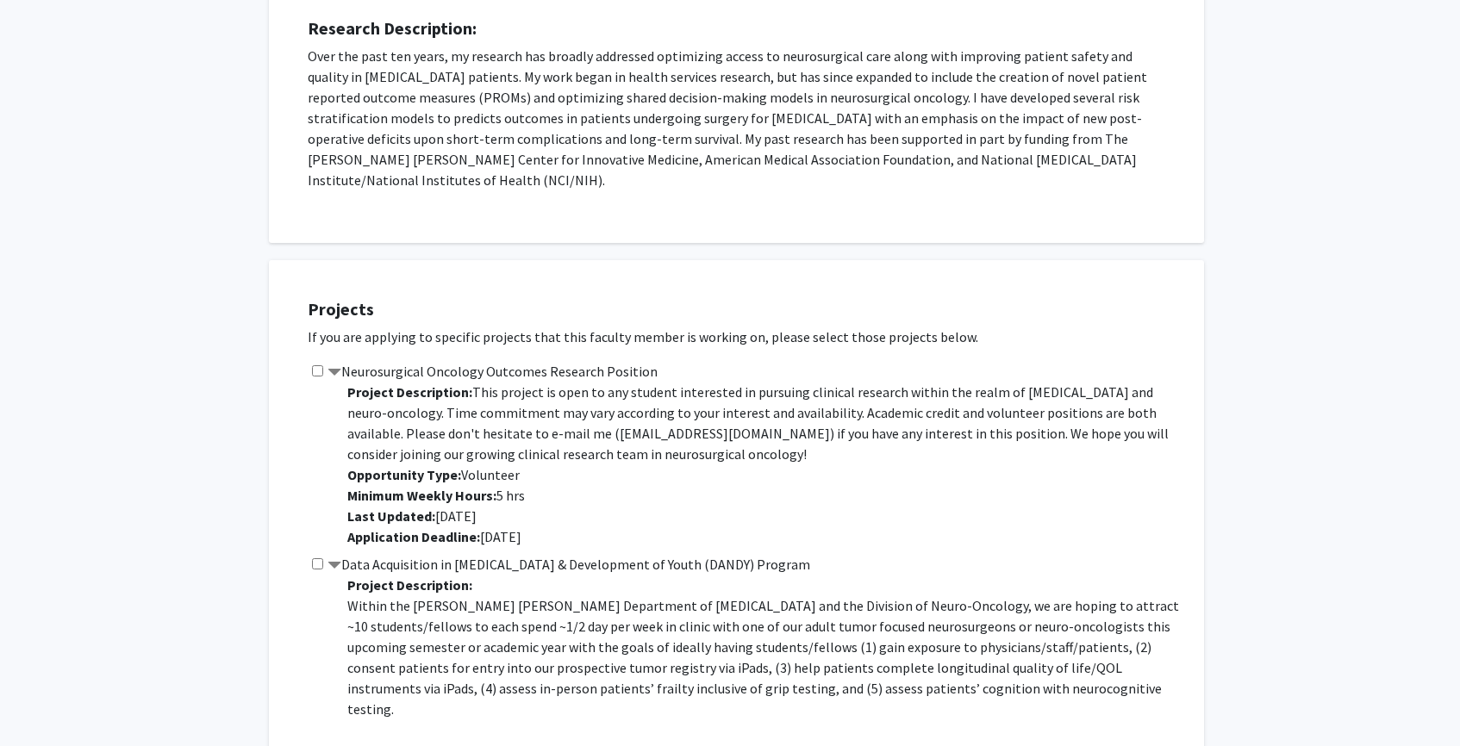
click at [315, 365] on input "checkbox" at bounding box center [317, 370] width 11 height 11
checkbox input "true"
click at [319, 554] on div "Data Acquisition in Neurosurgery & Development of Youth (DANDY) Program Project…" at bounding box center [747, 650] width 879 height 193
click at [319, 559] on input "checkbox" at bounding box center [317, 564] width 11 height 11
checkbox input "true"
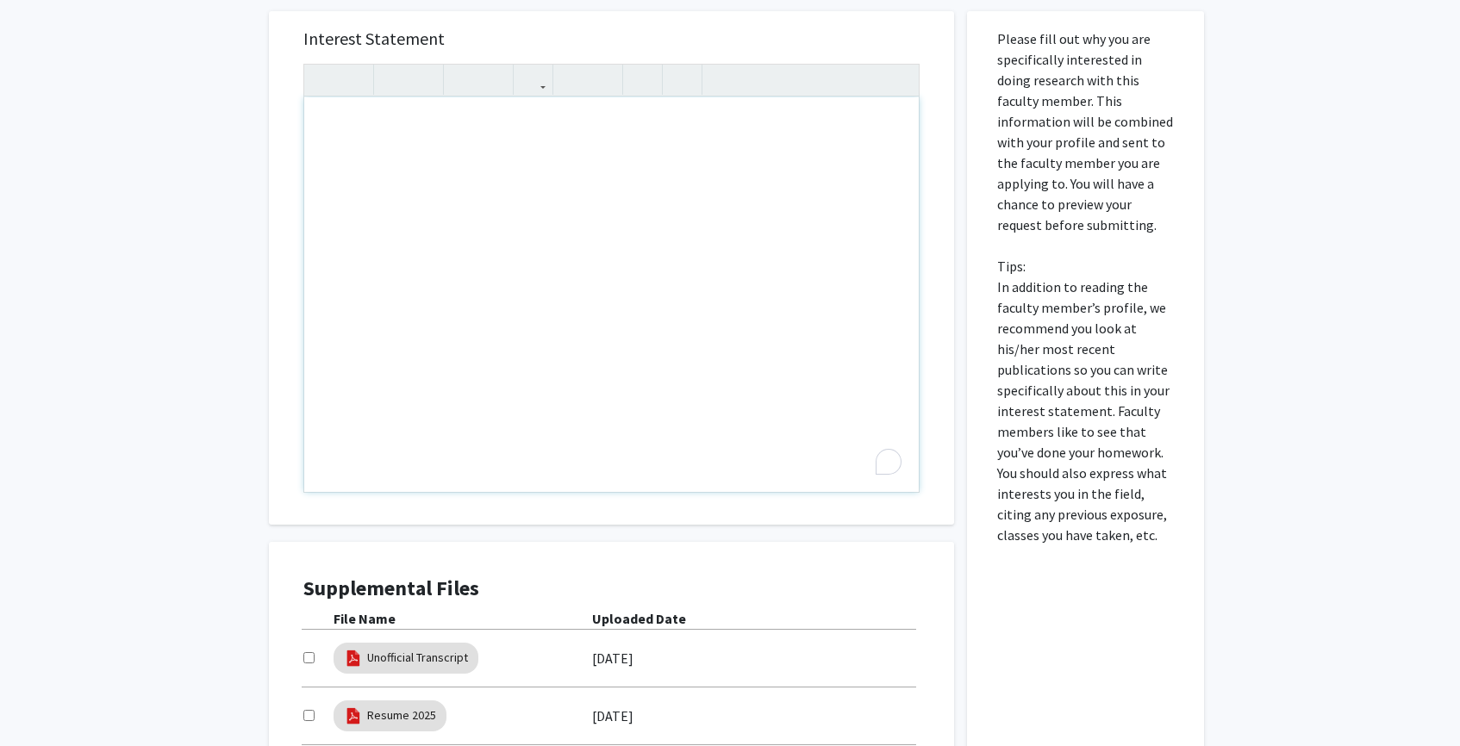
scroll to position [1325, 0]
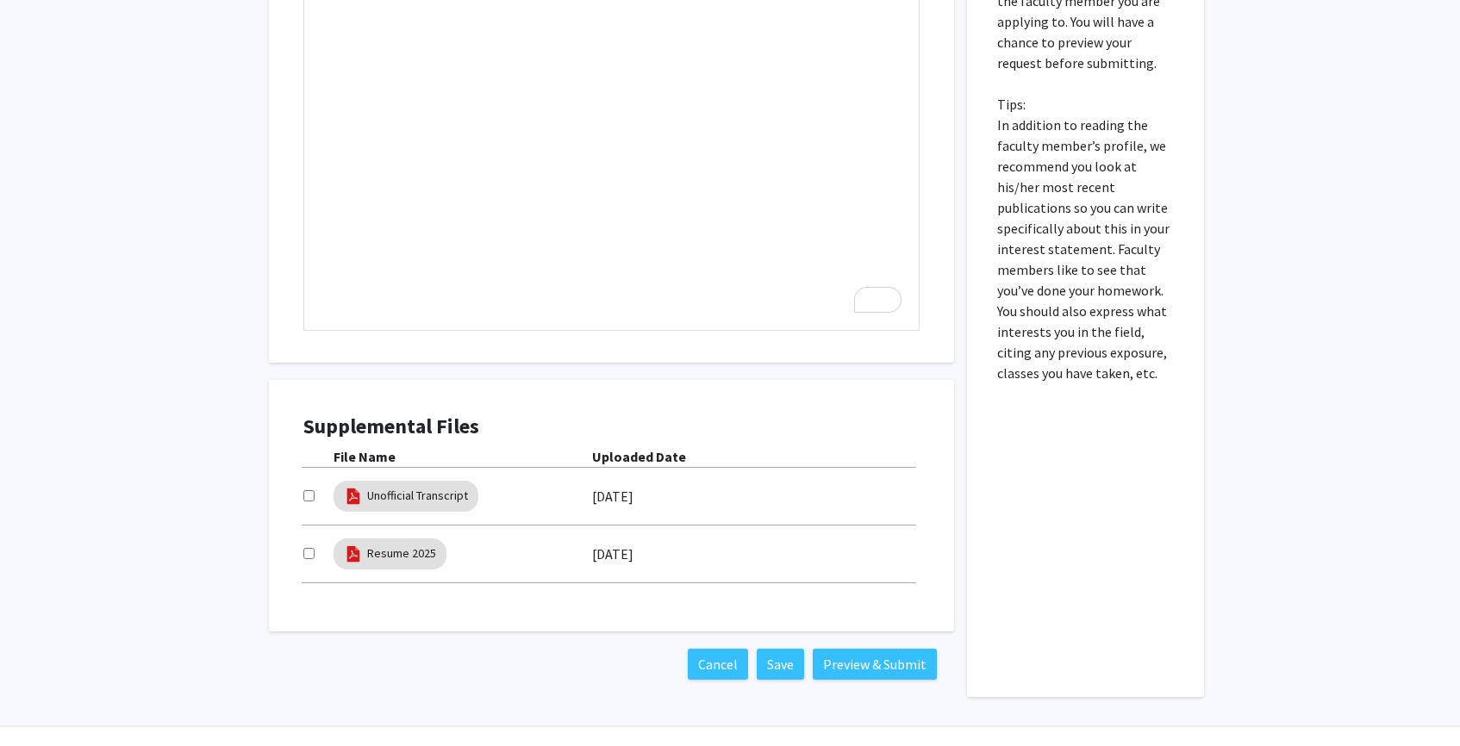
click at [309, 490] on input "checkbox" at bounding box center [308, 495] width 11 height 11
checkbox input "true"
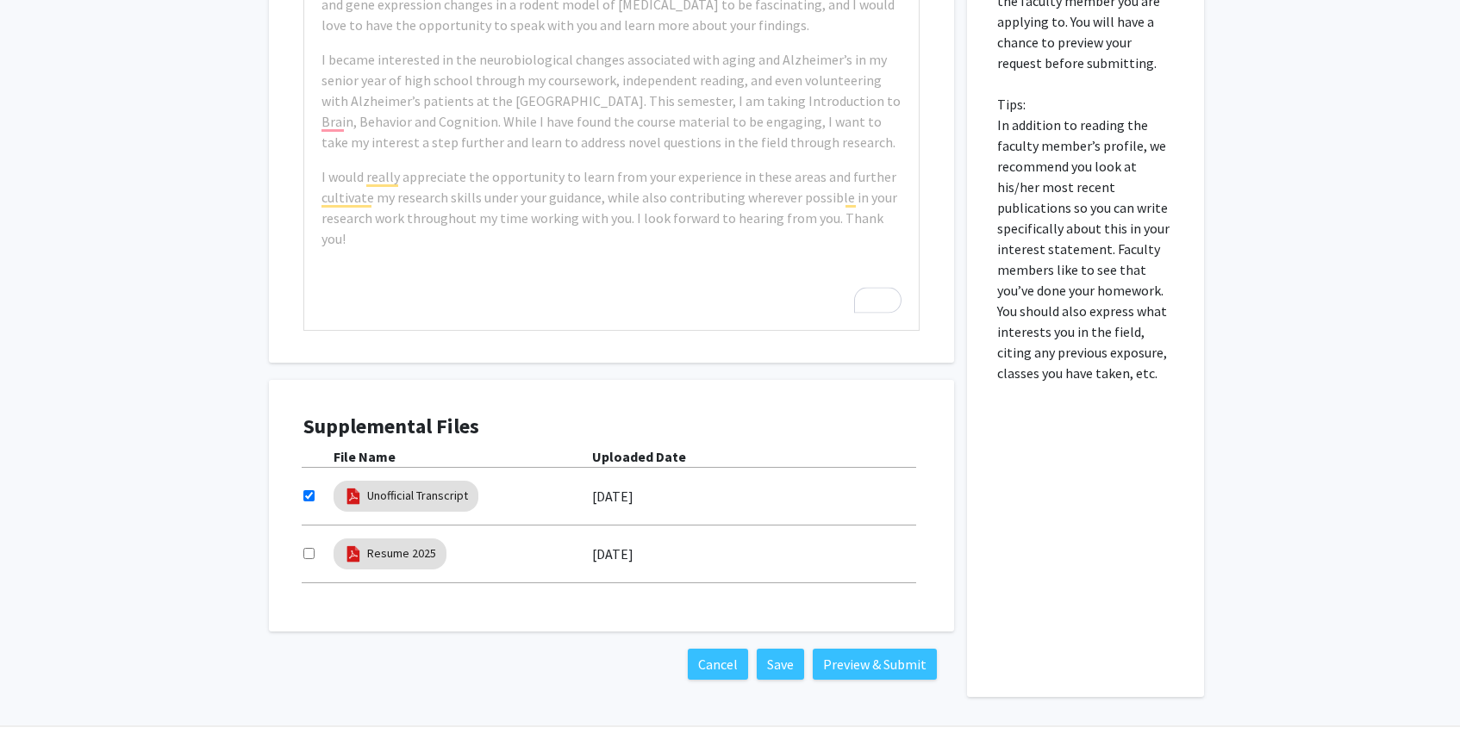
click at [309, 548] on input "checkbox" at bounding box center [308, 553] width 11 height 11
checkbox input "true"
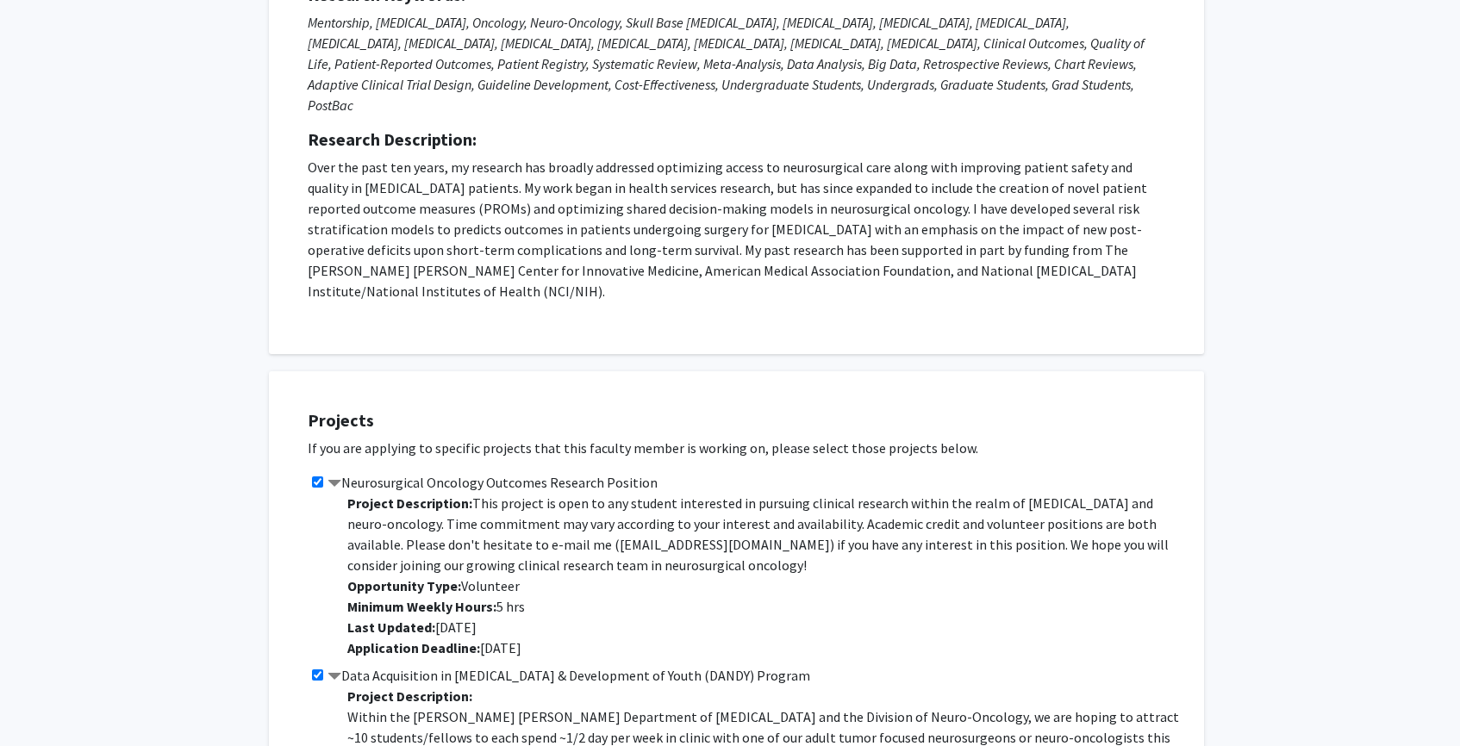
scroll to position [40, 0]
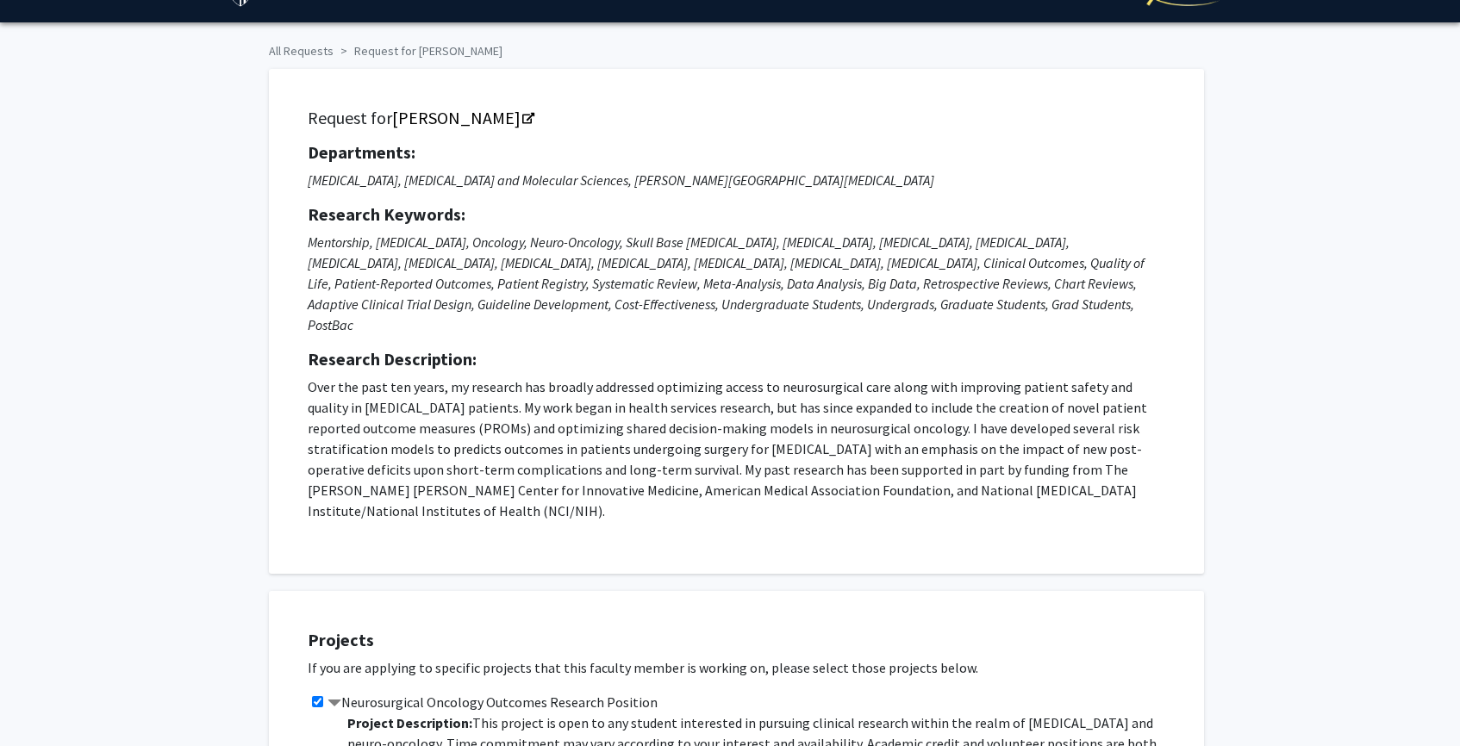
click at [467, 415] on p "Over the past ten years, my research has broadly addressed optimizing access to…" at bounding box center [737, 449] width 858 height 145
click at [522, 117] on icon "Opens in a new tab" at bounding box center [528, 119] width 12 height 11
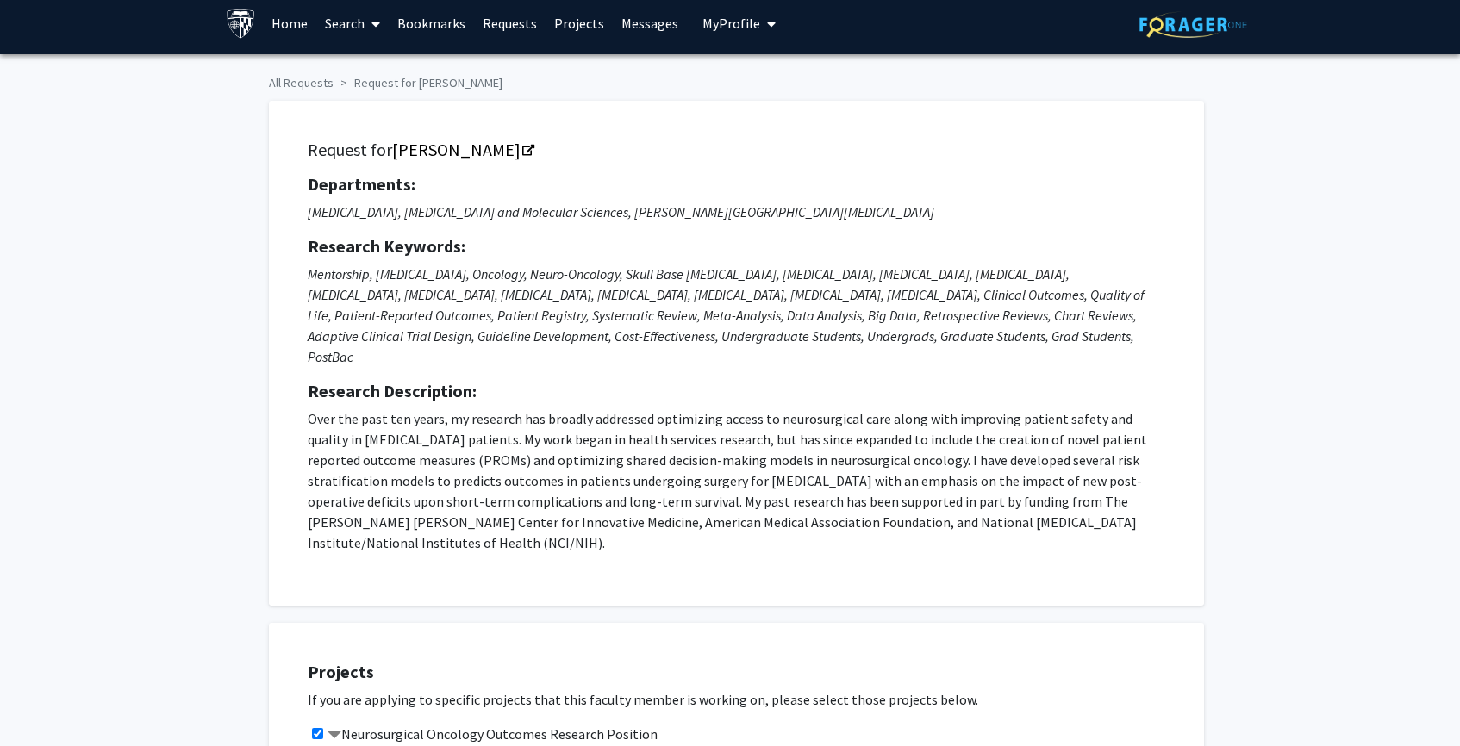
scroll to position [6, 0]
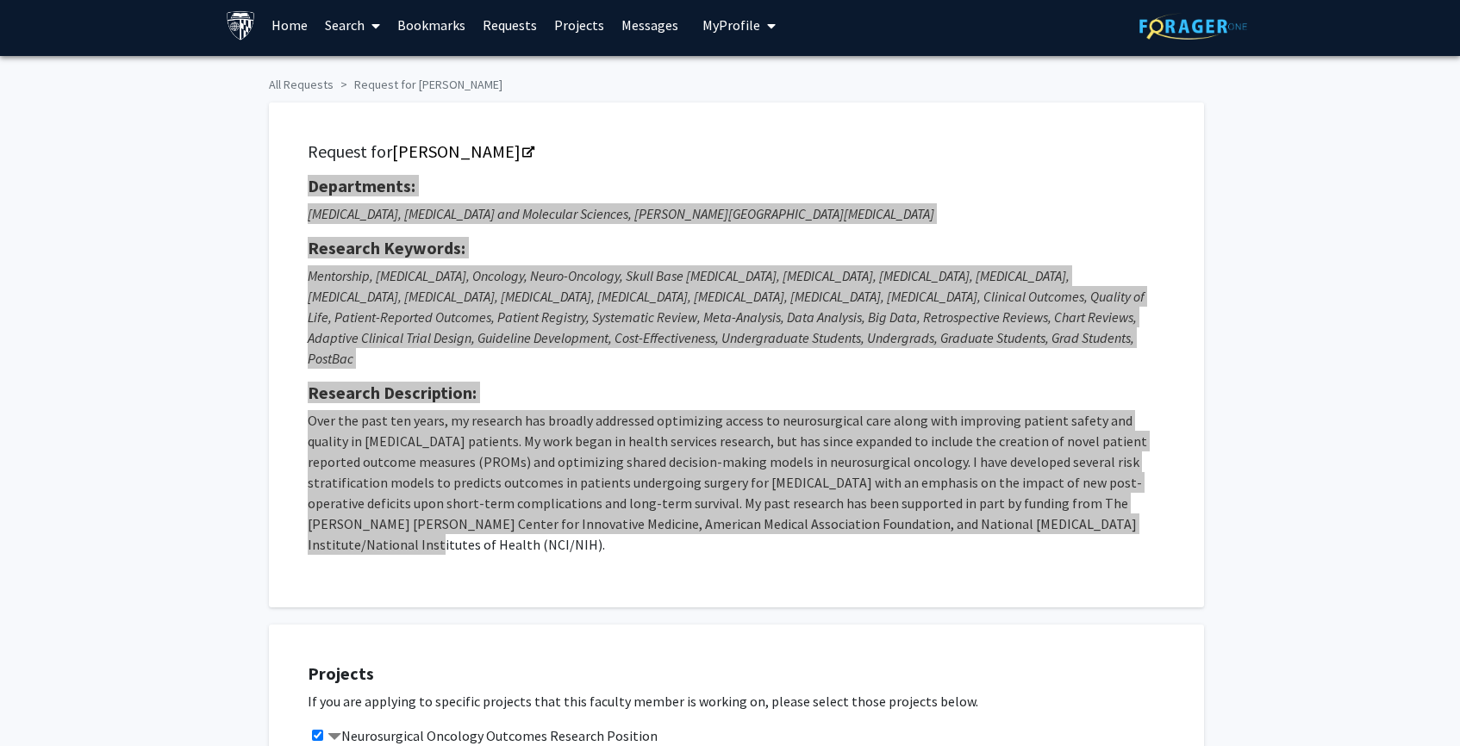
drag, startPoint x: 310, startPoint y: 183, endPoint x: 767, endPoint y: 519, distance: 567.2
click at [767, 519] on div "Request for Raj Mukherjee Departments: Neurosurgery, Radiation Oncology and Mol…" at bounding box center [736, 355] width 892 height 462
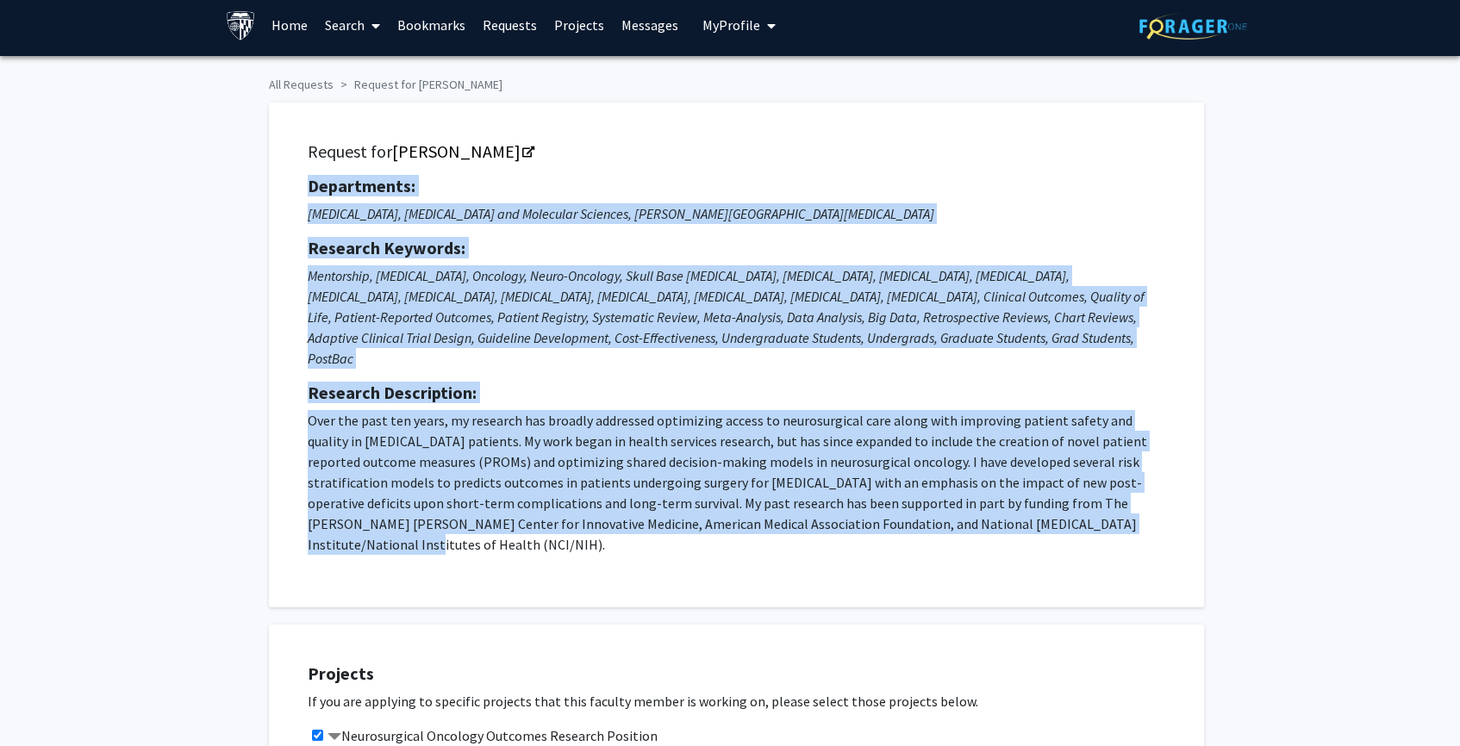
click at [767, 519] on div "Request for Raj Mukherjee Departments: Neurosurgery, Radiation Oncology and Mol…" at bounding box center [736, 355] width 892 height 462
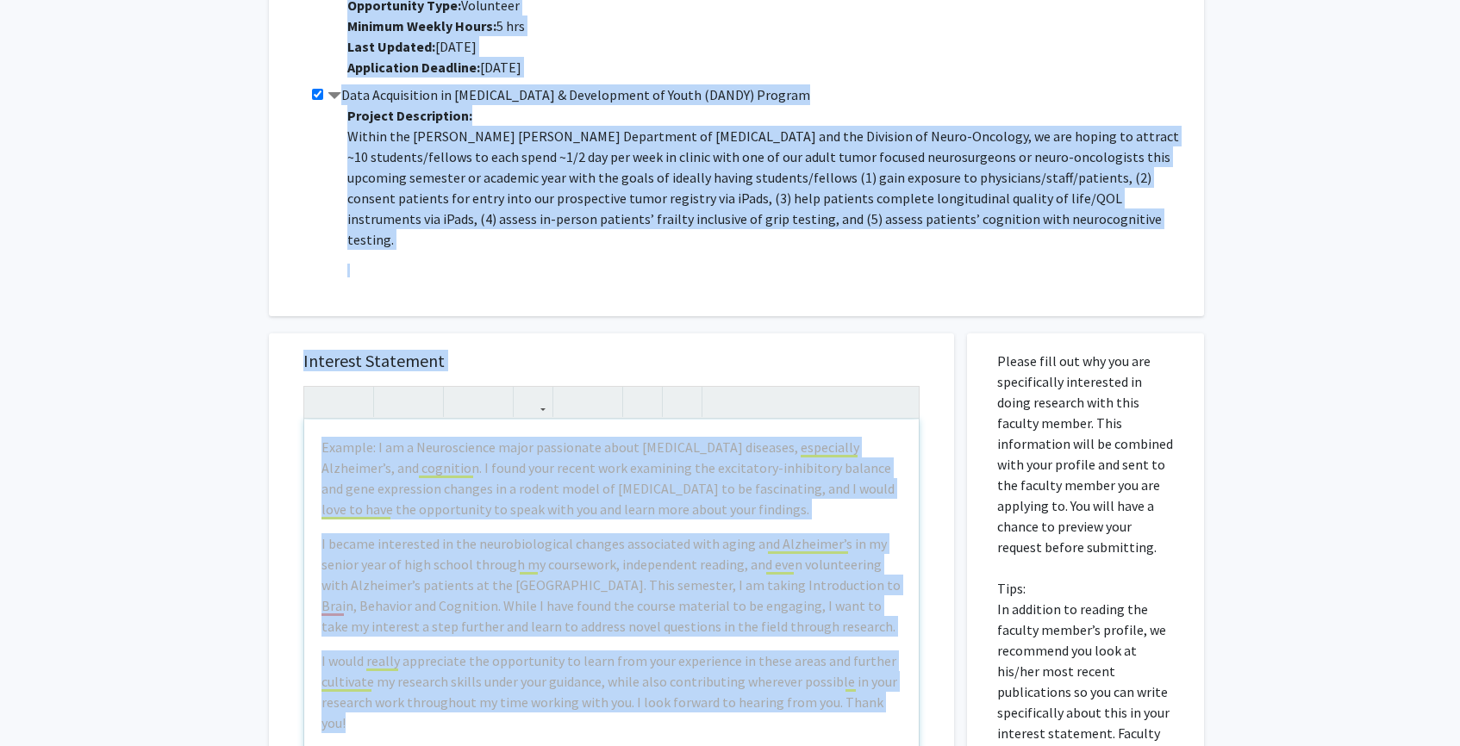
scroll to position [958, 0]
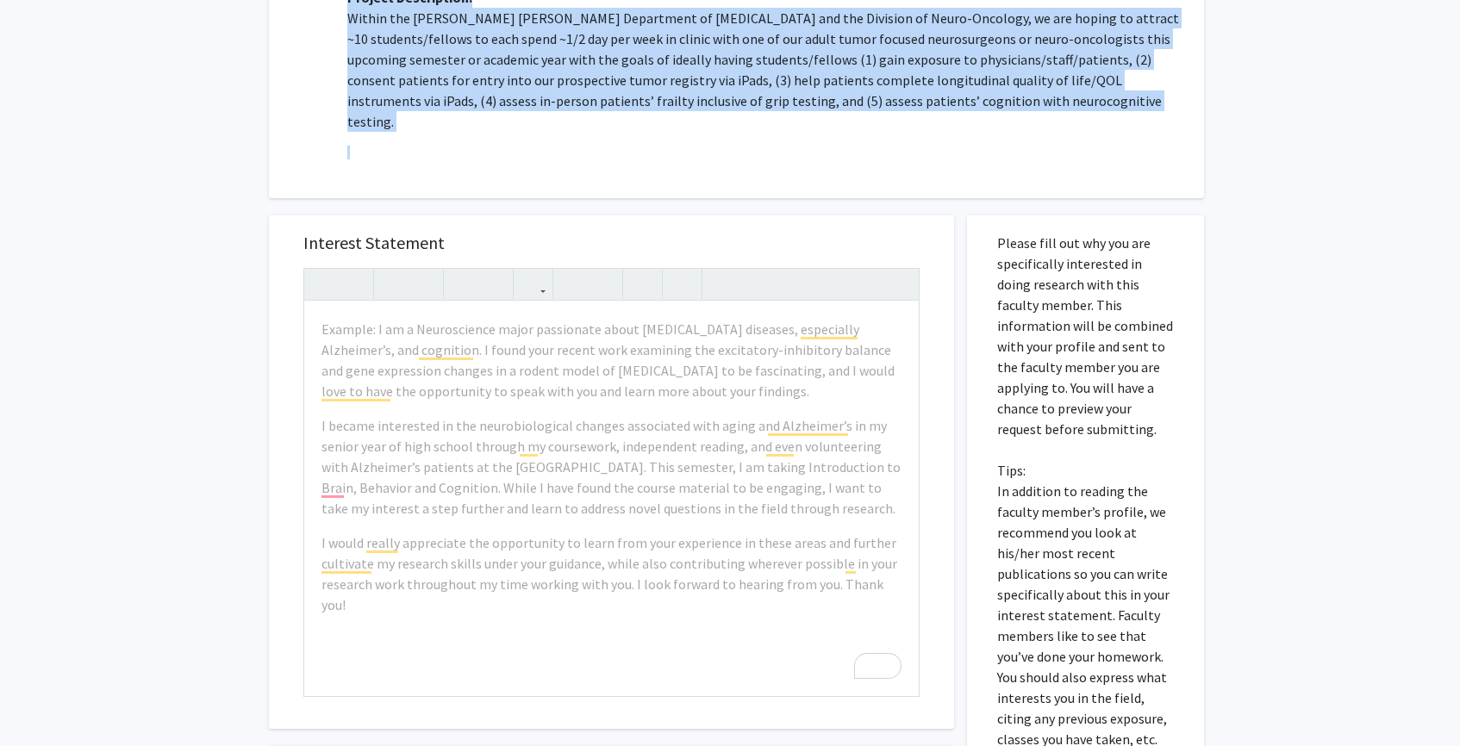
drag, startPoint x: 311, startPoint y: 186, endPoint x: 836, endPoint y: 117, distance: 529.4
click at [834, 119] on div "All Requests Request for Raj Mukherjee Request for Raj Mukherjee Departments: N…" at bounding box center [730, 90] width 948 height 1947
copy div "Departments: Neurosurgery, Radiation Oncology and Molecular Sciences, Sidney Ki…"
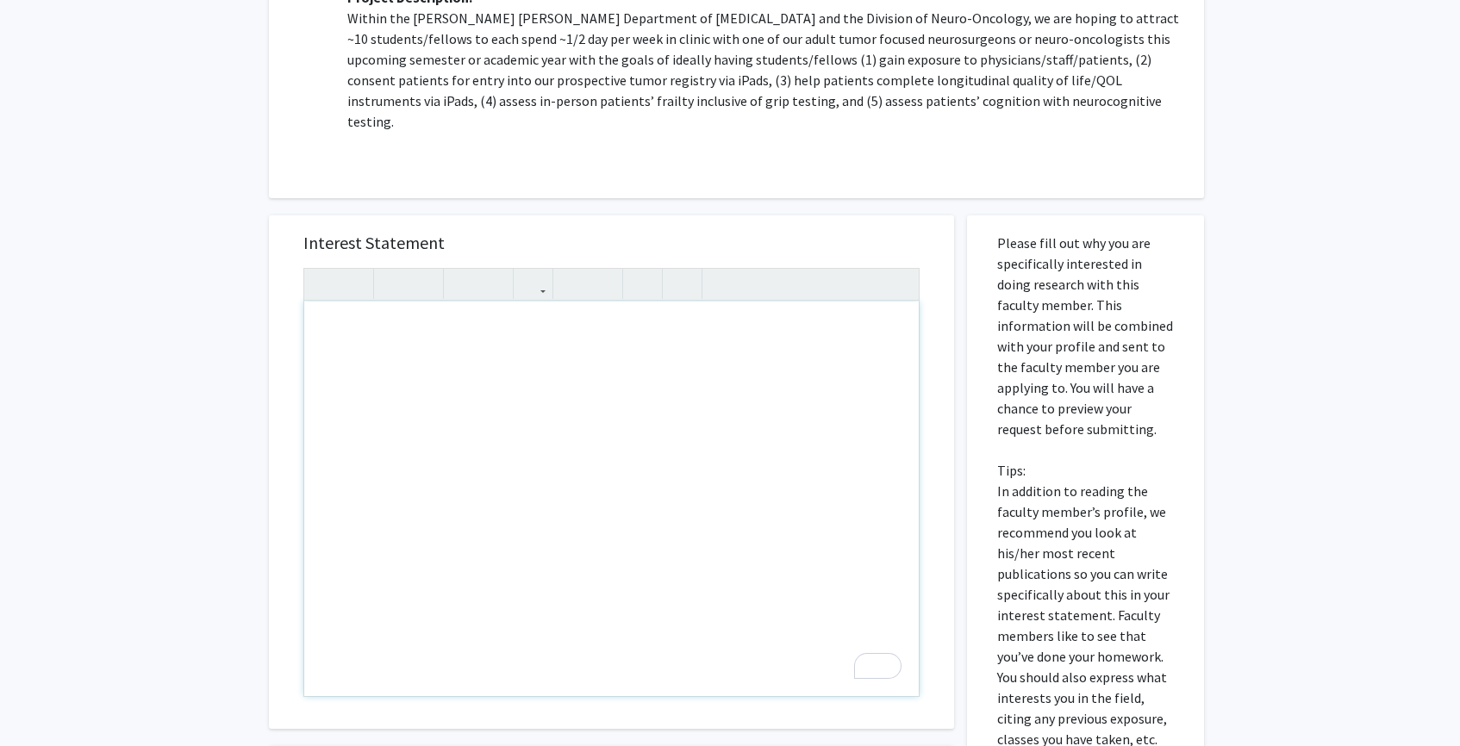
paste div "To enrich screen reader interactions, please activate Accessibility in Grammarl…"
type textarea "<p>am deeply interested in pursuing research within neurosurgery, radiation onc…"
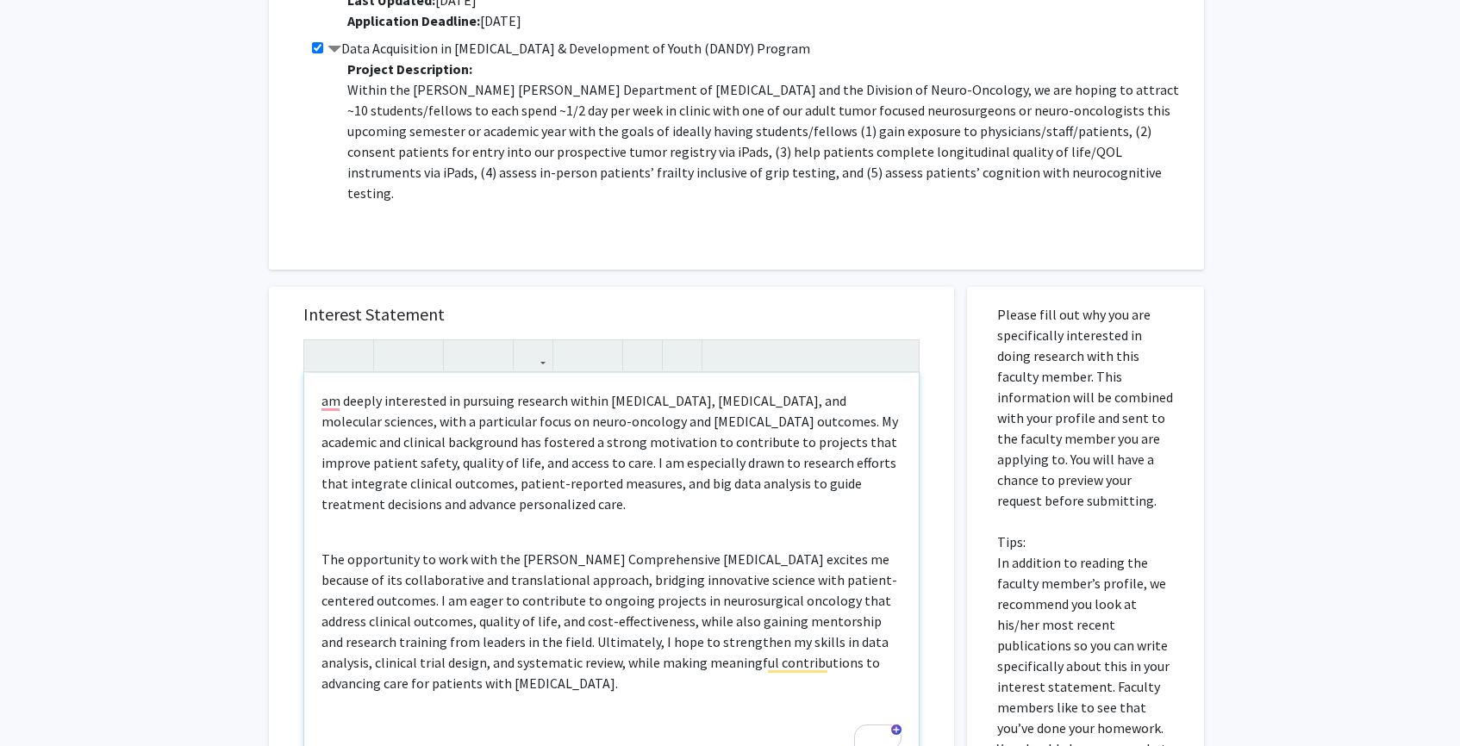
scroll to position [1012, 0]
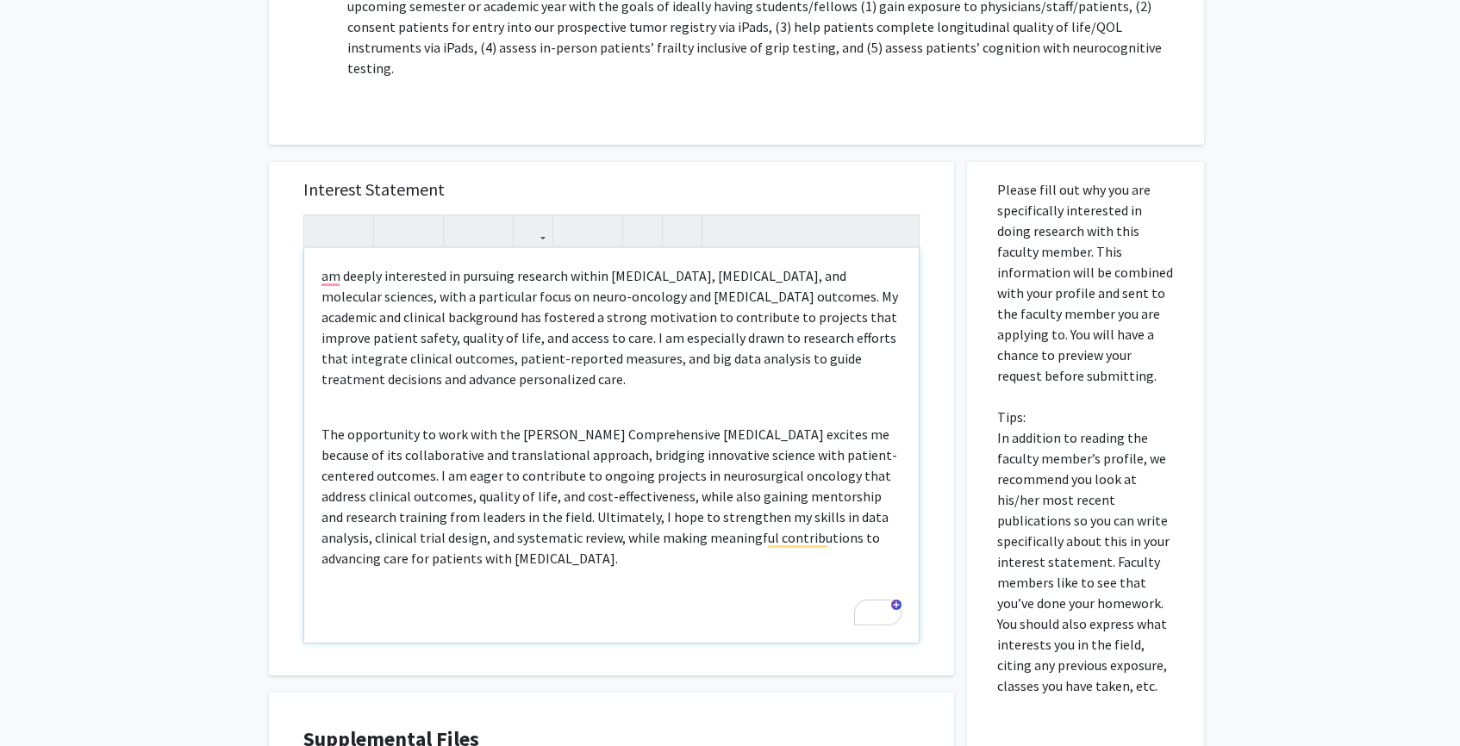
click at [315, 248] on div "am deeply interested in pursuing research within neurosurgery, radiation oncolo…" at bounding box center [611, 445] width 615 height 395
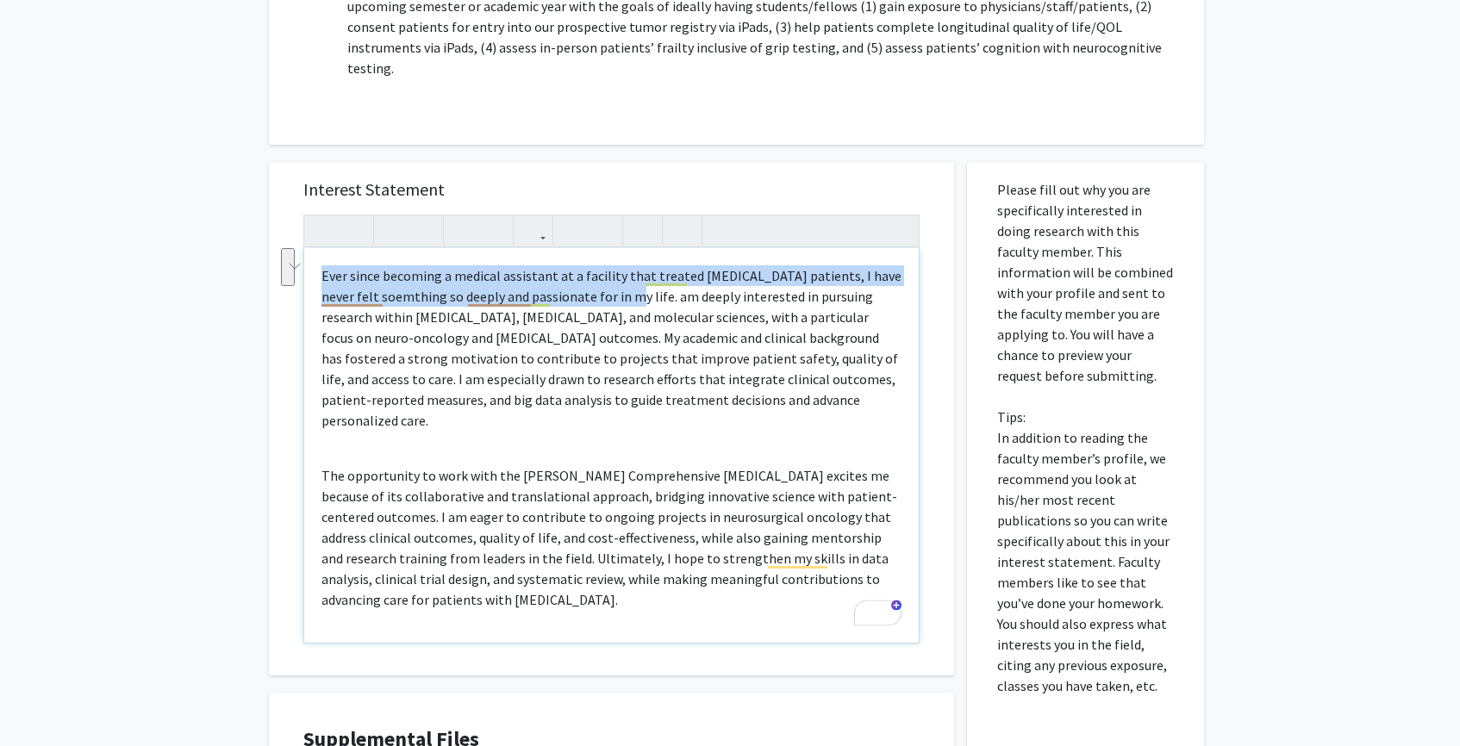
drag, startPoint x: 322, startPoint y: 234, endPoint x: 609, endPoint y: 259, distance: 288.1
click at [609, 265] on p "Ever since becoming a medical assistant at a facility that treated cancer patie…" at bounding box center [612, 347] width 580 height 165
copy p "Ever since becoming a medical assistant at a facility that treated cancer patie…"
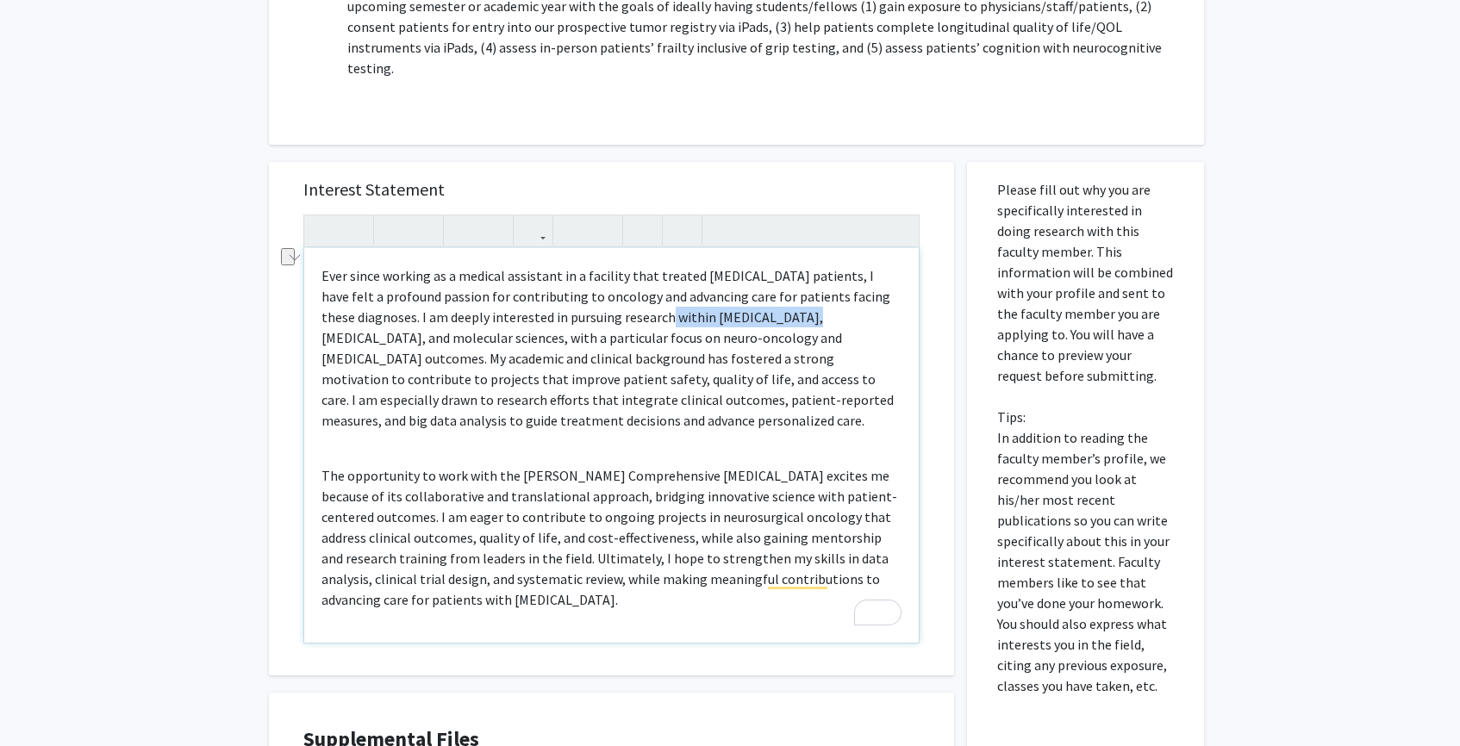
drag, startPoint x: 809, startPoint y: 279, endPoint x: 673, endPoint y: 272, distance: 136.4
click at [673, 272] on p "Ever since working as a medical assistant in a facility that treated cancer pat…" at bounding box center [612, 347] width 580 height 165
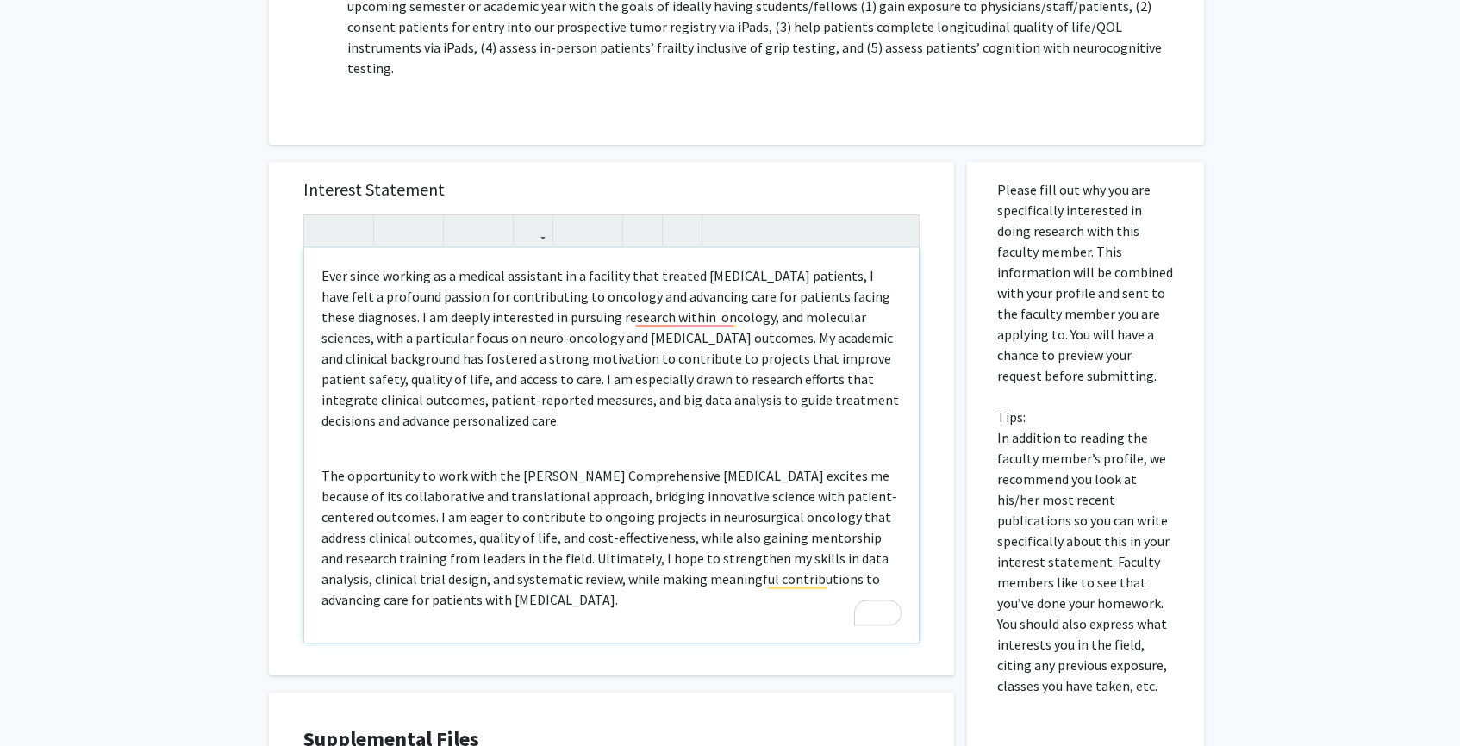
click at [745, 278] on p "Ever since working as a medical assistant in a facility that treated cancer pat…" at bounding box center [612, 347] width 580 height 165
drag, startPoint x: 586, startPoint y: 297, endPoint x: 419, endPoint y: 303, distance: 167.3
click at [419, 303] on p "Ever since working as a medical assistant in a facility that treated cancer pat…" at bounding box center [612, 347] width 580 height 165
click at [732, 275] on p "Ever since working as a medical assistant in a facility that treated cancer pat…" at bounding box center [612, 347] width 580 height 165
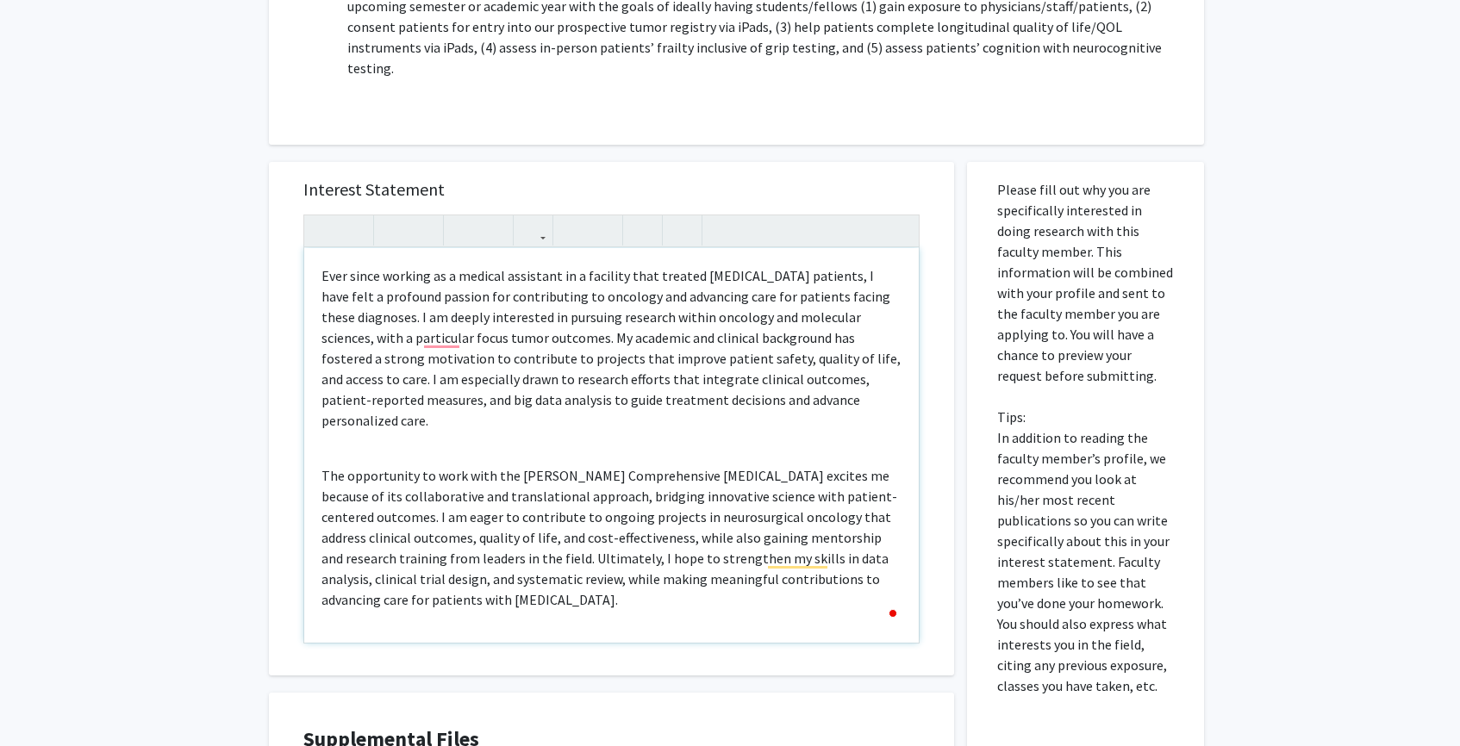
type textarea "<p>Ever since working as a medical assistant in a facility that treated cancer …"
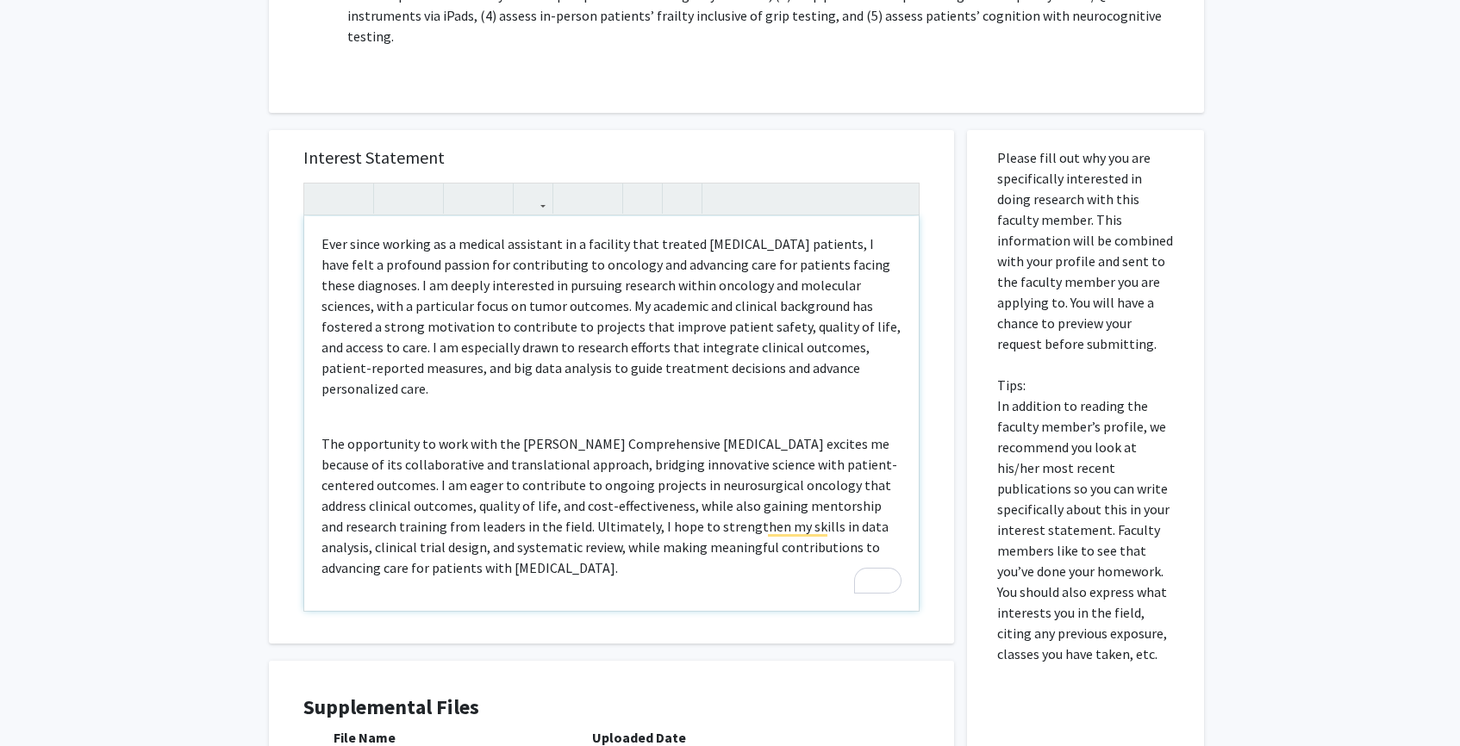
scroll to position [1325, 0]
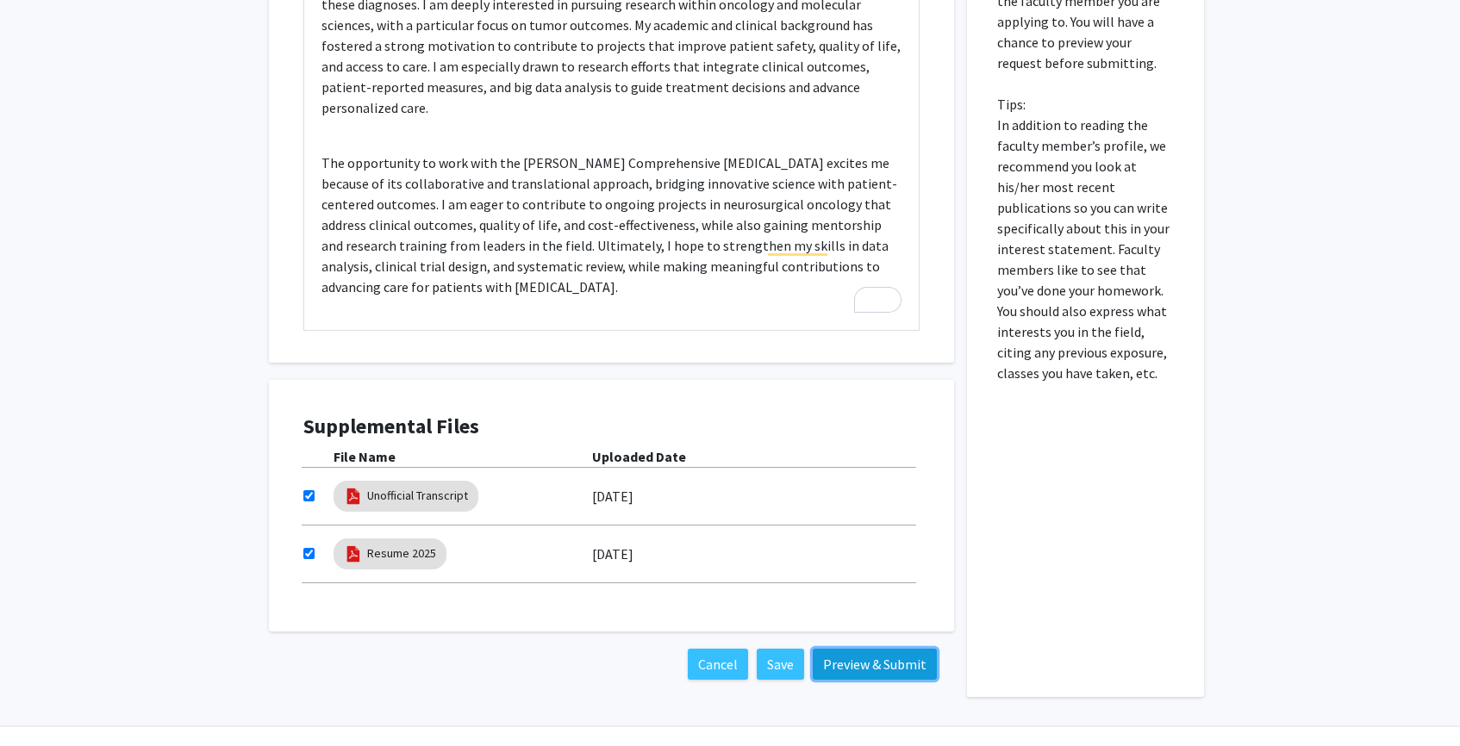
click at [856, 649] on button "Preview & Submit" at bounding box center [875, 664] width 124 height 31
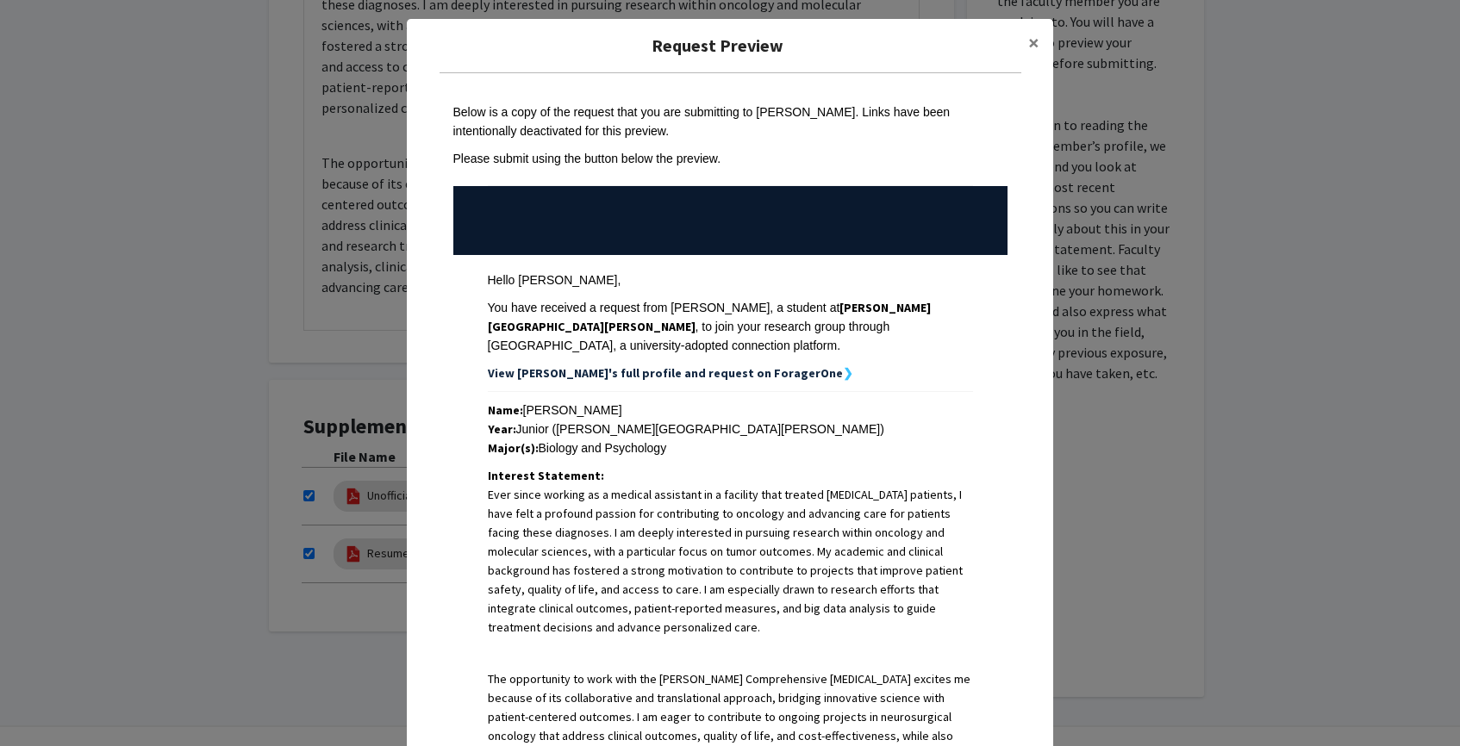
scroll to position [358, 0]
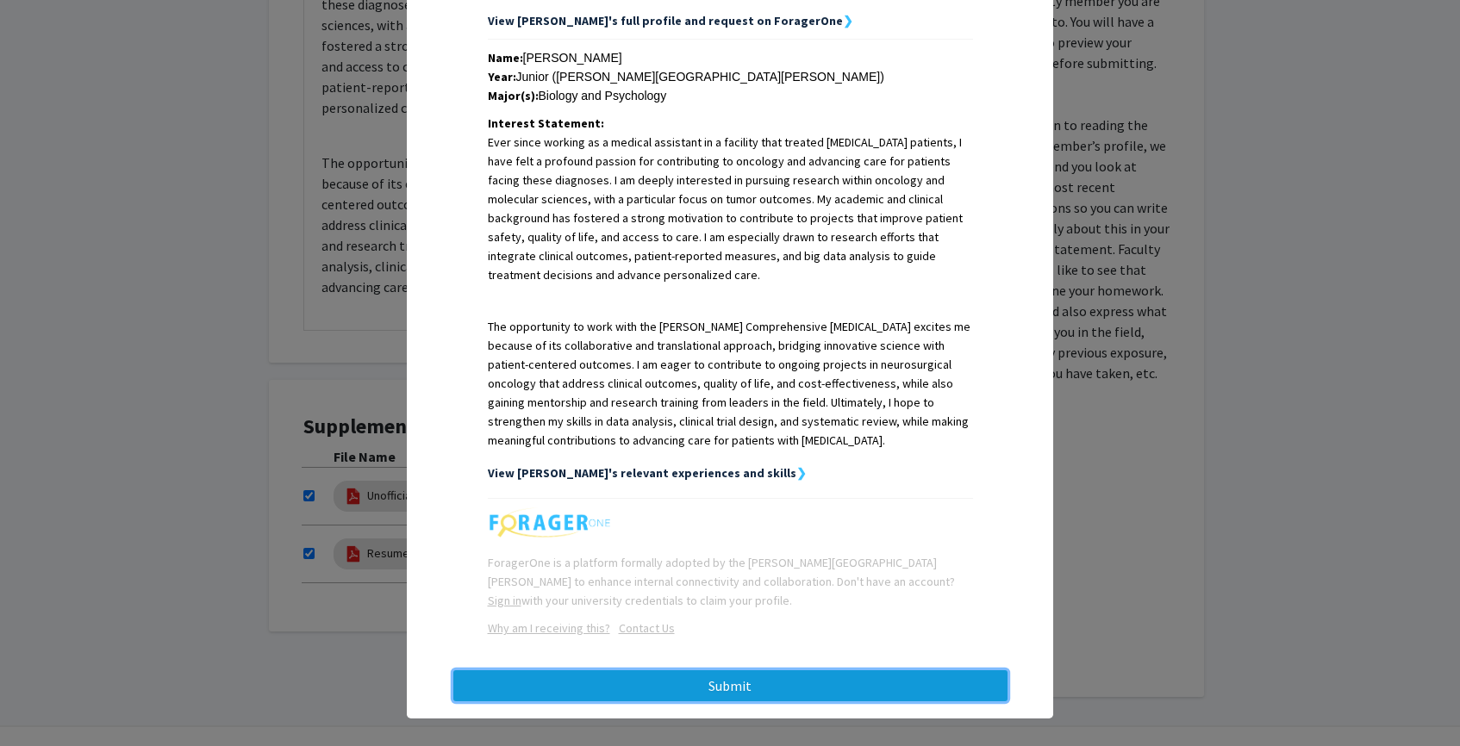
click at [807, 677] on button "Submit" at bounding box center [730, 686] width 554 height 31
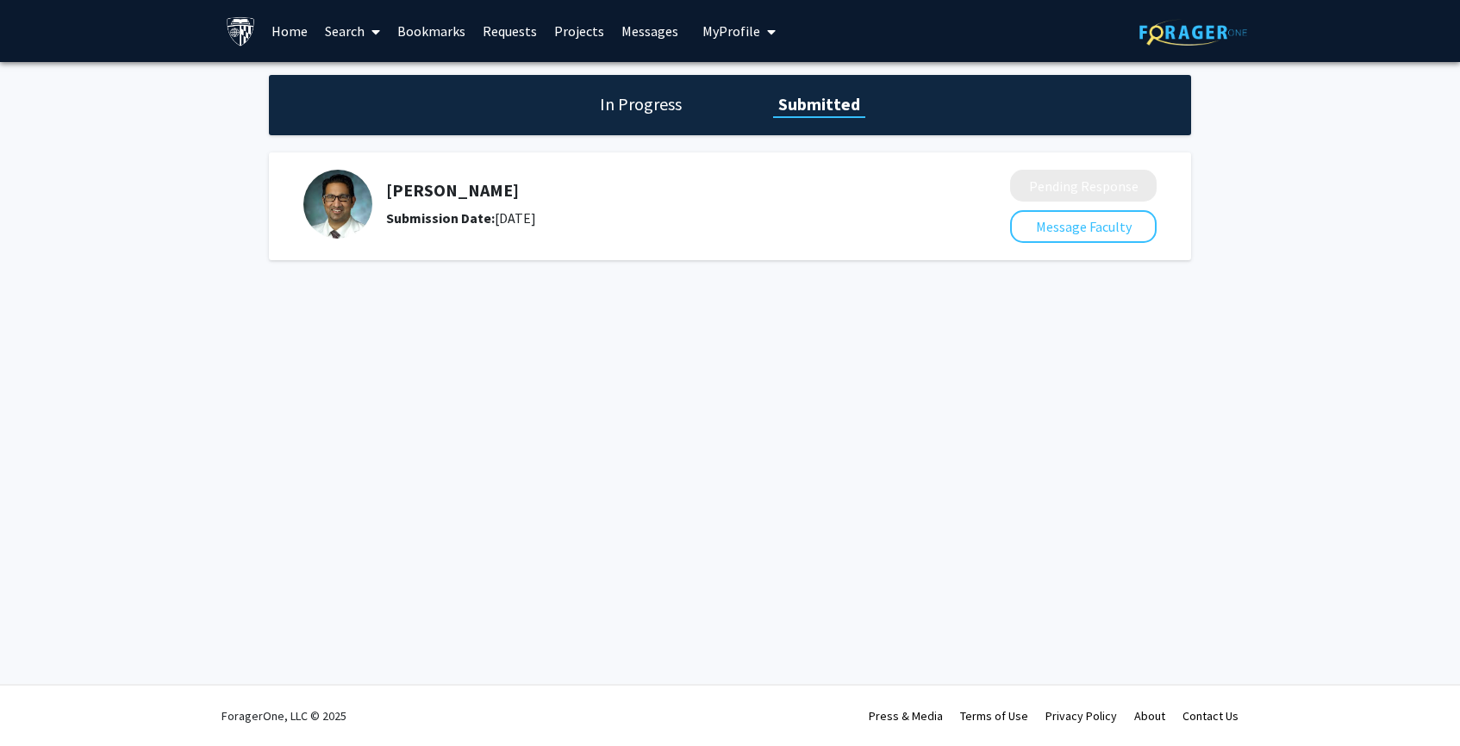
click at [621, 108] on h1 "In Progress" at bounding box center [641, 104] width 92 height 24
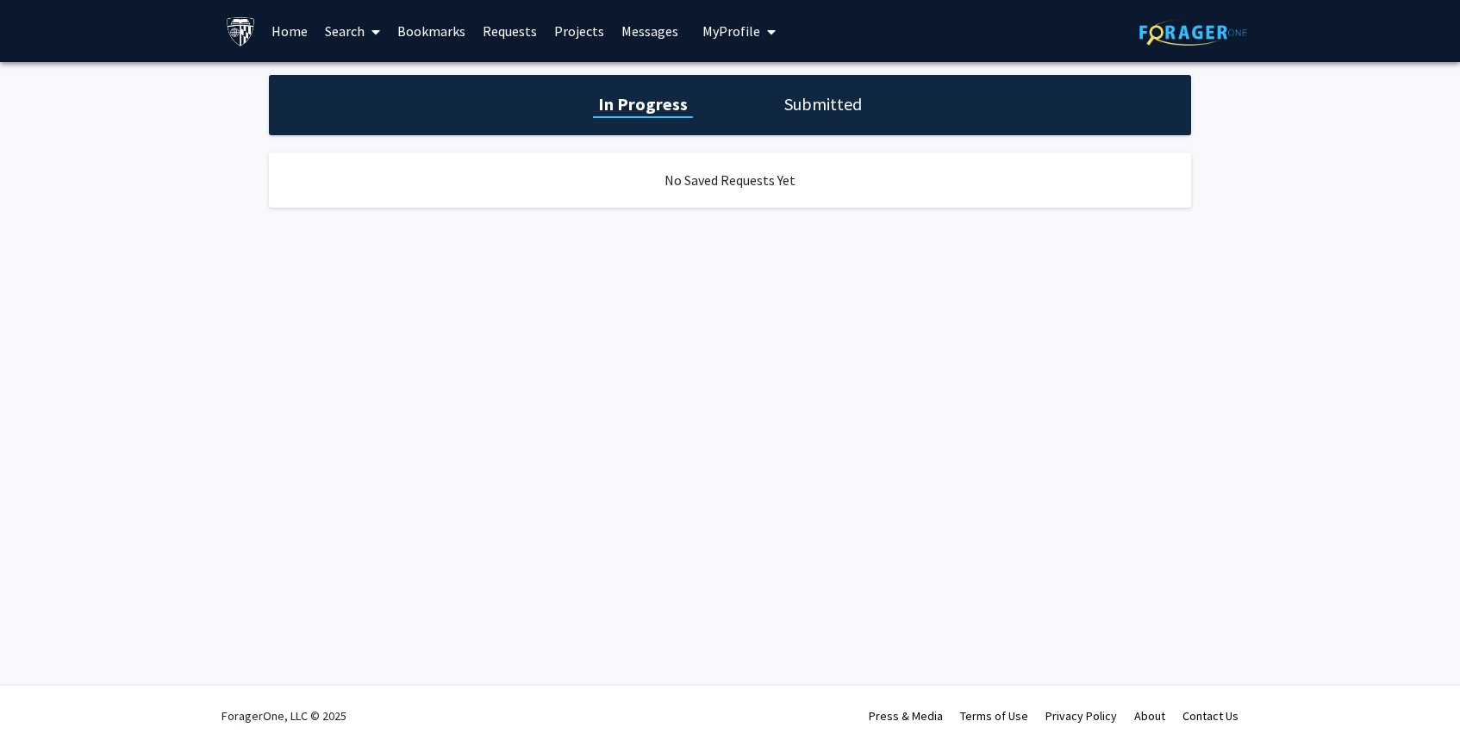
click at [785, 96] on h1 "Submitted" at bounding box center [823, 104] width 88 height 24
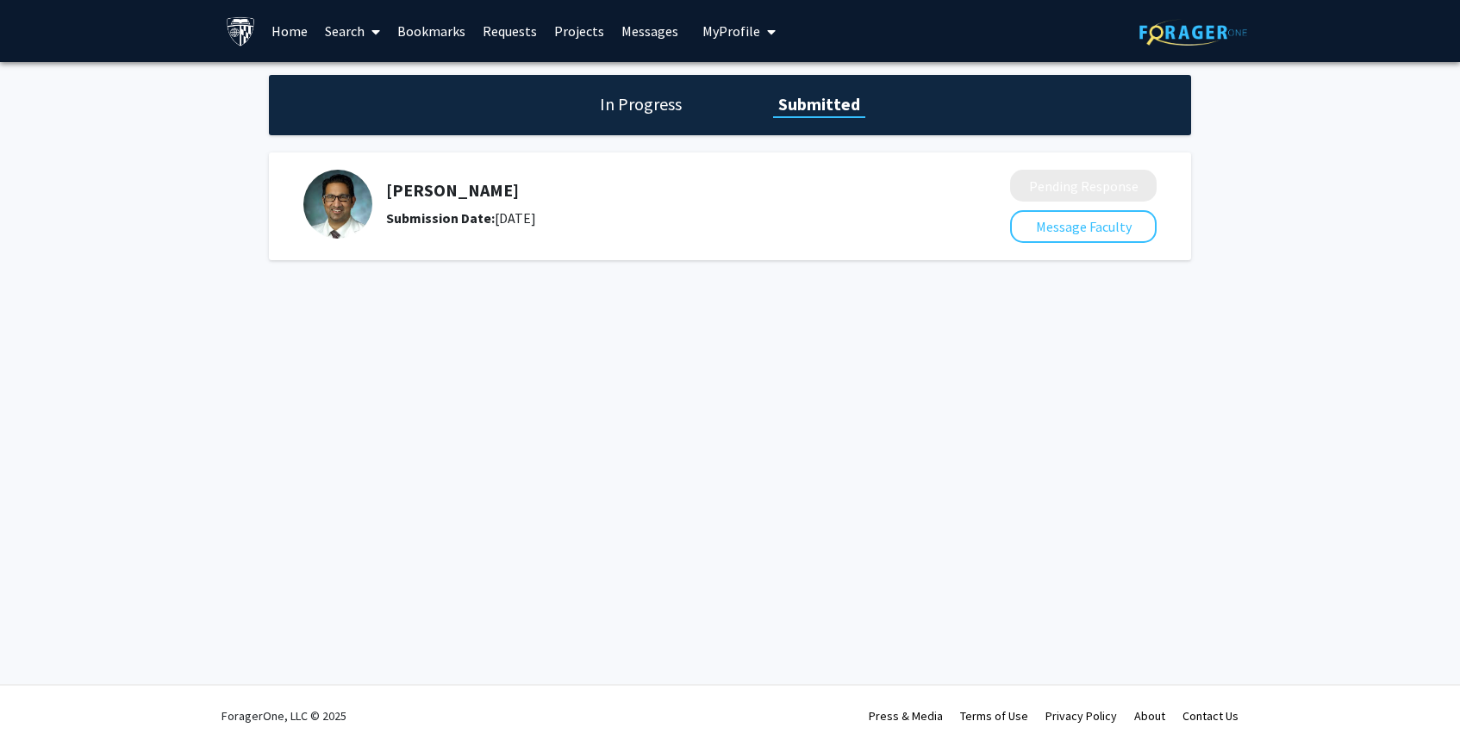
click at [363, 32] on link "Search" at bounding box center [352, 31] width 72 height 60
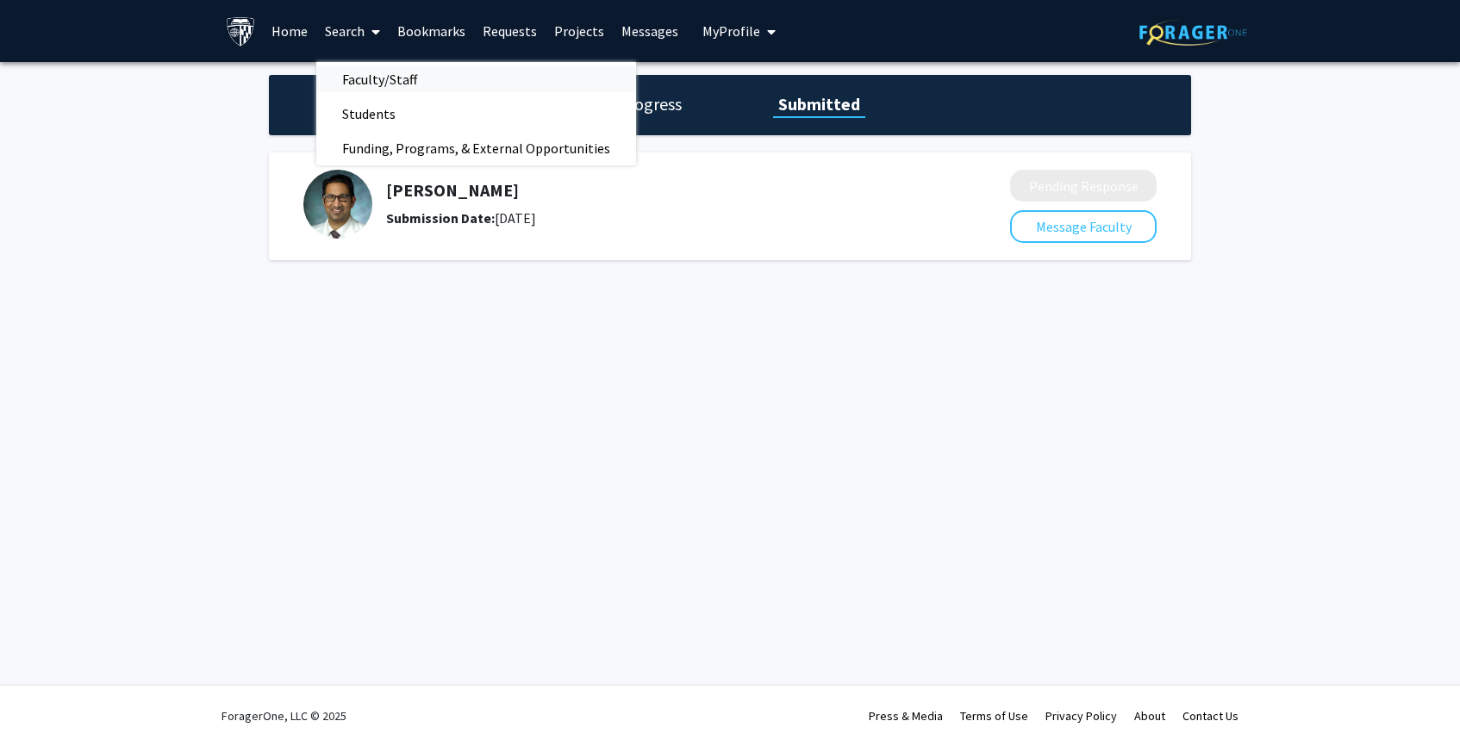
click at [378, 78] on span "Faculty/Staff" at bounding box center [379, 79] width 127 height 34
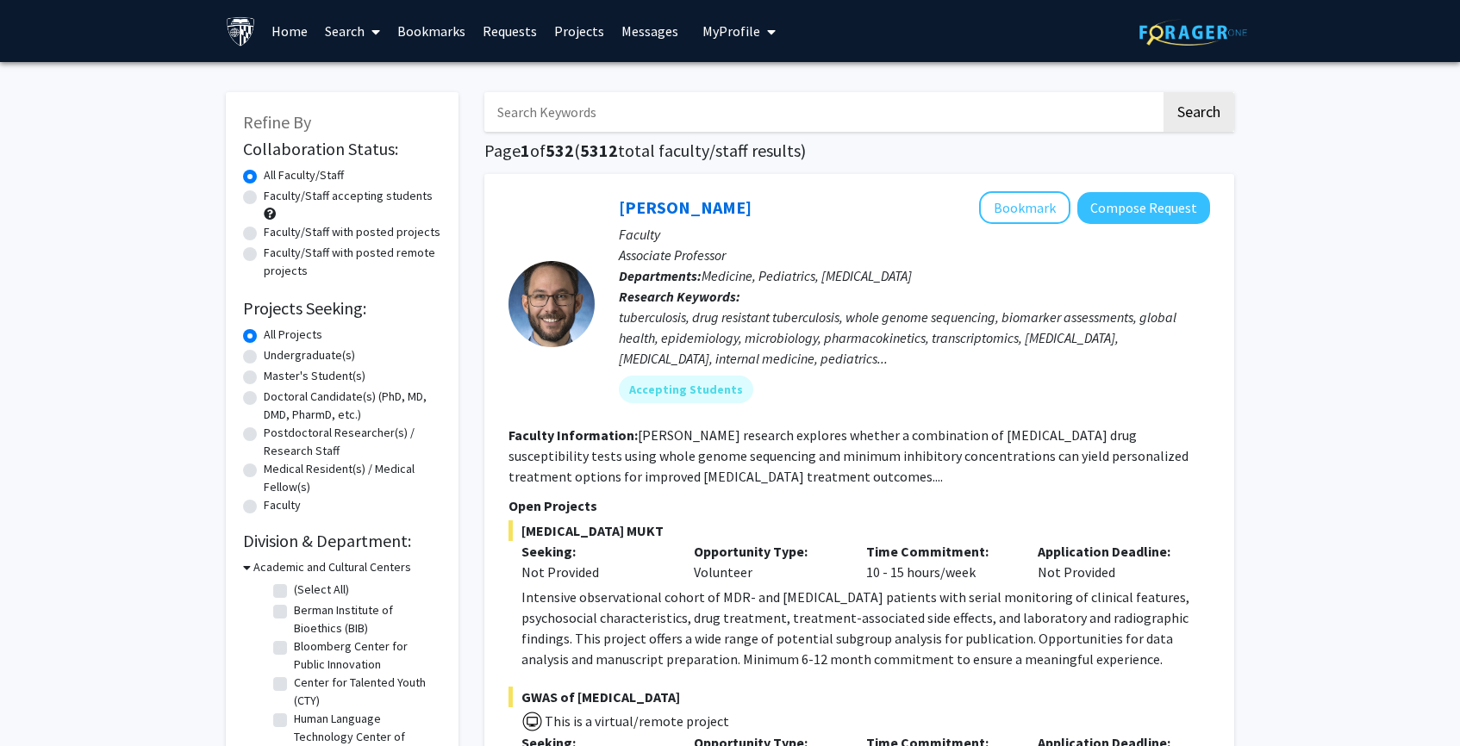
click at [305, 357] on label "Undergraduate(s)" at bounding box center [309, 356] width 91 height 18
click at [275, 357] on input "Undergraduate(s)" at bounding box center [269, 352] width 11 height 11
radio input "true"
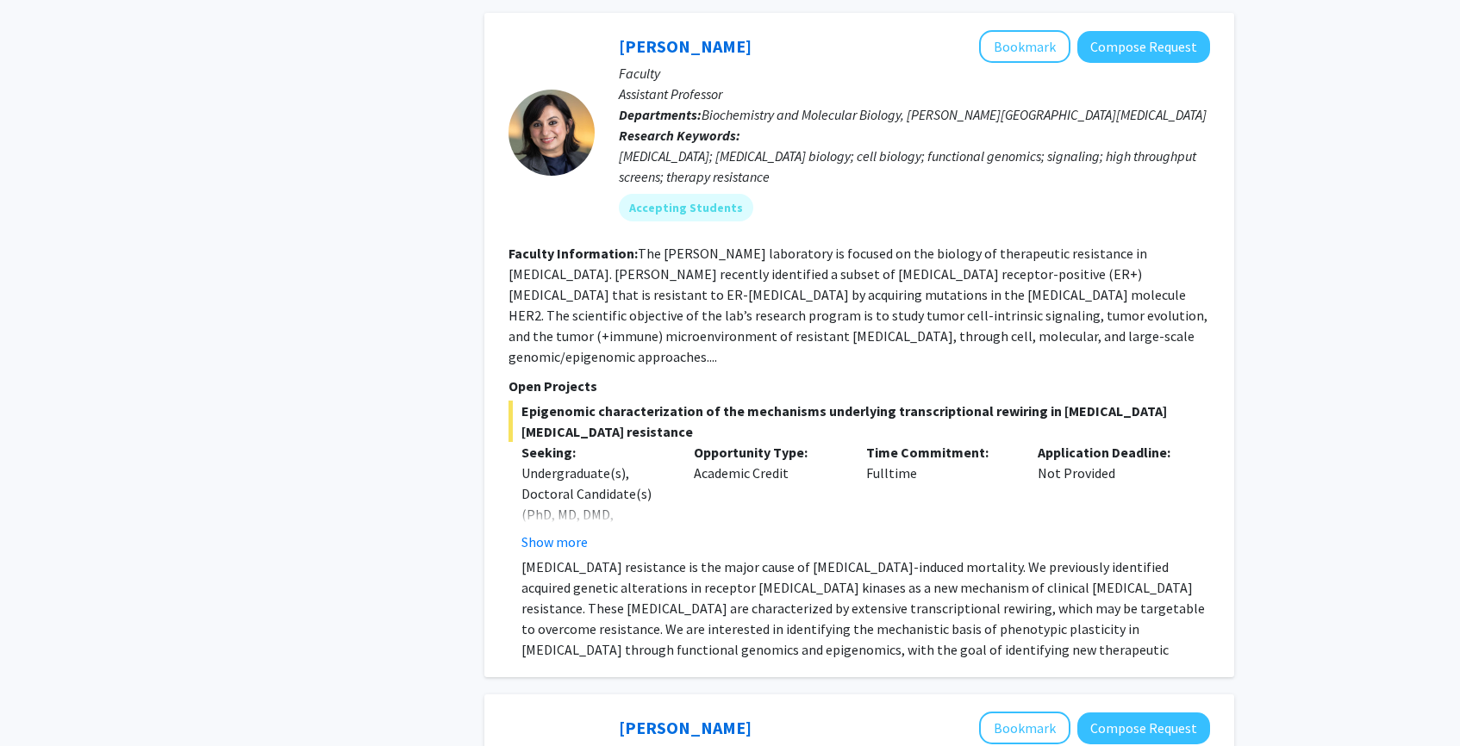
scroll to position [1151, 0]
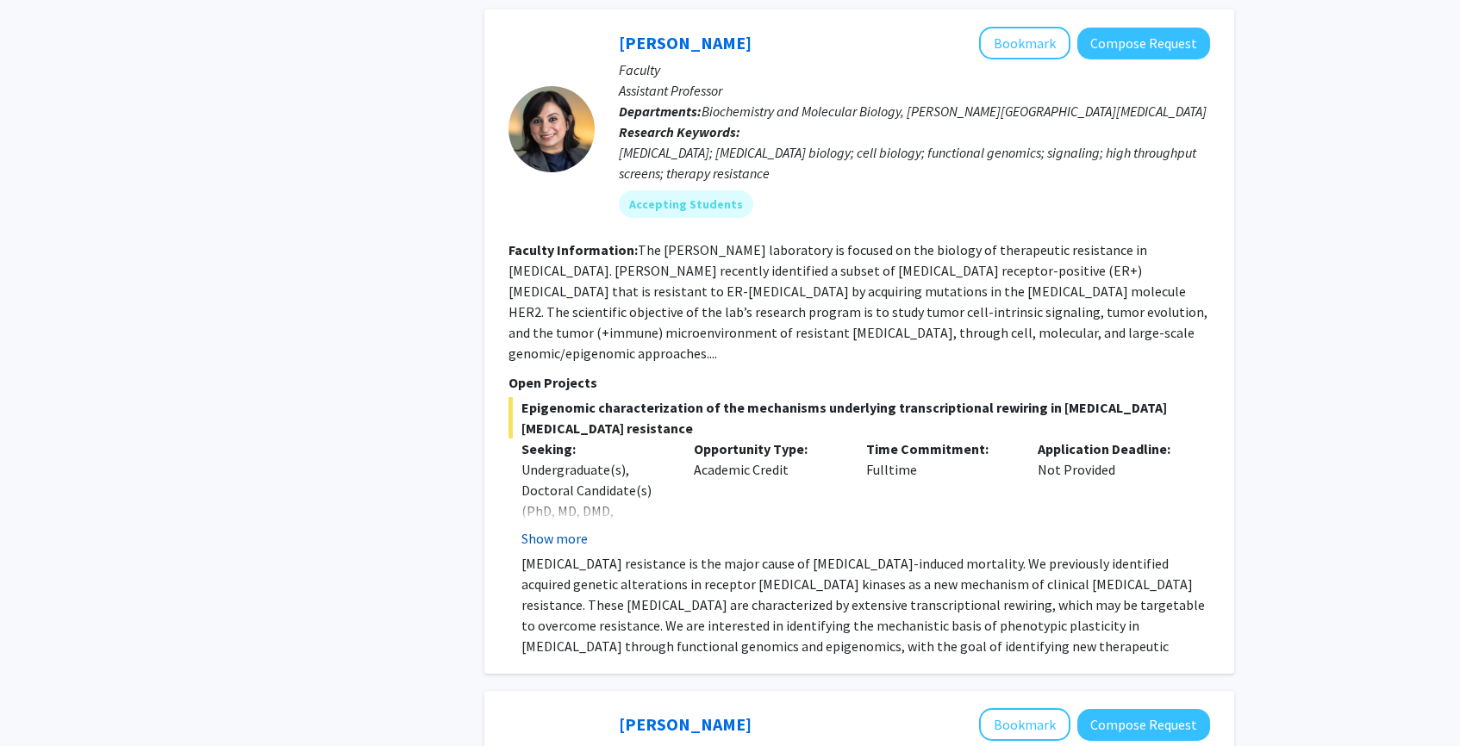
click at [580, 528] on button "Show more" at bounding box center [554, 538] width 66 height 21
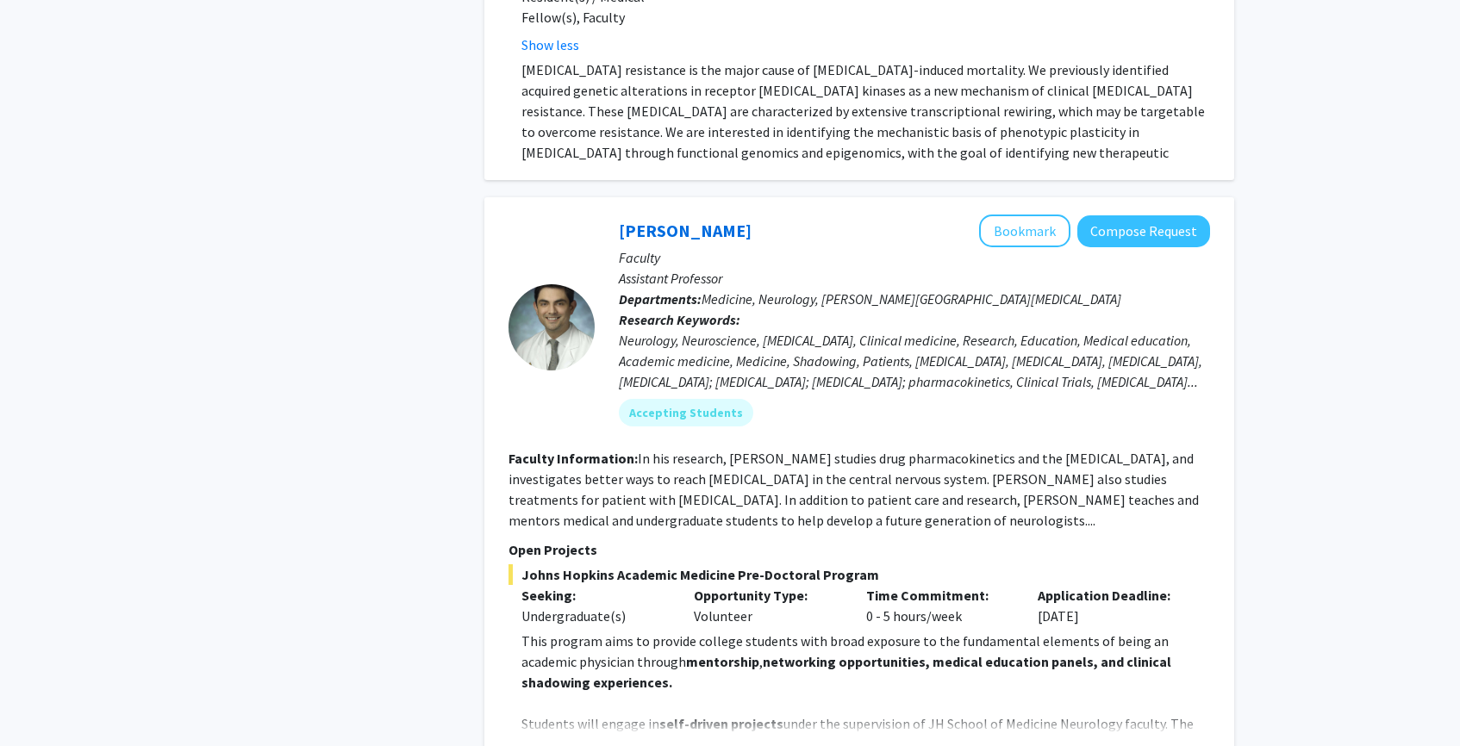
scroll to position [1776, 0]
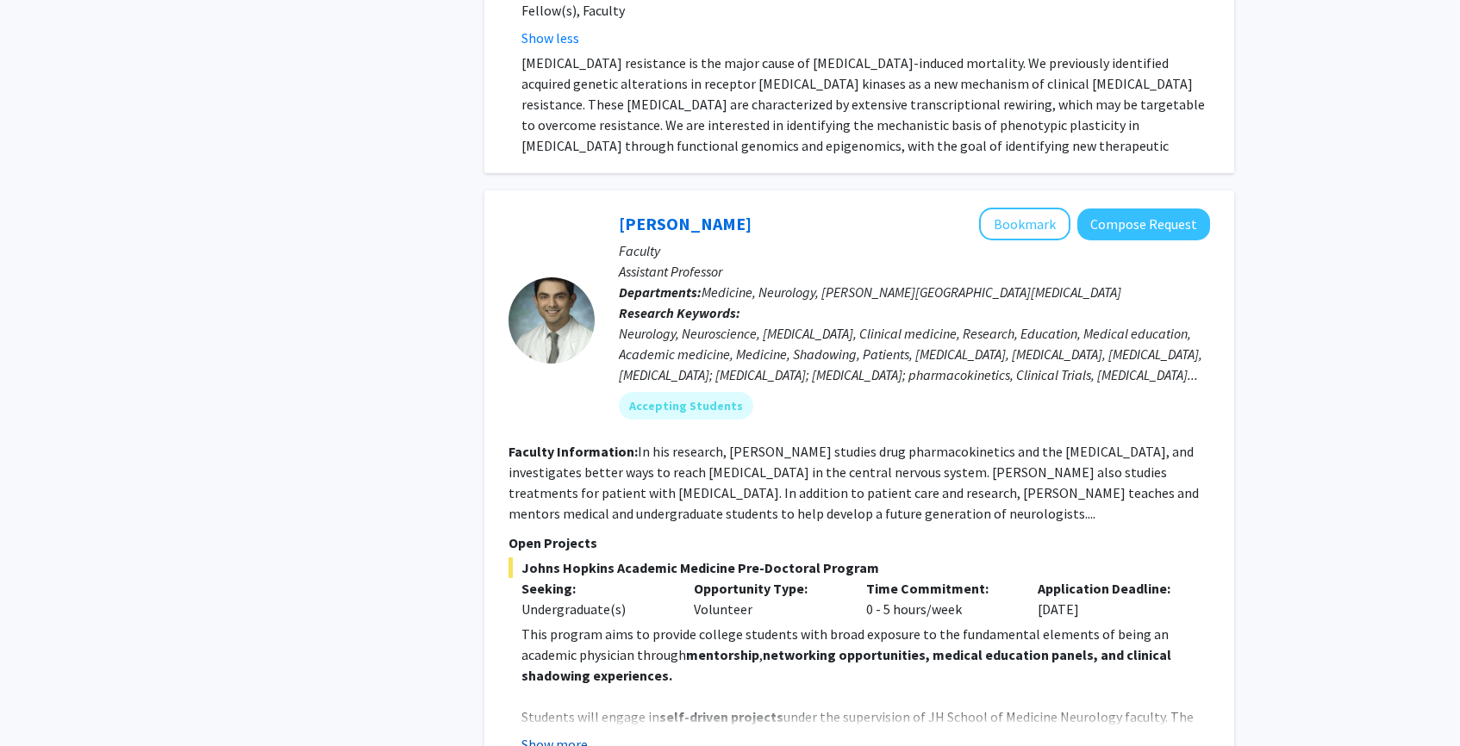
click at [550, 734] on button "Show more" at bounding box center [554, 744] width 66 height 21
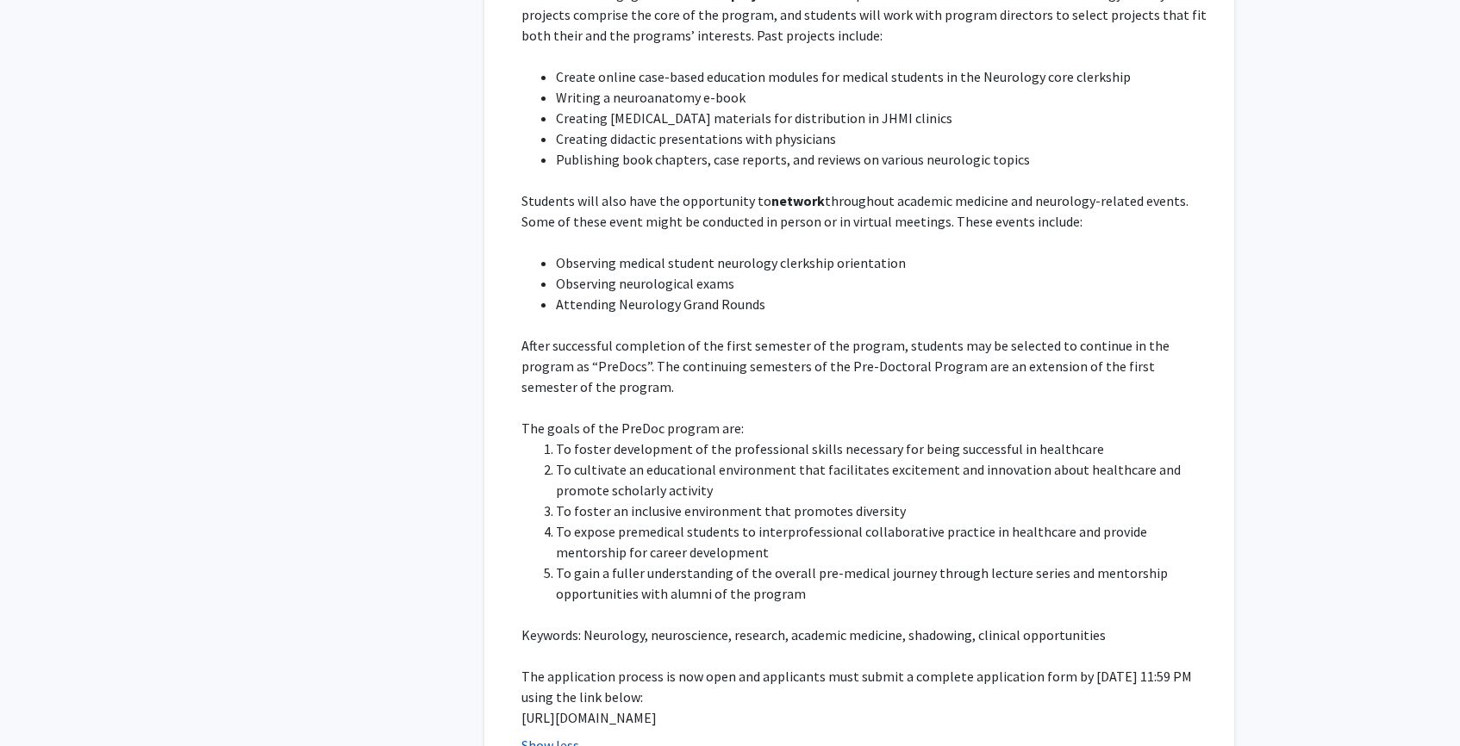
scroll to position [2500, 0]
drag, startPoint x: 523, startPoint y: 616, endPoint x: 596, endPoint y: 634, distance: 74.6
click at [596, 707] on p "https://docs.google.com/forms/d/e/1FAIpQLSfs9lKRobckOITW585IvGZb3cvsBE6oiZybaV9…" at bounding box center [865, 717] width 689 height 21
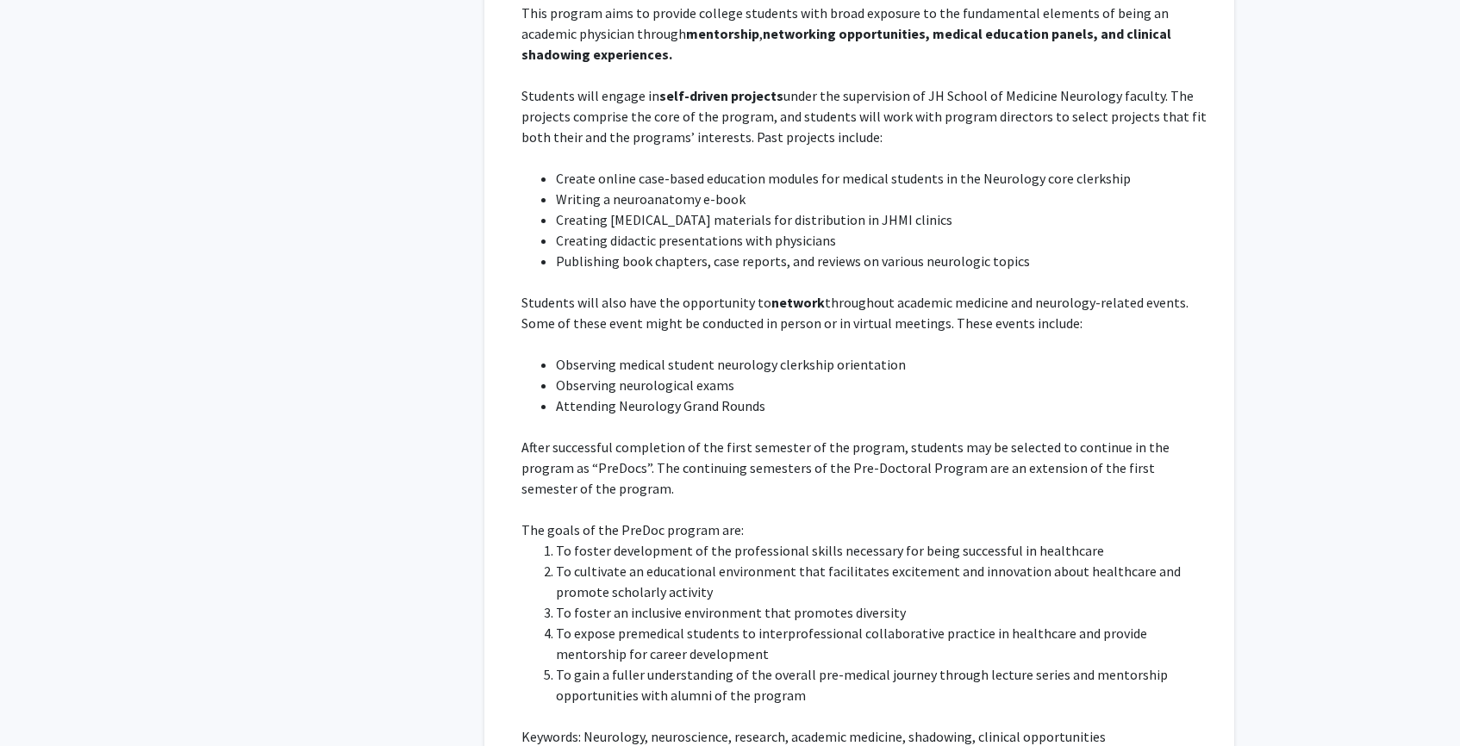
scroll to position [2511, 0]
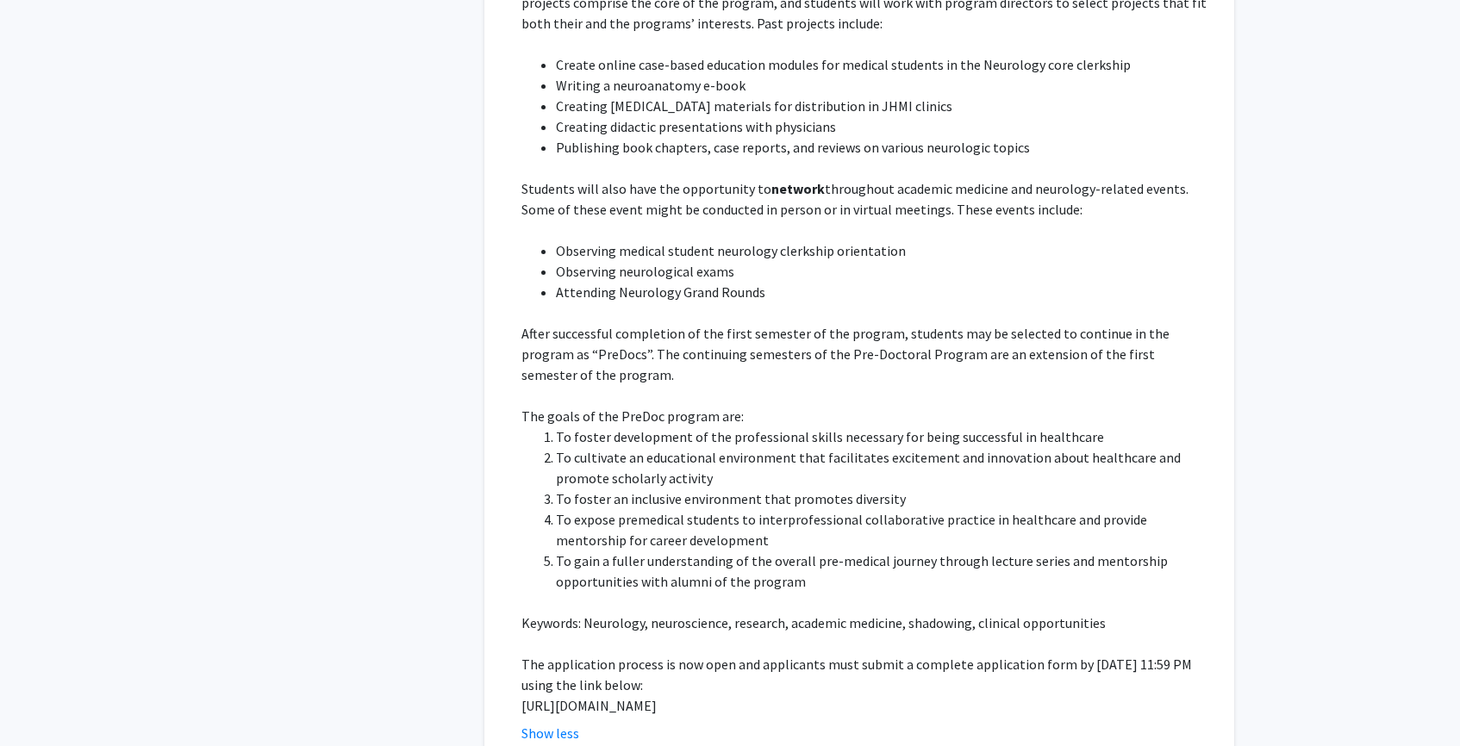
click at [771, 613] on p "Keywords: Neurology, neuroscience, research, academic medicine, shadowing, clin…" at bounding box center [865, 623] width 689 height 21
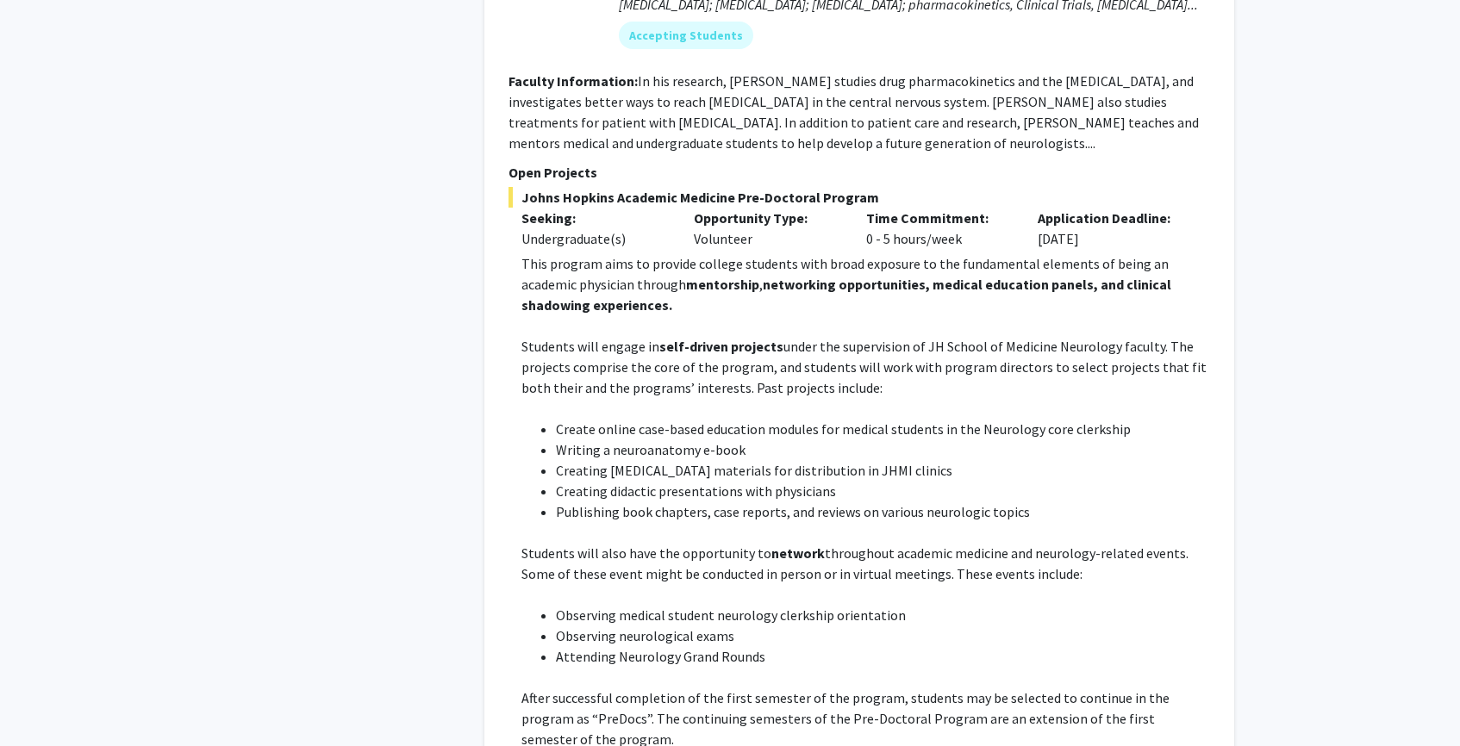
scroll to position [2104, 0]
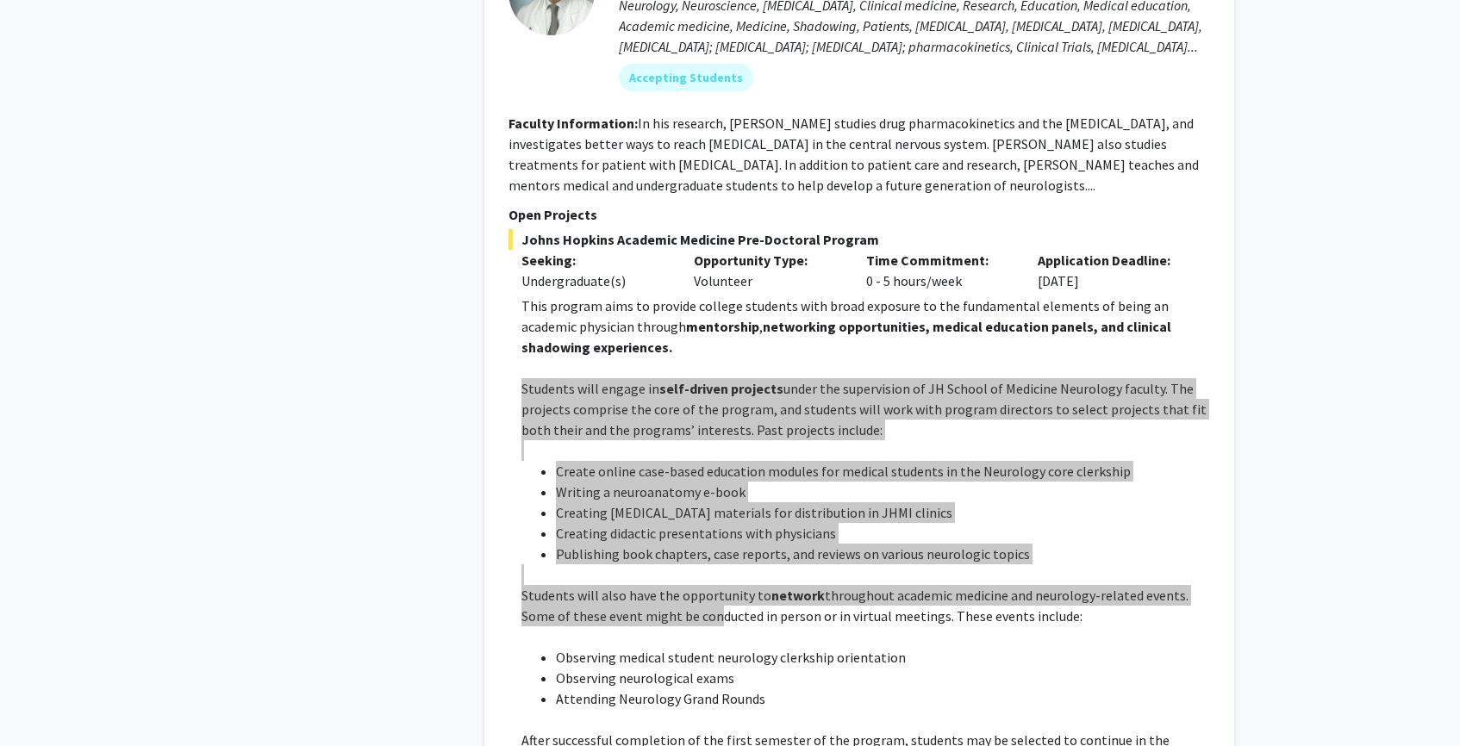
drag, startPoint x: 524, startPoint y: 308, endPoint x: 714, endPoint y: 535, distance: 296.2
click at [714, 535] on div "This program aims to provide college students with broad exposure to the fundam…" at bounding box center [865, 709] width 689 height 827
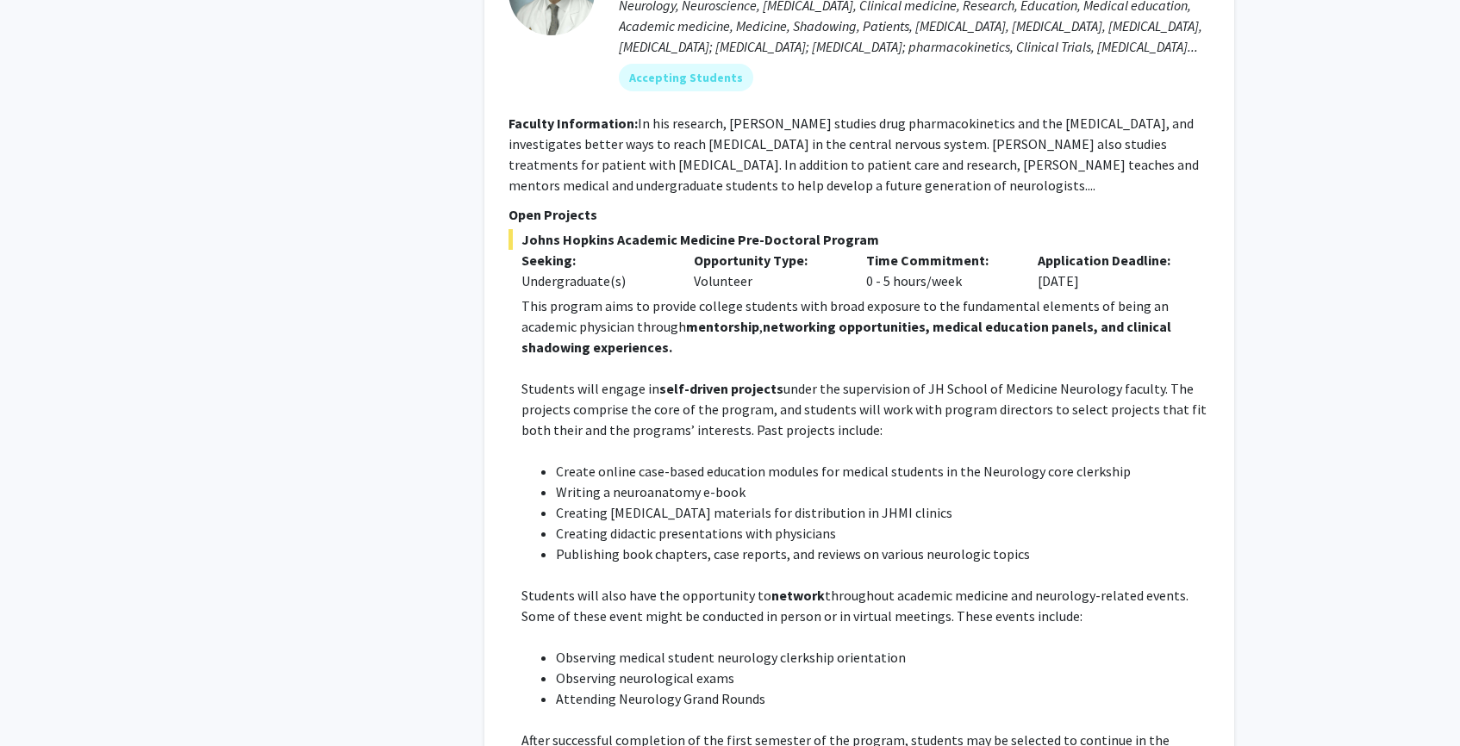
click at [646, 627] on p at bounding box center [865, 637] width 689 height 21
click at [641, 585] on p "Students will also have the opportunity to network throughout academic medicine…" at bounding box center [865, 605] width 689 height 41
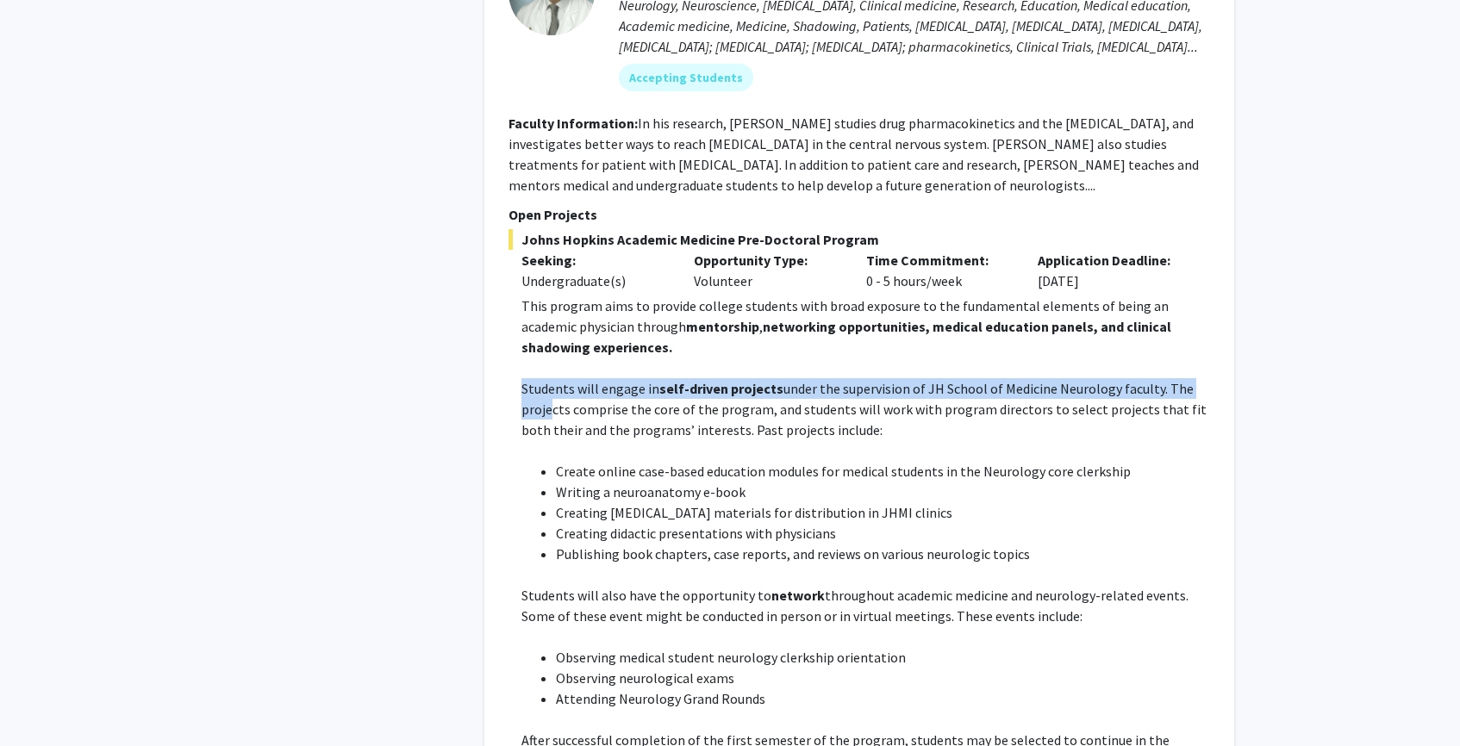
drag, startPoint x: 522, startPoint y: 310, endPoint x: 547, endPoint y: 331, distance: 32.4
click at [547, 378] on p "Students will engage in self-driven projects under the supervision of JH School…" at bounding box center [865, 409] width 689 height 62
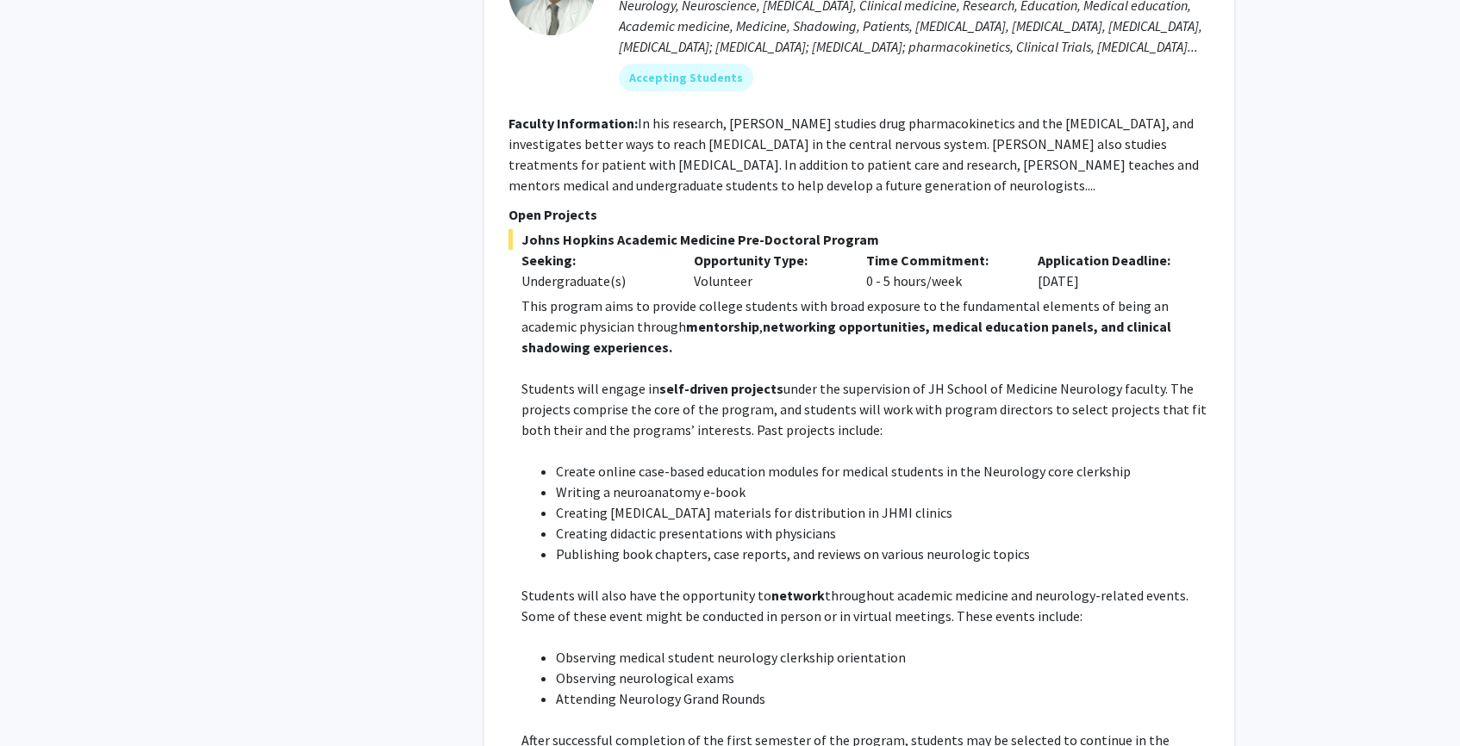
click at [518, 343] on fg-read-more "This program aims to provide college students with broad exposure to the fundam…" at bounding box center [860, 723] width 702 height 855
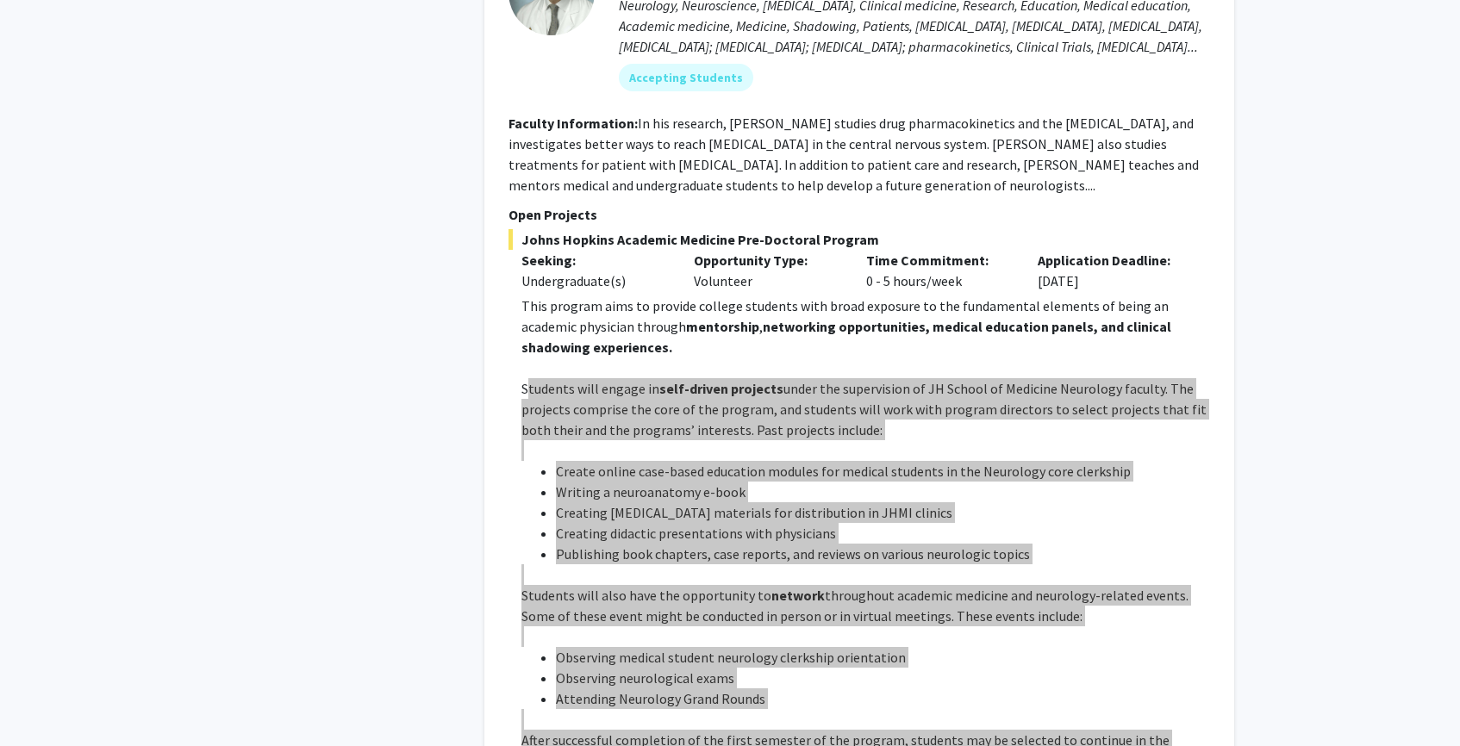
drag, startPoint x: 525, startPoint y: 299, endPoint x: 800, endPoint y: 694, distance: 481.1
click at [800, 694] on div "This program aims to provide college students with broad exposure to the fundam…" at bounding box center [865, 709] width 689 height 827
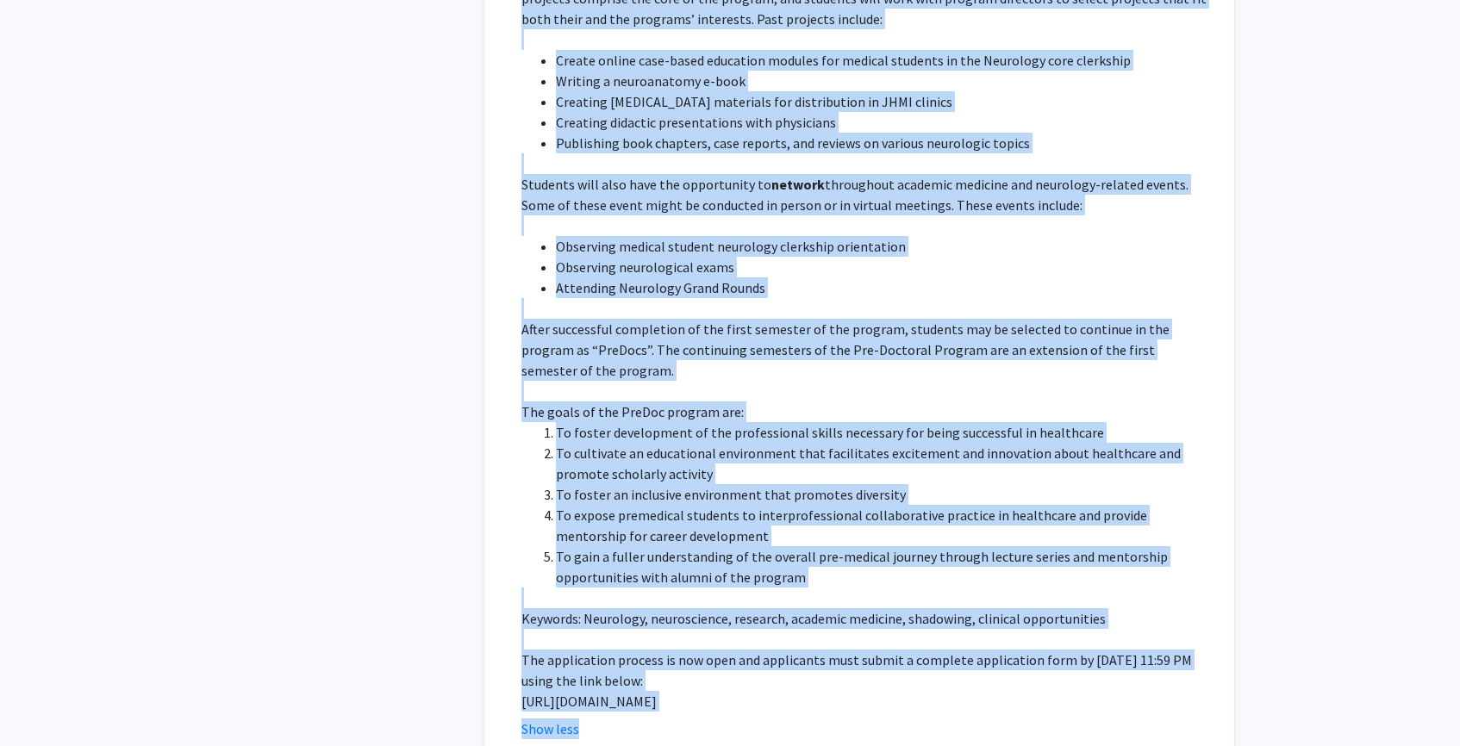
scroll to position [2630, 0]
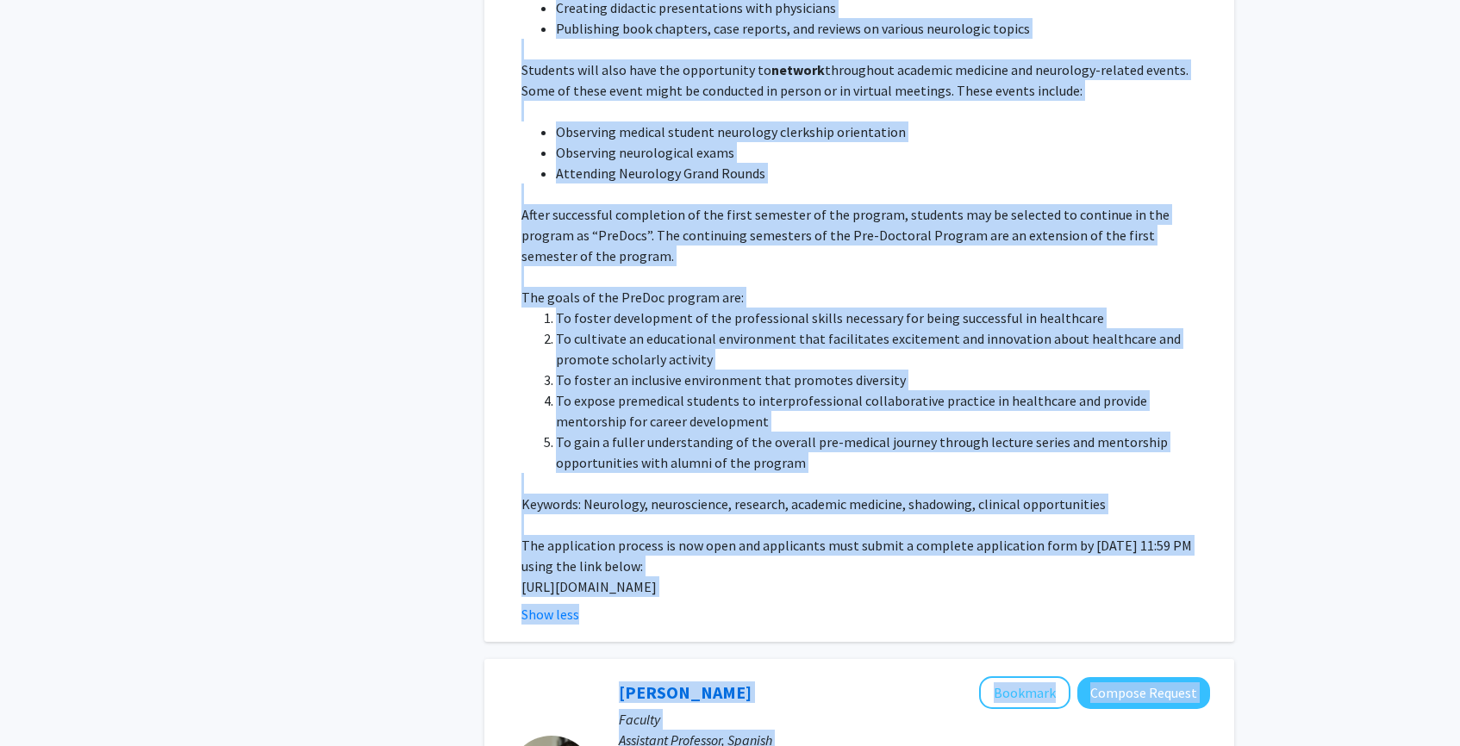
drag, startPoint x: 521, startPoint y: 301, endPoint x: 876, endPoint y: 357, distance: 359.5
click at [876, 357] on fg-read-more "This program aims to provide college students with broad exposure to the fundam…" at bounding box center [860, 197] width 702 height 855
copy div "Students will engage in self-driven projects under the supervision of JH School…"
click at [925, 390] on li "To expose premedical students to interprofessional collaborative practice in he…" at bounding box center [883, 410] width 654 height 41
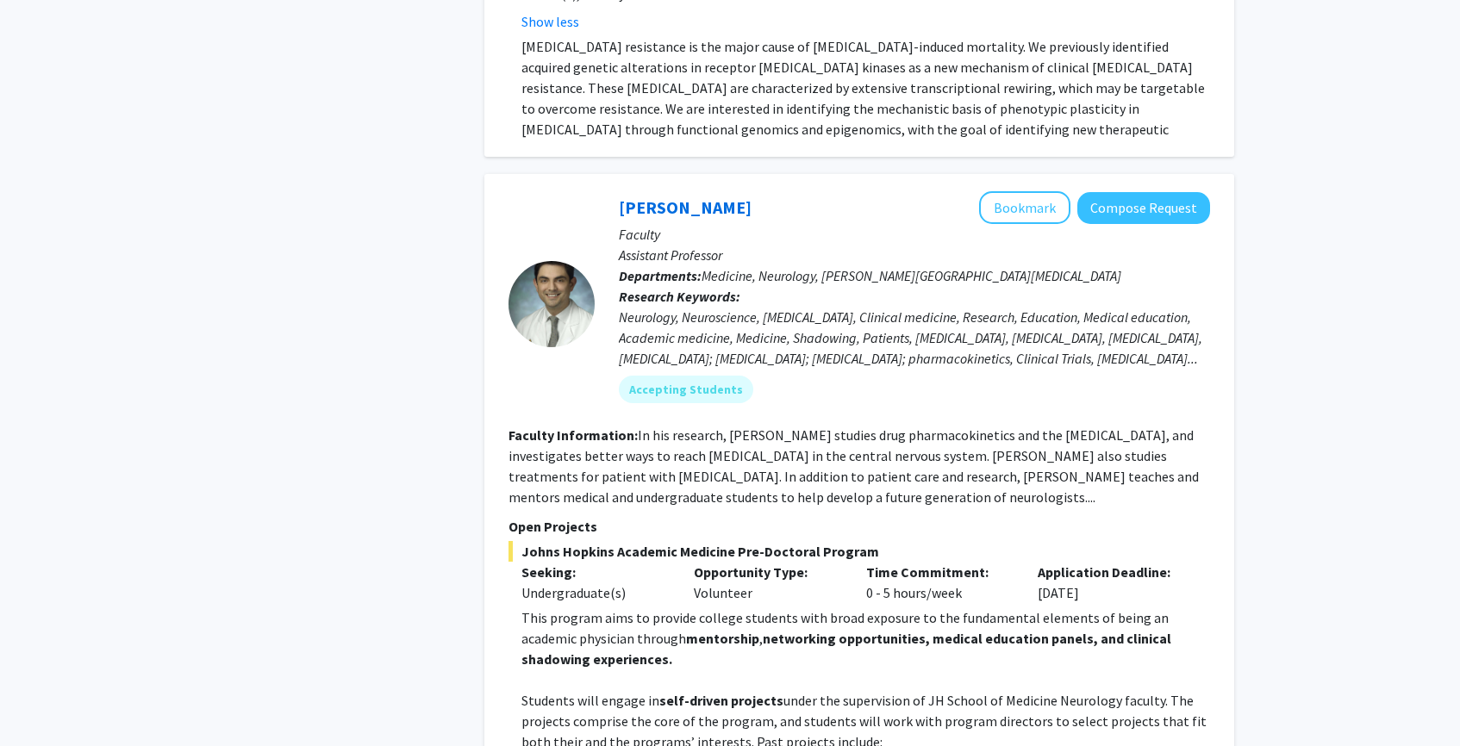
scroll to position [1761, 0]
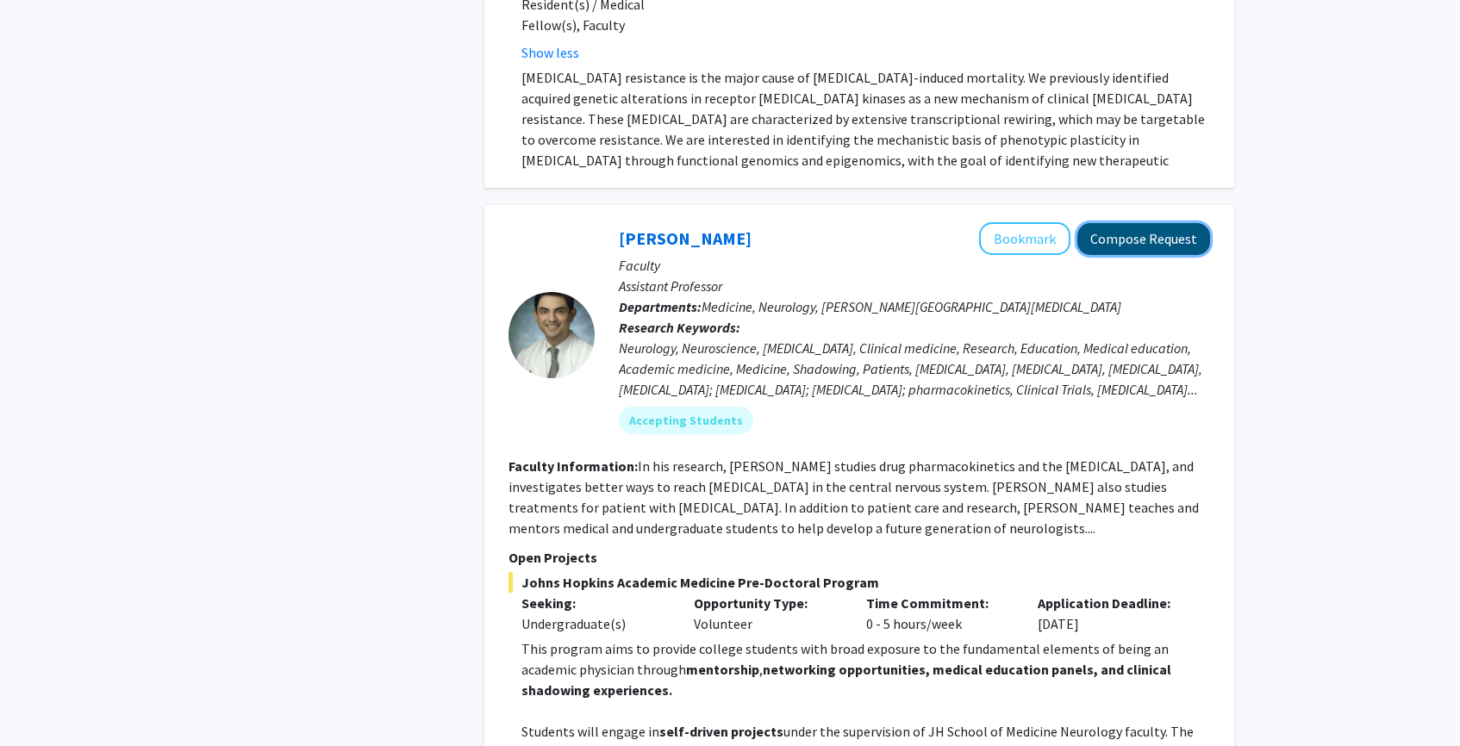
click at [1121, 223] on button "Compose Request" at bounding box center [1143, 239] width 133 height 32
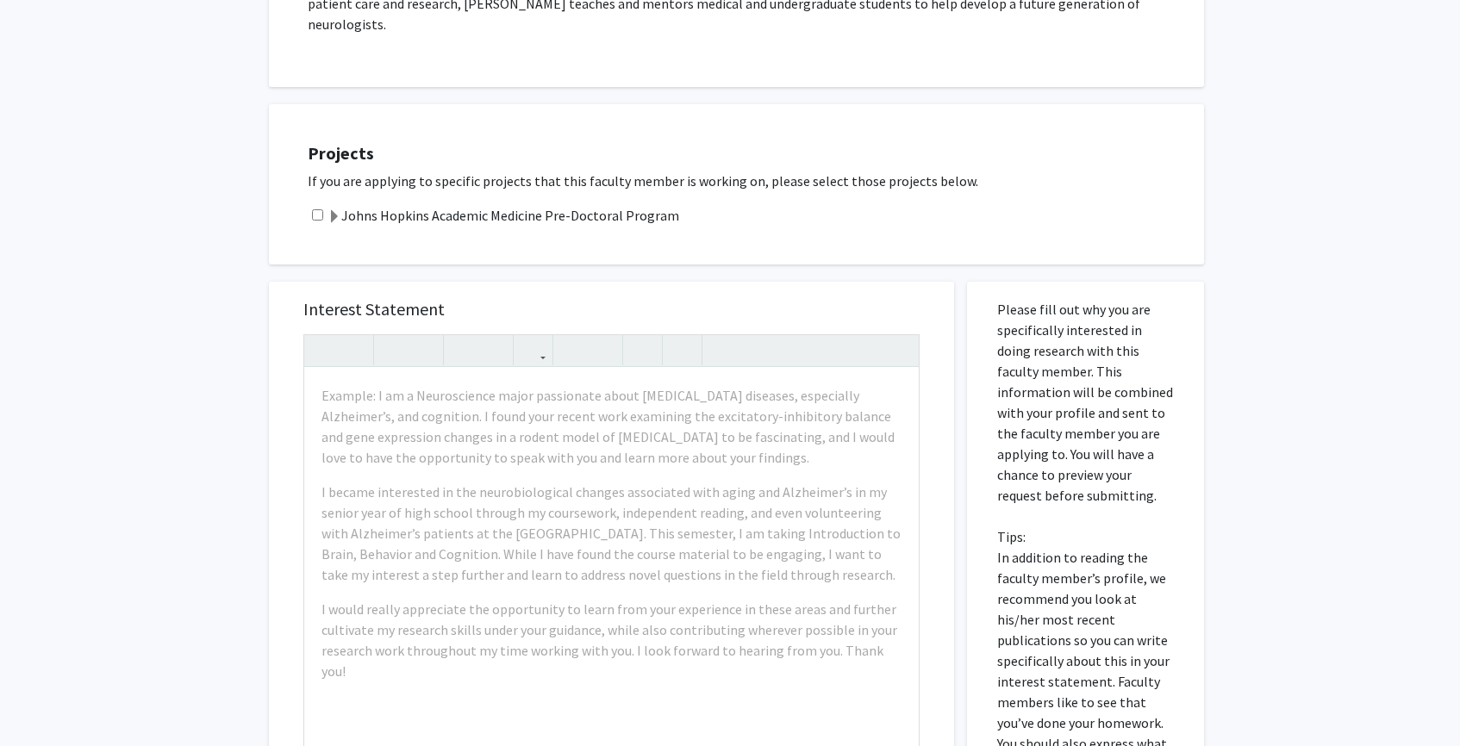
scroll to position [427, 0]
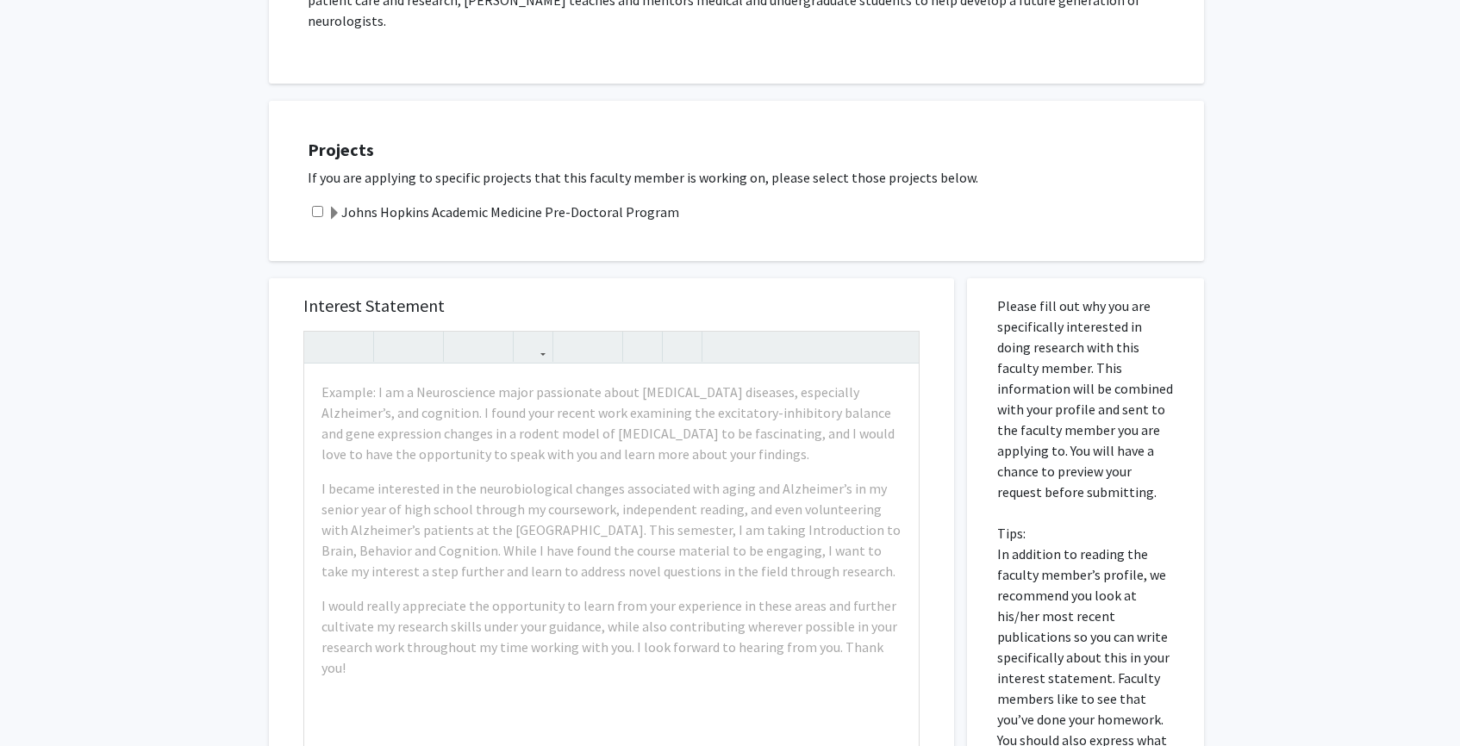
click at [322, 202] on div "Johns Hopkins Academic Medicine Pre-Doctoral Program" at bounding box center [747, 212] width 879 height 21
click at [323, 202] on div "Johns Hopkins Academic Medicine Pre-Doctoral Program" at bounding box center [747, 212] width 879 height 21
click at [316, 206] on input "checkbox" at bounding box center [317, 211] width 11 height 11
checkbox input "true"
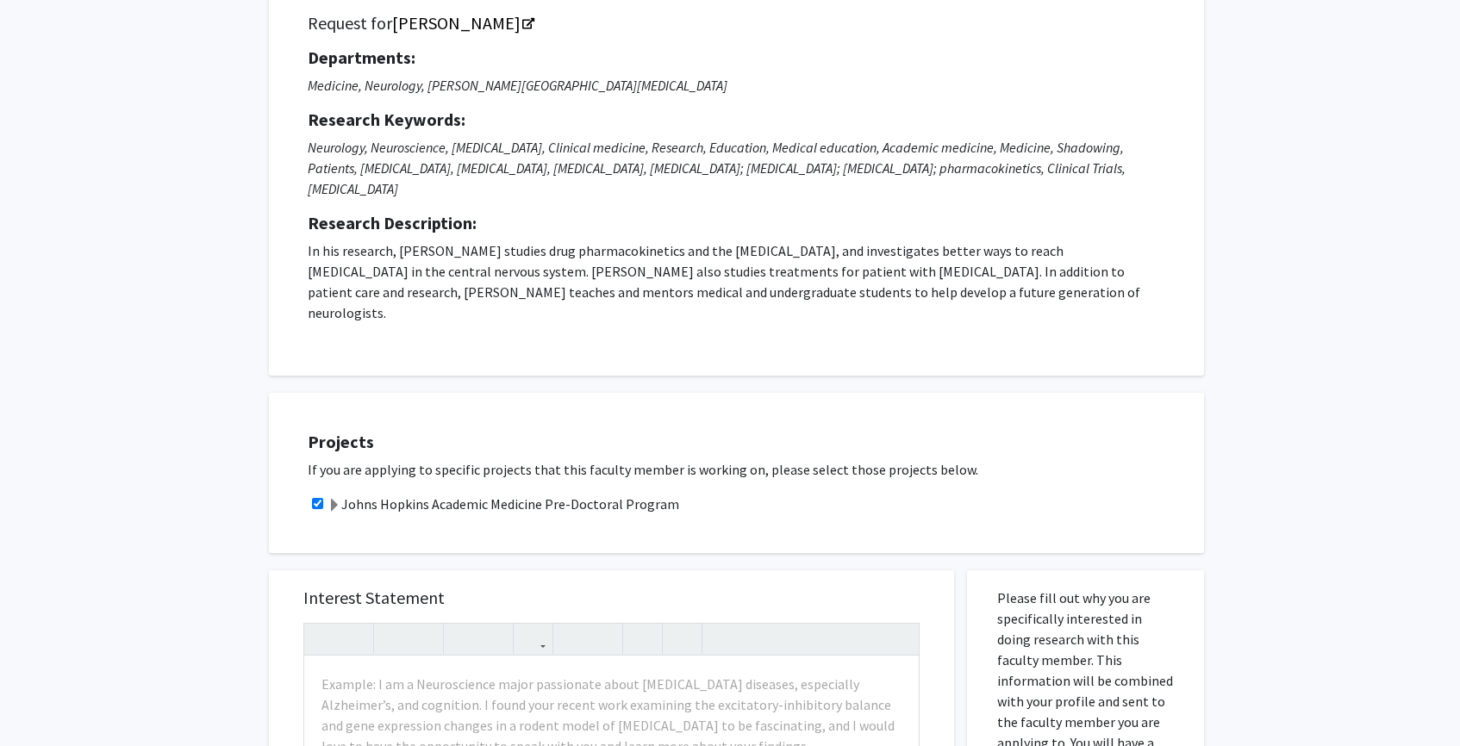
scroll to position [0, 0]
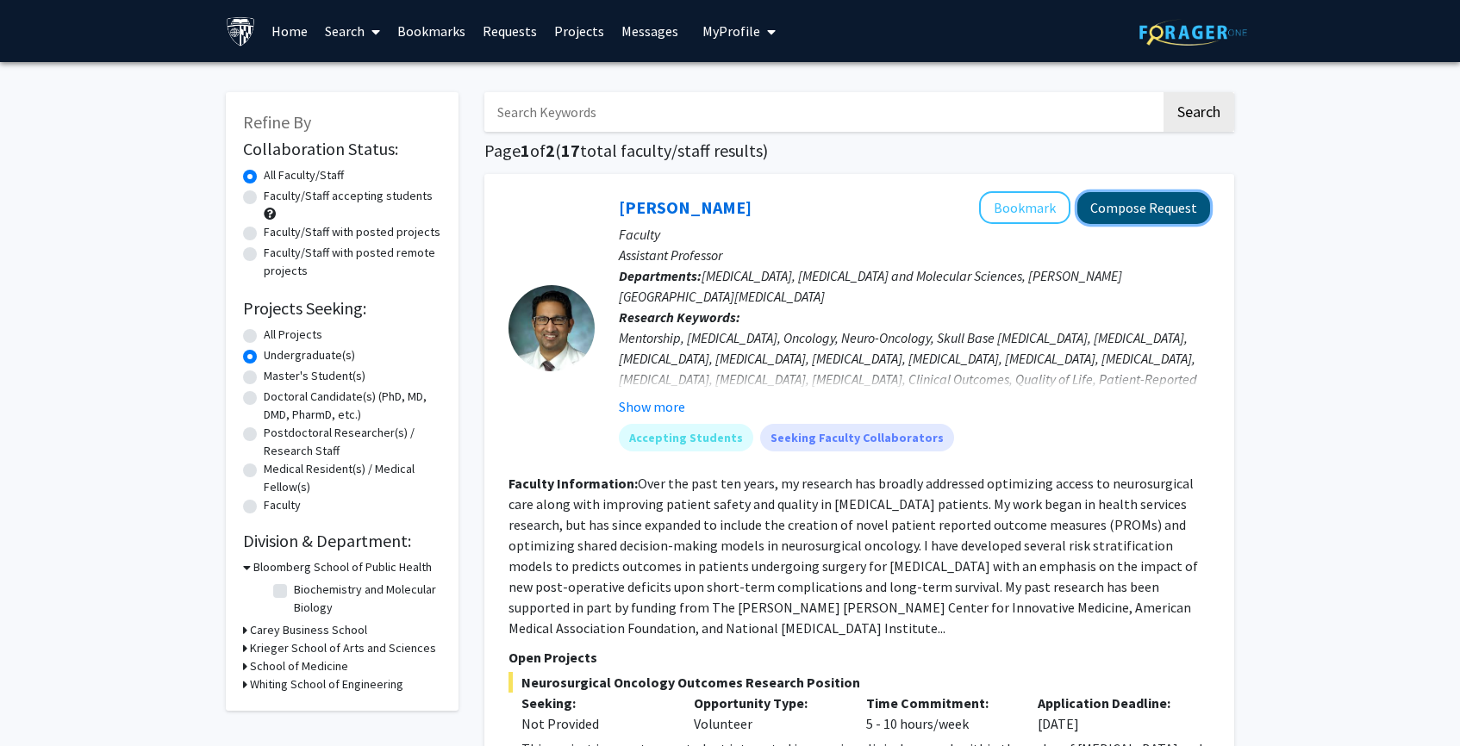
click at [1140, 203] on button "Compose Request" at bounding box center [1143, 208] width 133 height 32
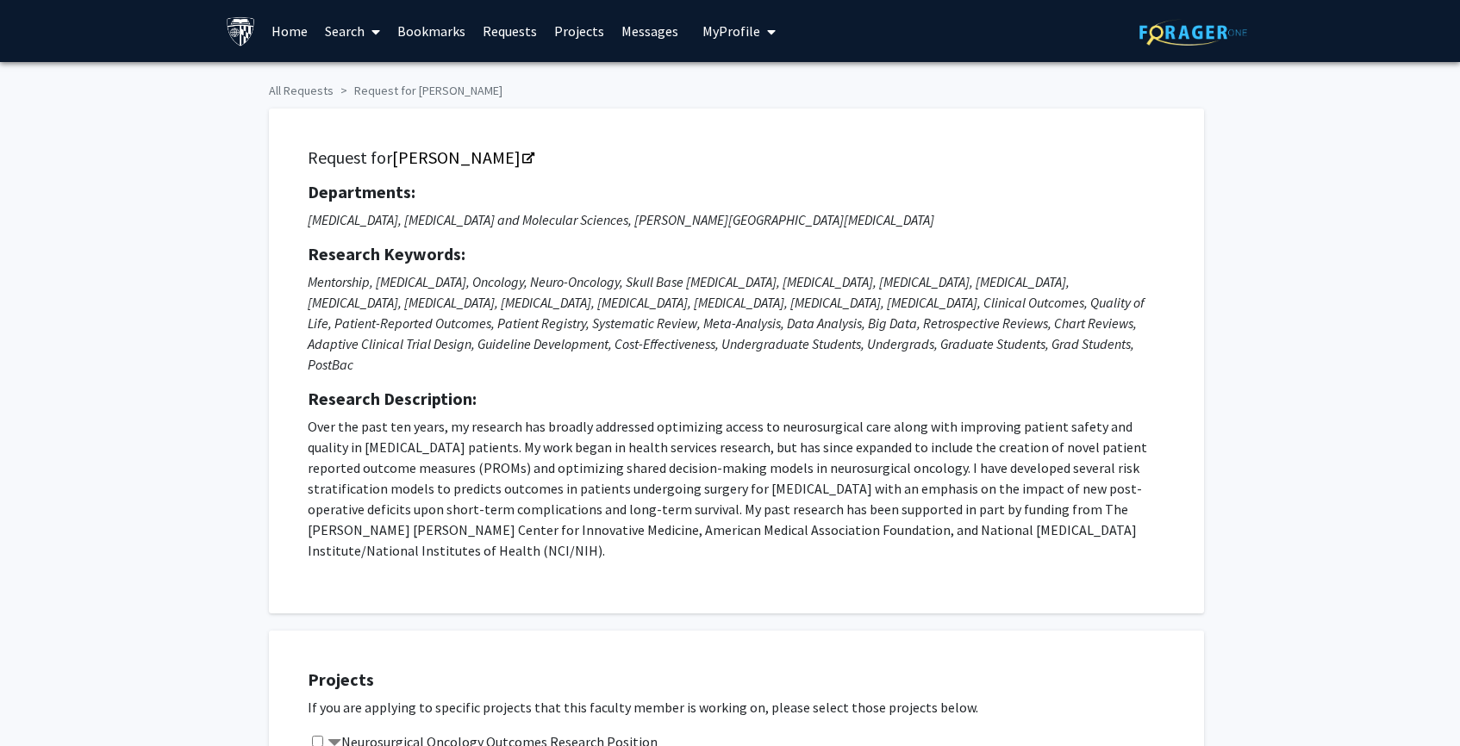
checkbox input "true"
click at [517, 23] on link "Requests" at bounding box center [510, 31] width 72 height 60
checkbox input "true"
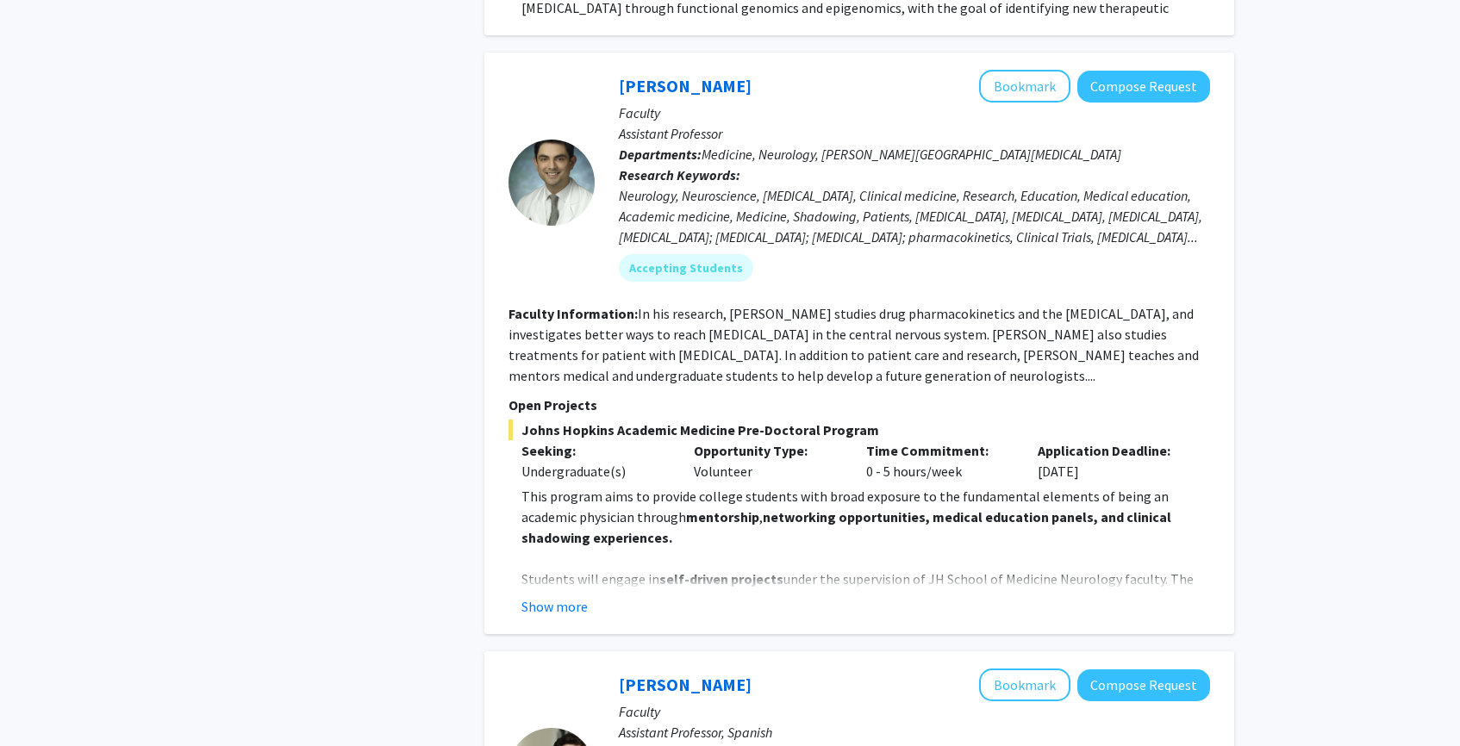
scroll to position [1834, 0]
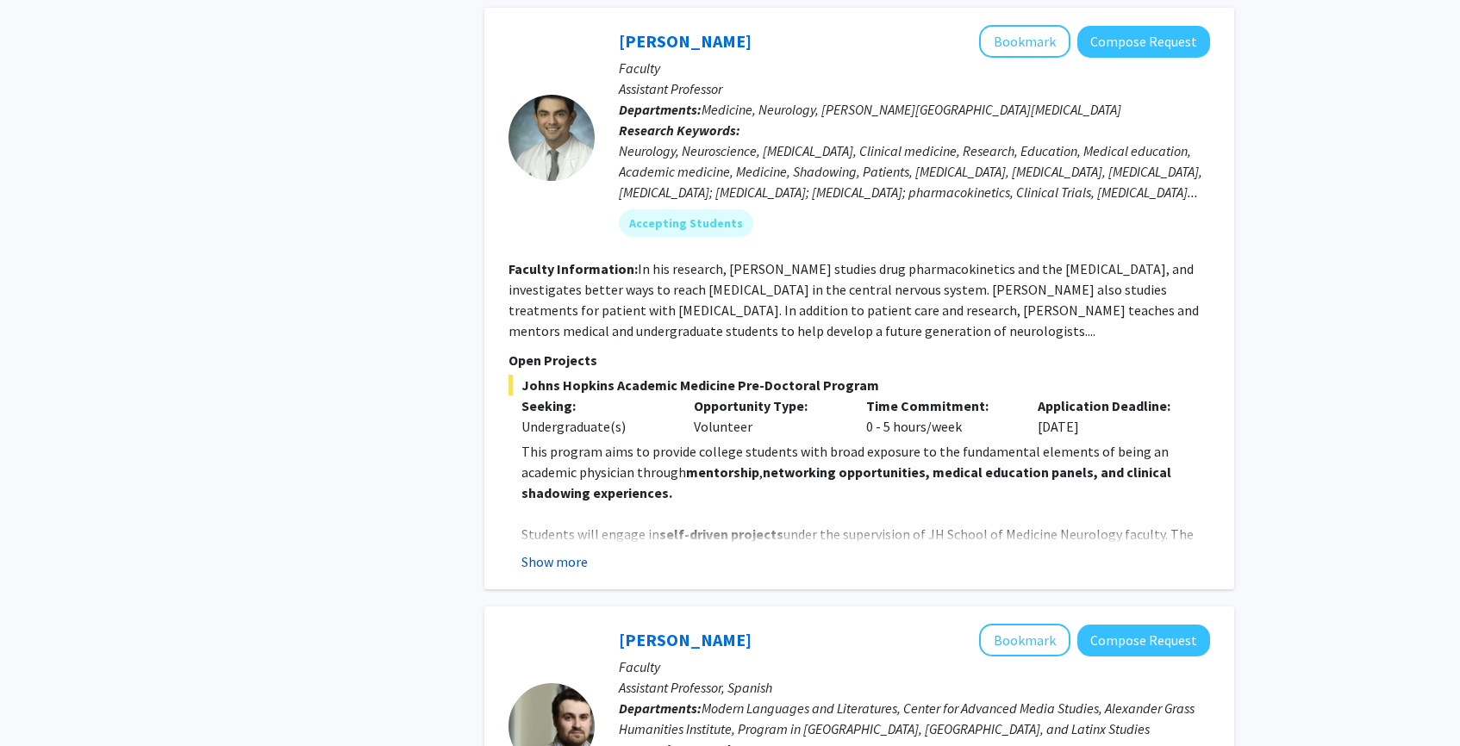
click at [559, 552] on button "Show more" at bounding box center [554, 562] width 66 height 21
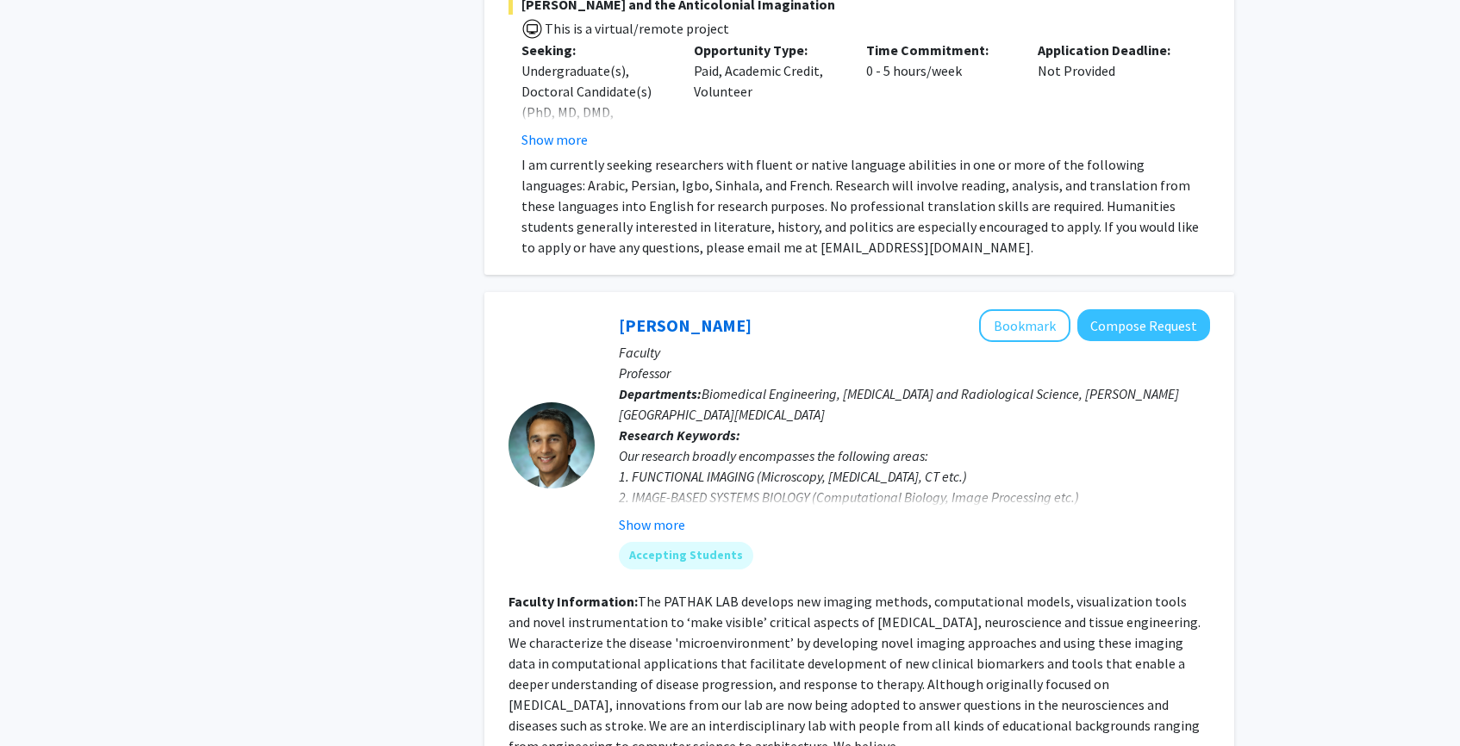
scroll to position [3603, 0]
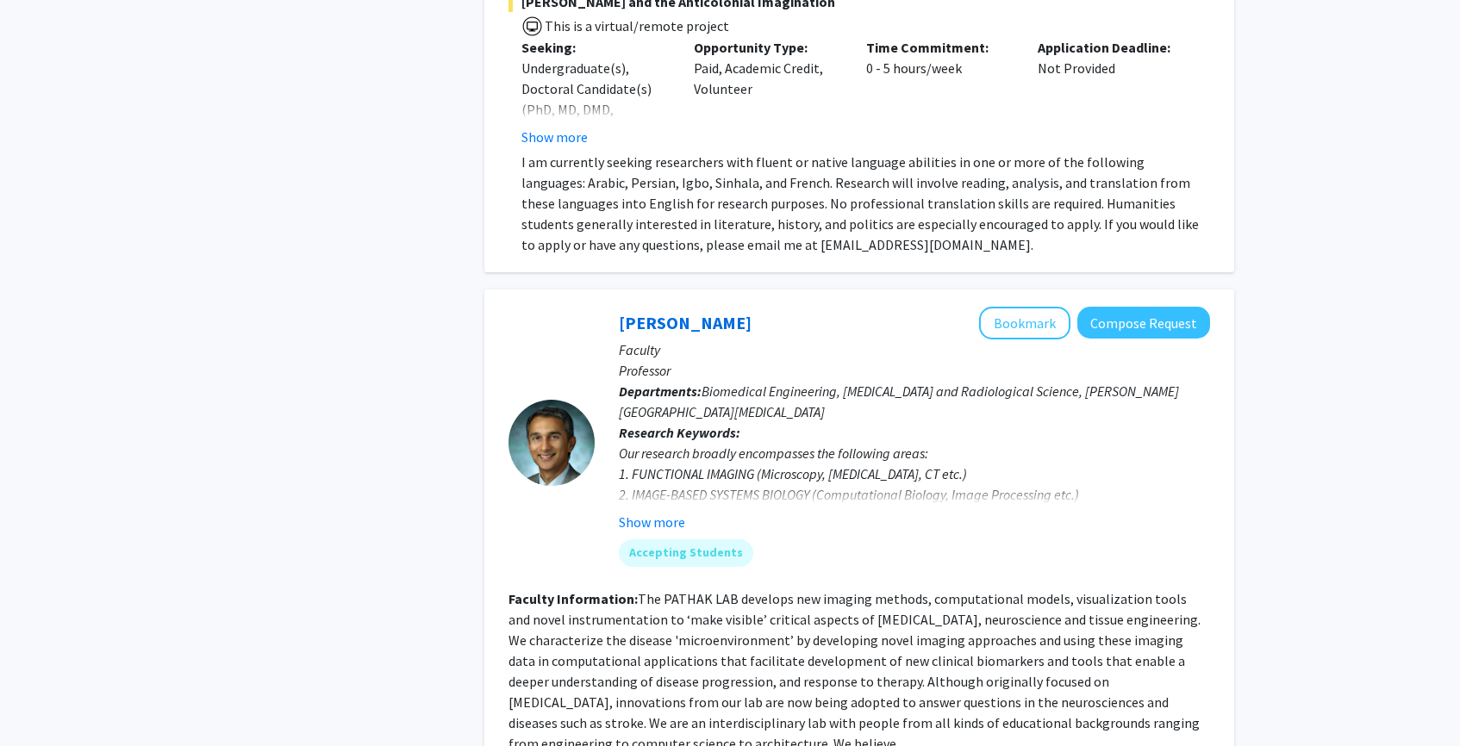
click at [664, 533] on fg-user-badges "Accepting Students" at bounding box center [914, 550] width 591 height 34
click at [663, 512] on button "Show more" at bounding box center [652, 522] width 66 height 21
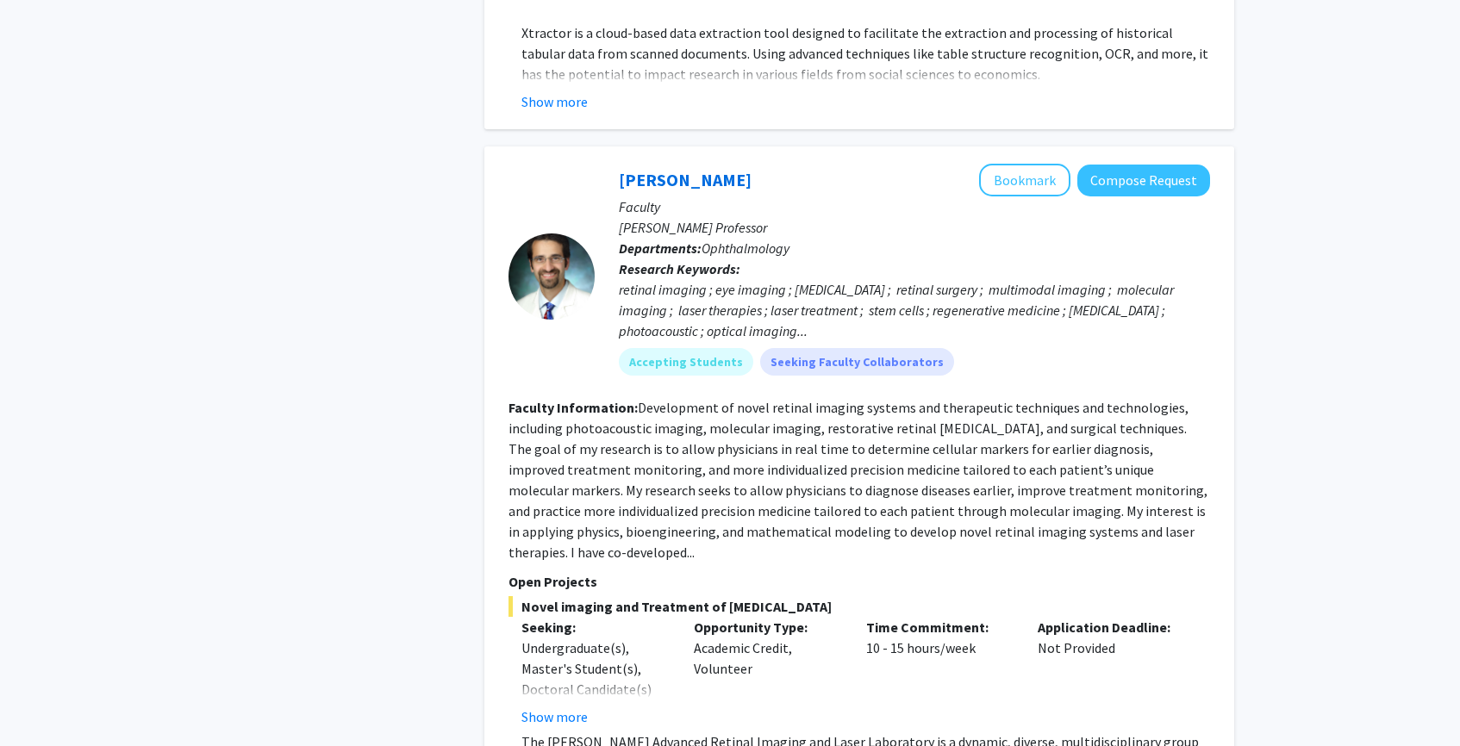
scroll to position [6846, 0]
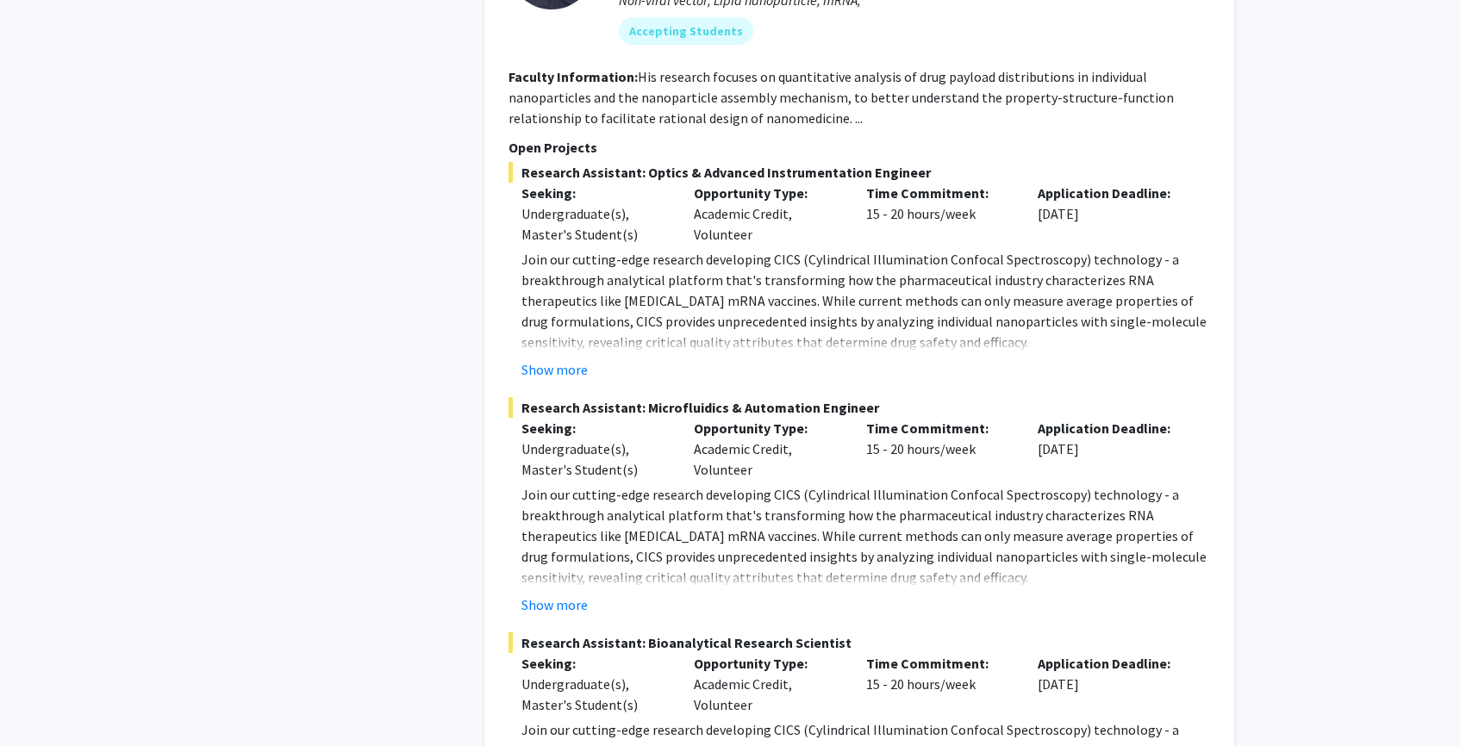
scroll to position [8071, 0]
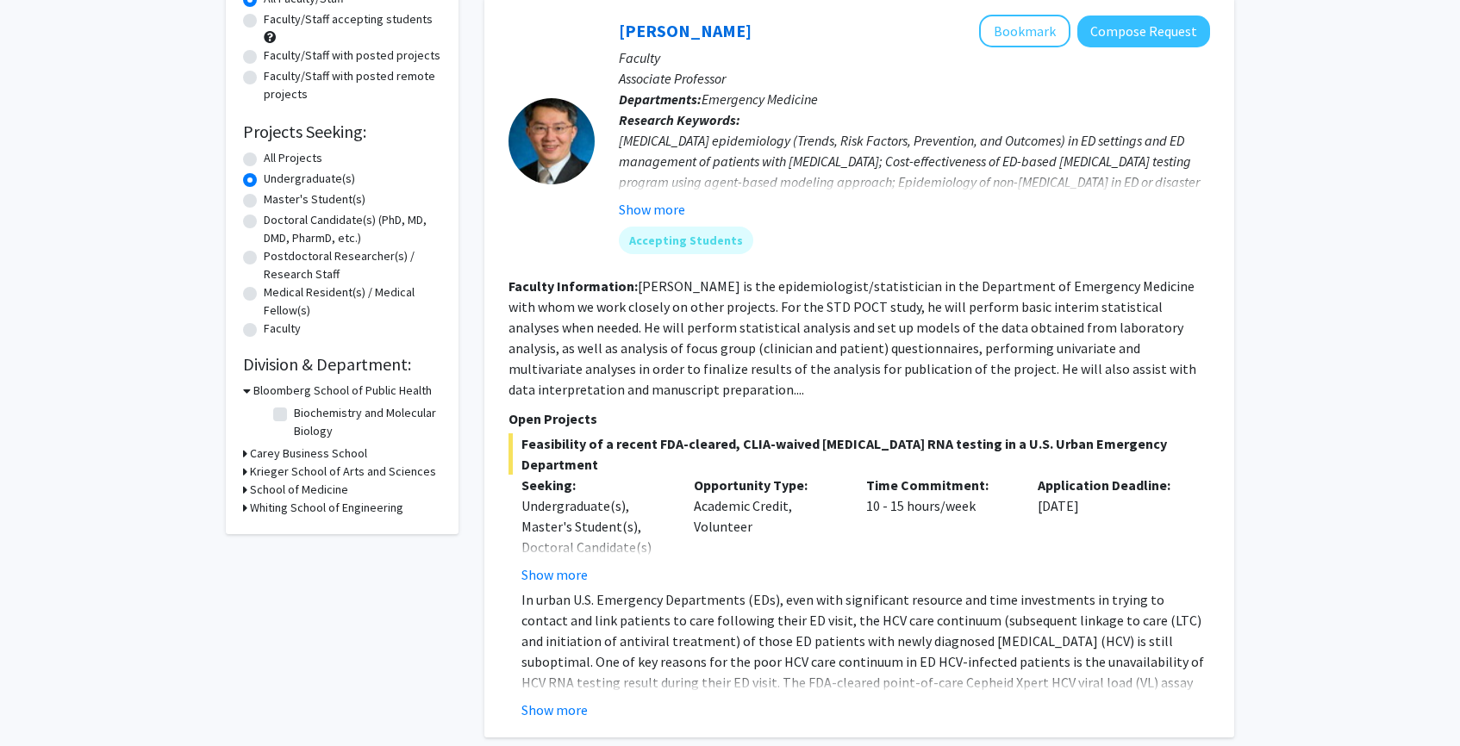
scroll to position [259, 0]
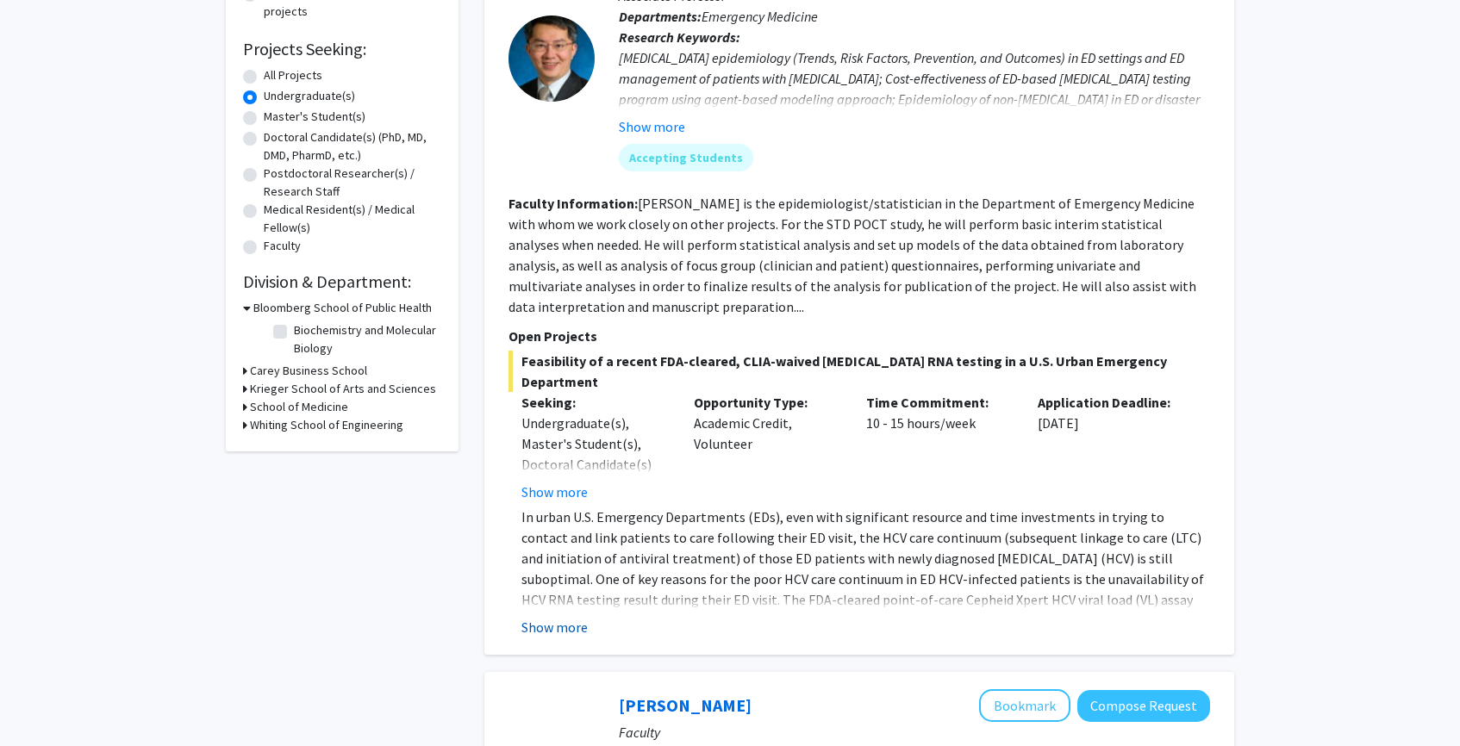
click at [562, 617] on button "Show more" at bounding box center [554, 627] width 66 height 21
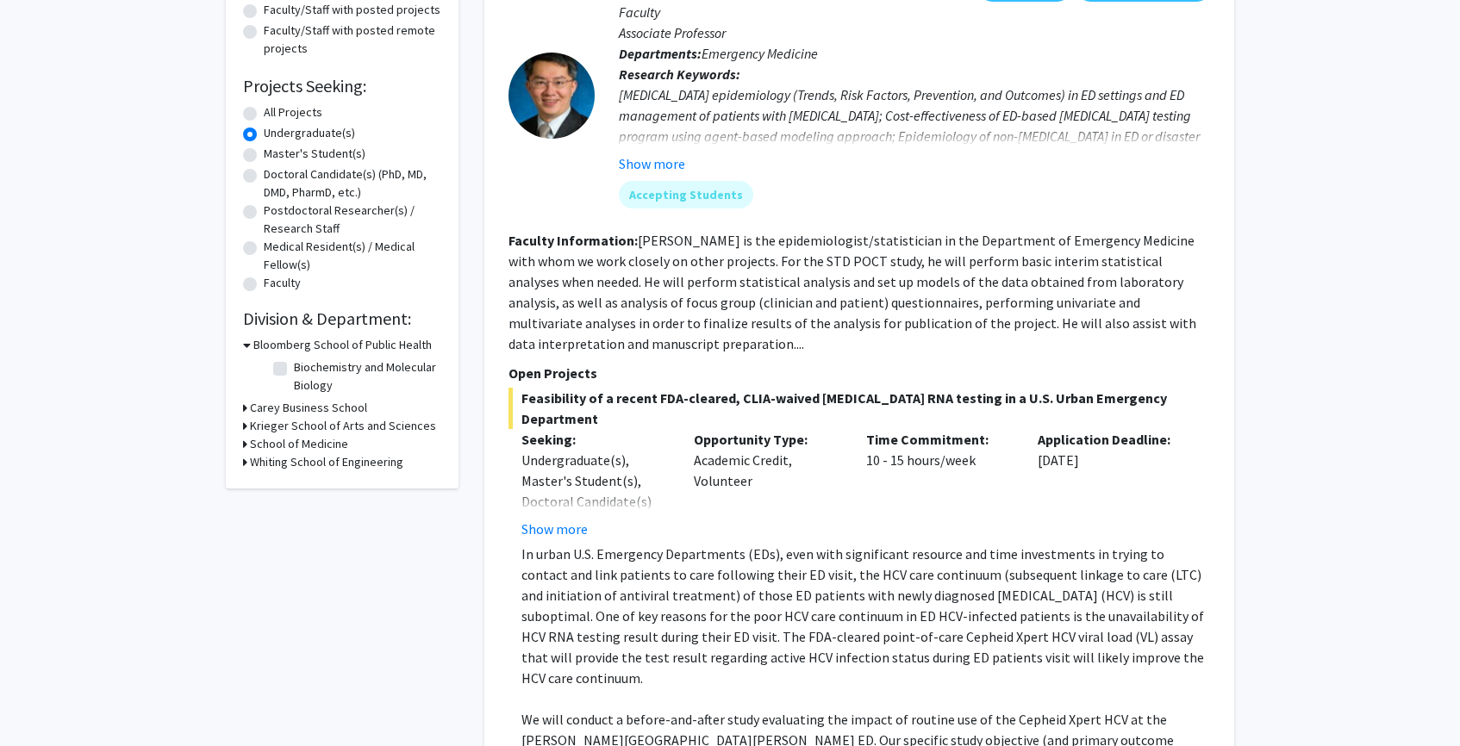
scroll to position [157, 0]
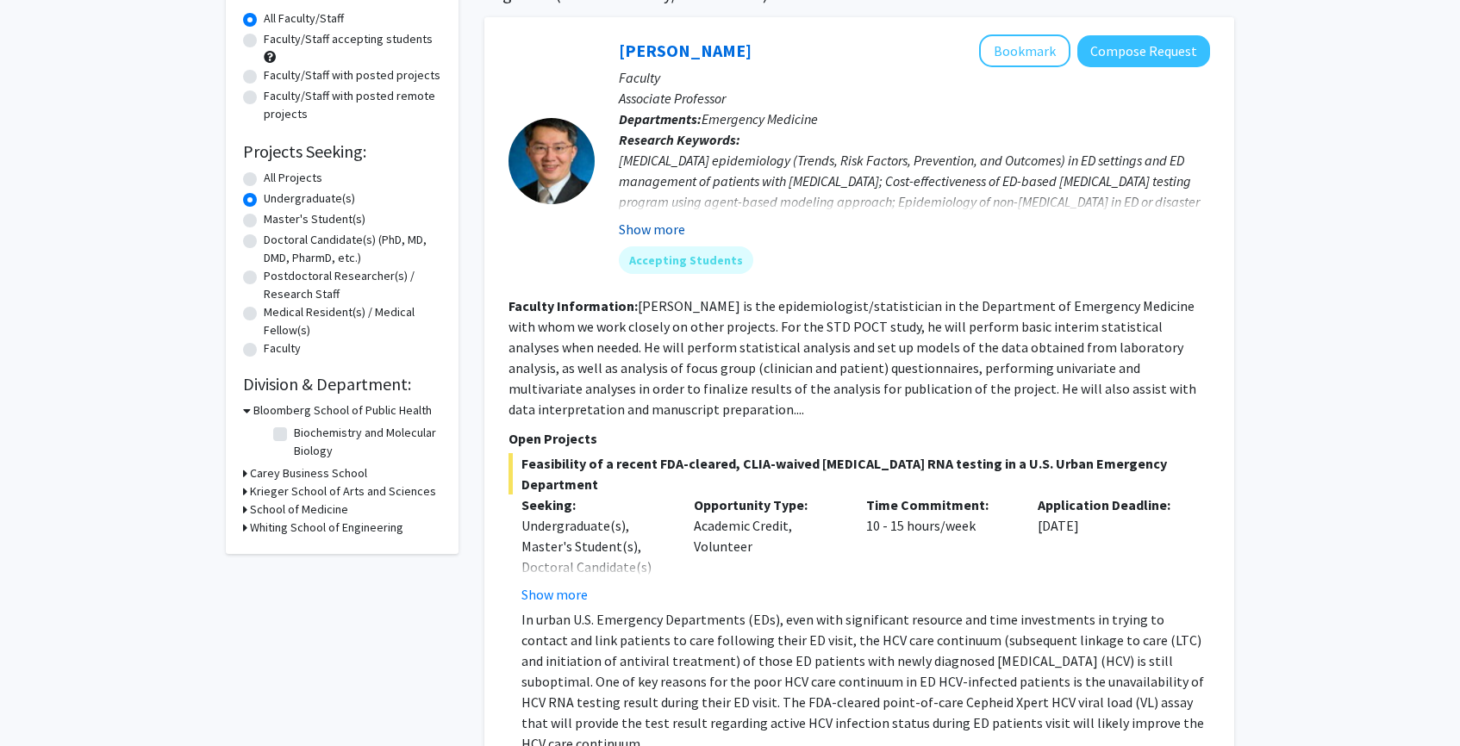
click at [658, 232] on button "Show more" at bounding box center [652, 229] width 66 height 21
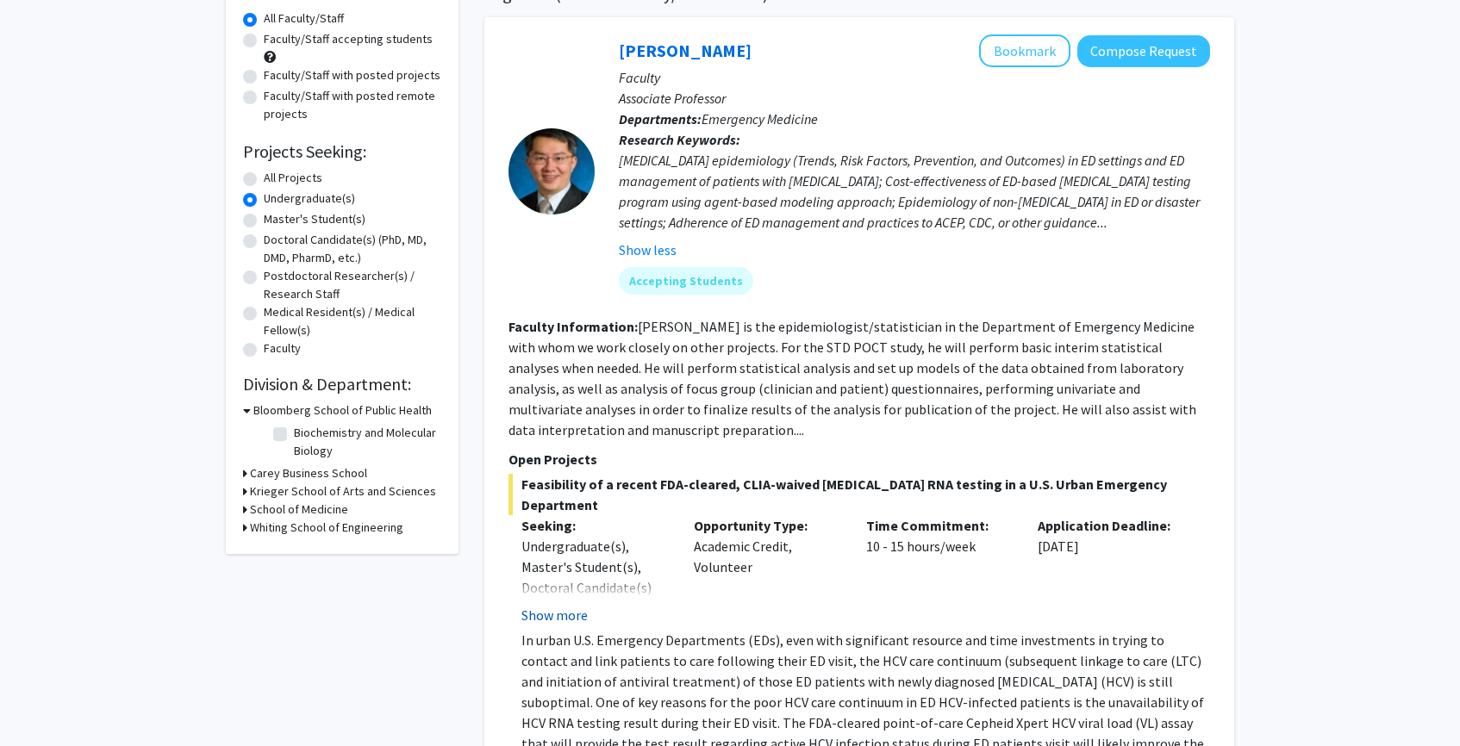
click at [561, 605] on button "Show more" at bounding box center [554, 615] width 66 height 21
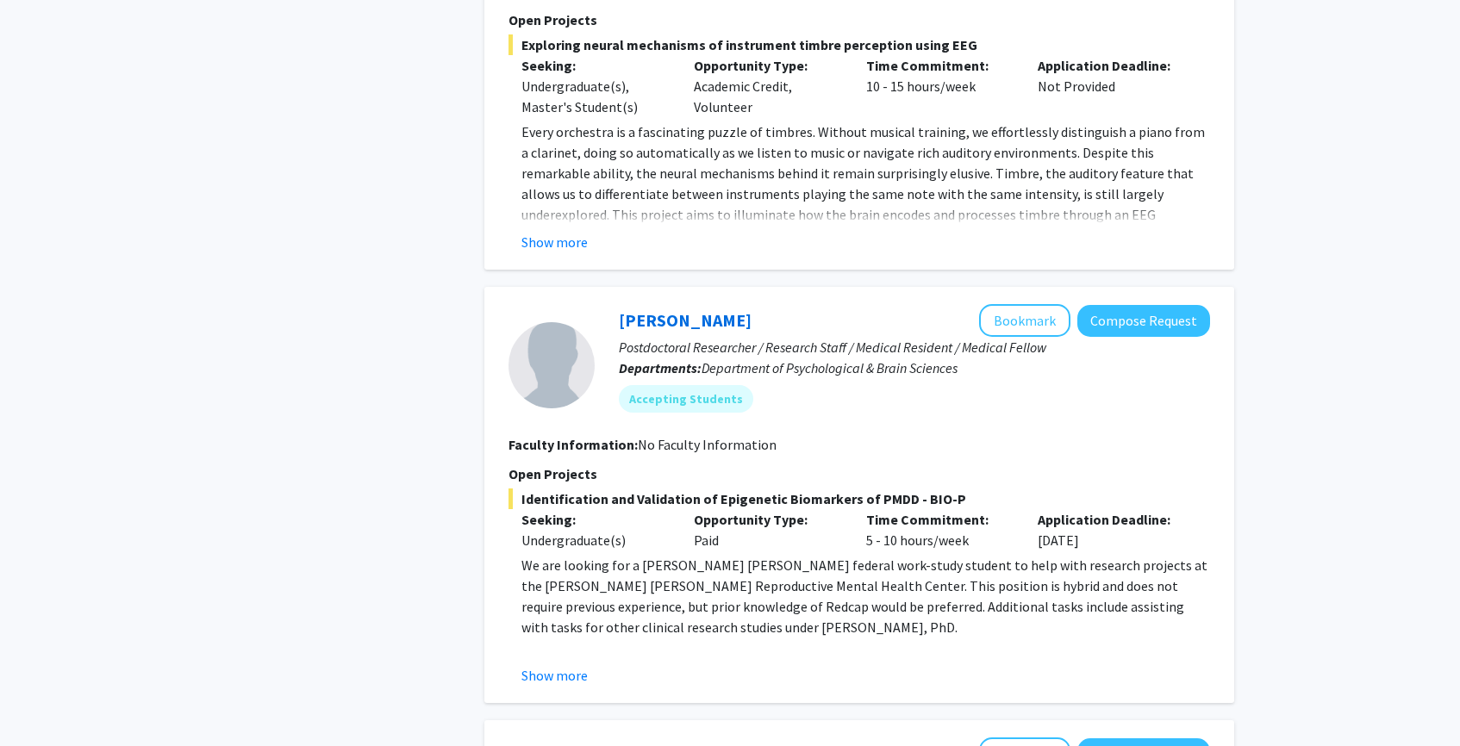
scroll to position [2287, 0]
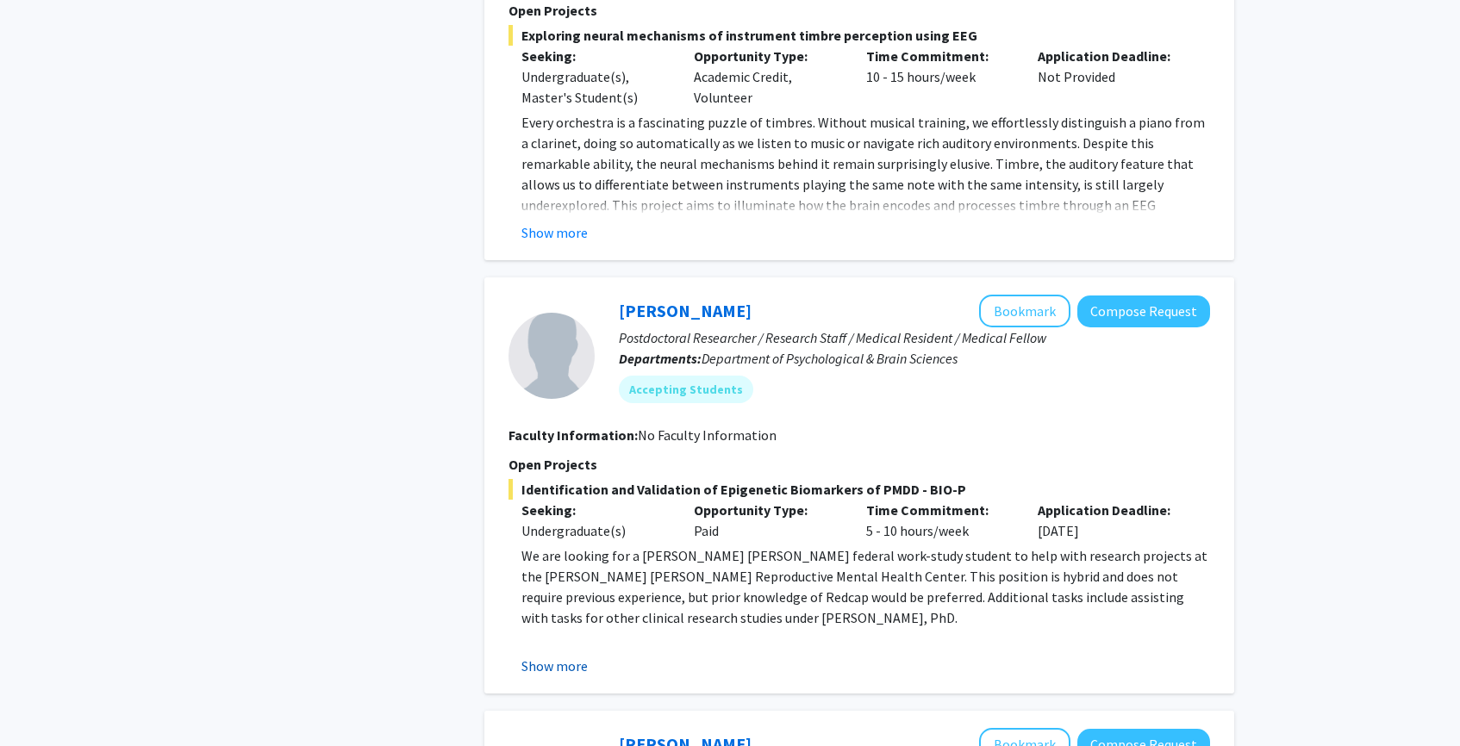
click at [549, 656] on button "Show more" at bounding box center [554, 666] width 66 height 21
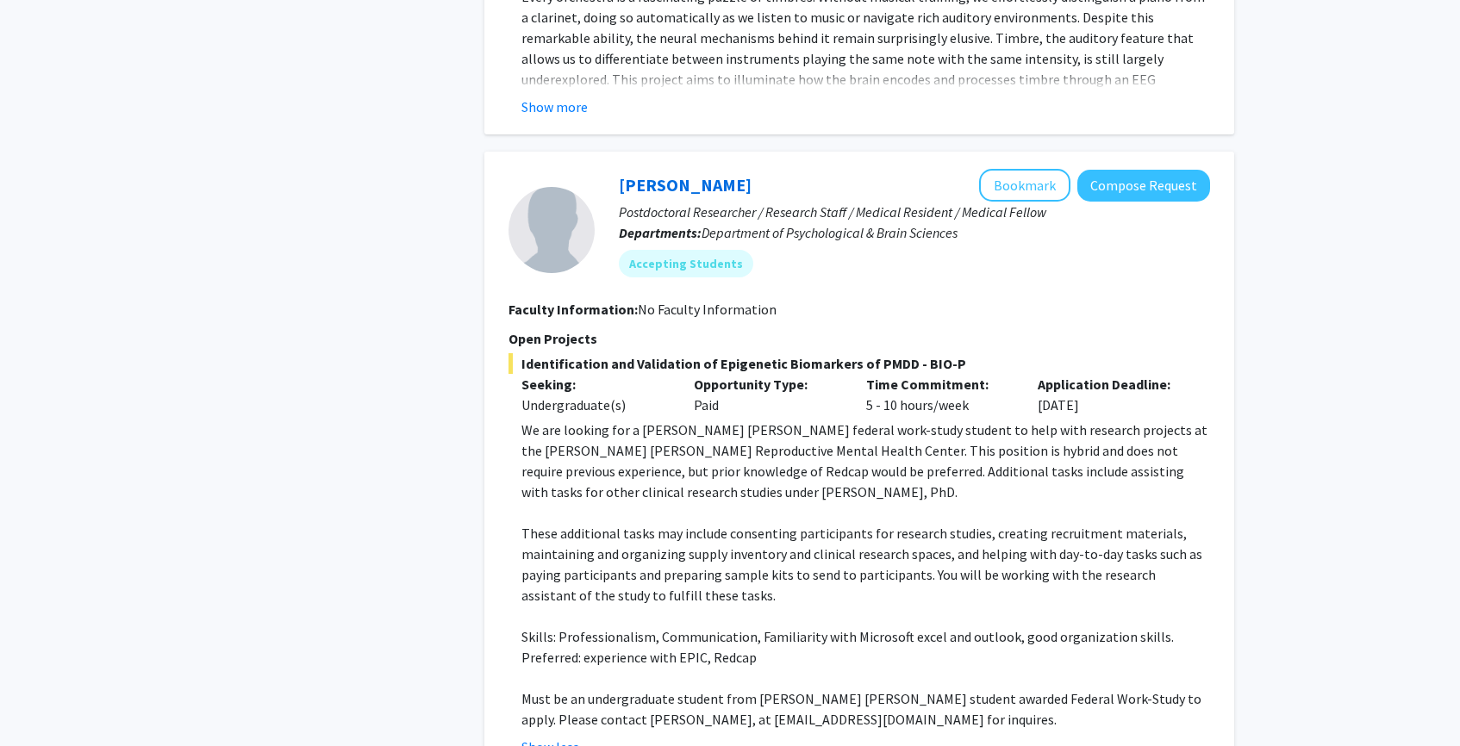
scroll to position [2432, 0]
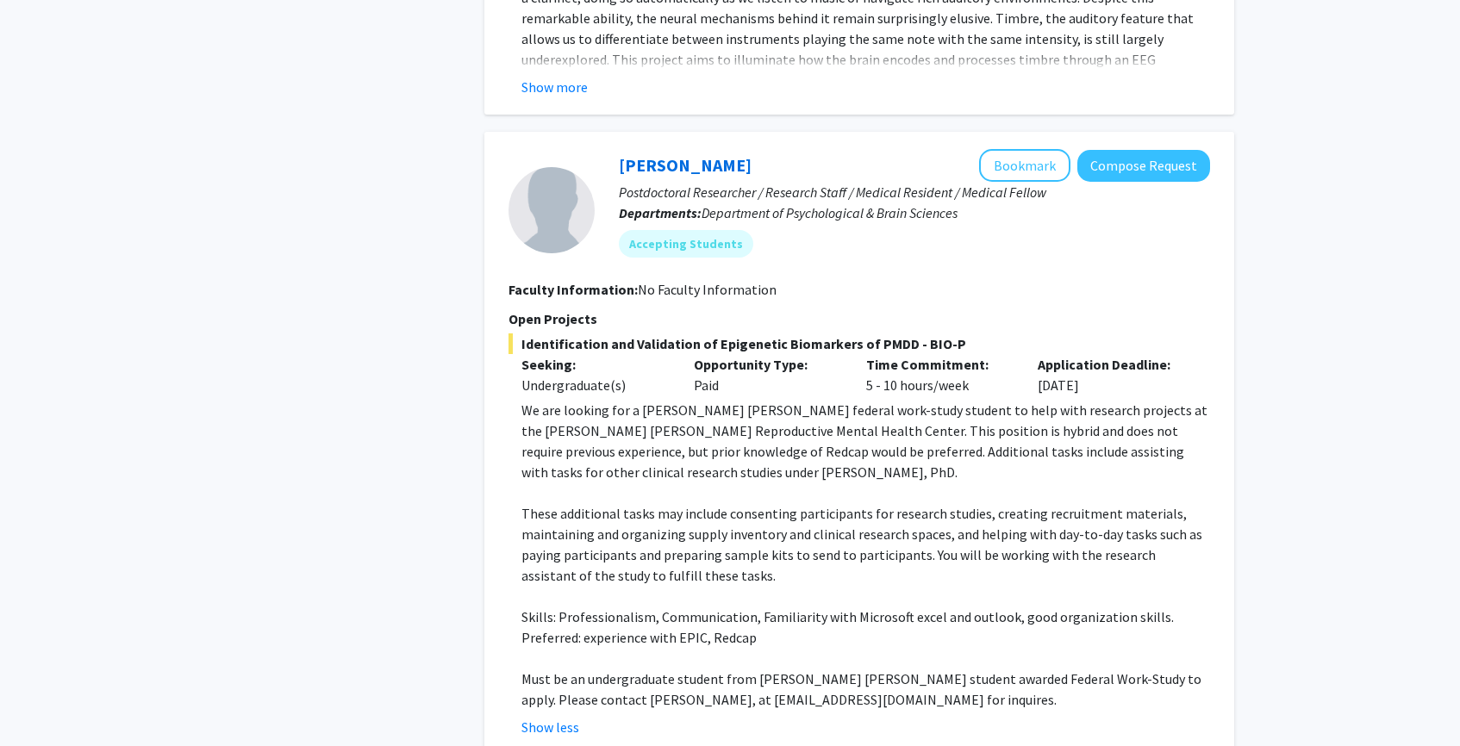
click at [1046, 132] on div "Victoria Paone Bookmark Compose Request Postdoctoral Researcher / Research Staf…" at bounding box center [859, 443] width 750 height 623
click at [1039, 149] on button "Bookmark" at bounding box center [1024, 165] width 91 height 33
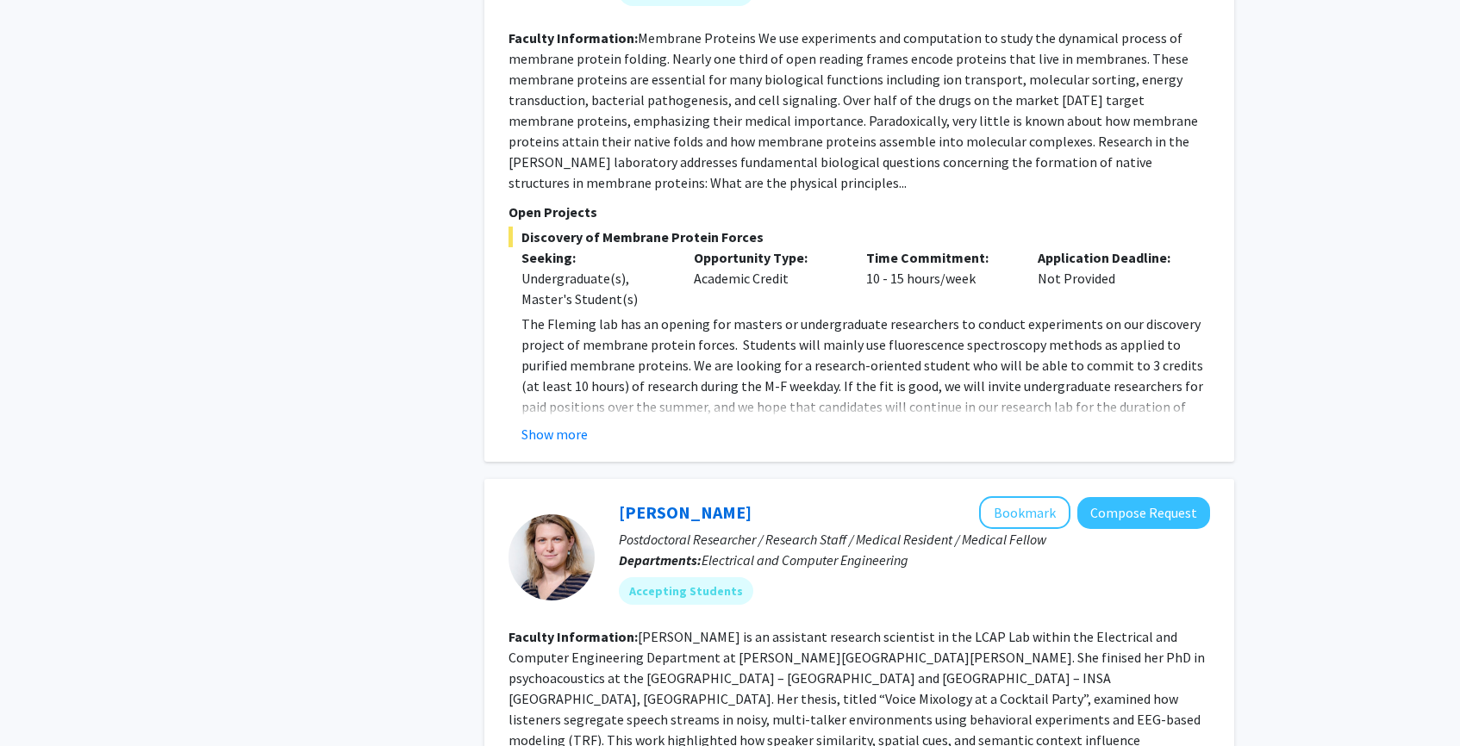
scroll to position [1193, 0]
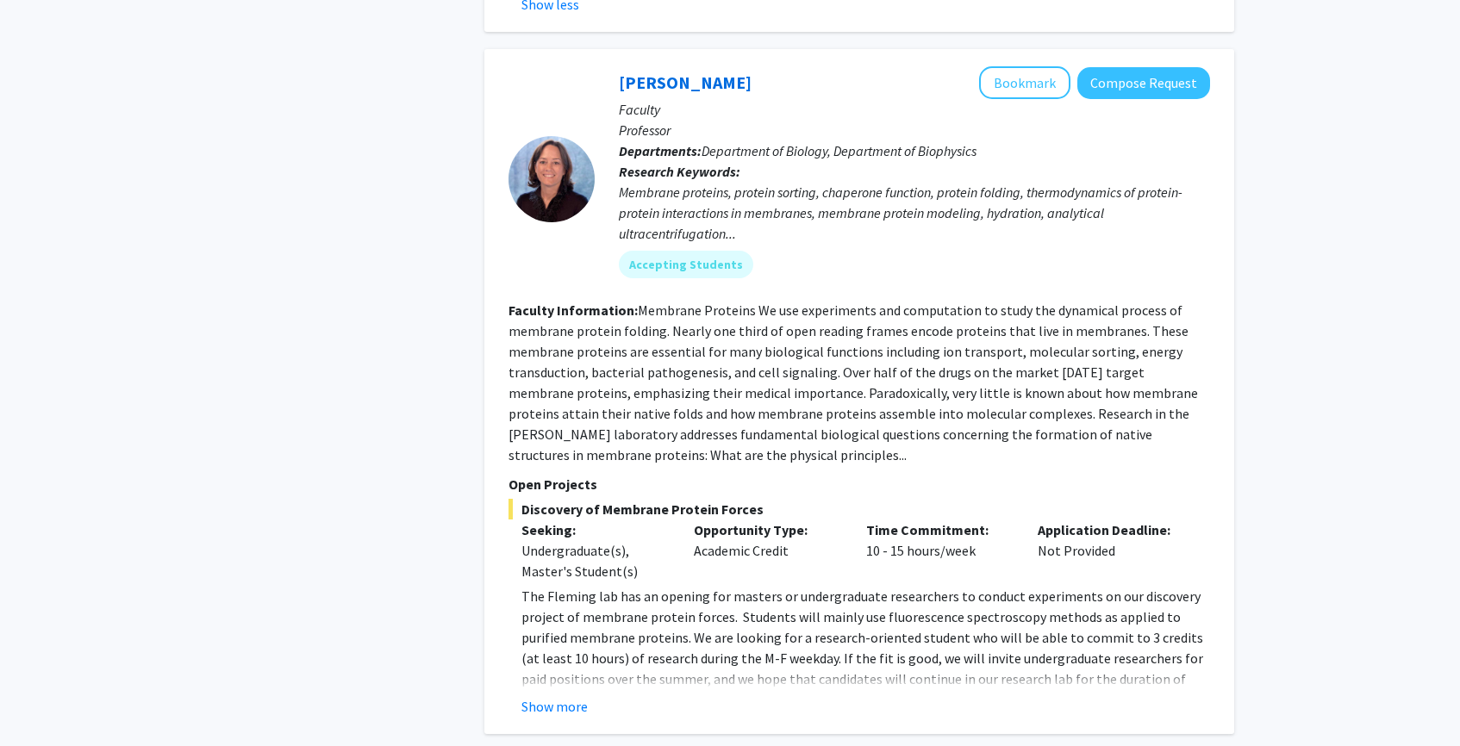
click at [551, 696] on button "Show more" at bounding box center [554, 706] width 66 height 21
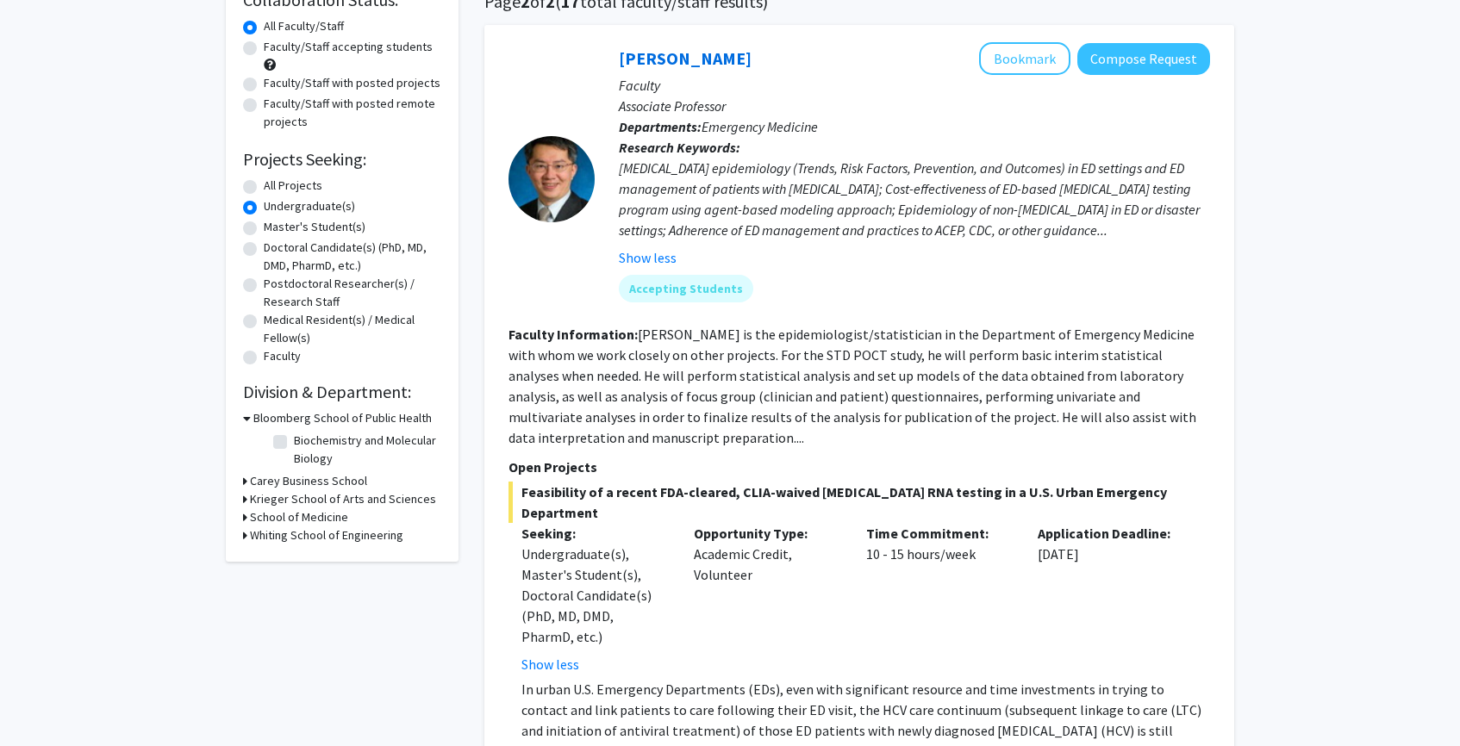
scroll to position [144, 0]
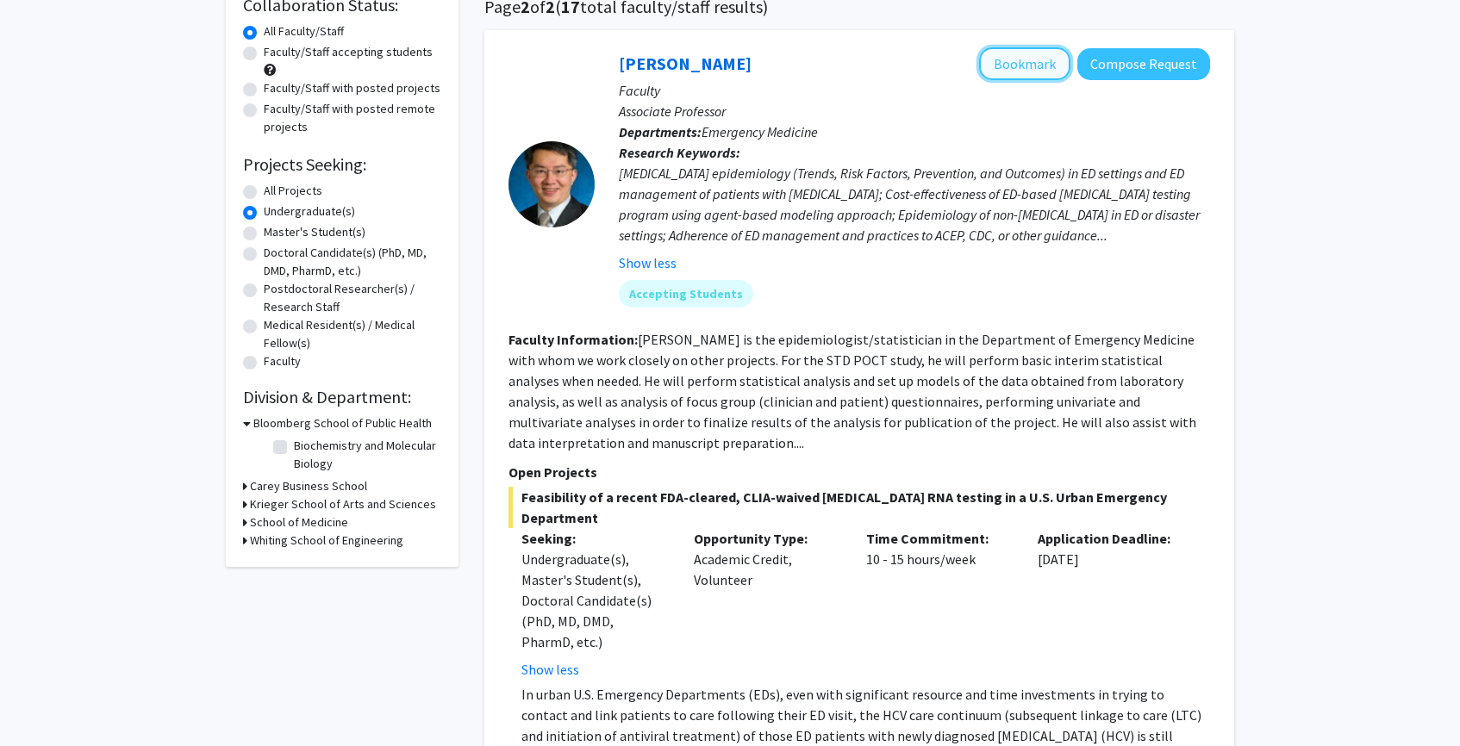
click at [1008, 62] on button "Bookmark" at bounding box center [1024, 63] width 91 height 33
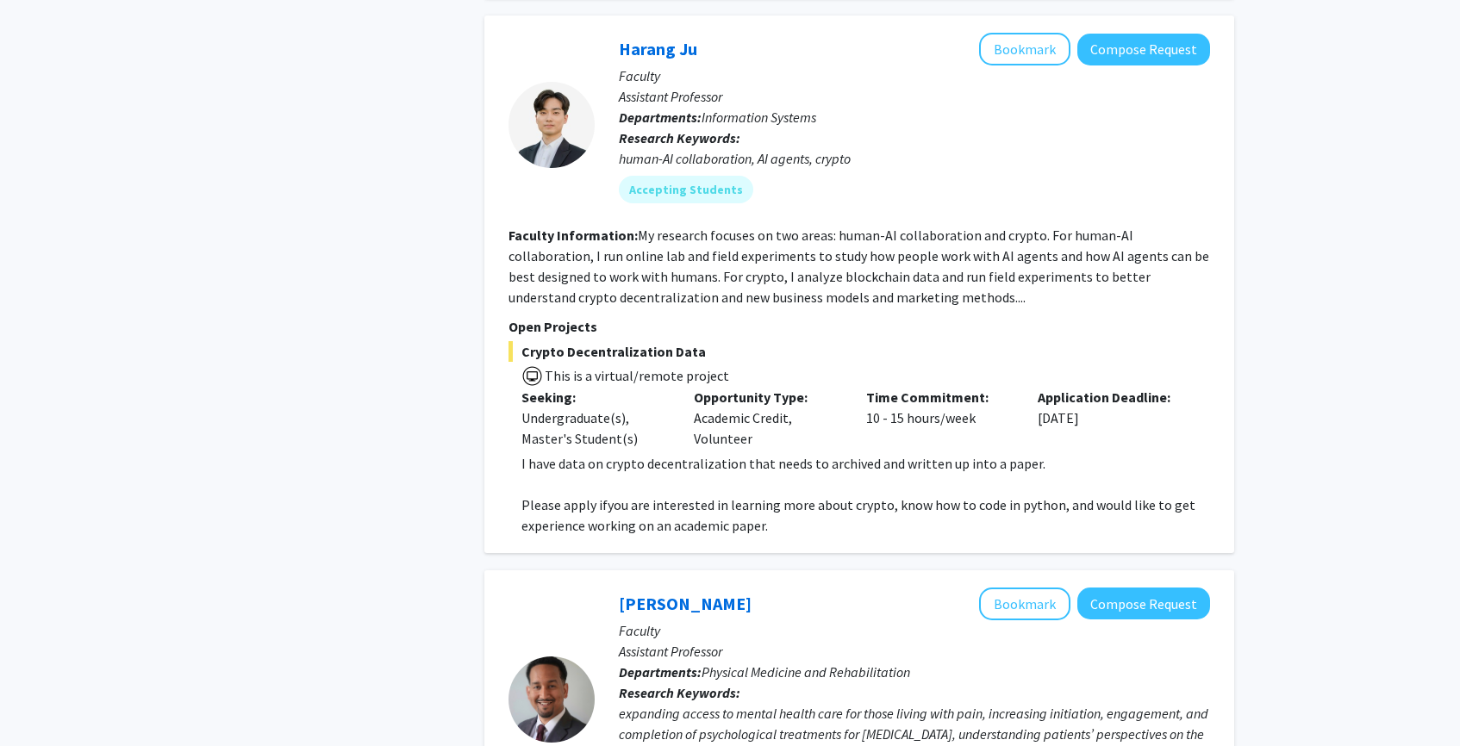
scroll to position [4166, 0]
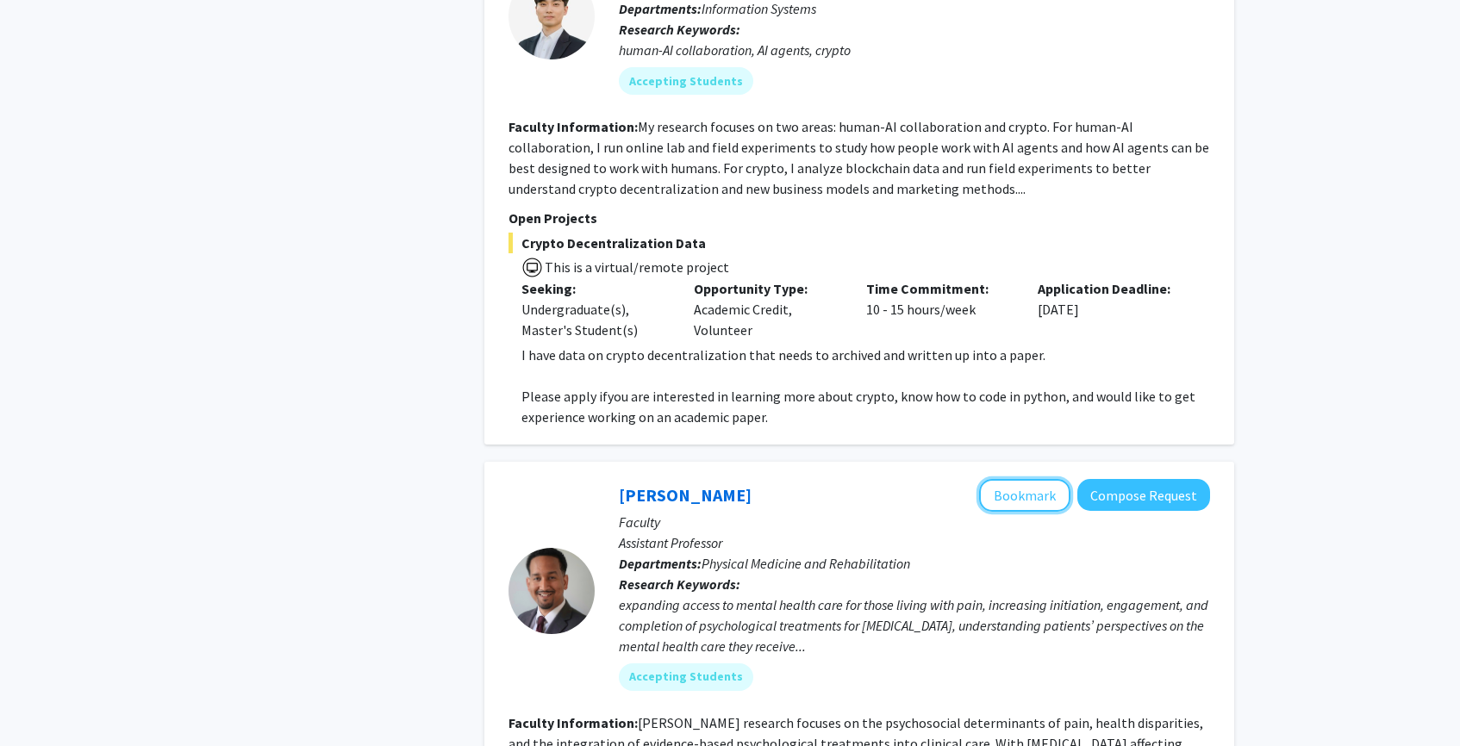
click at [1008, 479] on button "Bookmark" at bounding box center [1024, 495] width 91 height 33
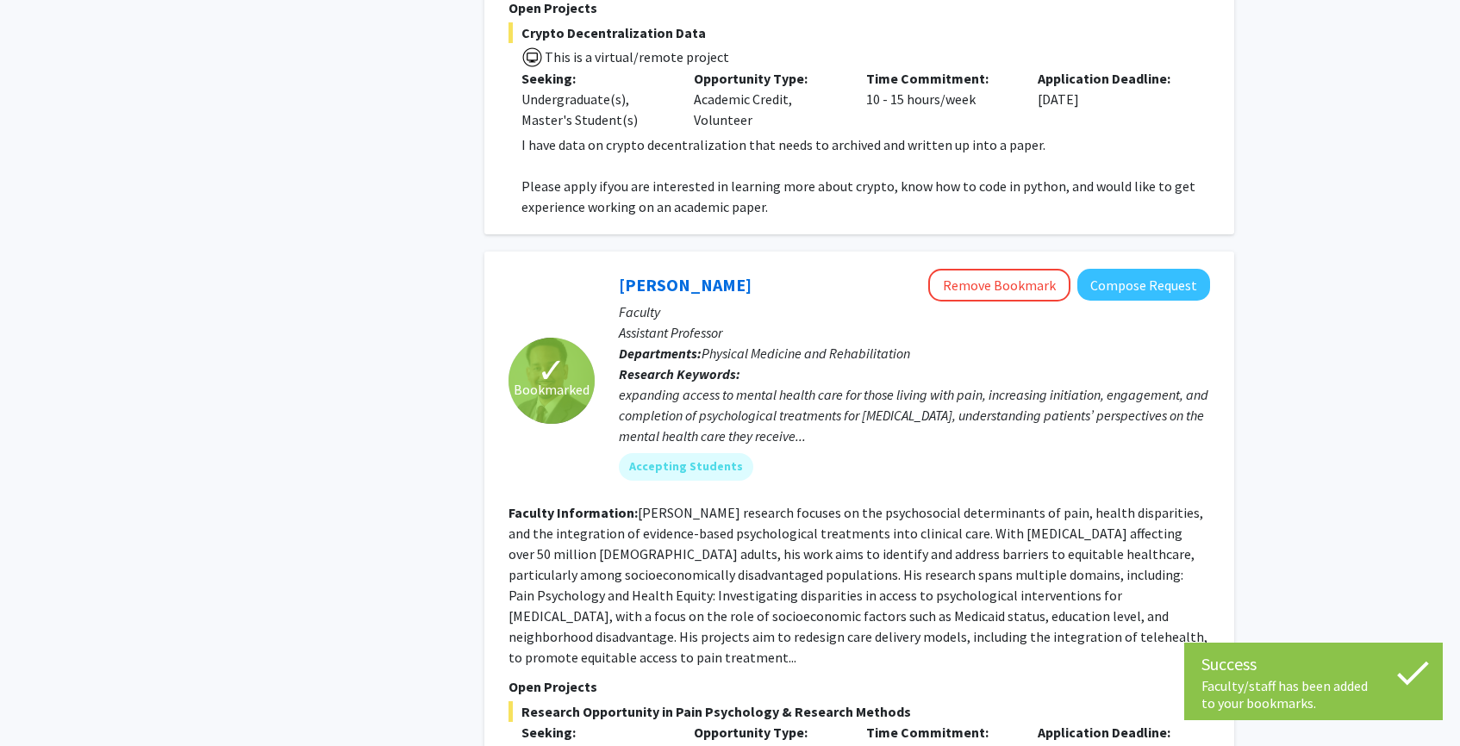
scroll to position [4566, 0]
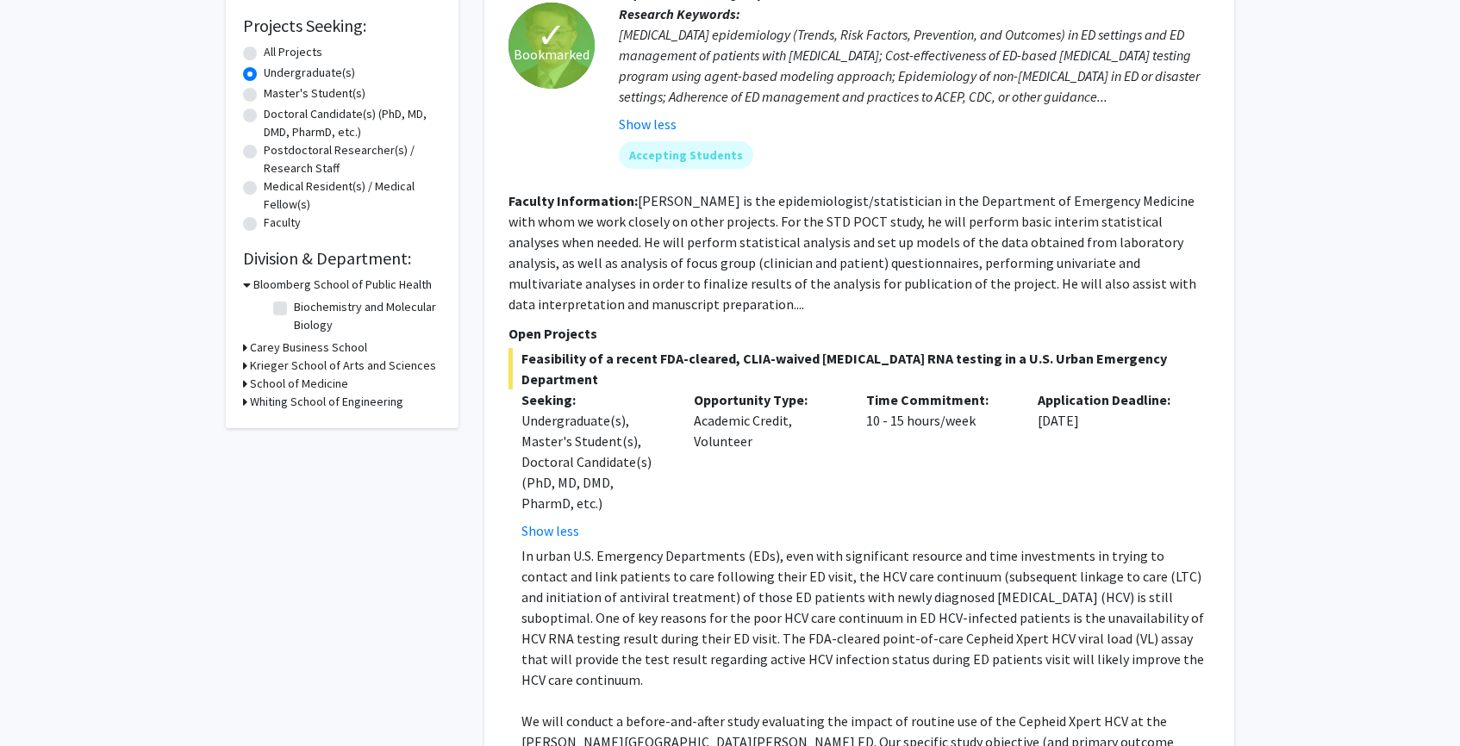
scroll to position [0, 0]
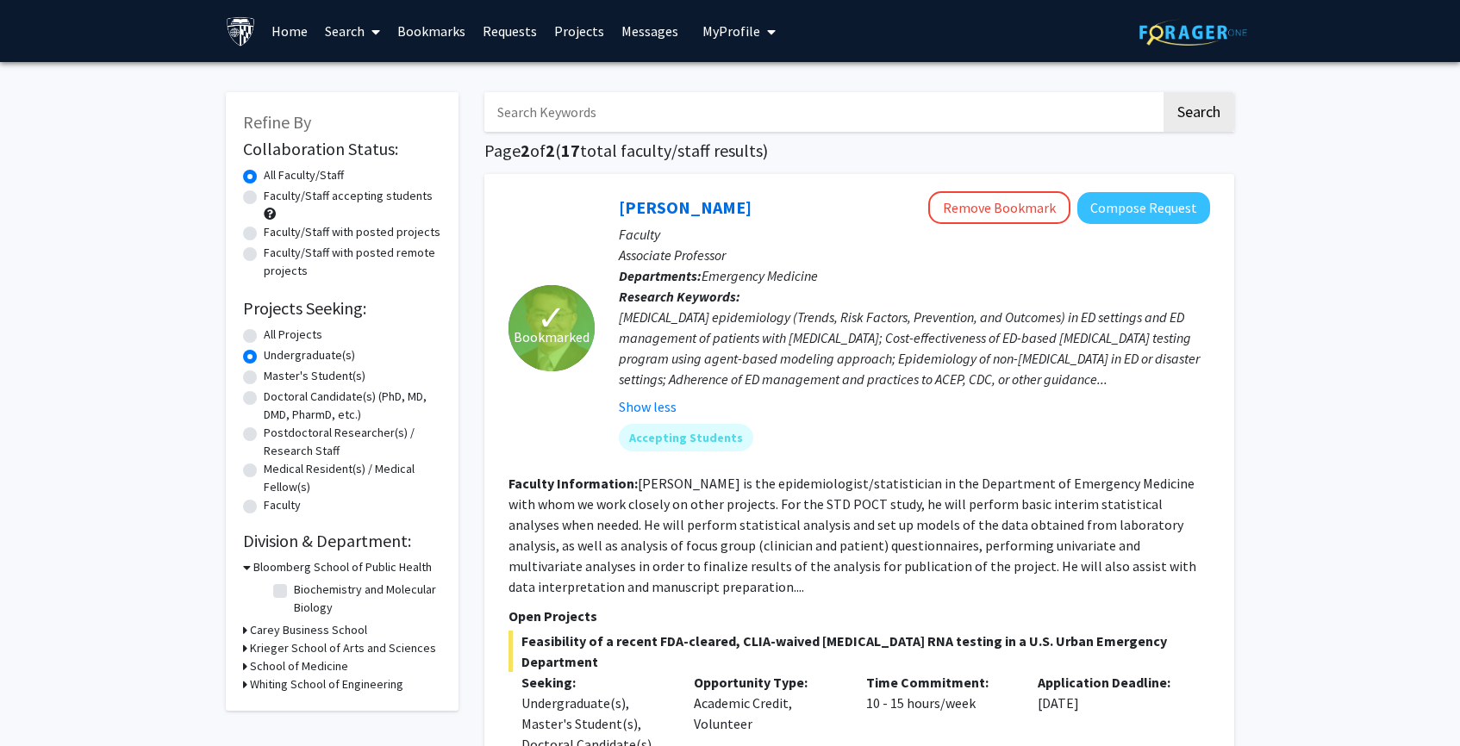
click at [444, 27] on link "Bookmarks" at bounding box center [431, 31] width 85 height 60
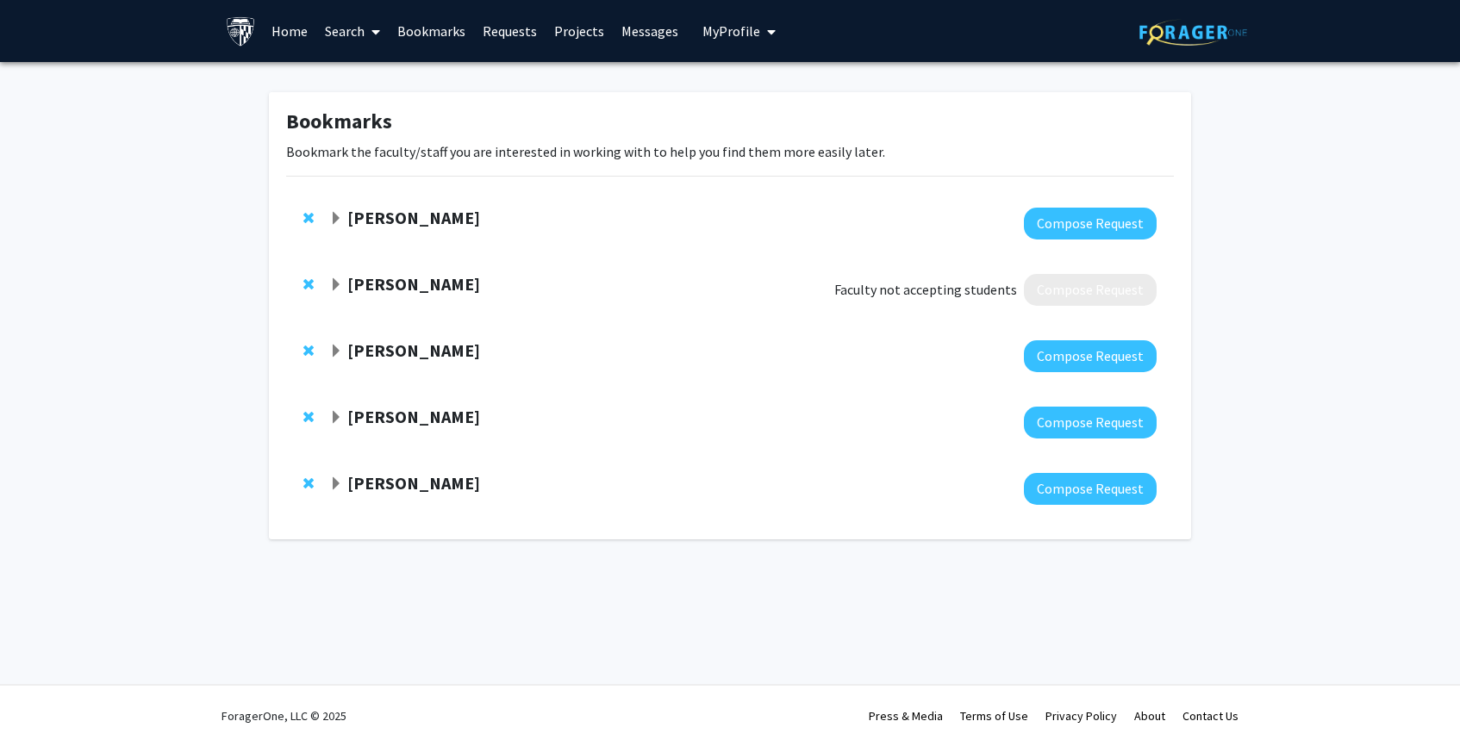
click at [888, 289] on span "Faculty not accepting students" at bounding box center [925, 289] width 183 height 21
click at [332, 280] on span "Expand Colleen Stuart Bookmark" at bounding box center [336, 285] width 14 height 14
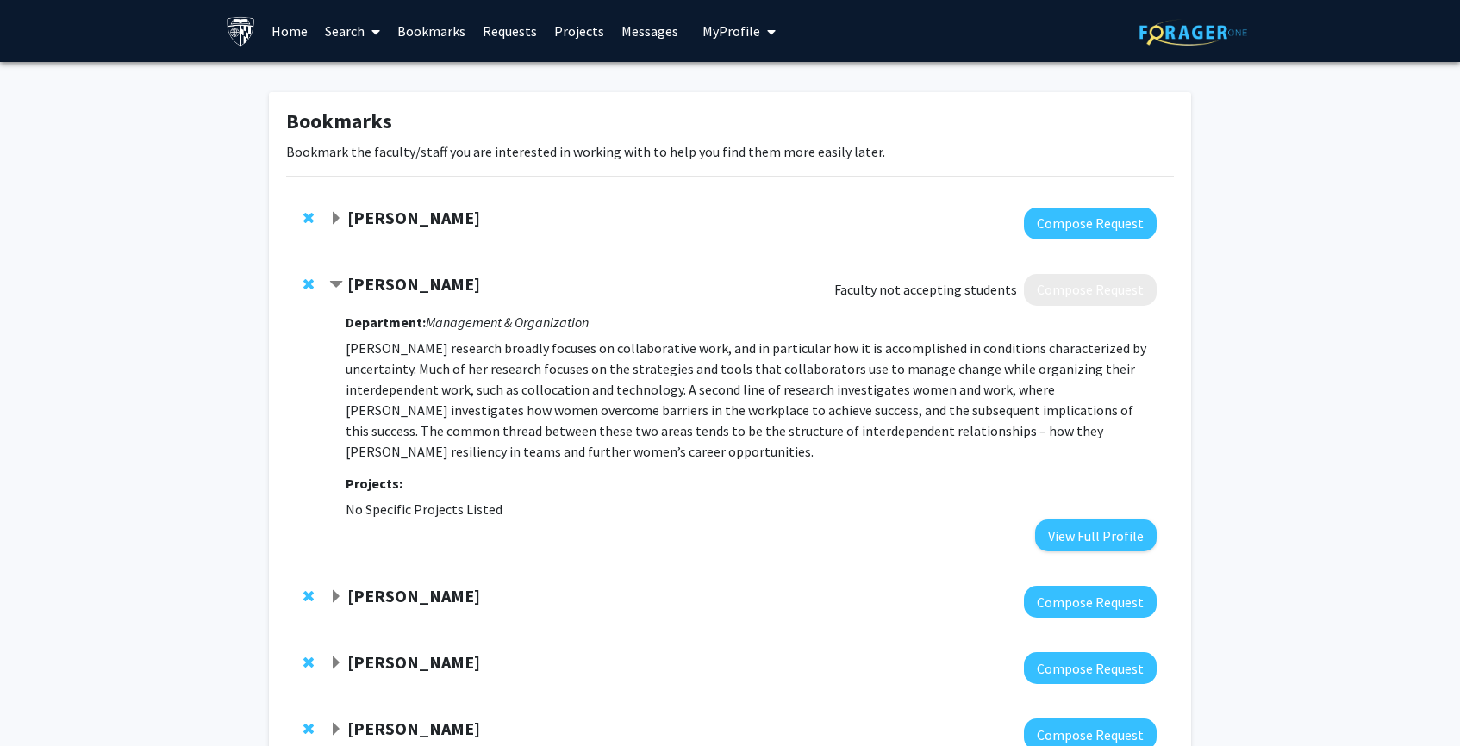
click at [395, 282] on strong "Colleen Stuart" at bounding box center [413, 284] width 133 height 22
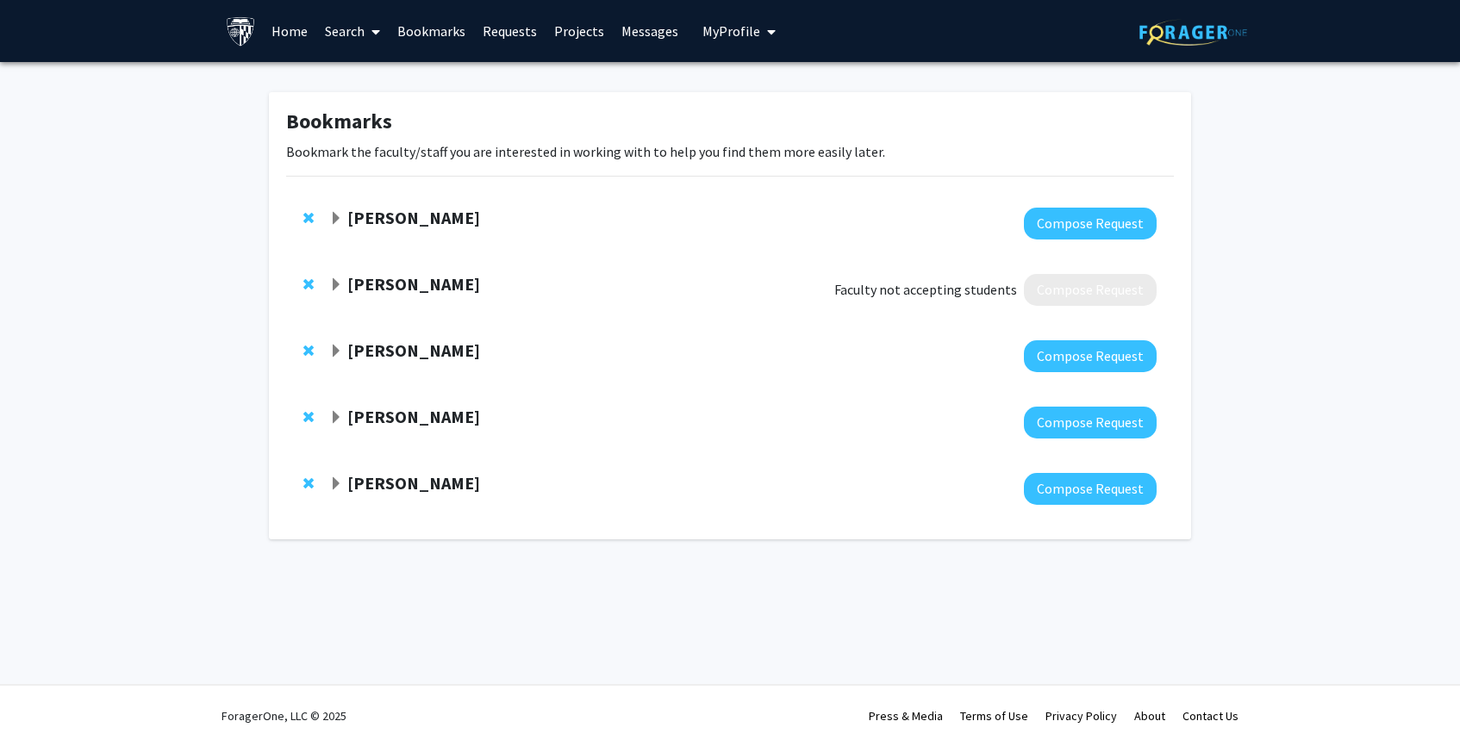
click at [395, 282] on strong "Colleen Stuart" at bounding box center [413, 284] width 133 height 22
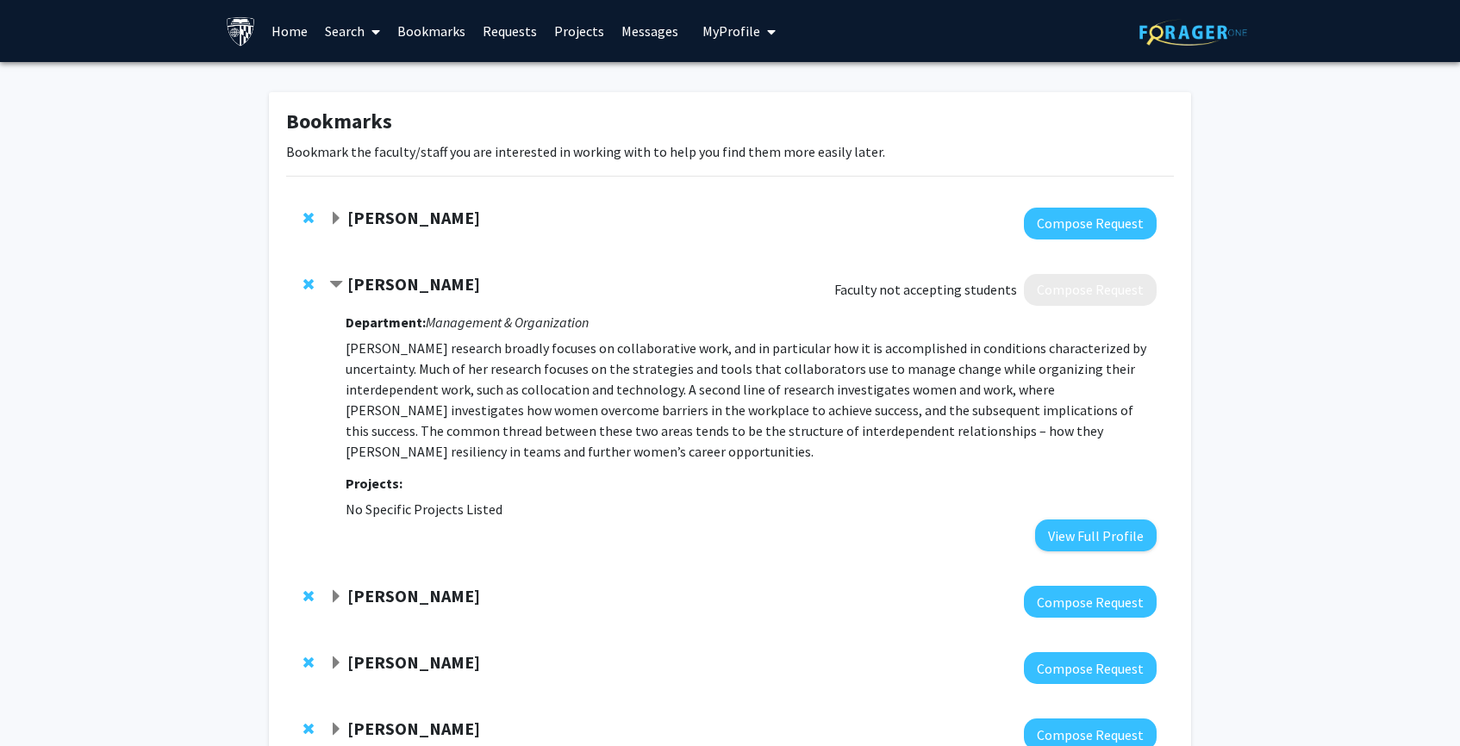
click at [977, 292] on span "Faculty not accepting students" at bounding box center [925, 289] width 183 height 21
click at [376, 487] on strong "Projects:" at bounding box center [374, 483] width 57 height 17
click at [305, 283] on span "Remove Colleen Stuart from bookmarks" at bounding box center [308, 285] width 10 height 14
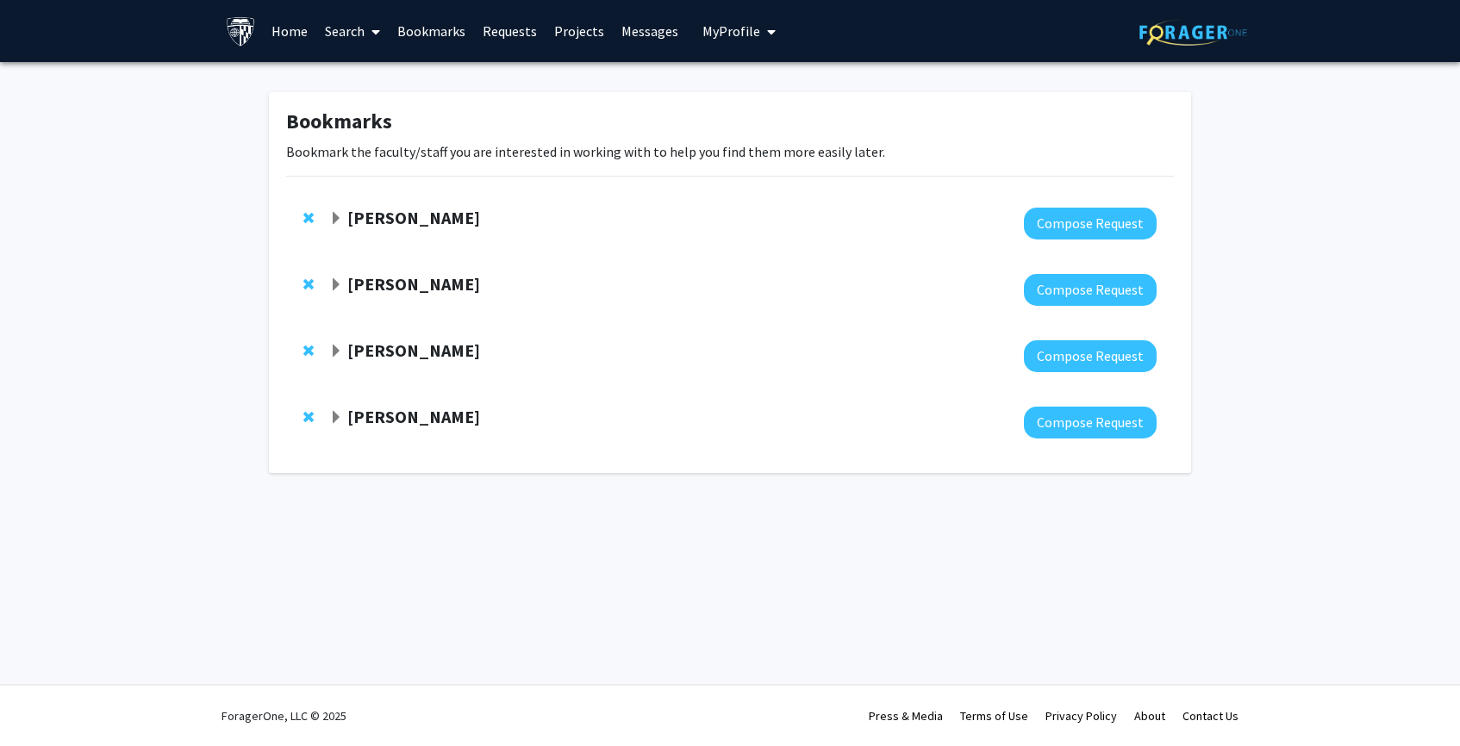
click at [344, 217] on div "Bunmi Ogungbe" at bounding box center [515, 219] width 372 height 22
click at [338, 217] on span "Expand Bunmi Ogungbe Bookmark" at bounding box center [336, 219] width 14 height 14
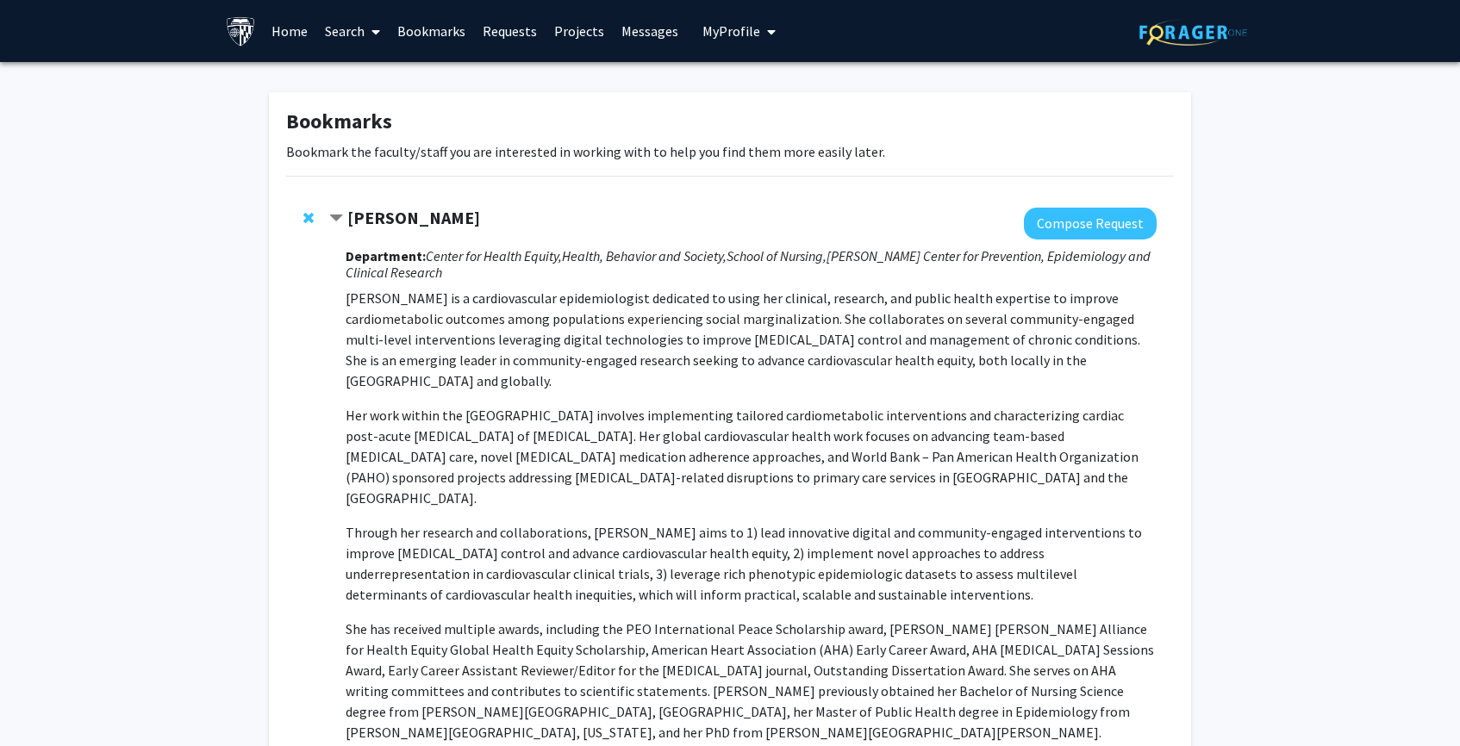
click at [303, 220] on div "Bunmi Ogungbe Compose Request Department: Center for Health Equity, Health, Beh…" at bounding box center [730, 520] width 888 height 660
click at [304, 217] on span "Remove Bunmi Ogungbe from bookmarks" at bounding box center [308, 218] width 10 height 14
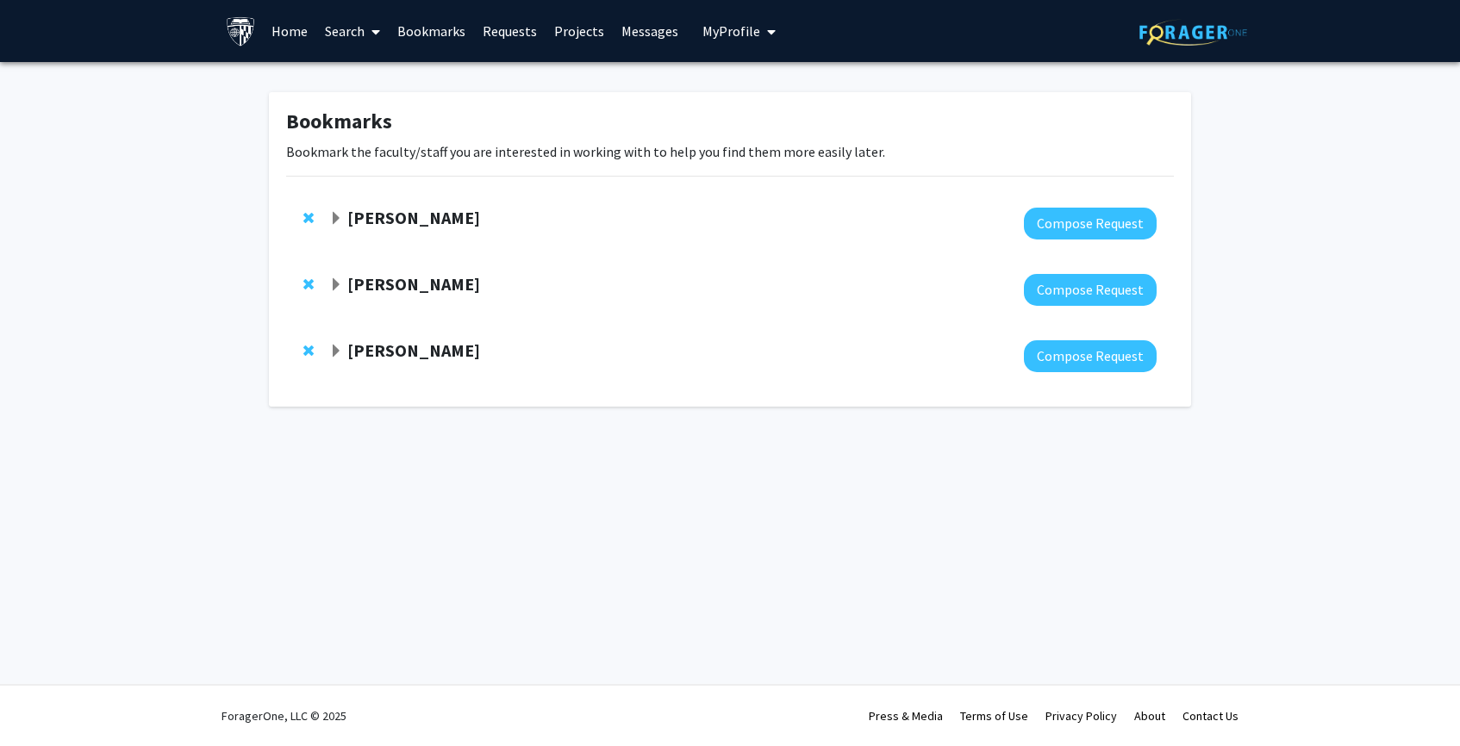
click at [371, 209] on strong "[PERSON_NAME]" at bounding box center [413, 218] width 133 height 22
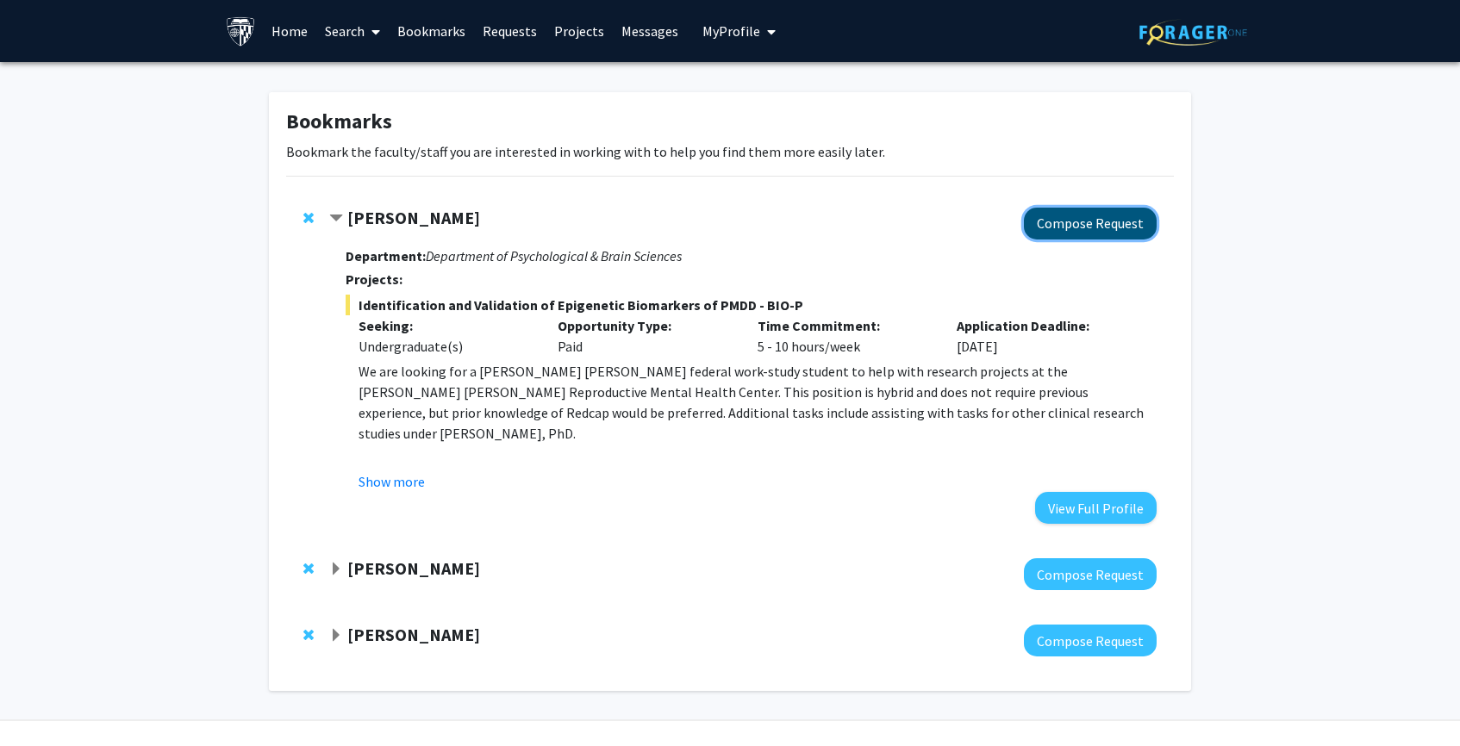
click at [1087, 212] on button "Compose Request" at bounding box center [1090, 224] width 133 height 32
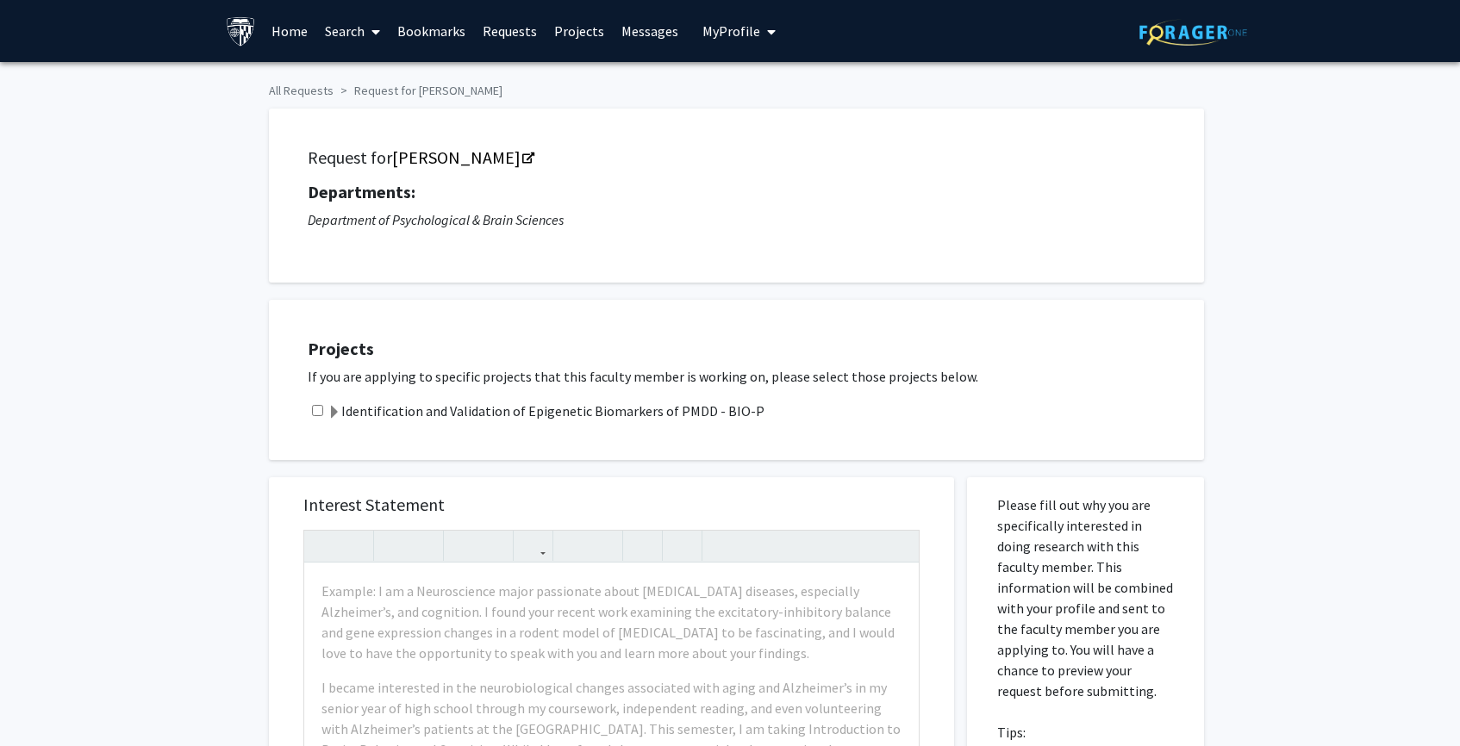
click at [318, 409] on input "checkbox" at bounding box center [317, 410] width 11 height 11
checkbox input "true"
click at [328, 410] on span at bounding box center [335, 413] width 14 height 14
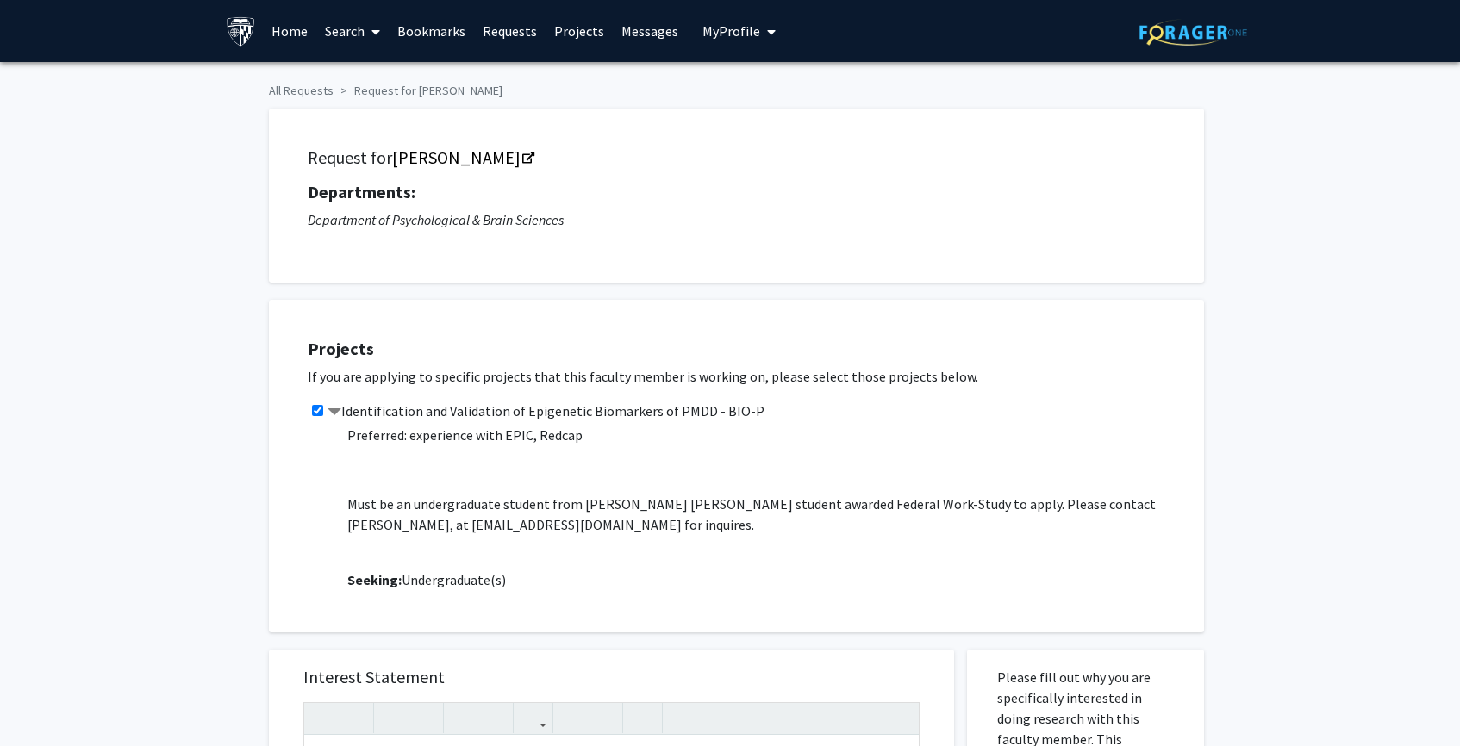
scroll to position [271, 0]
drag, startPoint x: 350, startPoint y: 526, endPoint x: 452, endPoint y: 527, distance: 101.7
click at [452, 527] on p "Must be an undergraduate student from [PERSON_NAME] [PERSON_NAME] student award…" at bounding box center [767, 516] width 840 height 41
copy p "vpaone1@jhu.edu"
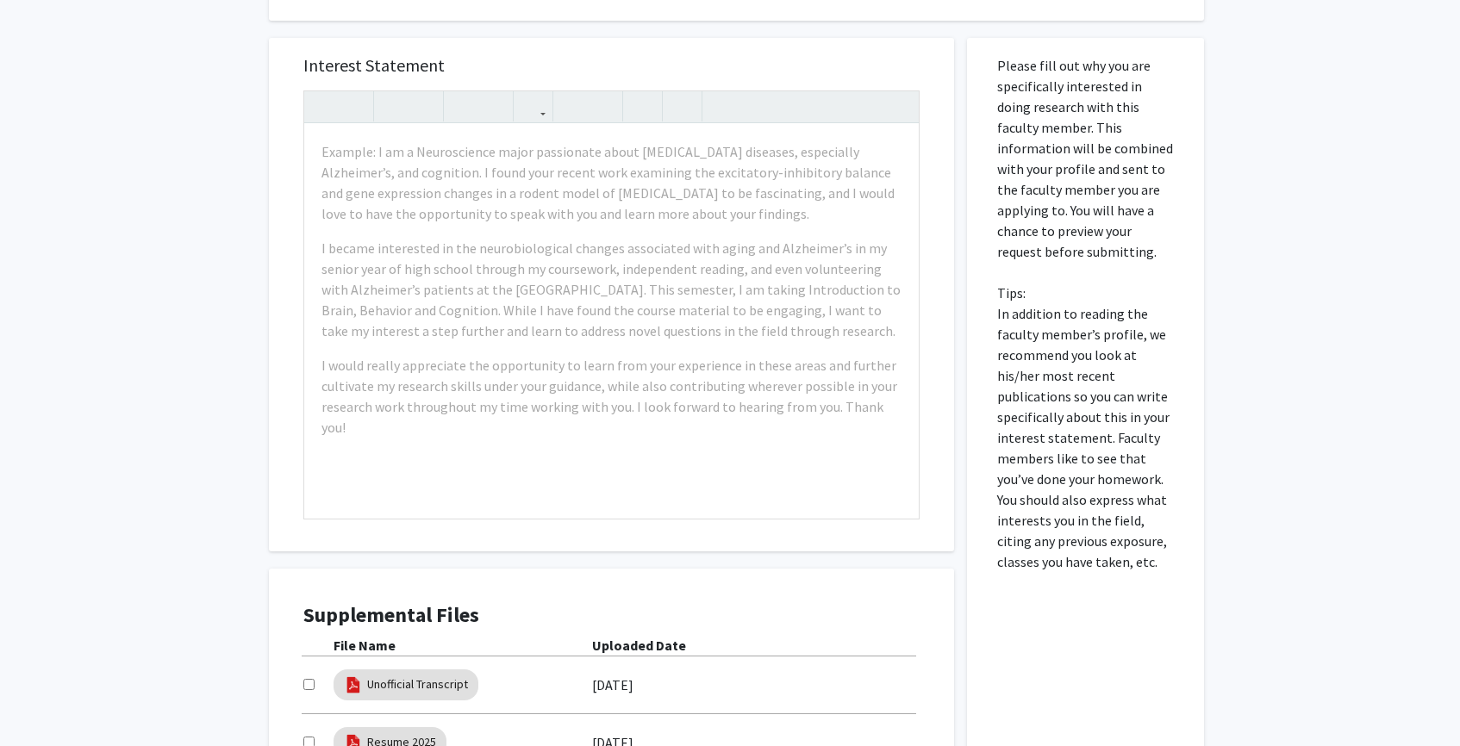
scroll to position [0, 0]
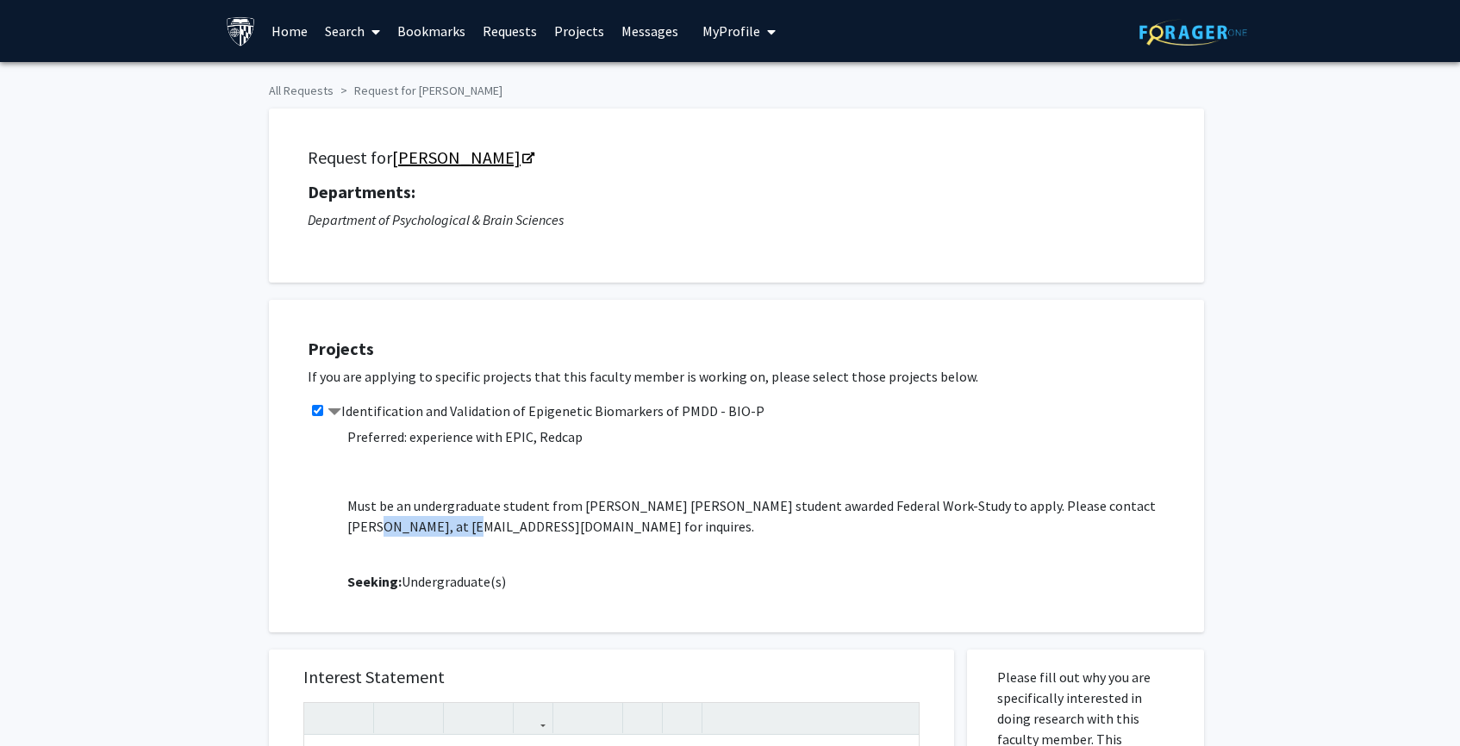
click at [522, 157] on icon "Opens in a new tab" at bounding box center [528, 158] width 12 height 11
click at [491, 136] on div "Request for Victoria Paone Departments: Department of Psychological & Brain Sci…" at bounding box center [736, 195] width 892 height 131
click at [492, 157] on link "[PERSON_NAME]" at bounding box center [462, 158] width 140 height 22
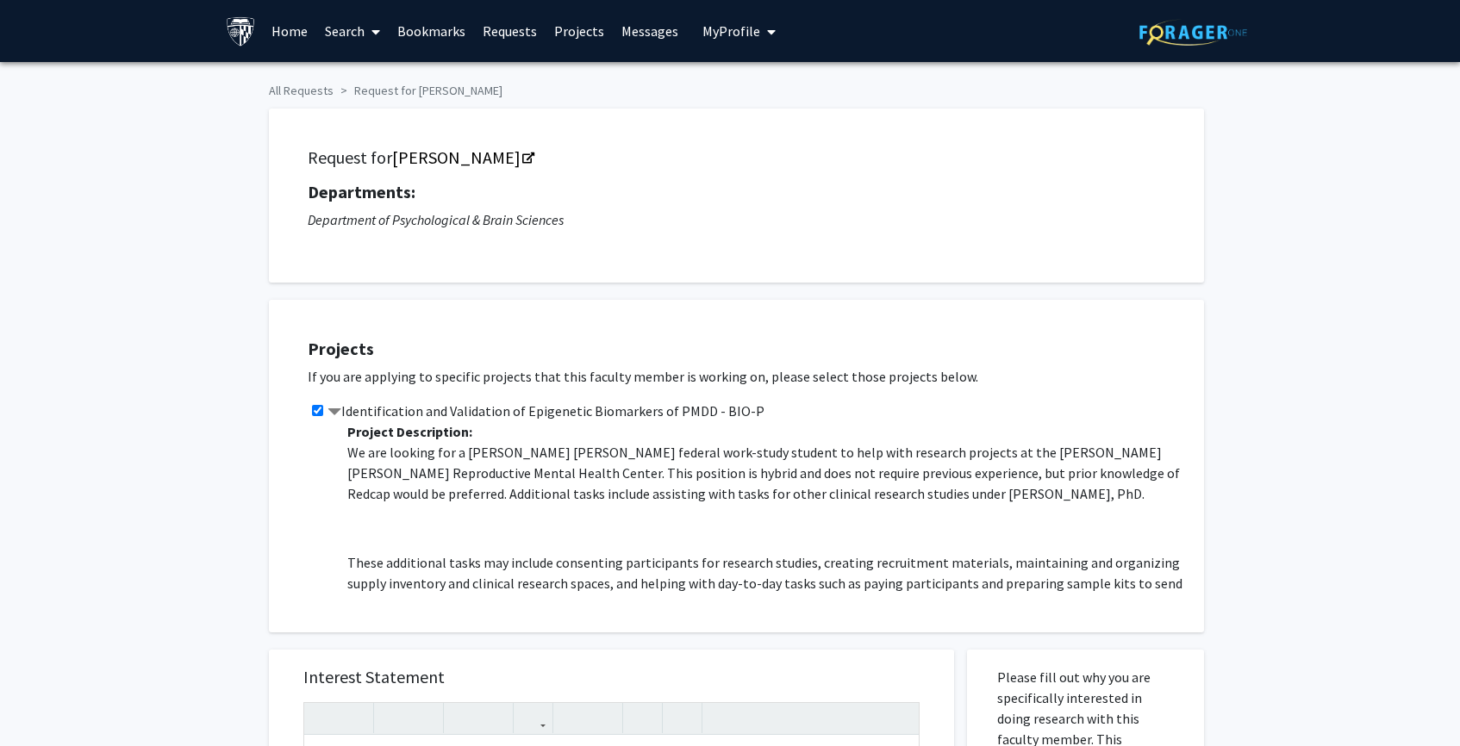
click at [514, 40] on link "Requests" at bounding box center [510, 31] width 72 height 60
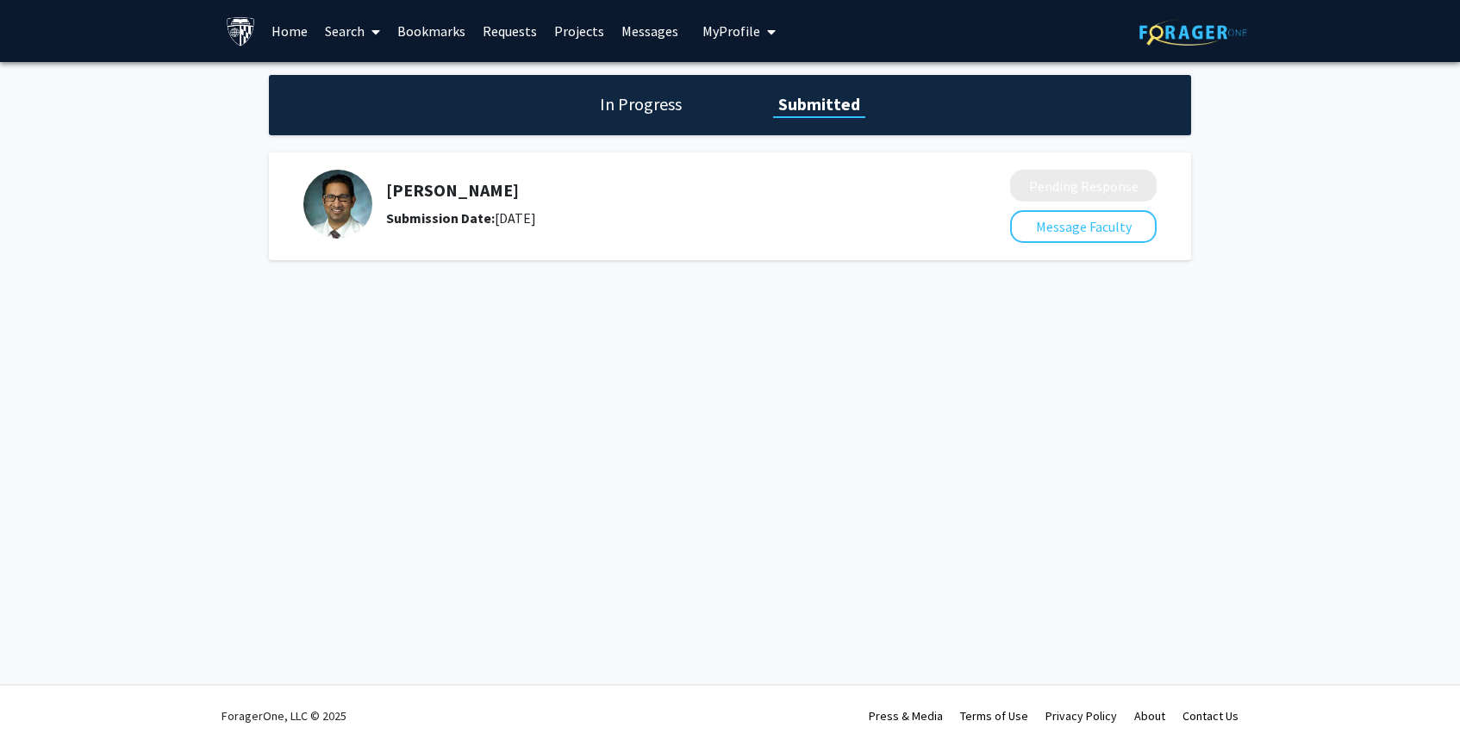
click at [449, 34] on link "Bookmarks" at bounding box center [431, 31] width 85 height 60
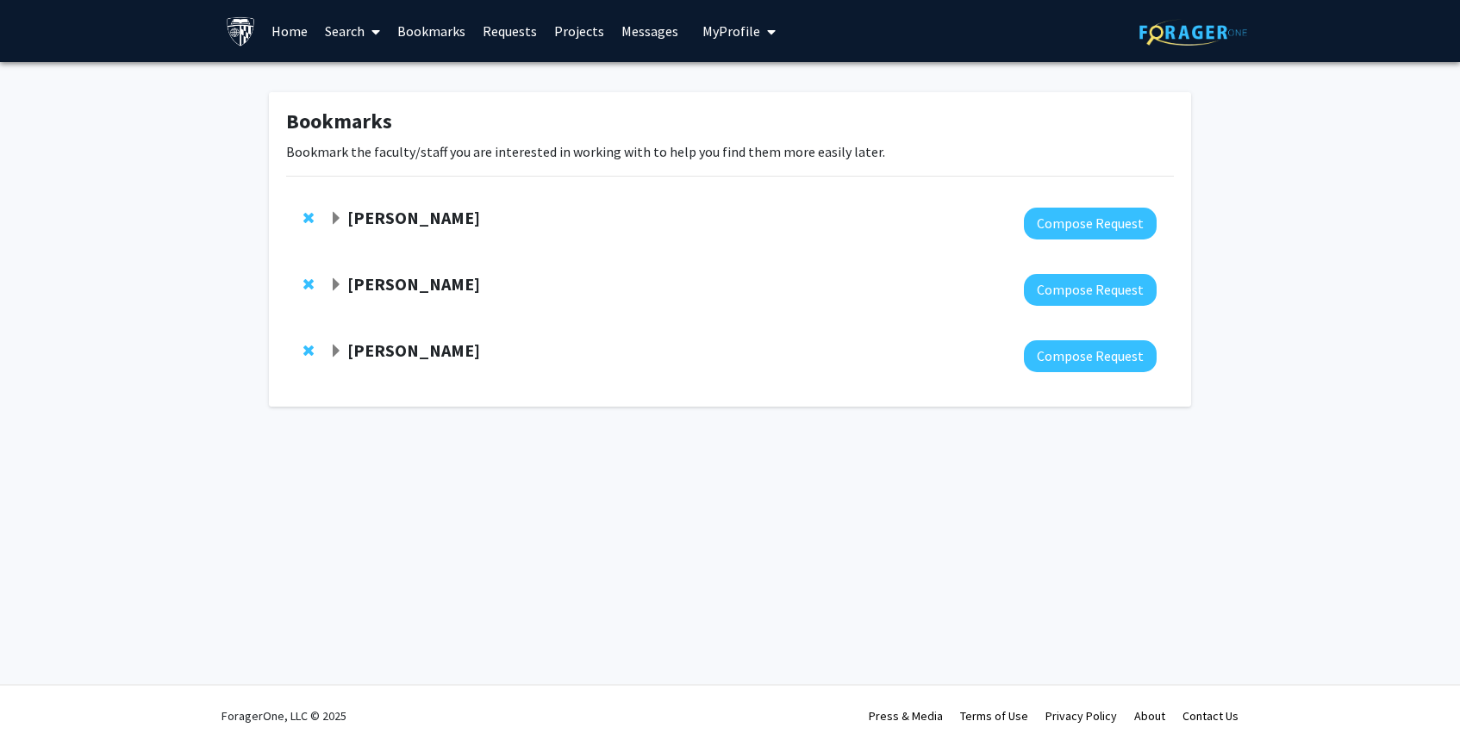
click at [334, 280] on span "Expand Yu-Hsiang Hsieh Bookmark" at bounding box center [336, 285] width 14 height 14
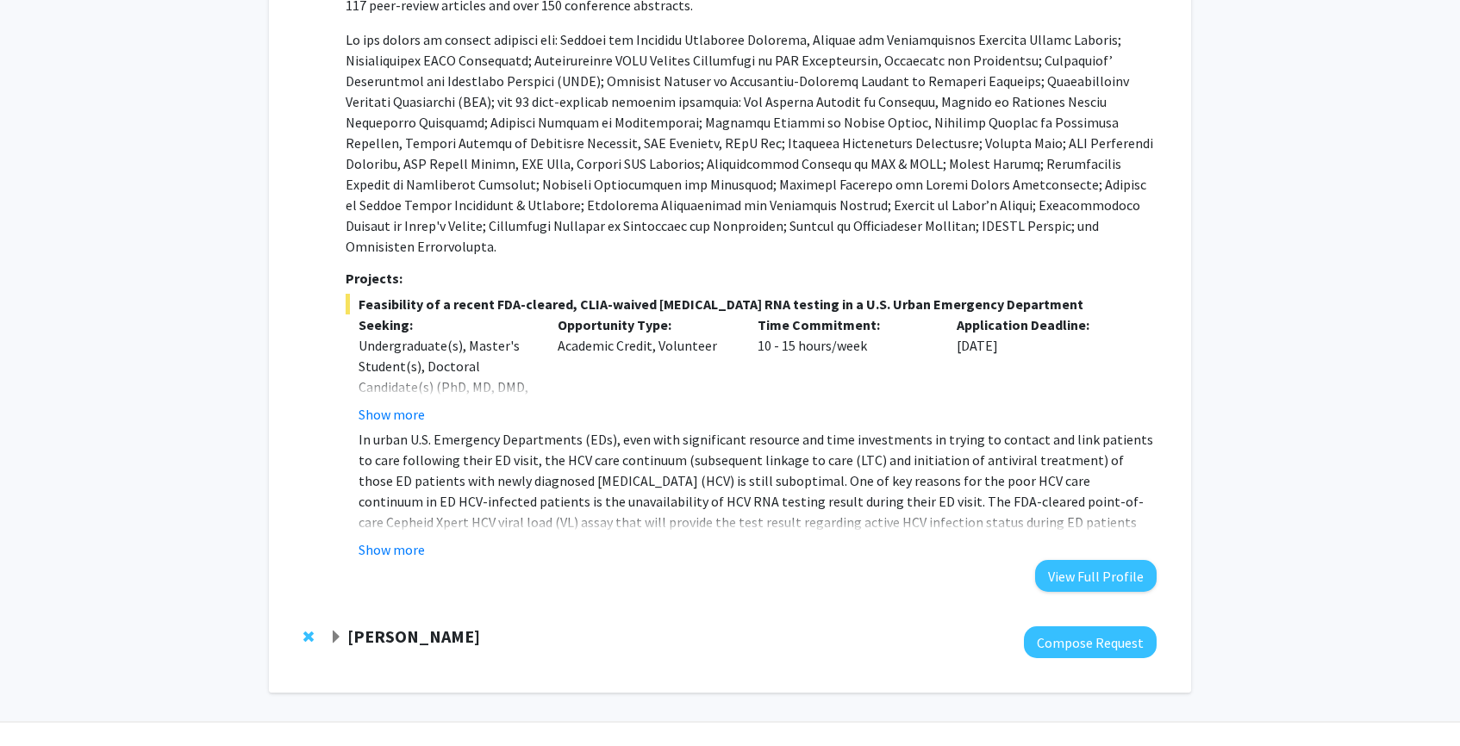
scroll to position [509, 0]
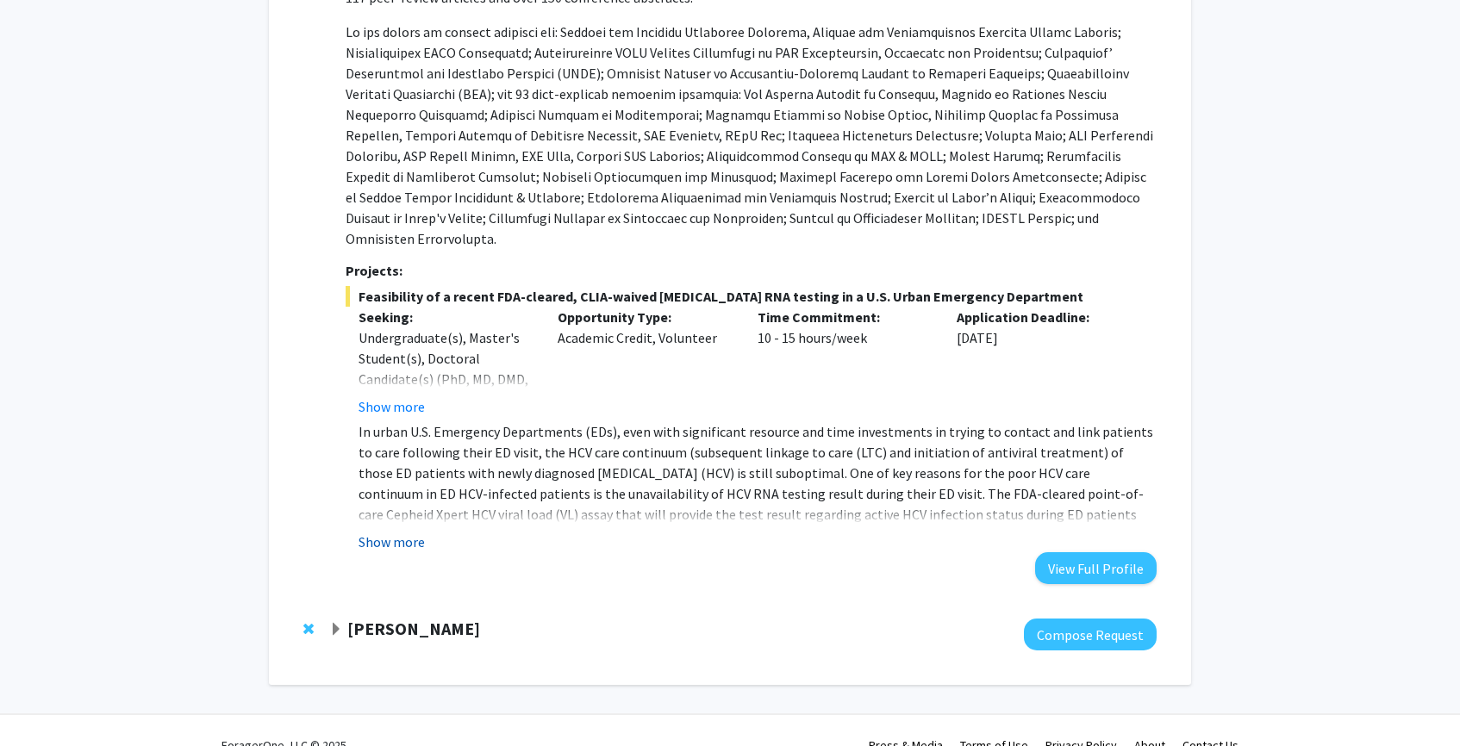
click at [385, 532] on button "Show more" at bounding box center [392, 542] width 66 height 21
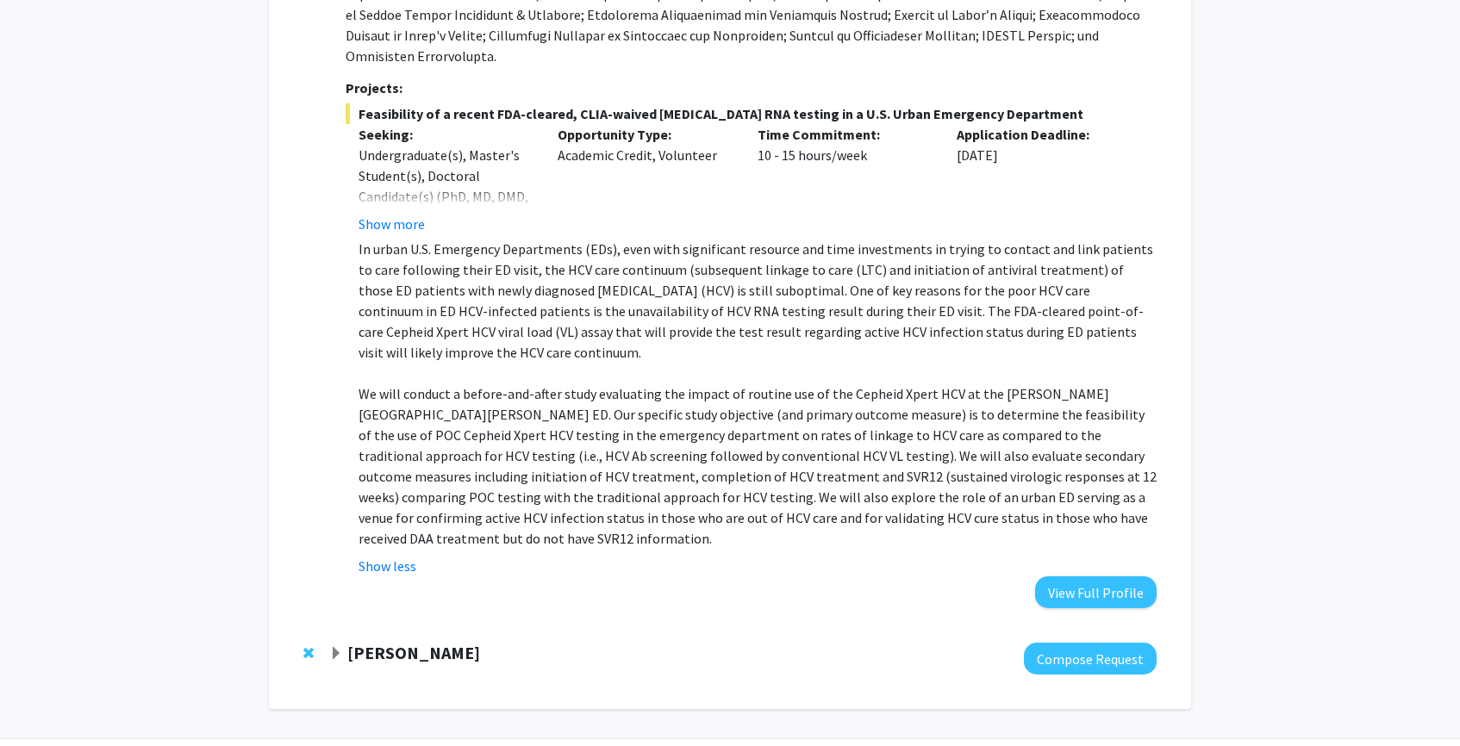
scroll to position [704, 0]
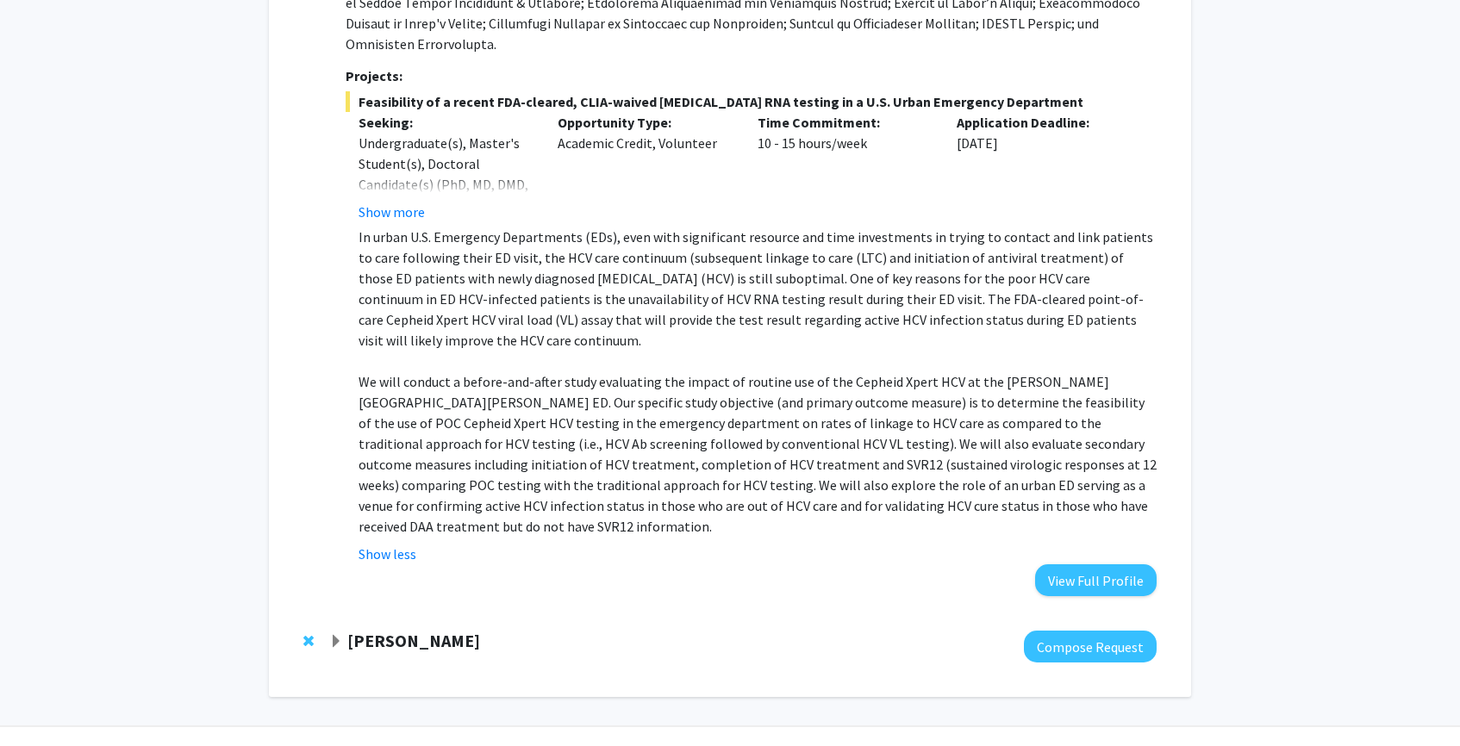
click at [345, 631] on div "Fenan Rassu" at bounding box center [515, 642] width 372 height 22
click at [340, 635] on span "Expand Fenan Rassu Bookmark" at bounding box center [336, 642] width 14 height 14
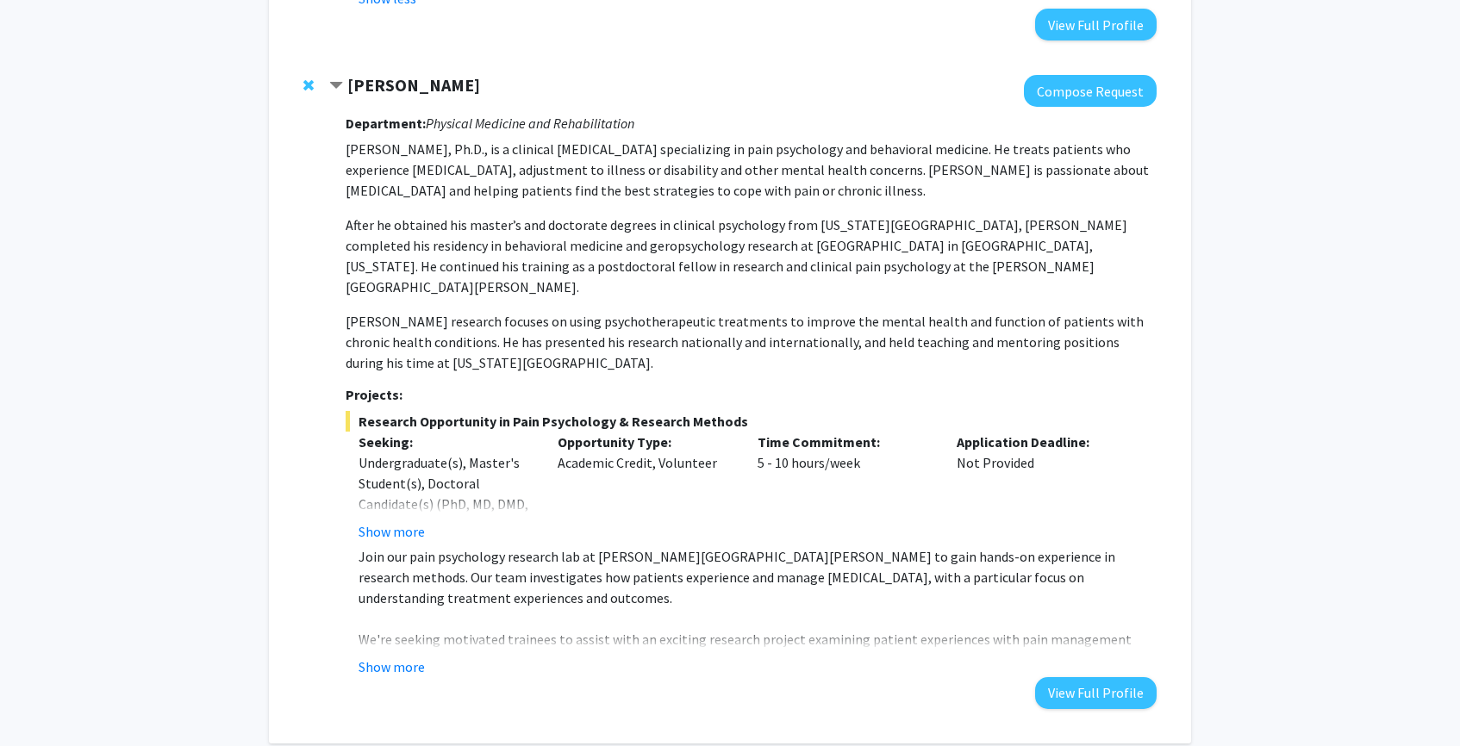
scroll to position [1264, 0]
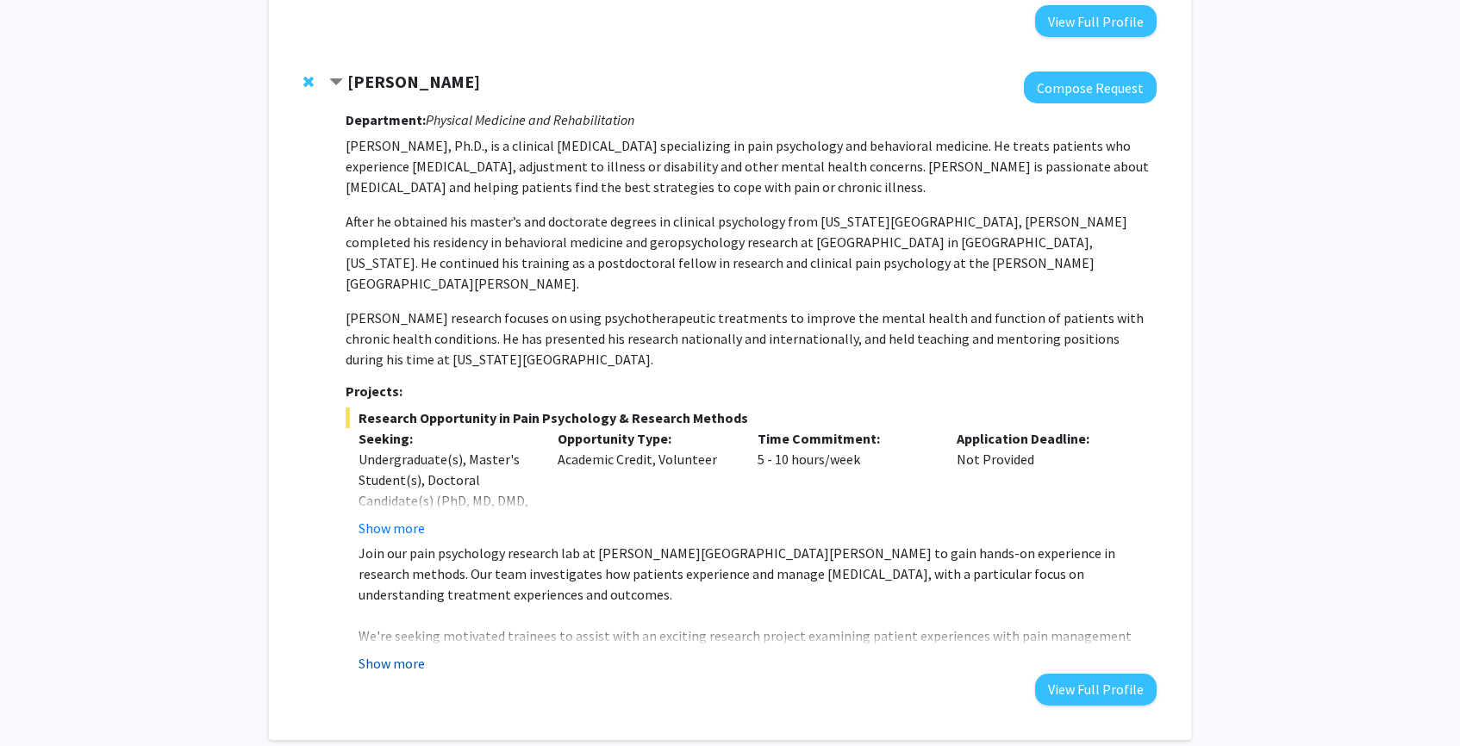
click at [385, 653] on button "Show more" at bounding box center [392, 663] width 66 height 21
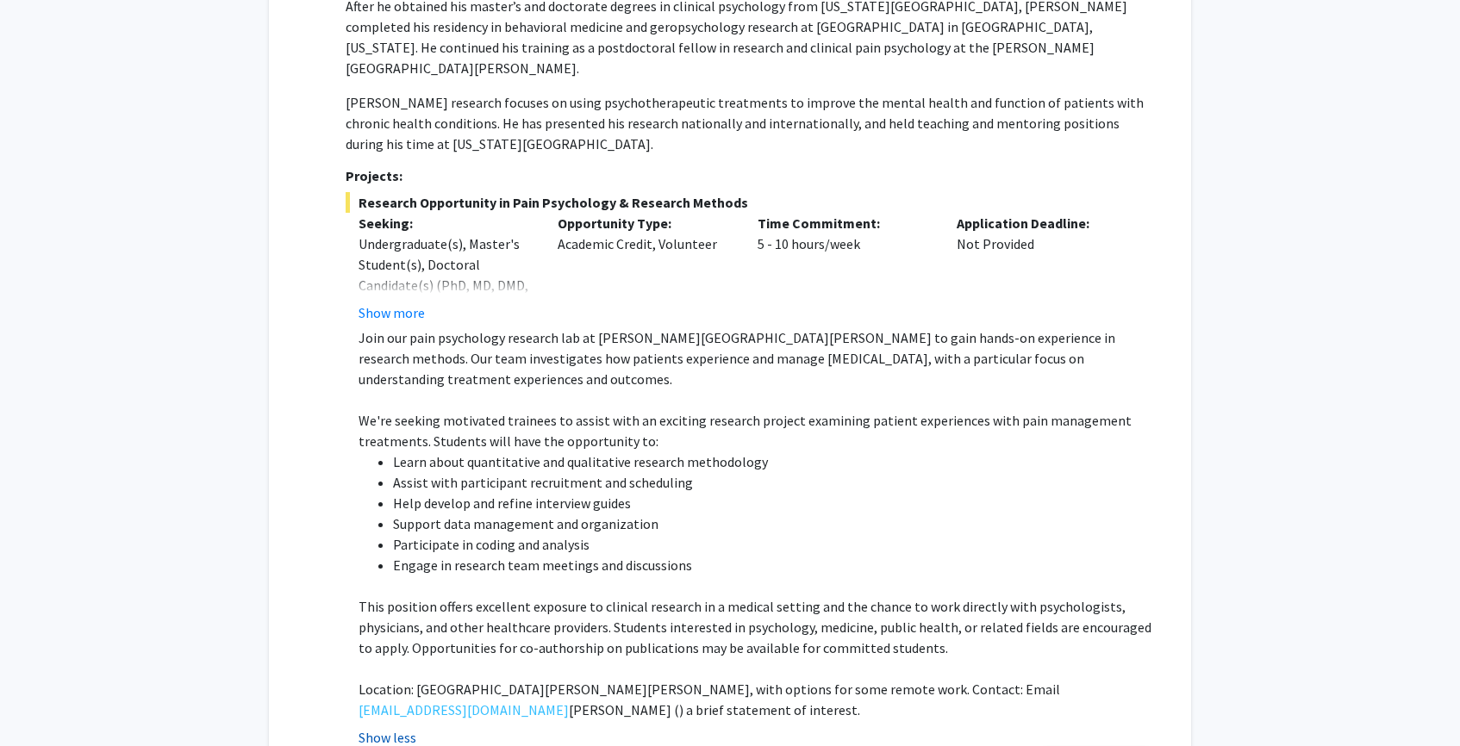
scroll to position [1480, 0]
click at [383, 699] on link "frassu1@jhmi.edu" at bounding box center [464, 709] width 210 height 21
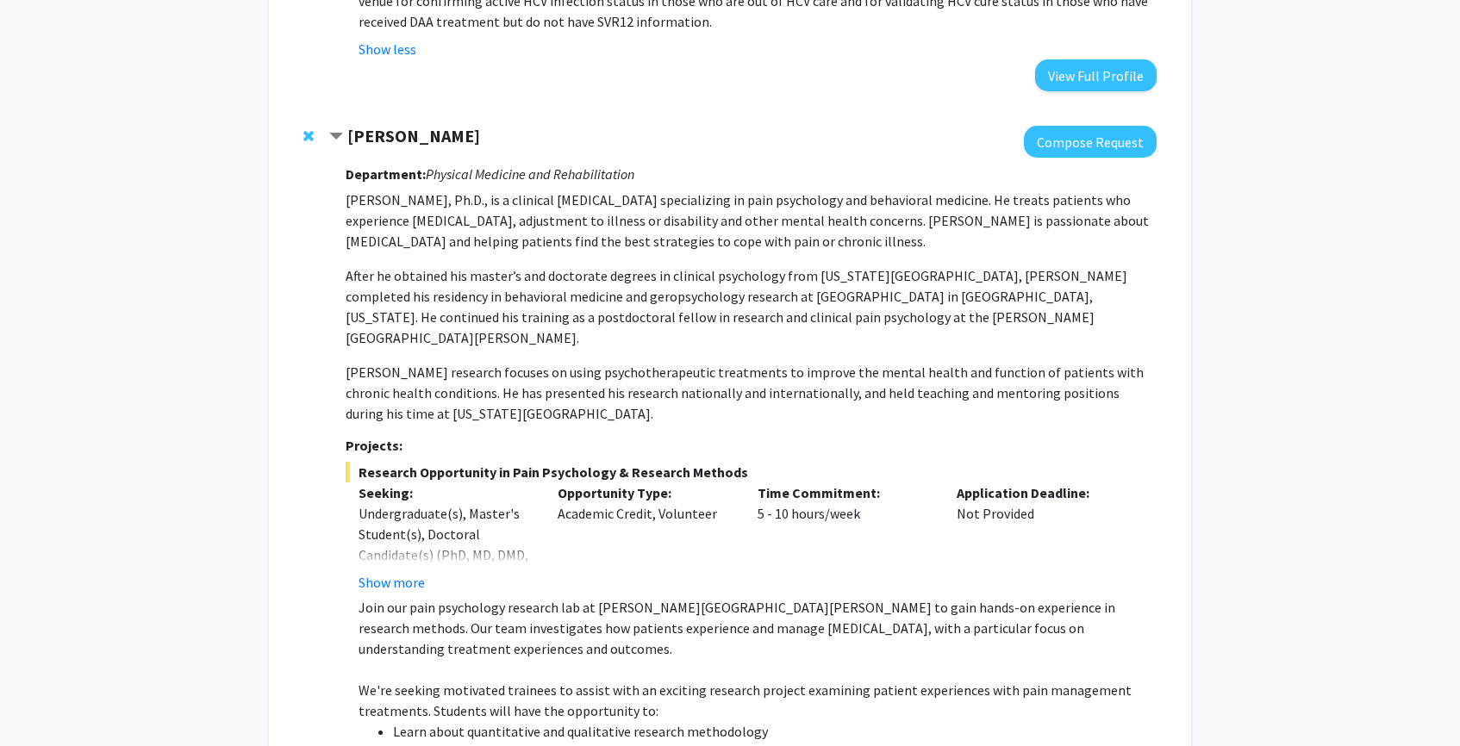
scroll to position [1216, 0]
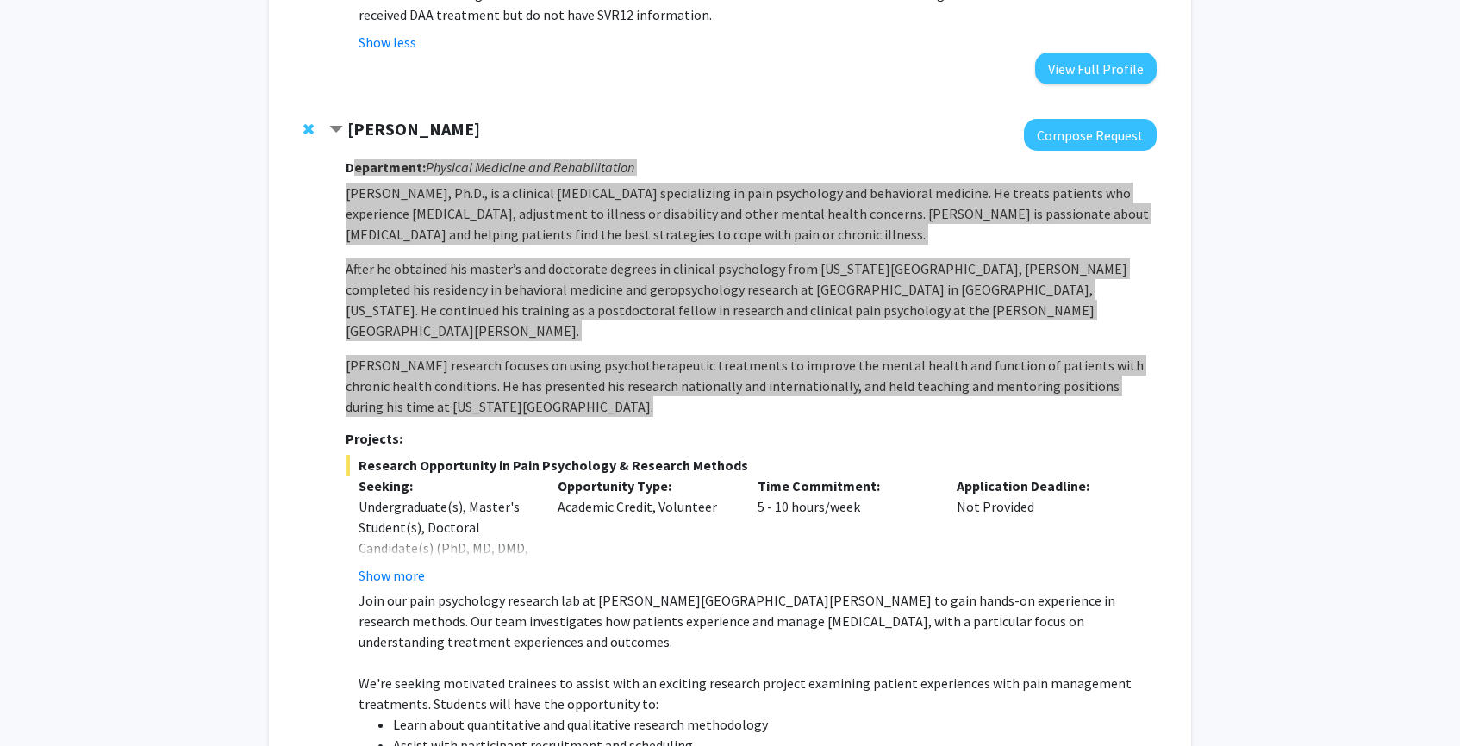
drag, startPoint x: 351, startPoint y: 128, endPoint x: 425, endPoint y: 359, distance: 242.6
click at [425, 359] on div "Department: Physical Medicine and Rehabilitation Fenan Rassu, Ph.D., is a clini…" at bounding box center [751, 596] width 811 height 891
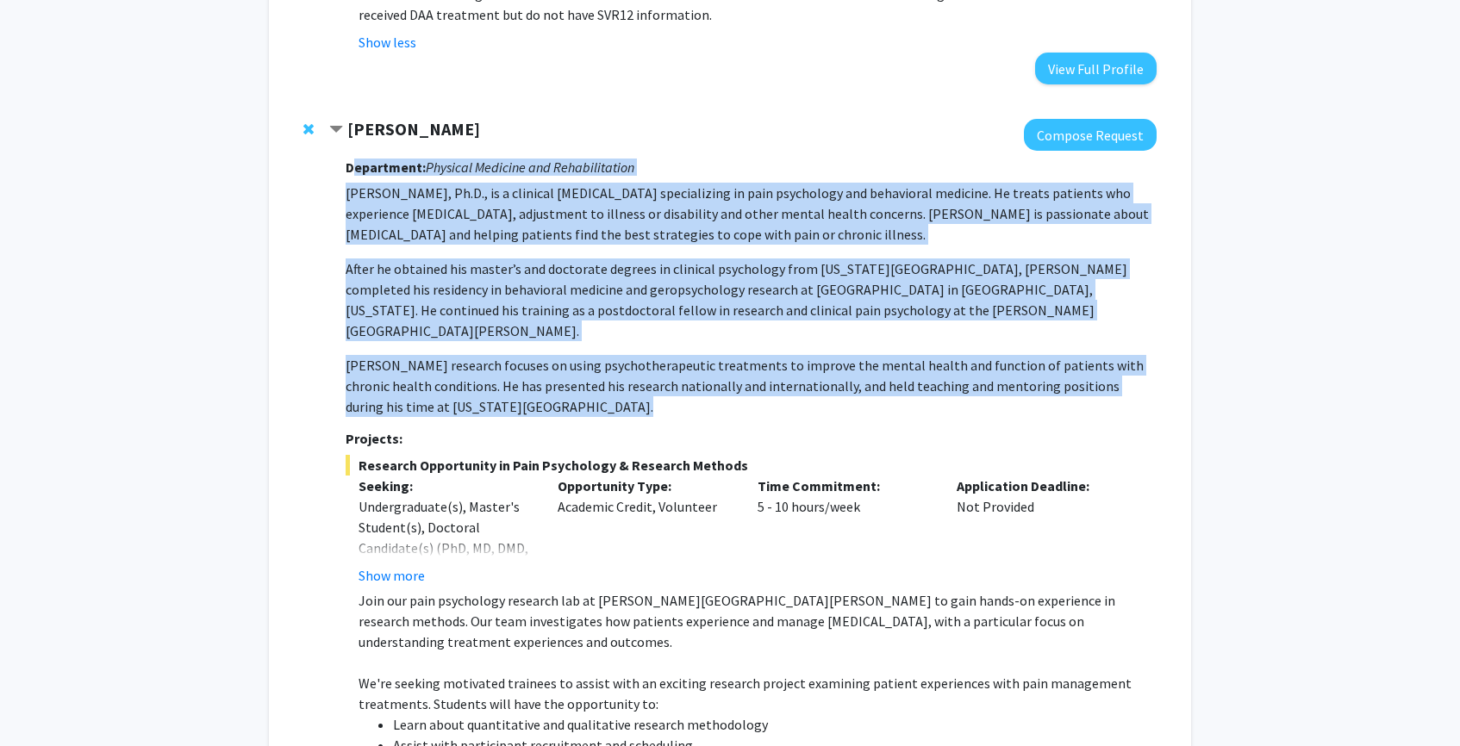
click at [425, 359] on div "Department: Physical Medicine and Rehabilitation Fenan Rassu, Ph.D., is a clini…" at bounding box center [751, 596] width 811 height 891
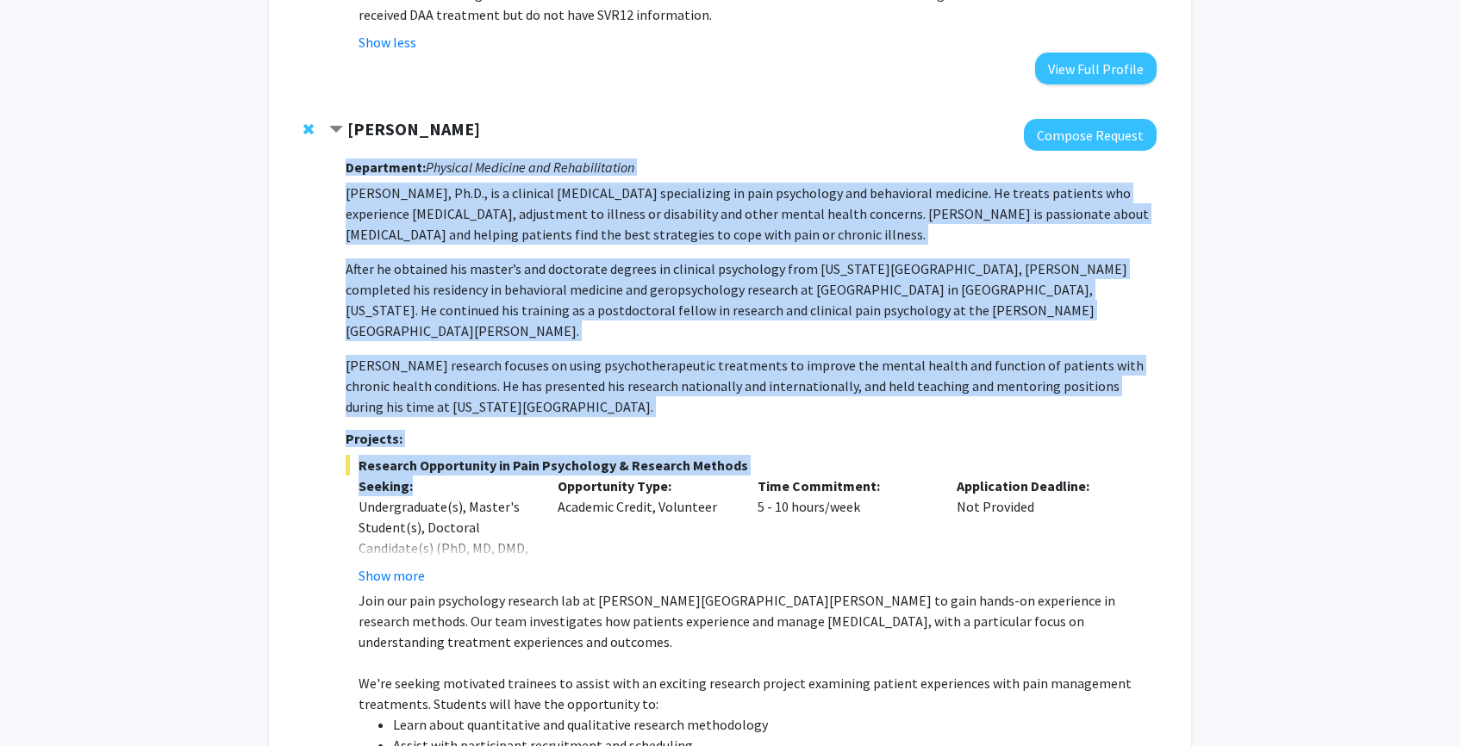
drag, startPoint x: 346, startPoint y: 122, endPoint x: 499, endPoint y: 428, distance: 341.5
click at [547, 684] on div "Department: Physical Medicine and Rehabilitation Fenan Rassu, Ph.D., is a clini…" at bounding box center [751, 596] width 811 height 891
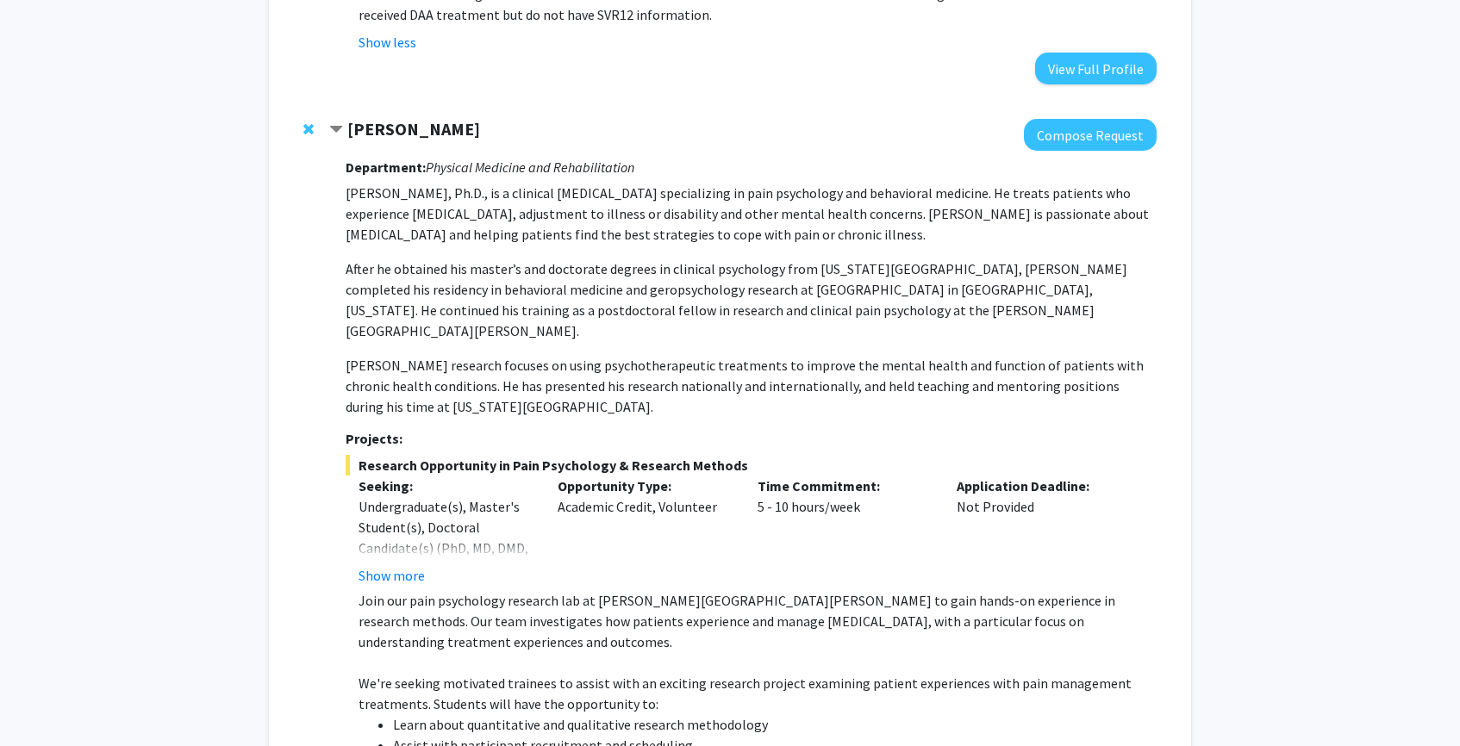
click at [480, 590] on p "Join our pain psychology research lab at Johns Hopkins School of Medicine to ga…" at bounding box center [758, 621] width 798 height 62
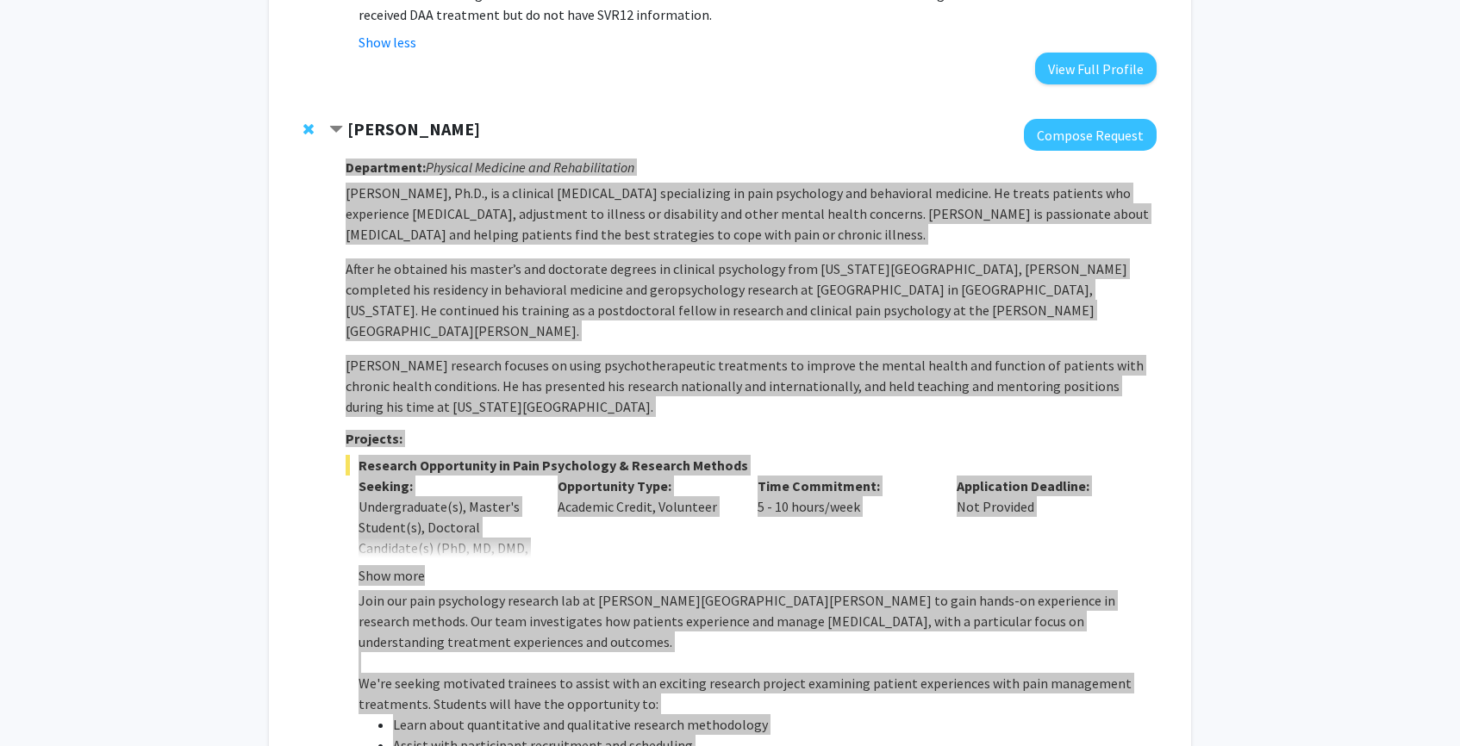
drag, startPoint x: 347, startPoint y: 128, endPoint x: 621, endPoint y: 740, distance: 669.8
click at [621, 740] on div "Department: Physical Medicine and Rehabilitation Fenan Rassu, Ph.D., is a clini…" at bounding box center [751, 596] width 811 height 891
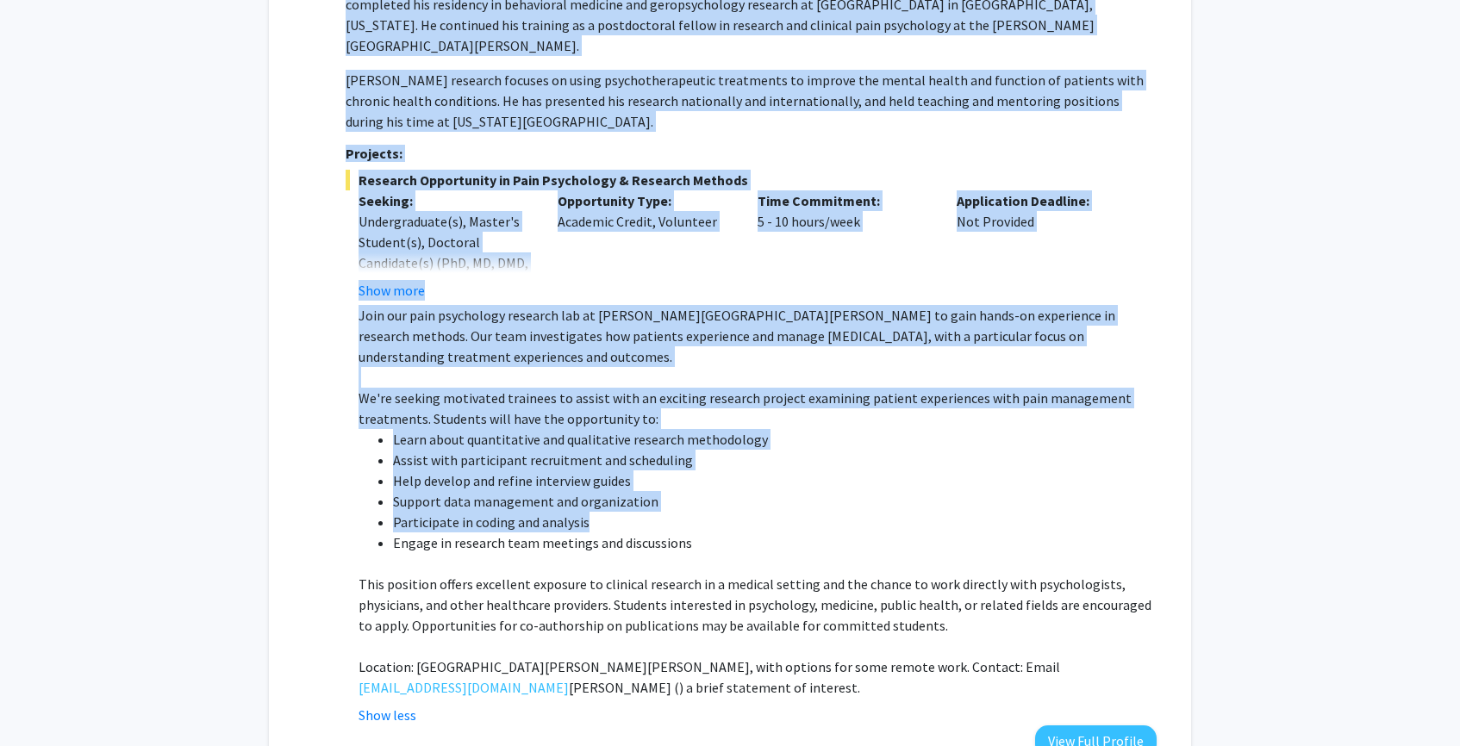
scroll to position [1519, 0]
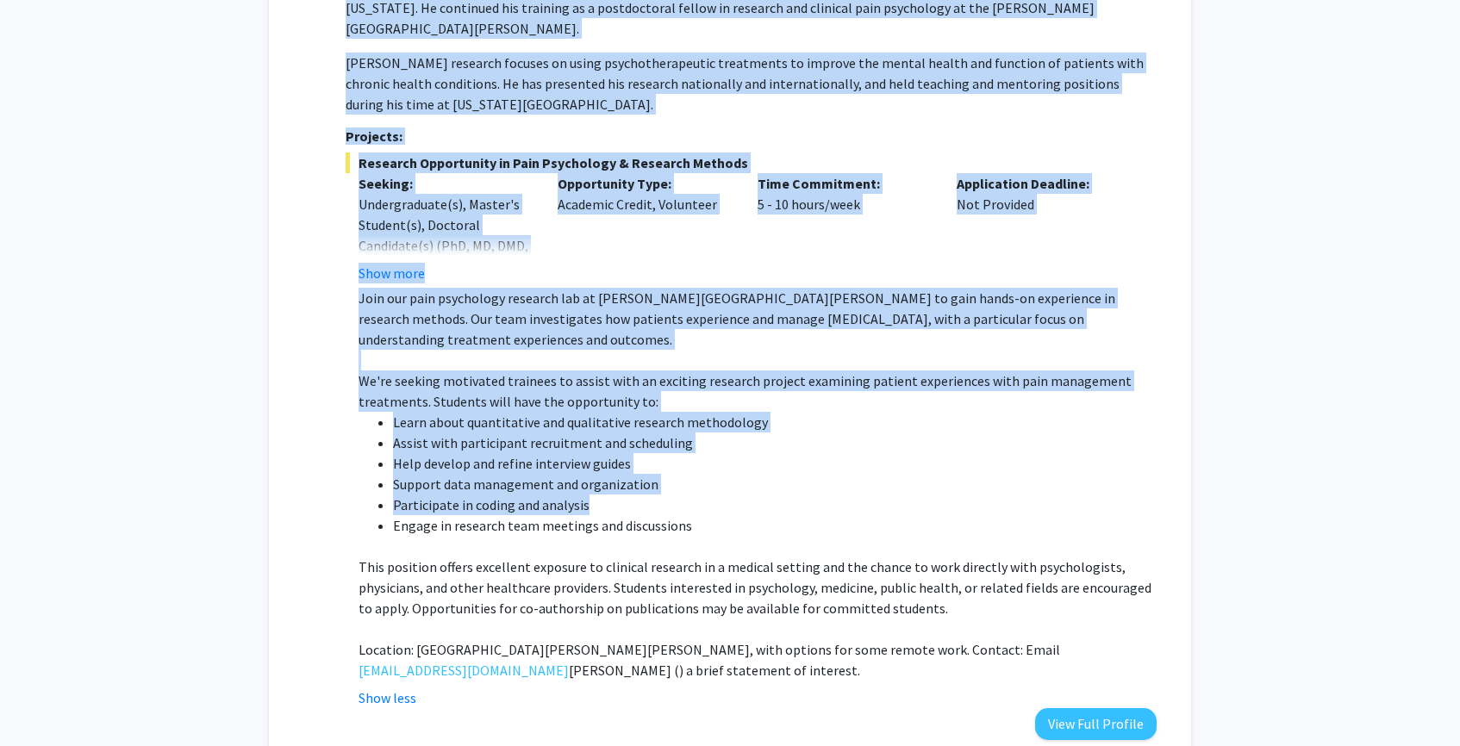
copy div "Department: Physical Medicine and Rehabilitation Fenan Rassu, Ph.D., is a clini…"
click at [696, 453] on li "Help develop and refine interview guides" at bounding box center [775, 463] width 764 height 21
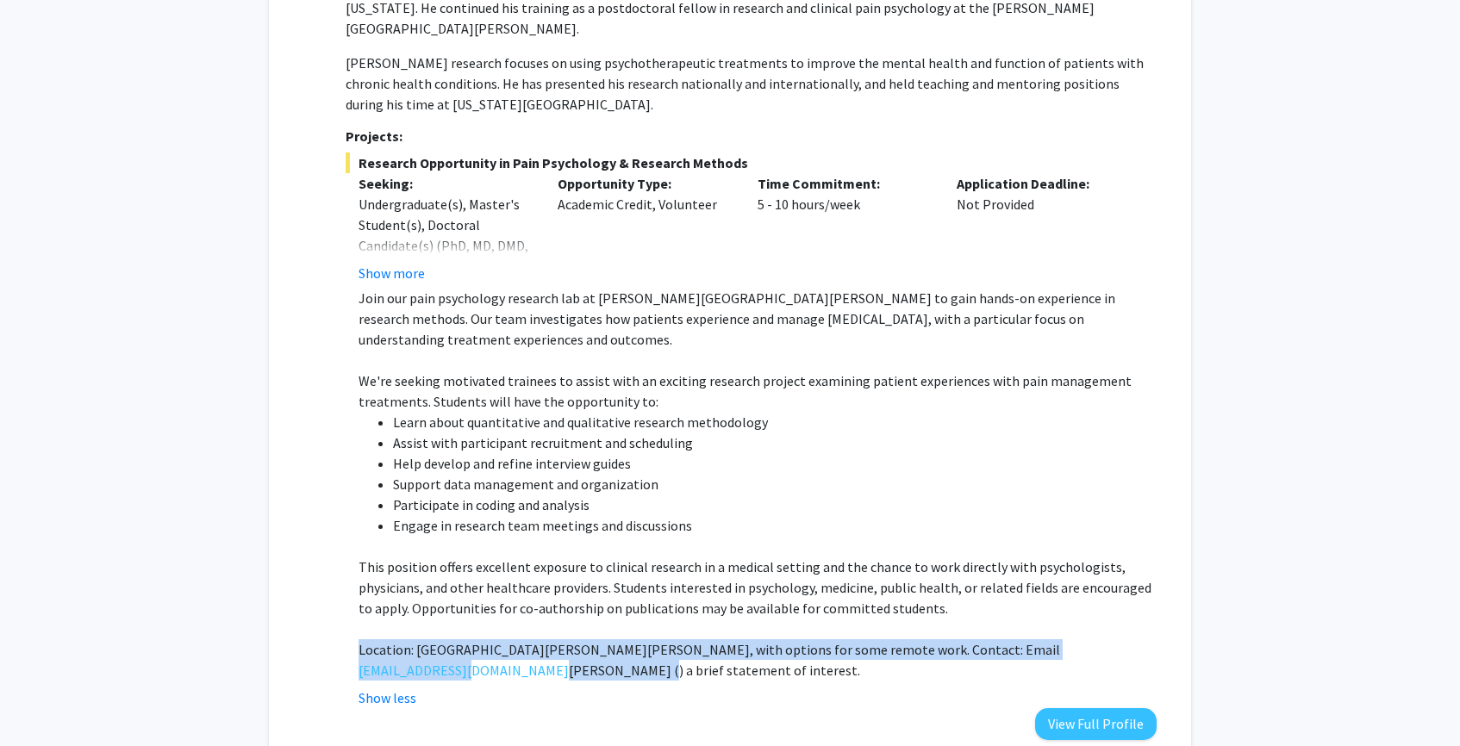
drag, startPoint x: 353, startPoint y: 589, endPoint x: 462, endPoint y: 589, distance: 108.6
click at [462, 588] on fg-read-more "Join our pain psychology research lab at Johns Hopkins School of Medicine to ga…" at bounding box center [751, 498] width 811 height 421
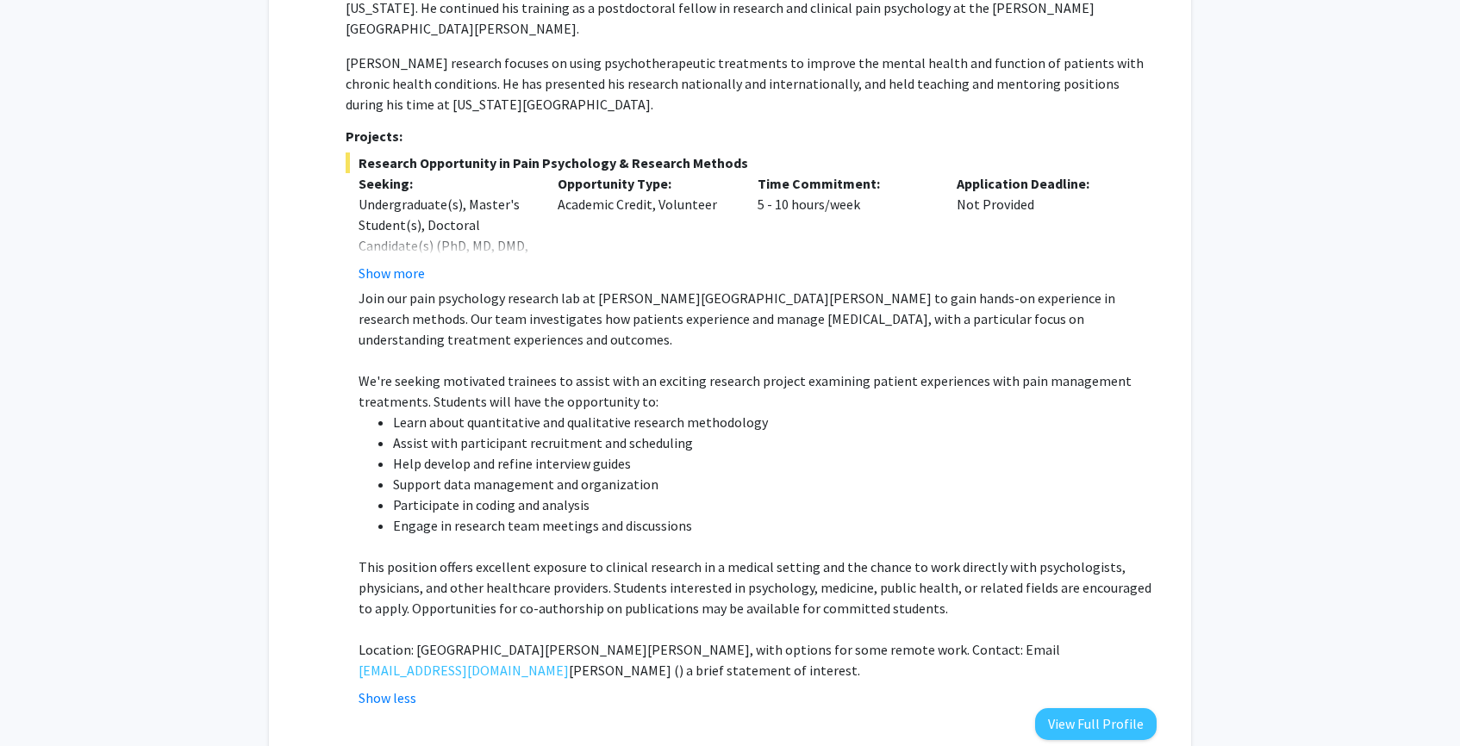
click at [474, 640] on p "Location: The Johns Hopkins Hospital, with options for some remote work. Contac…" at bounding box center [758, 660] width 798 height 41
click at [442, 660] on link "frassu1@jhmi.edu" at bounding box center [464, 670] width 210 height 21
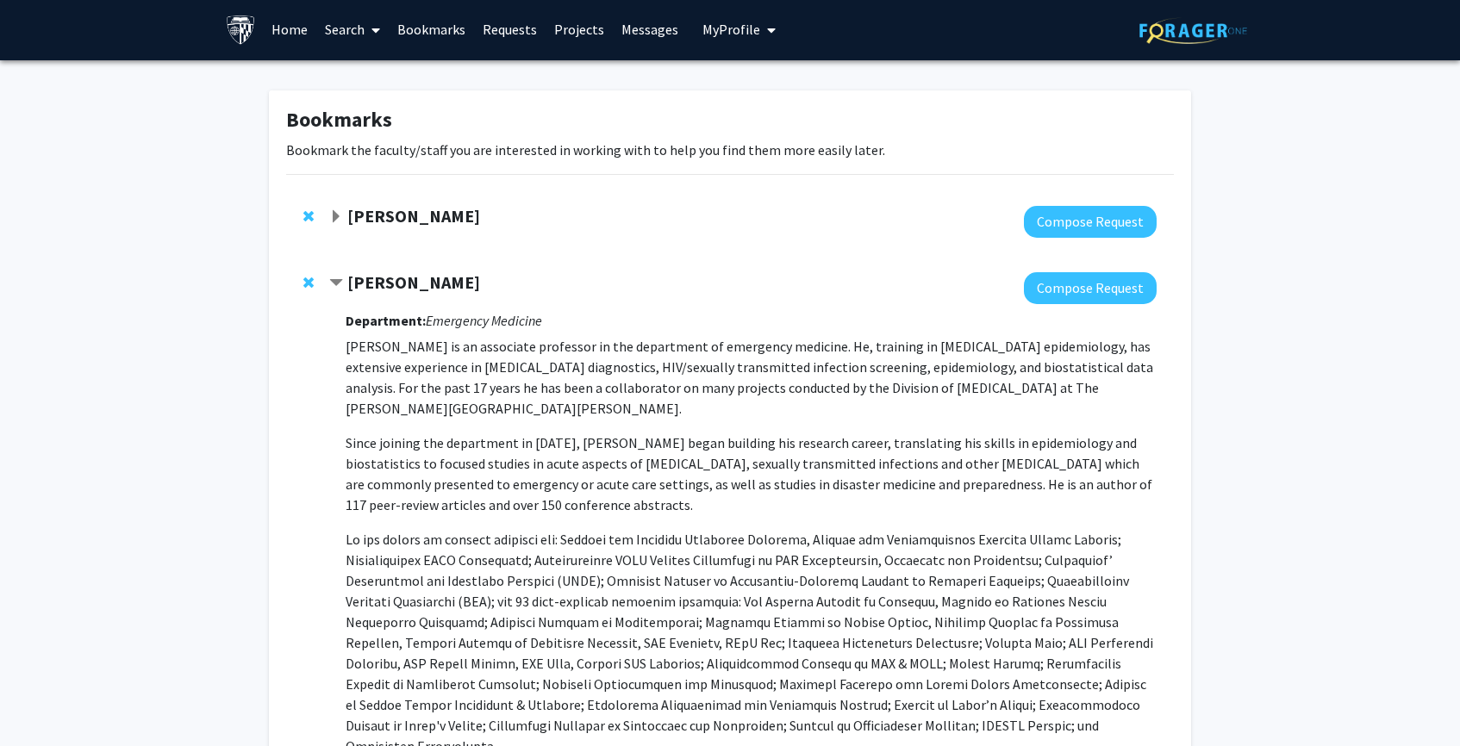
scroll to position [0, 0]
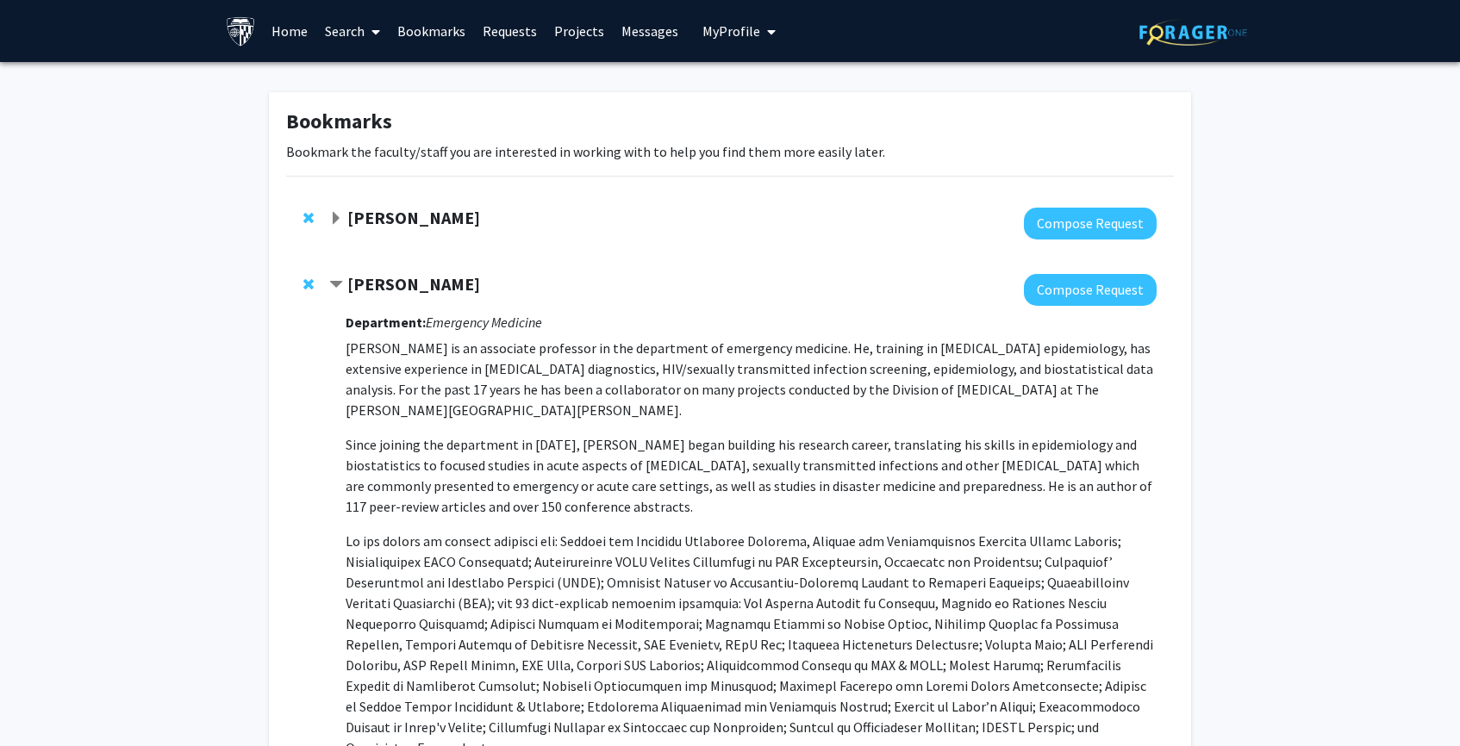
click at [359, 28] on link "Search" at bounding box center [352, 31] width 72 height 60
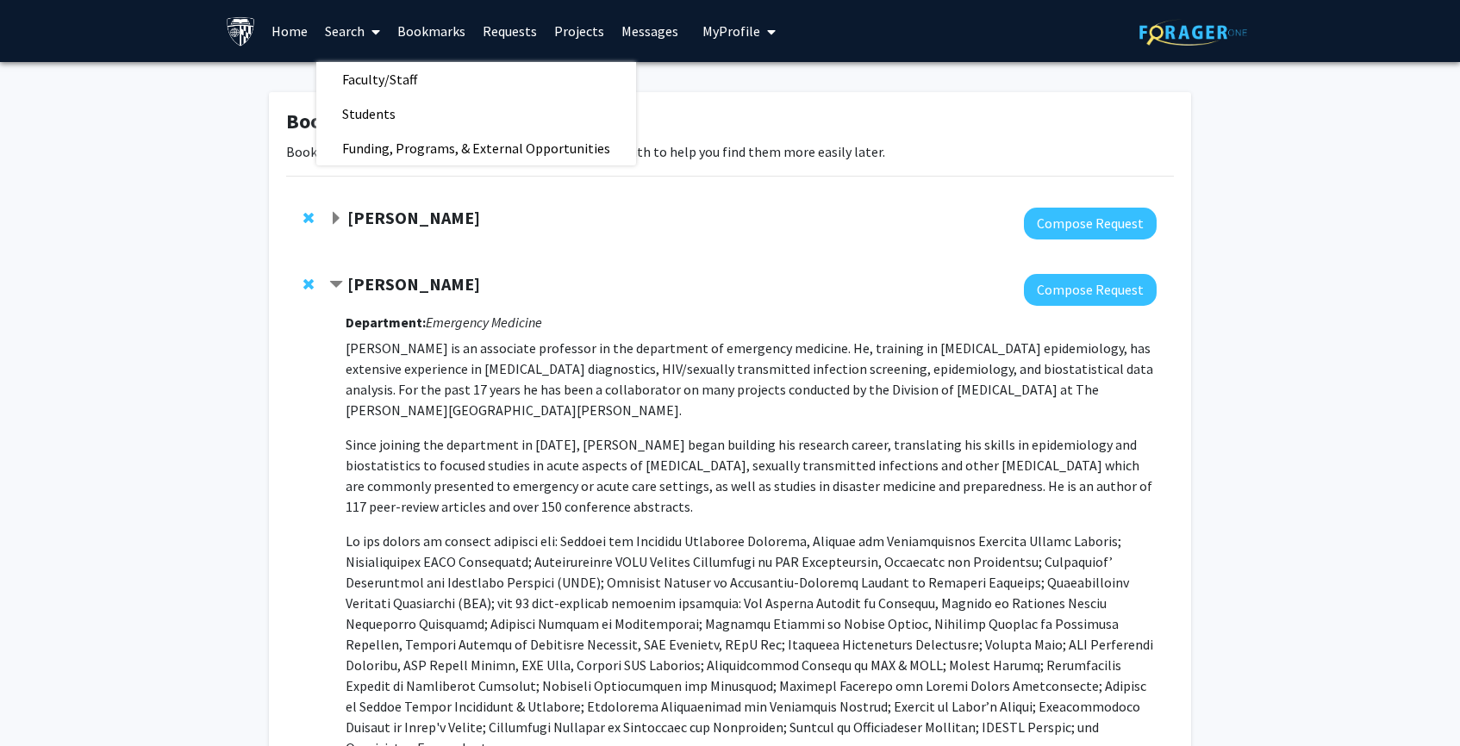
click at [359, 28] on link "Search" at bounding box center [352, 31] width 72 height 60
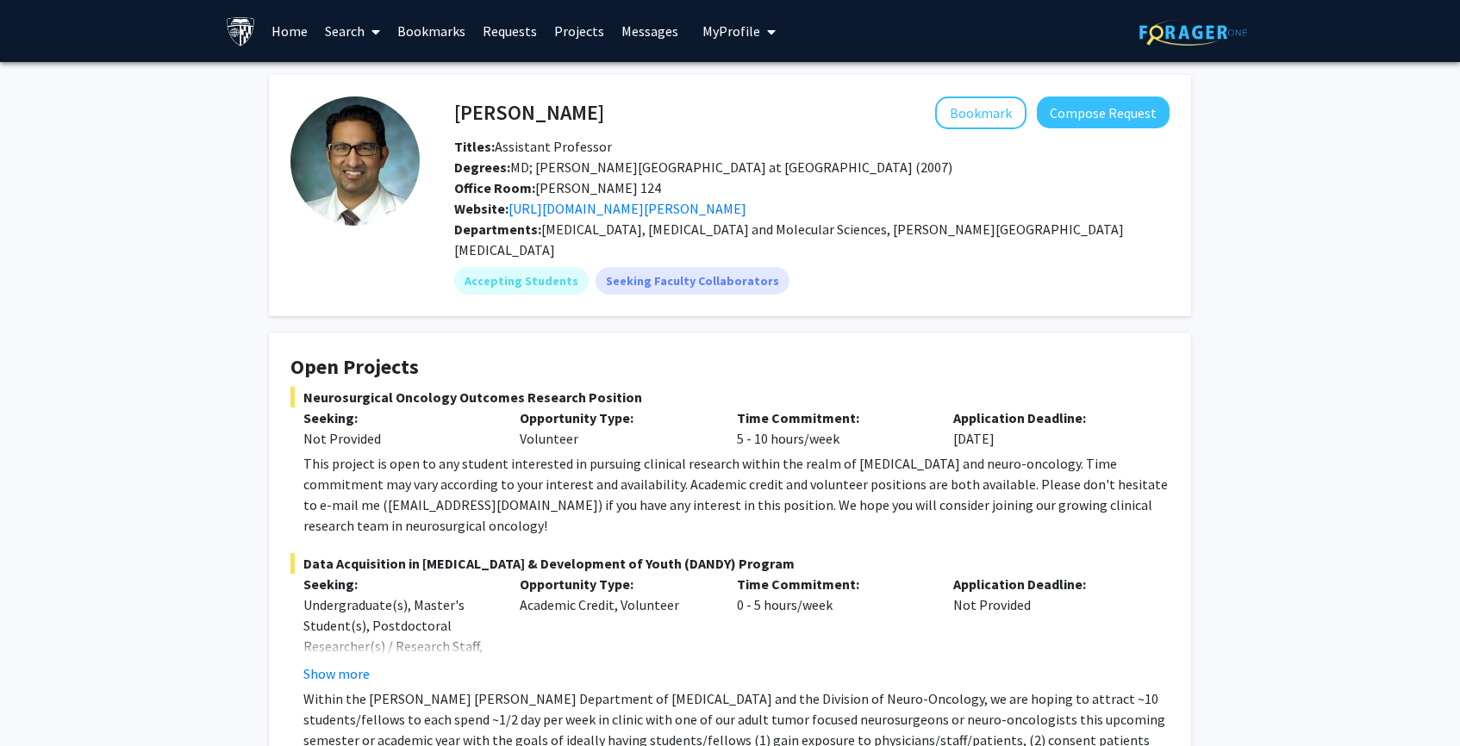
click at [560, 184] on span "Office Room: [PERSON_NAME] 124" at bounding box center [557, 187] width 207 height 17
click at [565, 212] on link "[URL][DOMAIN_NAME][PERSON_NAME]" at bounding box center [628, 208] width 238 height 17
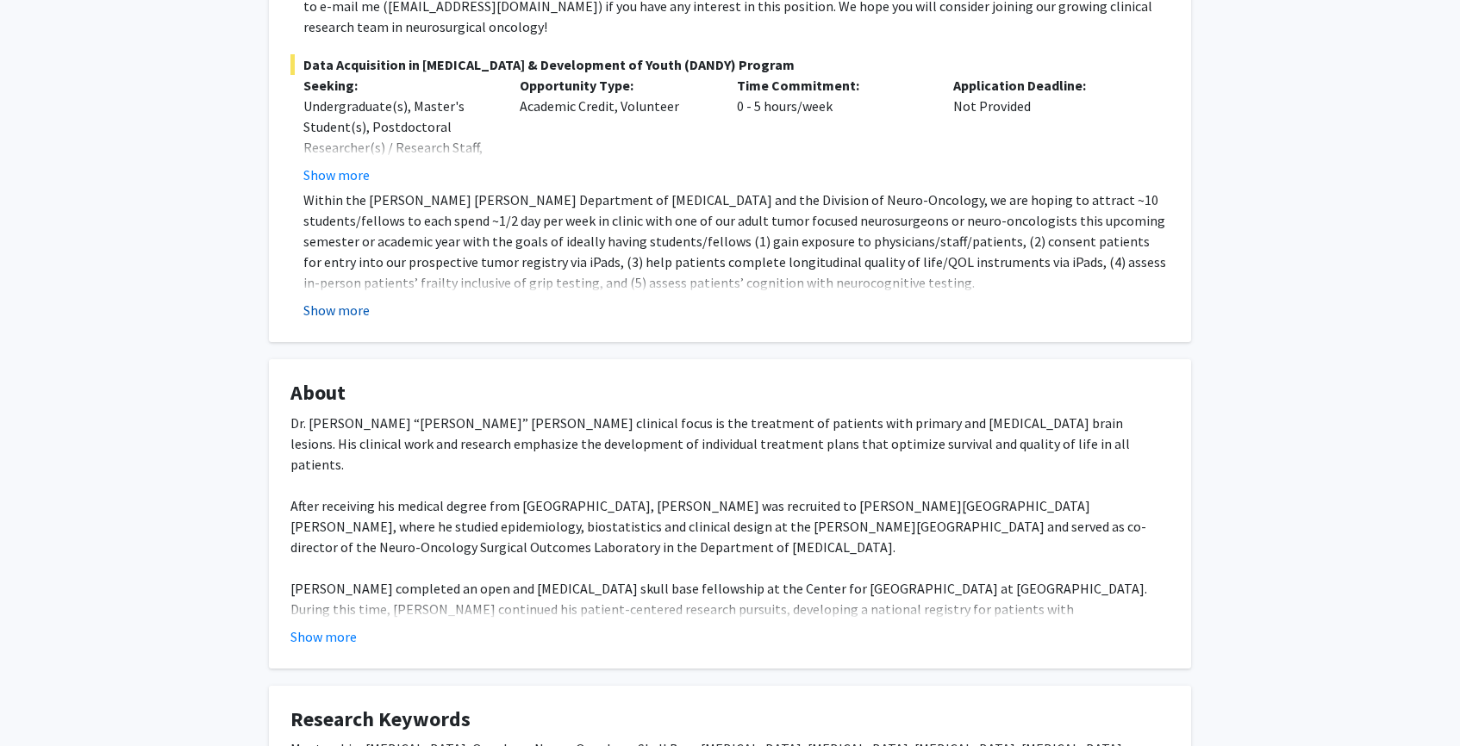
scroll to position [504, 0]
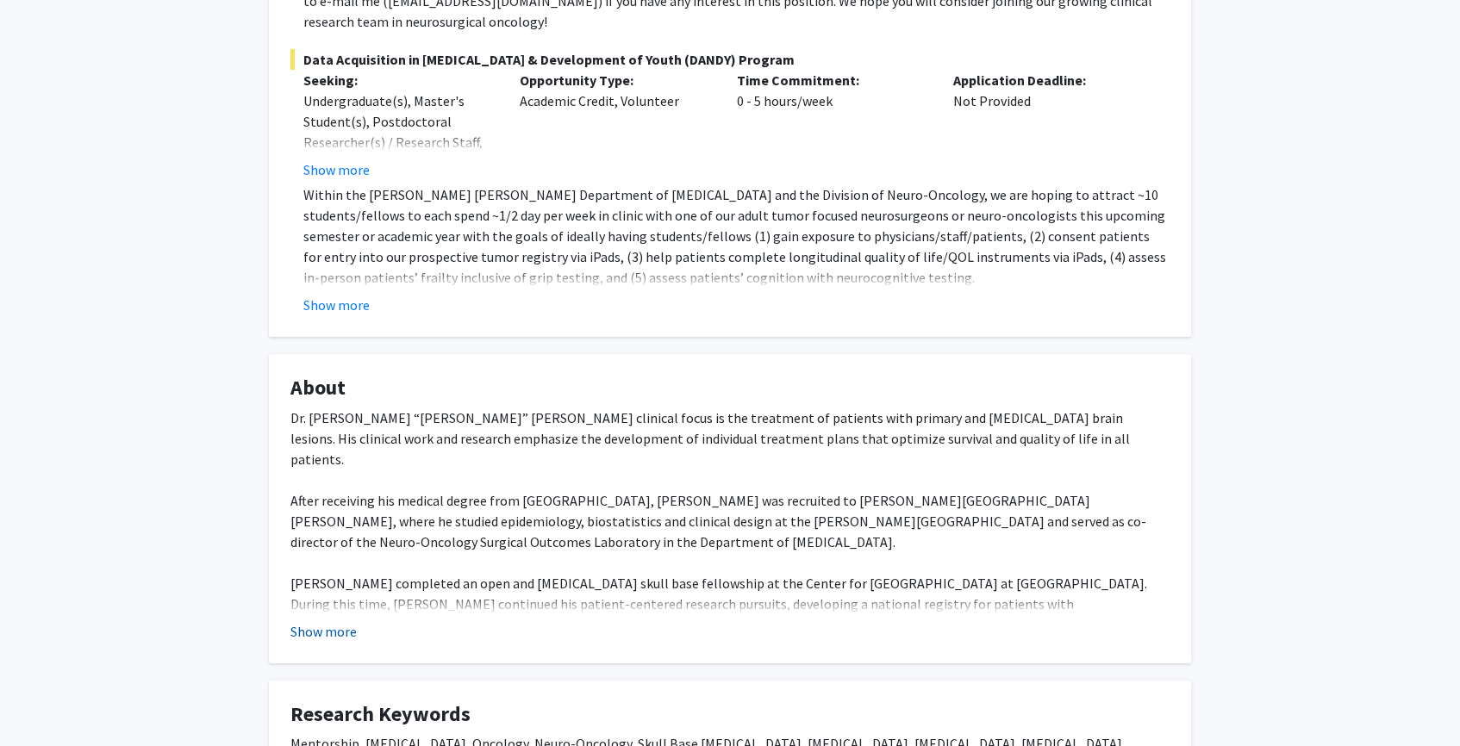
click at [332, 621] on button "Show more" at bounding box center [323, 631] width 66 height 21
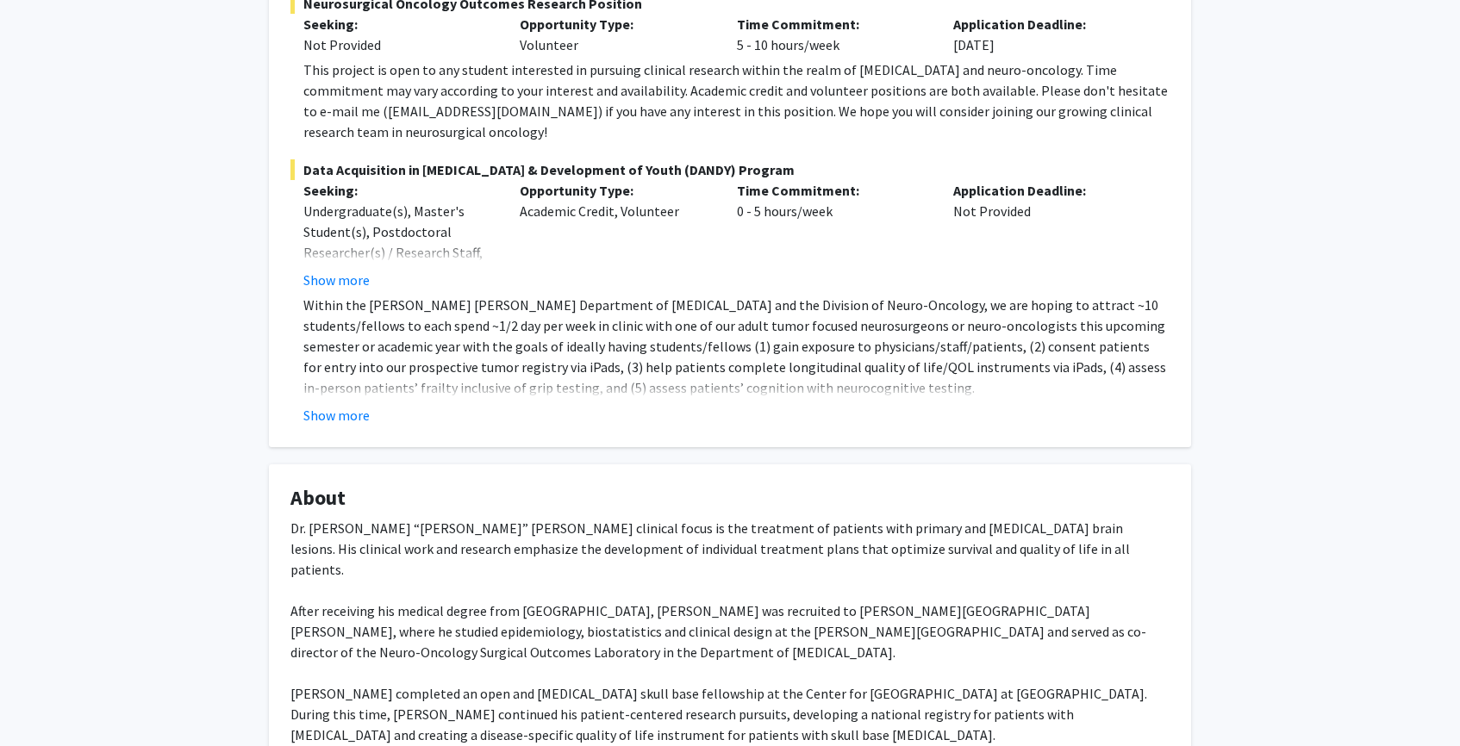
scroll to position [380, 0]
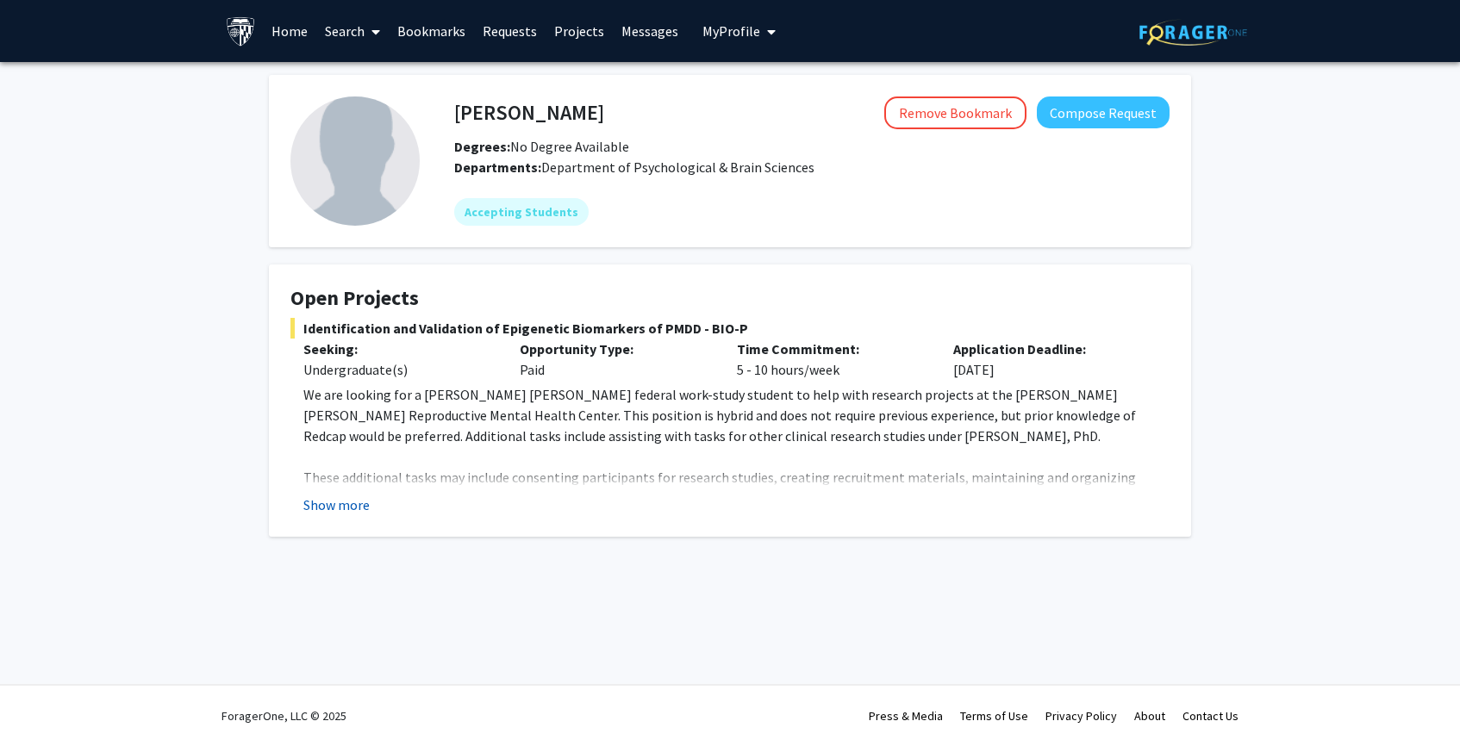
click at [351, 513] on button "Show more" at bounding box center [336, 505] width 66 height 21
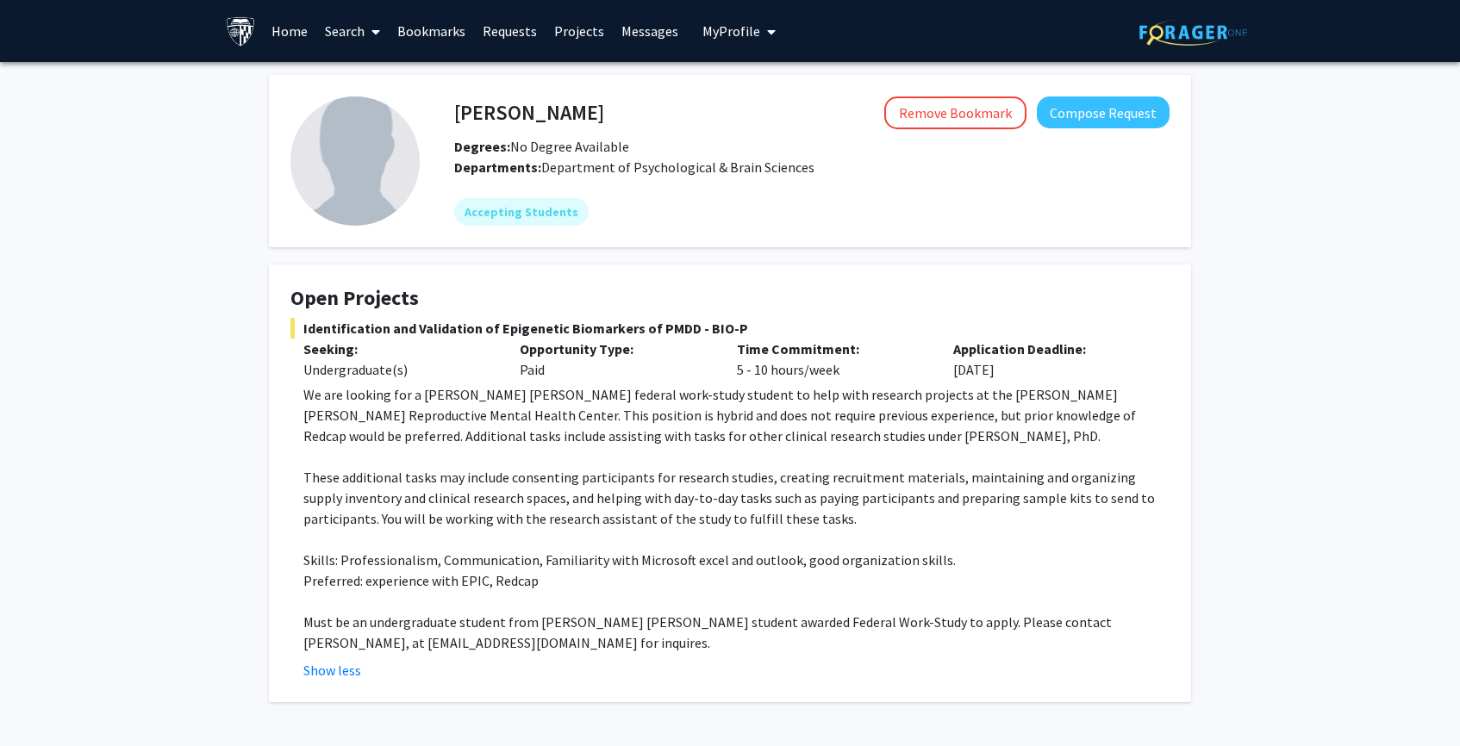
click at [309, 371] on div "Undergraduate(s)" at bounding box center [398, 369] width 190 height 21
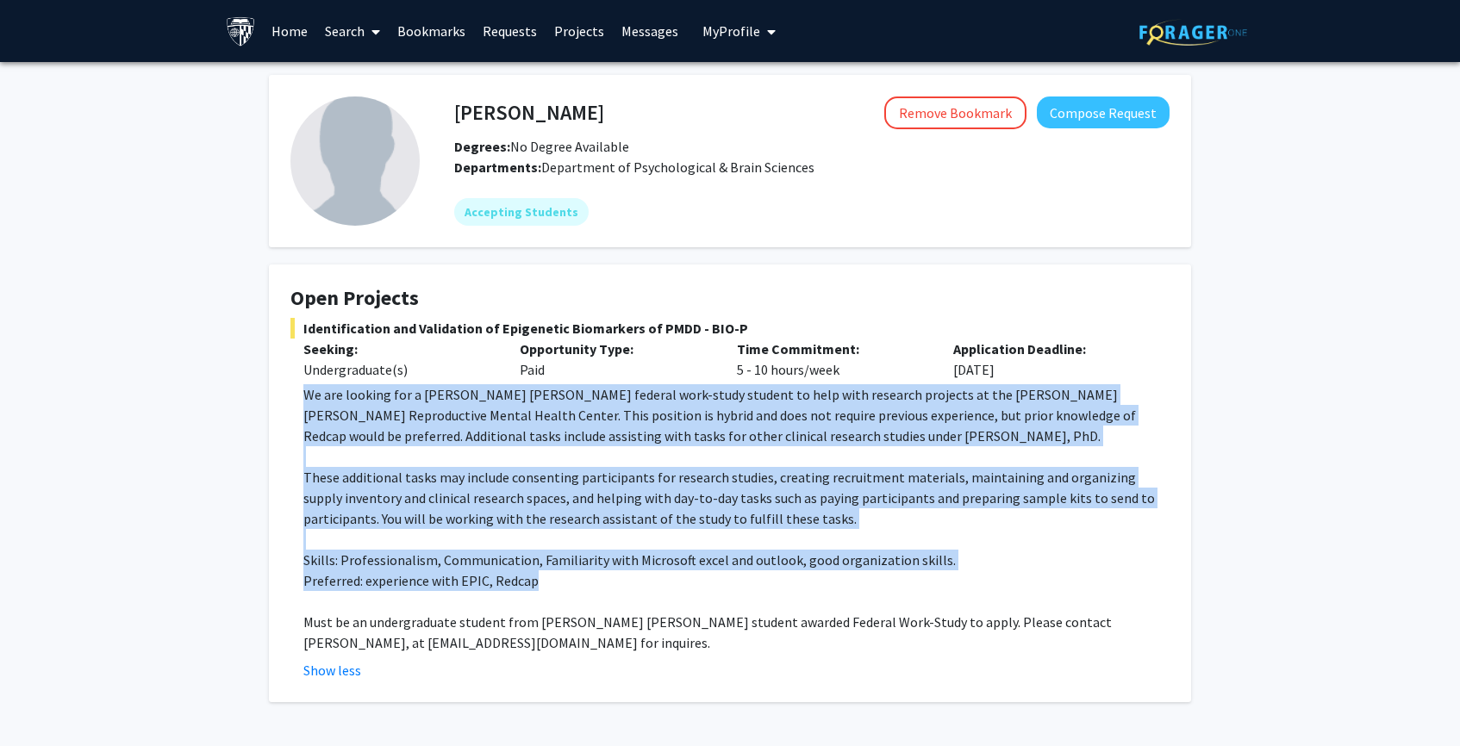
drag, startPoint x: 304, startPoint y: 392, endPoint x: 550, endPoint y: 590, distance: 315.1
click at [550, 590] on div "We are looking for a Johns Hopkins federal work-study student to help with rese…" at bounding box center [736, 518] width 866 height 269
copy div "We are looking for a Johns Hopkins federal work-study student to help with rese…"
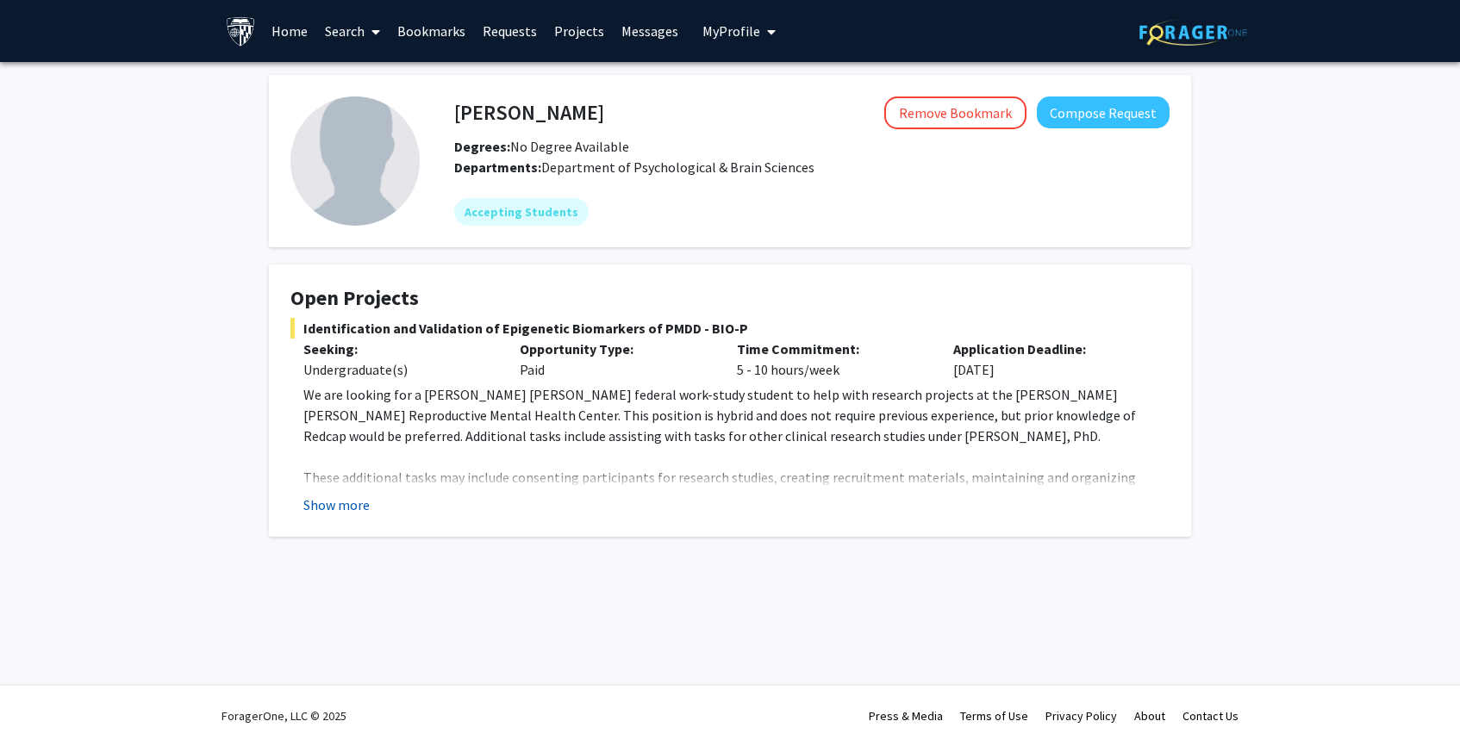
click at [348, 507] on button "Show more" at bounding box center [336, 505] width 66 height 21
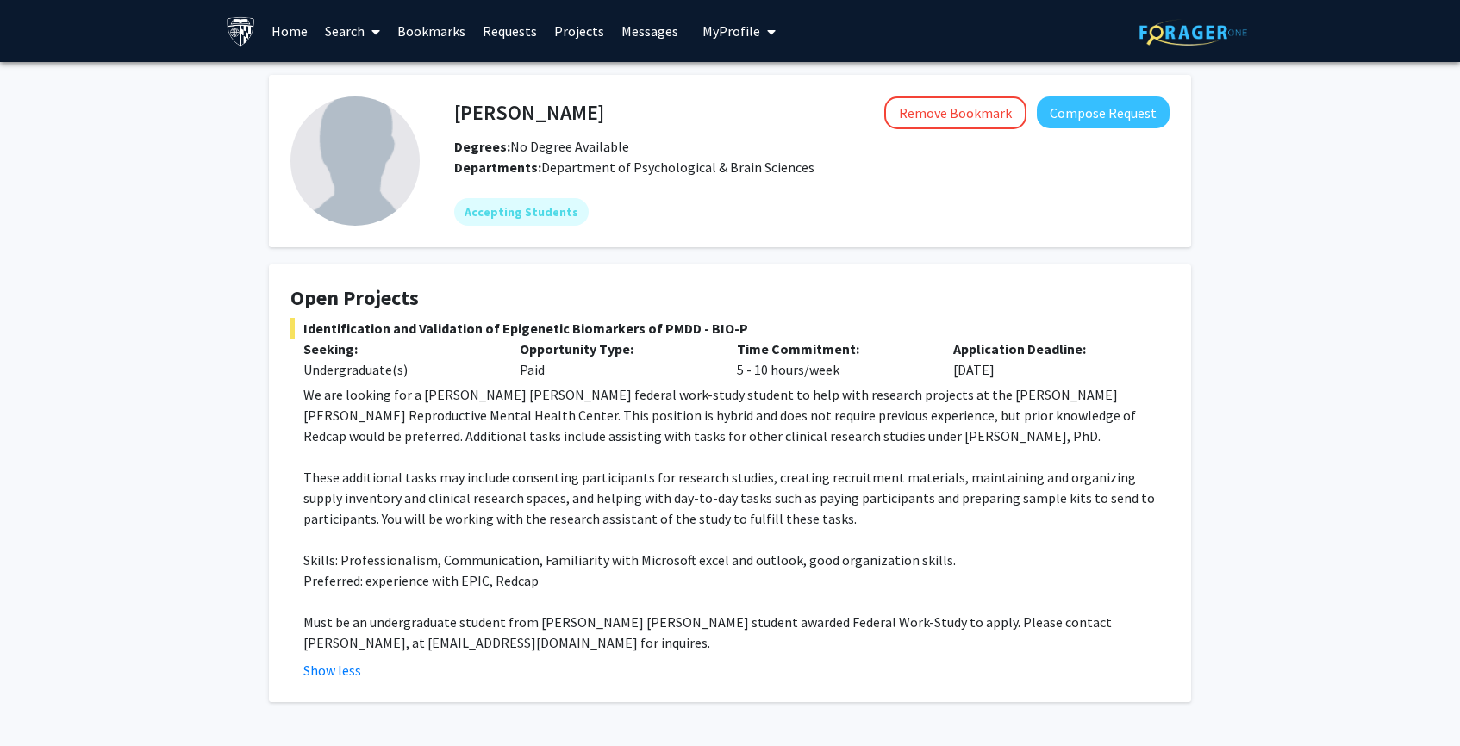
scroll to position [64, 0]
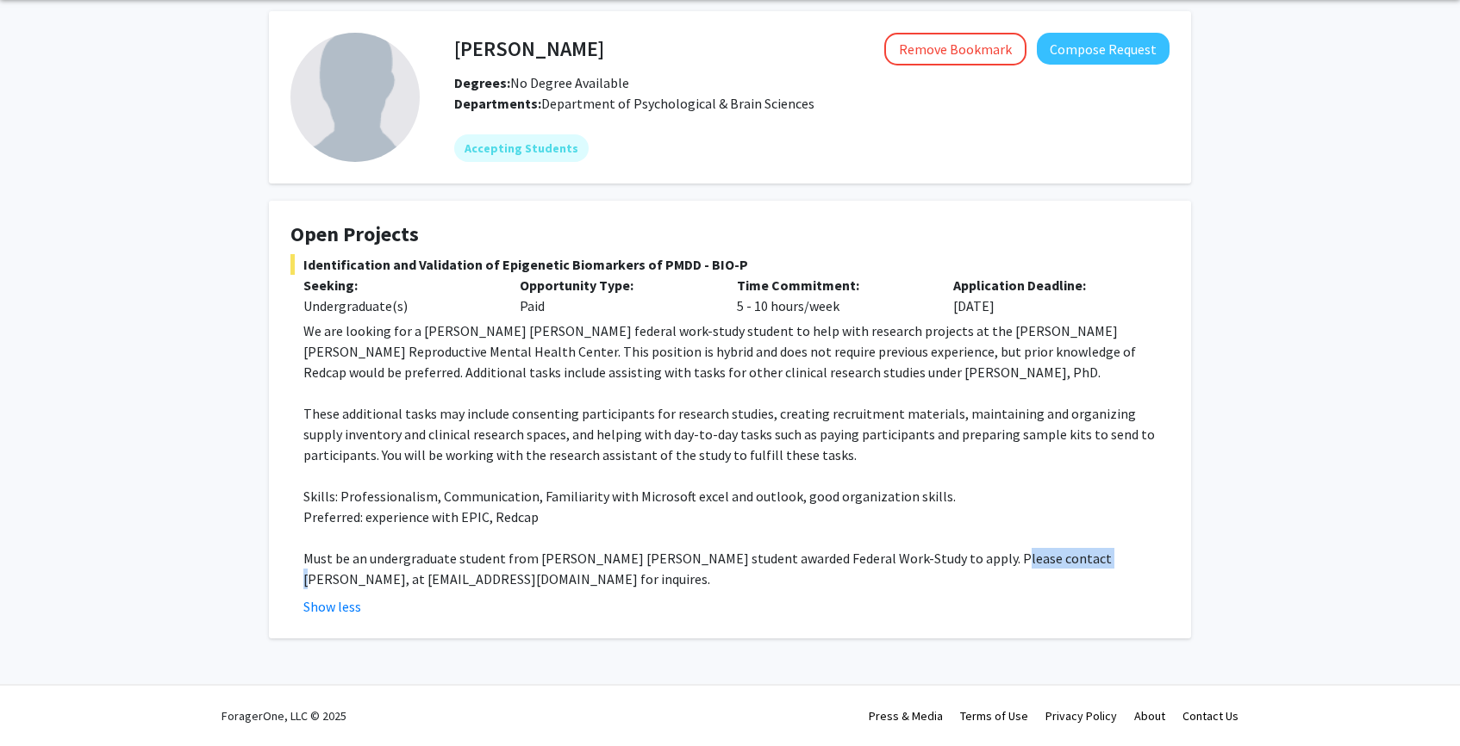
drag, startPoint x: 976, startPoint y: 565, endPoint x: 1061, endPoint y: 559, distance: 85.5
click at [1061, 559] on p "Must be an undergraduate student from [PERSON_NAME] [PERSON_NAME] student award…" at bounding box center [736, 568] width 866 height 41
copy p "[PERSON_NAME],"
